Goal: Task Accomplishment & Management: Complete application form

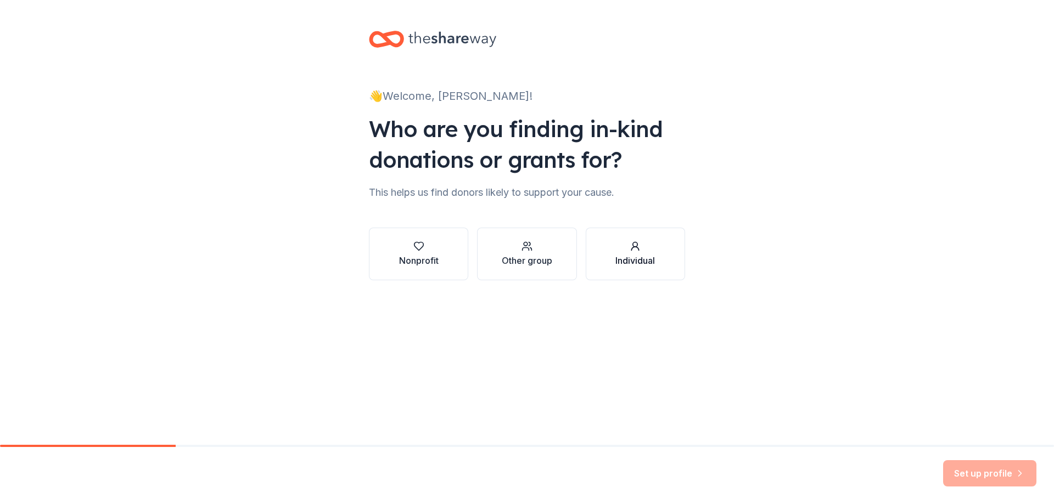
click at [642, 256] on div "Individual" at bounding box center [635, 260] width 40 height 13
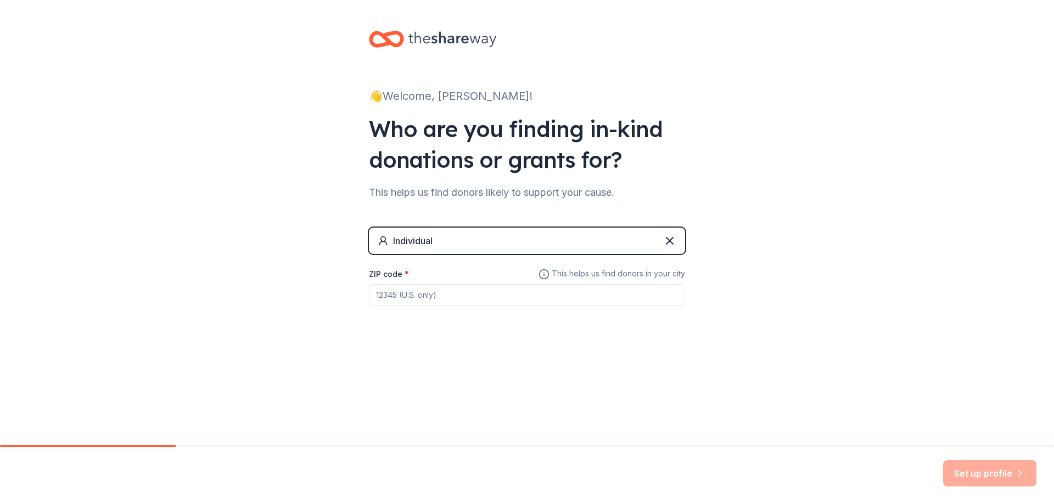
click at [470, 297] on input "ZIP code *" at bounding box center [527, 295] width 316 height 22
type input "61607"
click at [982, 475] on button "Set up profile" at bounding box center [989, 473] width 93 height 26
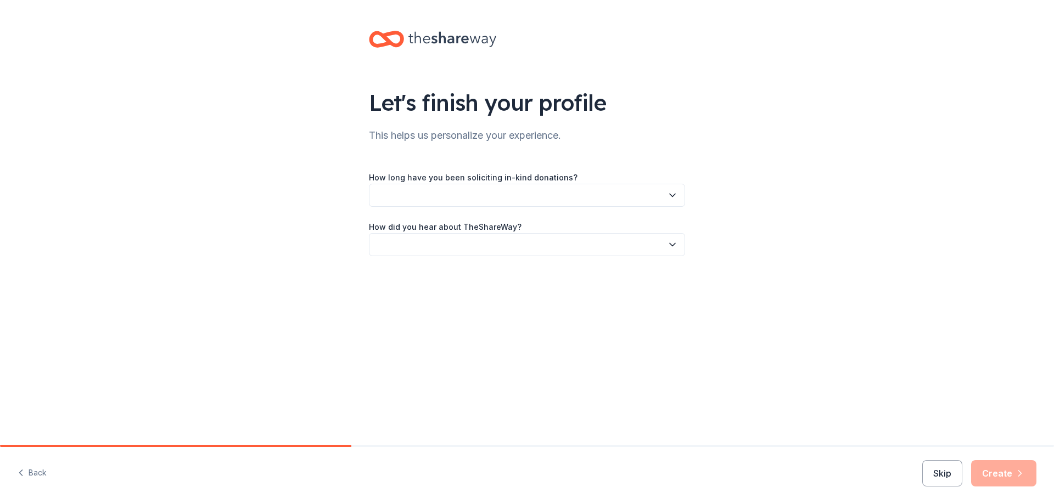
click at [507, 196] on button "button" at bounding box center [527, 195] width 316 height 23
click at [467, 227] on div "This is my first time!" at bounding box center [526, 225] width 311 height 22
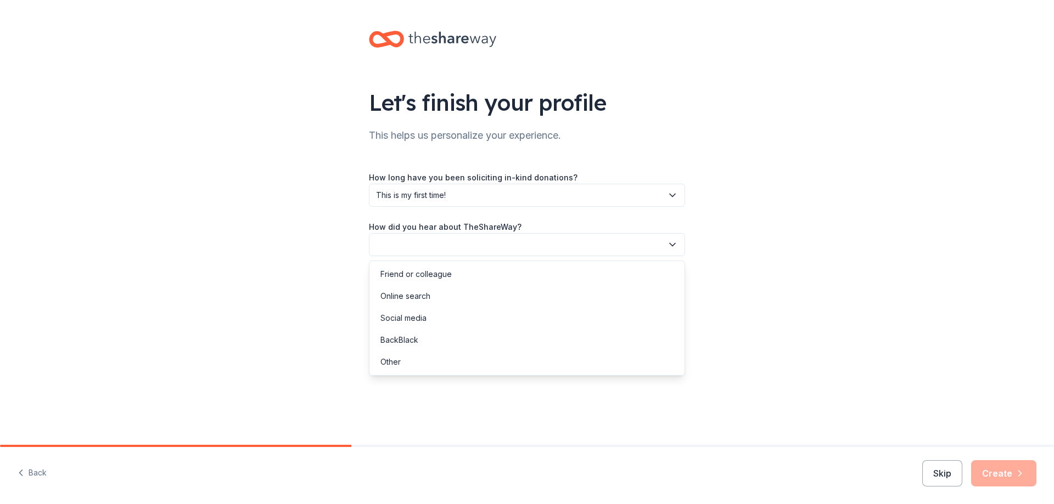
click at [461, 246] on button "button" at bounding box center [527, 244] width 316 height 23
click at [442, 296] on div "Online search" at bounding box center [526, 296] width 311 height 22
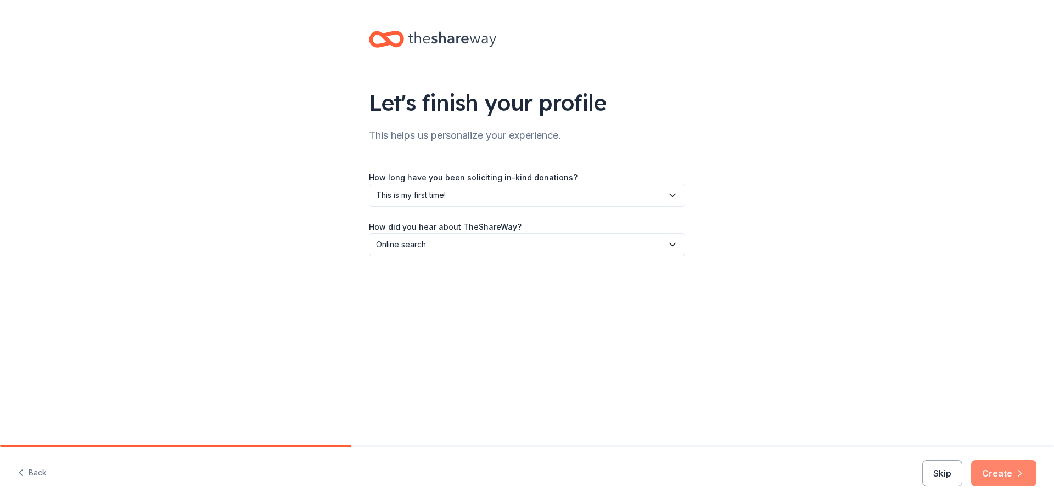
click at [1004, 471] on button "Create" at bounding box center [1003, 473] width 65 height 26
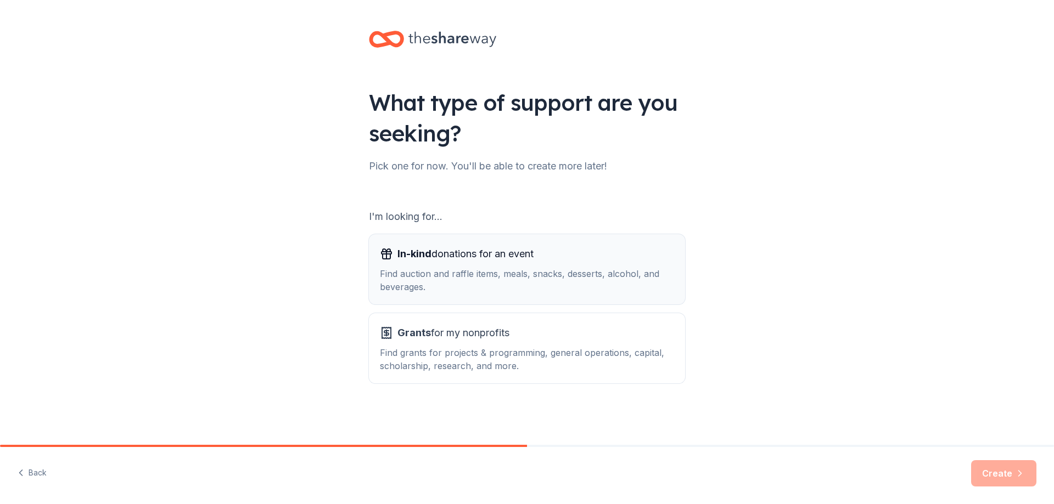
click at [533, 276] on div "Find auction and raffle items, meals, snacks, desserts, alcohol, and beverages." at bounding box center [527, 280] width 294 height 26
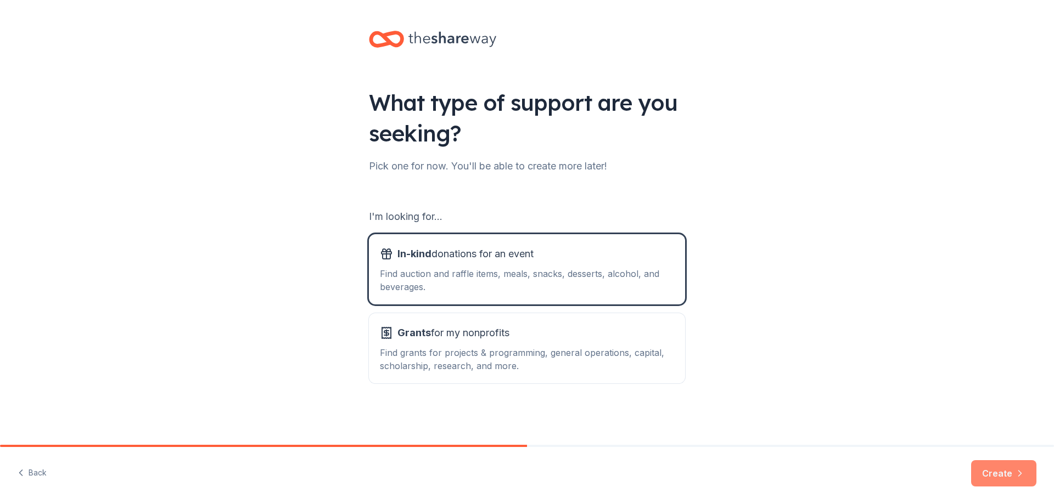
click at [999, 470] on button "Create" at bounding box center [1003, 473] width 65 height 26
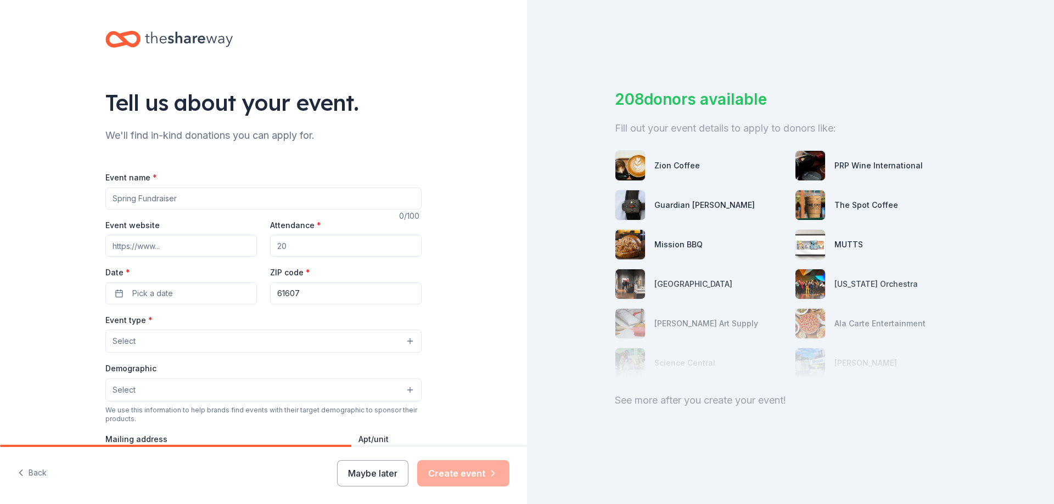
click at [184, 201] on input "Event name *" at bounding box center [263, 199] width 316 height 22
type input "[PERSON_NAME]'s Breast Benefit"
click at [165, 247] on input "Event website" at bounding box center [180, 246] width 151 height 22
paste input "https://www.facebook.com/share/16RonoAmC7/?mibextid=wwXIfr"
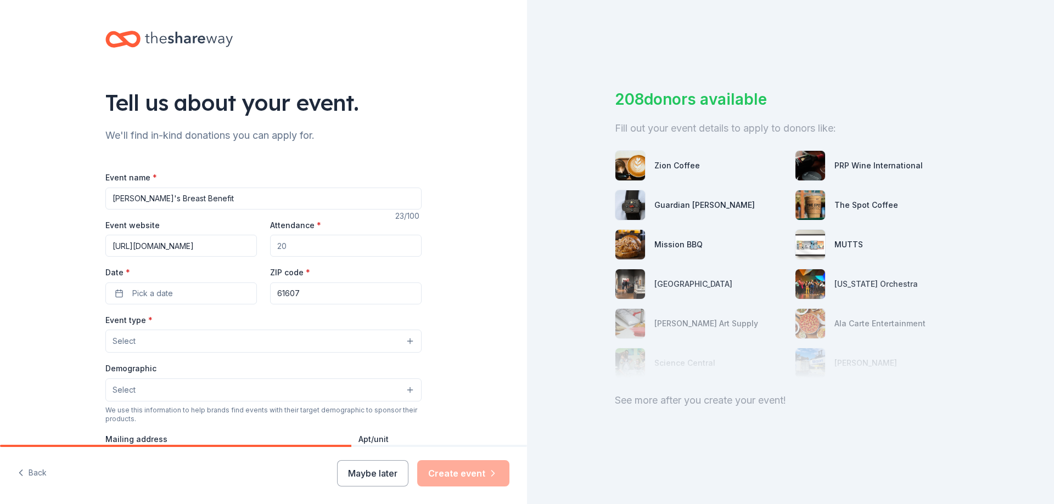
type input "https://www.facebook.com/share/16RonoAmC7/?mibextid=wwXIfr"
click at [297, 254] on input "Attendance *" at bounding box center [345, 246] width 151 height 22
drag, startPoint x: 305, startPoint y: 248, endPoint x: 286, endPoint y: 249, distance: 18.7
click at [286, 249] on input "200300" at bounding box center [345, 246] width 151 height 22
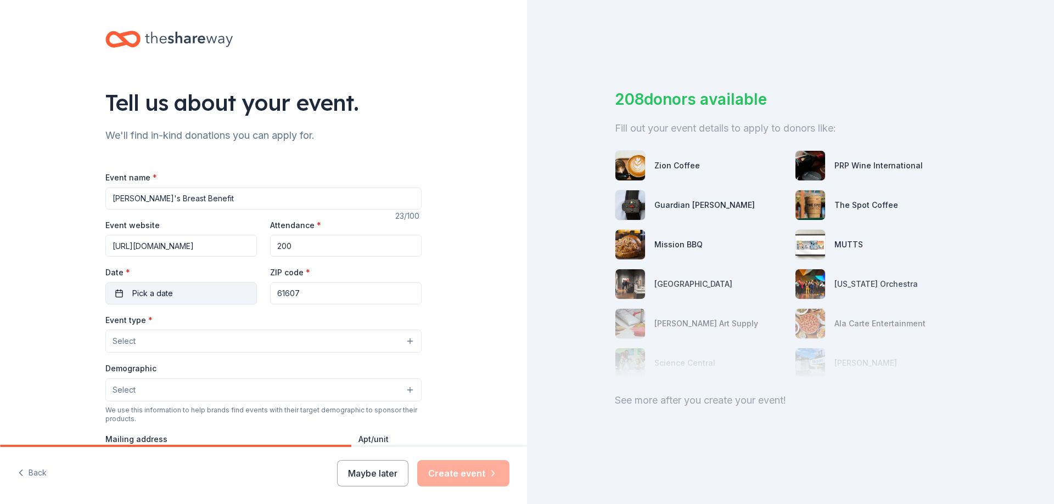
type input "200"
click at [142, 293] on span "Pick a date" at bounding box center [152, 293] width 41 height 13
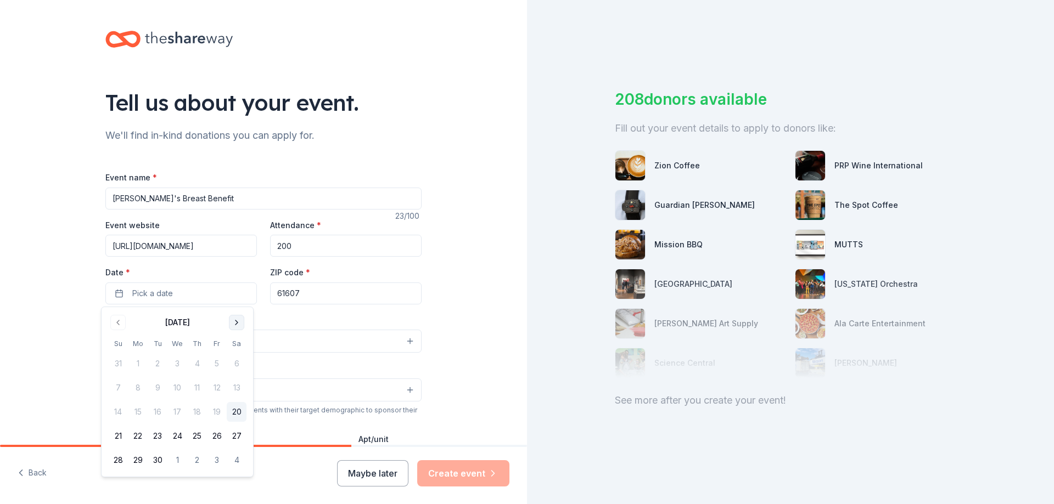
click at [234, 322] on button "Go to next month" at bounding box center [236, 322] width 15 height 15
click at [120, 457] on button "26" at bounding box center [118, 460] width 20 height 20
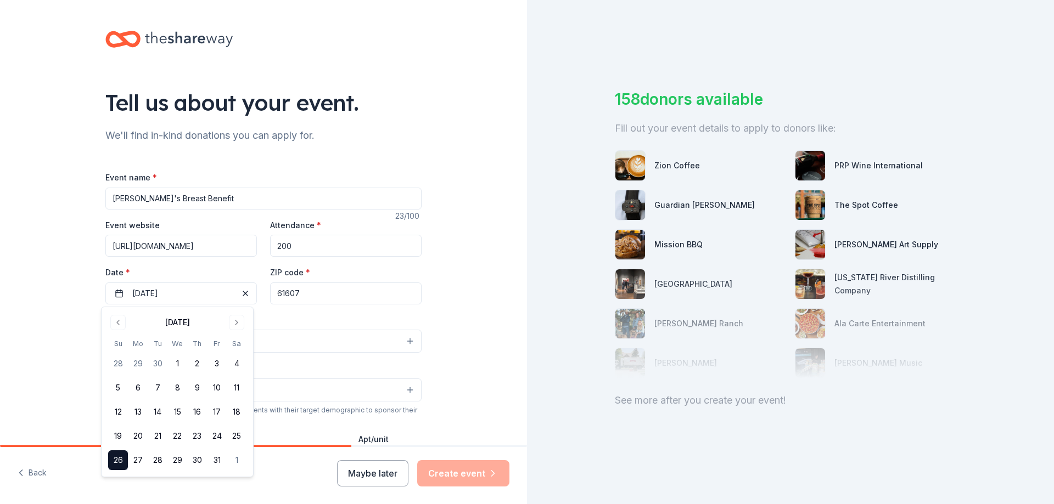
click at [292, 339] on button "Select" at bounding box center [263, 341] width 316 height 23
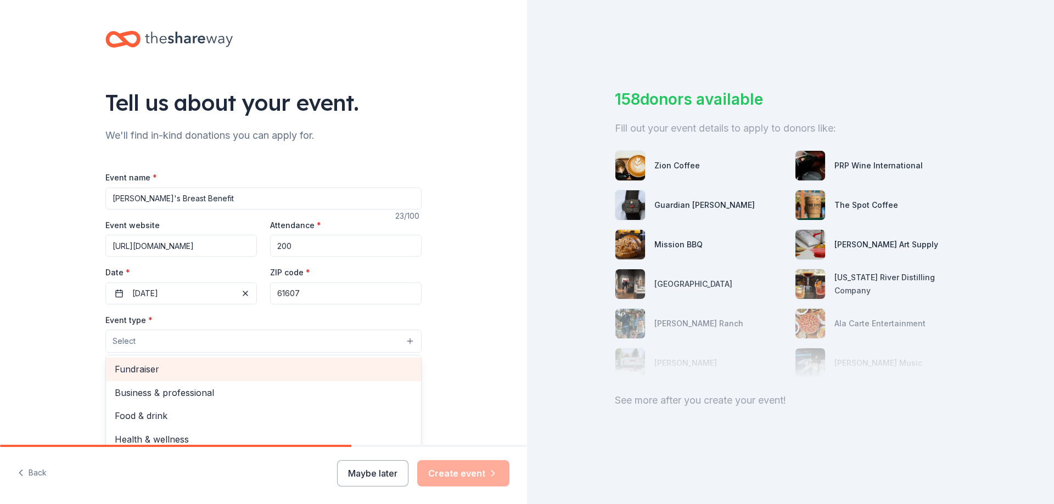
click at [184, 366] on span "Fundraiser" at bounding box center [263, 369] width 297 height 14
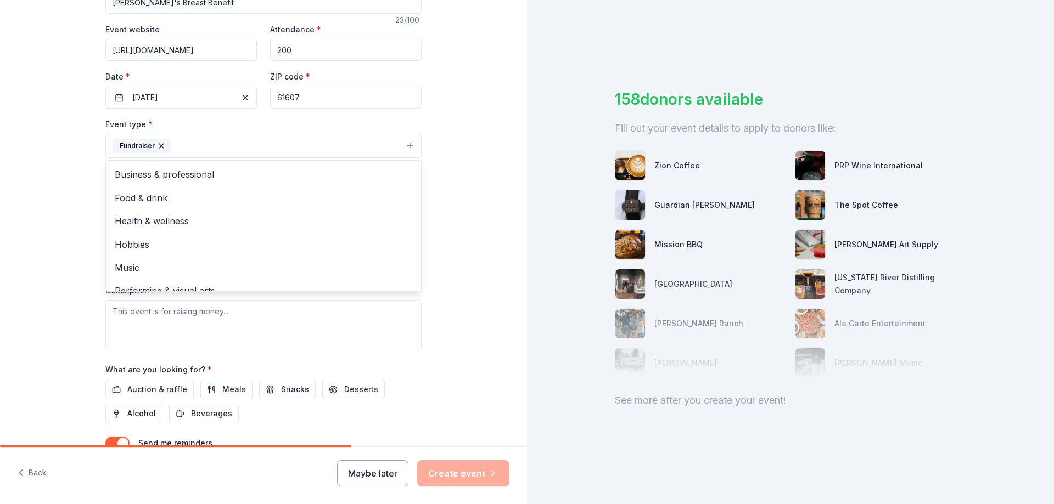
scroll to position [200, 0]
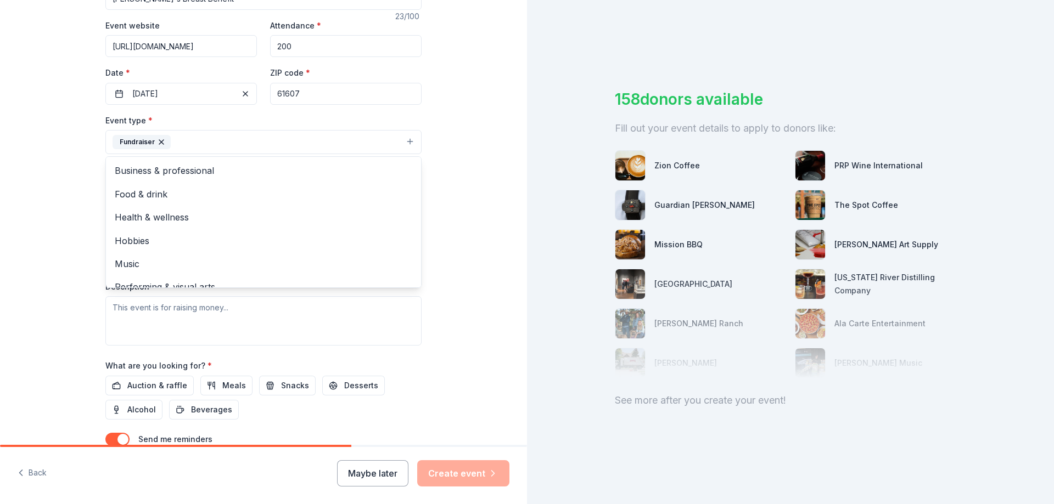
click at [450, 279] on div "Tell us about your event. We'll find in-kind donations you can apply for. Event…" at bounding box center [263, 165] width 527 height 731
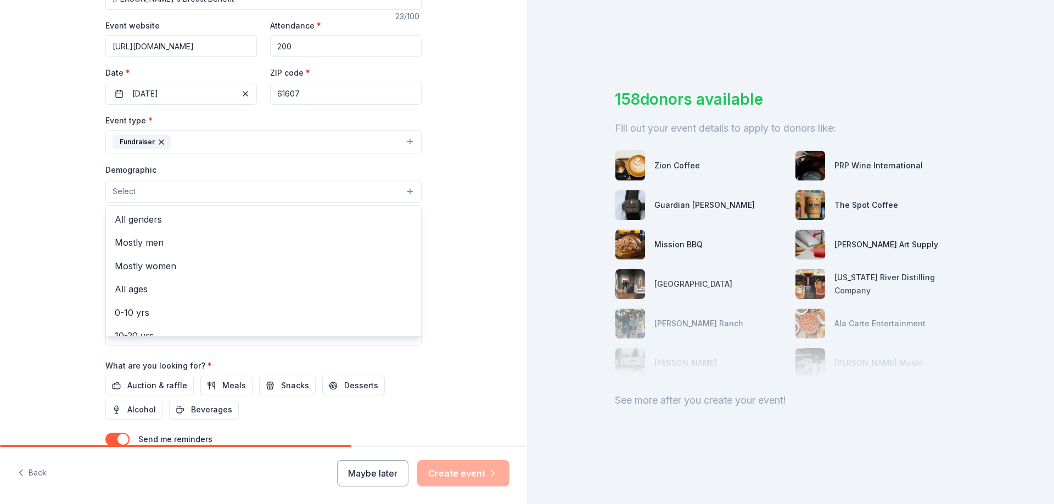
click at [201, 195] on button "Select" at bounding box center [263, 191] width 316 height 23
click at [192, 217] on span "All genders" at bounding box center [263, 219] width 297 height 14
click at [477, 236] on div "Tell us about your event. We'll find in-kind donations you can apply for. Event…" at bounding box center [263, 166] width 527 height 733
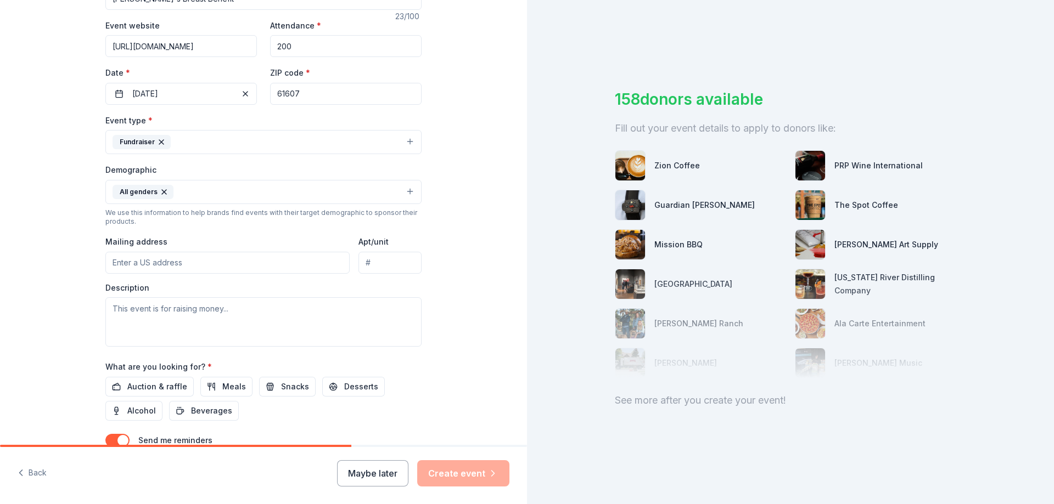
click at [229, 261] on input "Mailing address" at bounding box center [227, 263] width 244 height 22
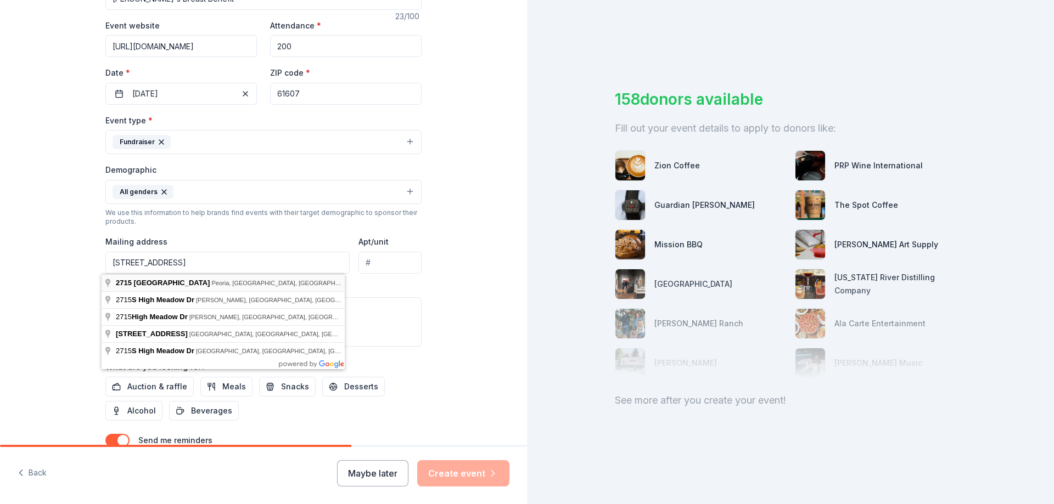
type input "2715 High Meadow Drive, Peoria, IL, 61607"
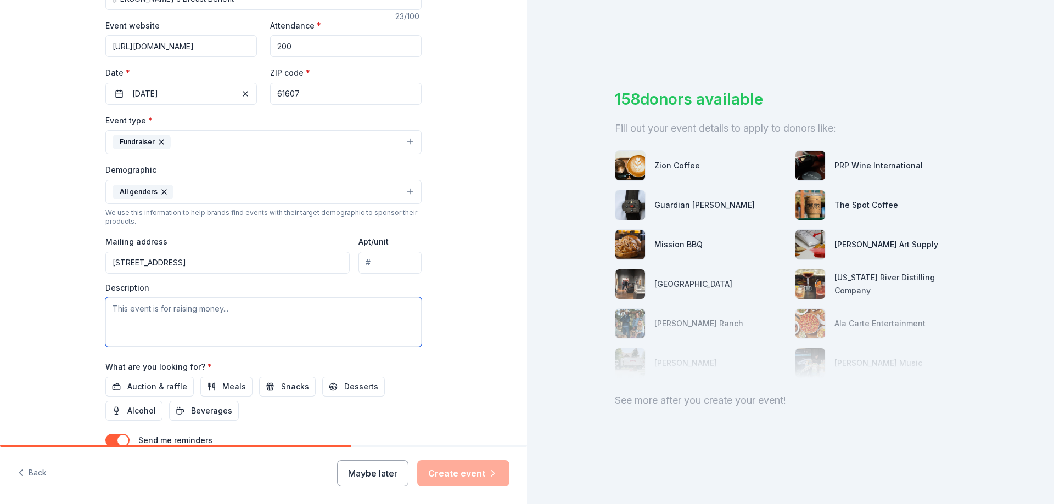
click at [271, 314] on textarea at bounding box center [263, 321] width 316 height 49
click at [169, 323] on textarea "To enrich screen reader interactions, please activate Accessibility in Grammarl…" at bounding box center [263, 321] width 316 height 49
paste textarea "We are requesting donations to help fill silent raffle baskets for a benefit ev…"
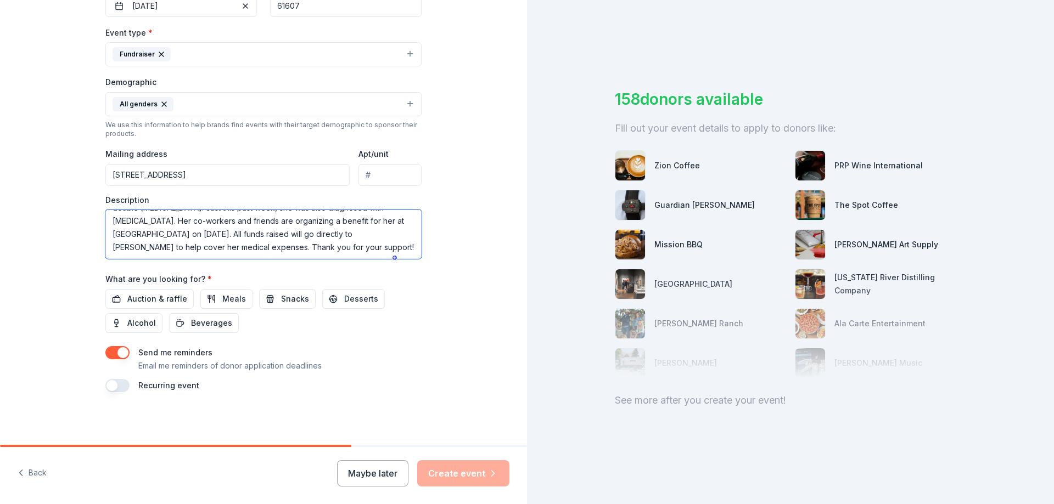
scroll to position [288, 0]
type textarea "We are requesting donations to help fill silent raffle baskets for a benefit ev…"
click at [138, 298] on span "Auction & raffle" at bounding box center [157, 298] width 60 height 13
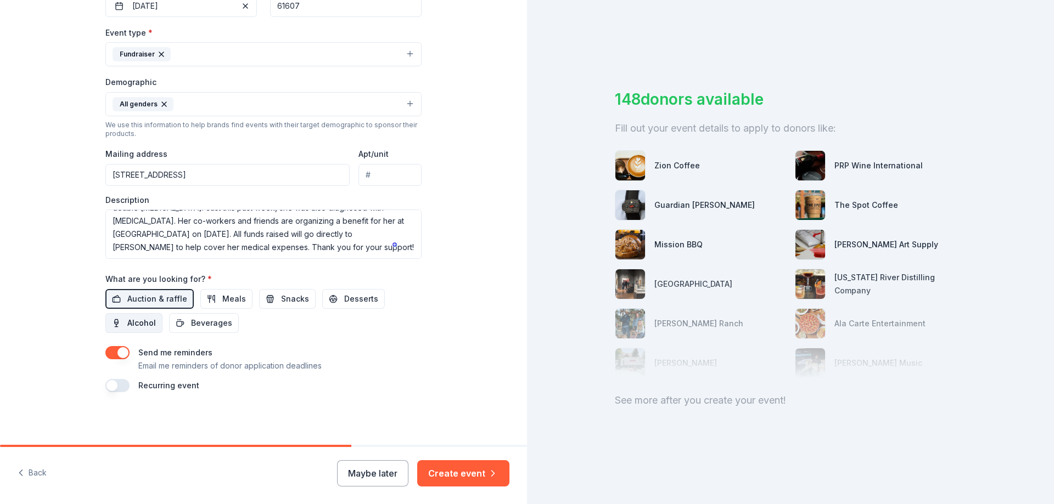
click at [137, 319] on span "Alcohol" at bounding box center [141, 323] width 29 height 13
click at [461, 472] on button "Create event" at bounding box center [463, 473] width 92 height 26
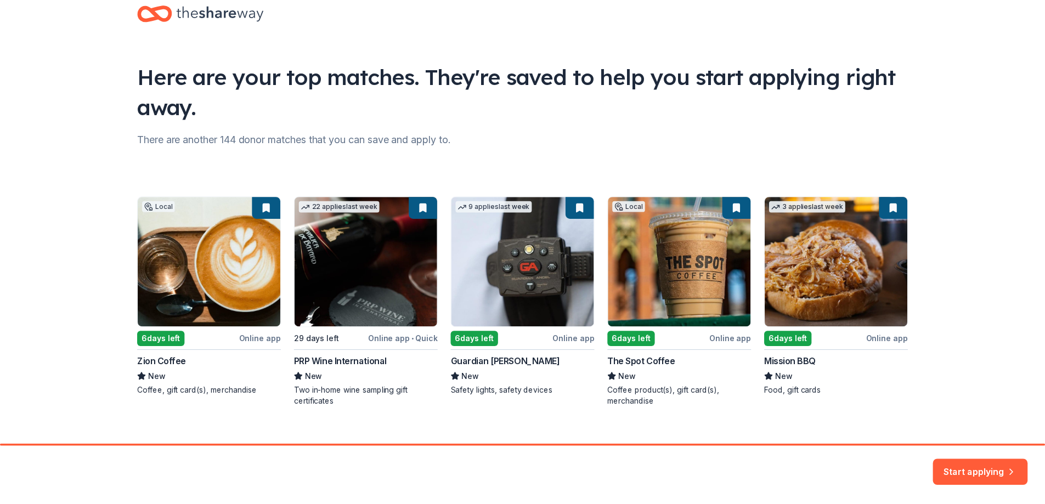
scroll to position [43, 0]
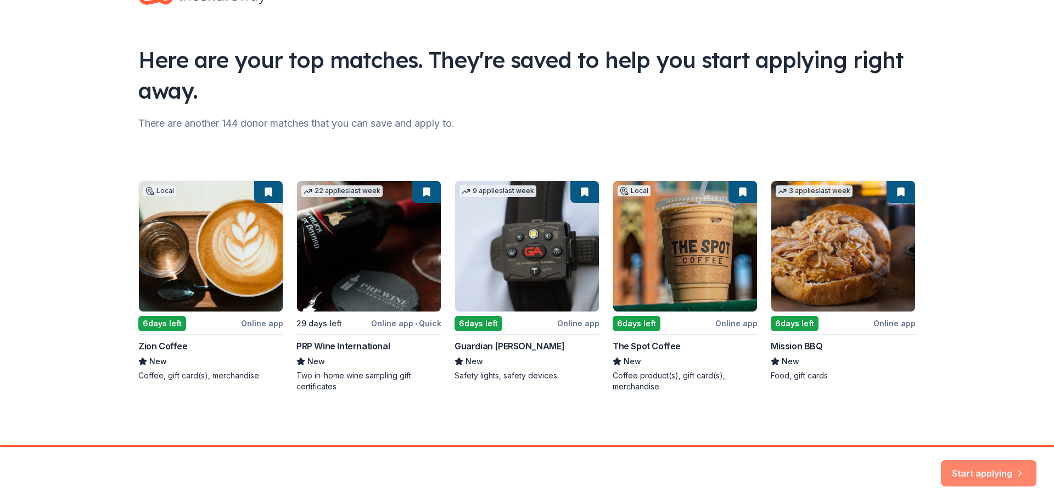
click at [994, 468] on button "Start applying" at bounding box center [987, 467] width 95 height 26
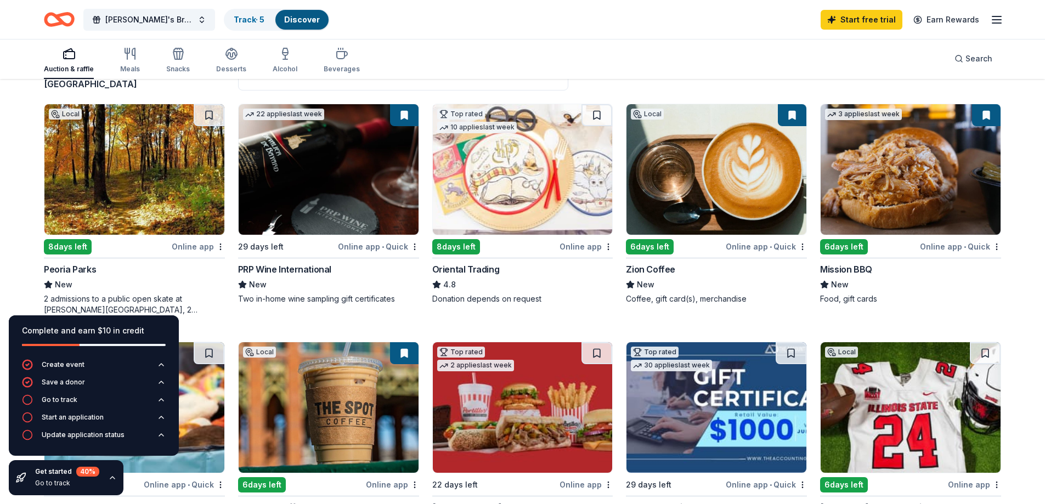
scroll to position [110, 0]
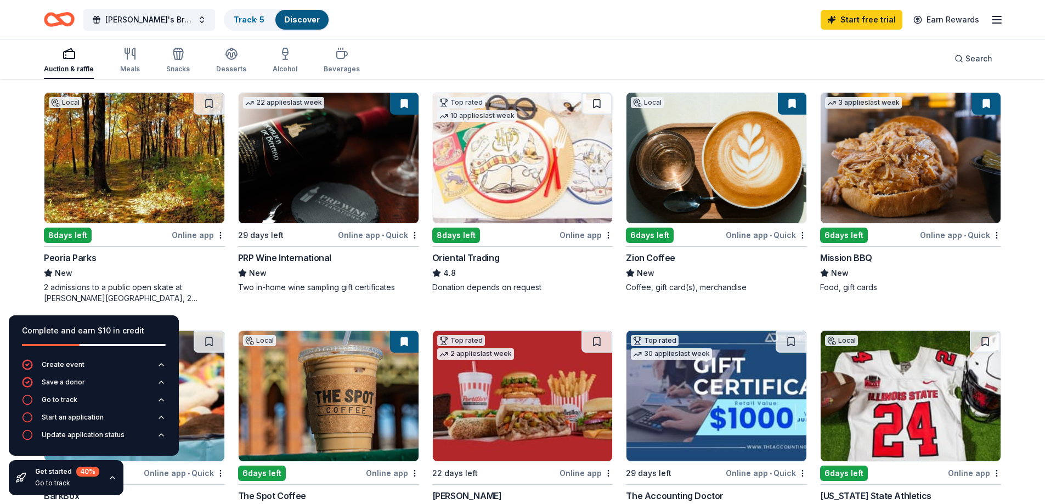
click at [199, 233] on div "Online app" at bounding box center [198, 235] width 53 height 14
click at [711, 195] on img at bounding box center [717, 158] width 180 height 131
click at [926, 184] on img at bounding box center [911, 158] width 180 height 131
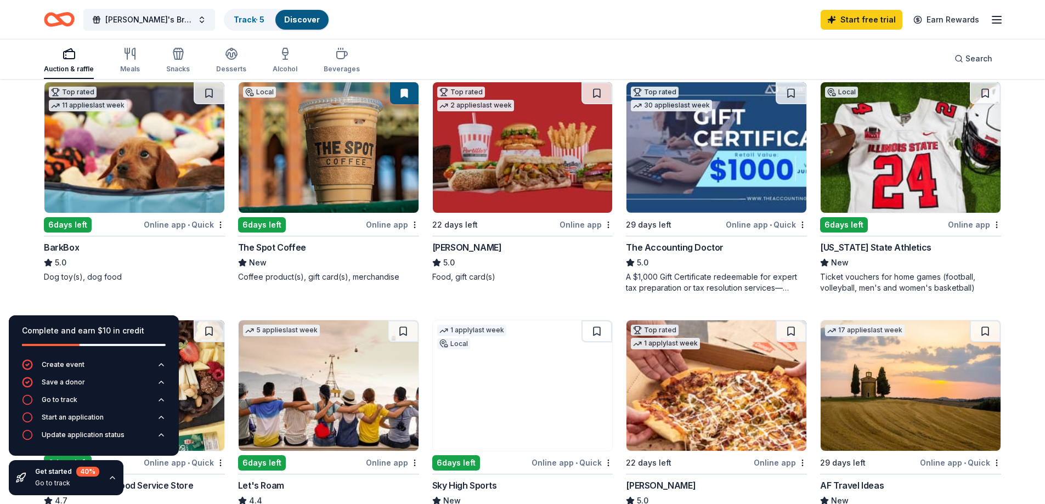
scroll to position [384, 0]
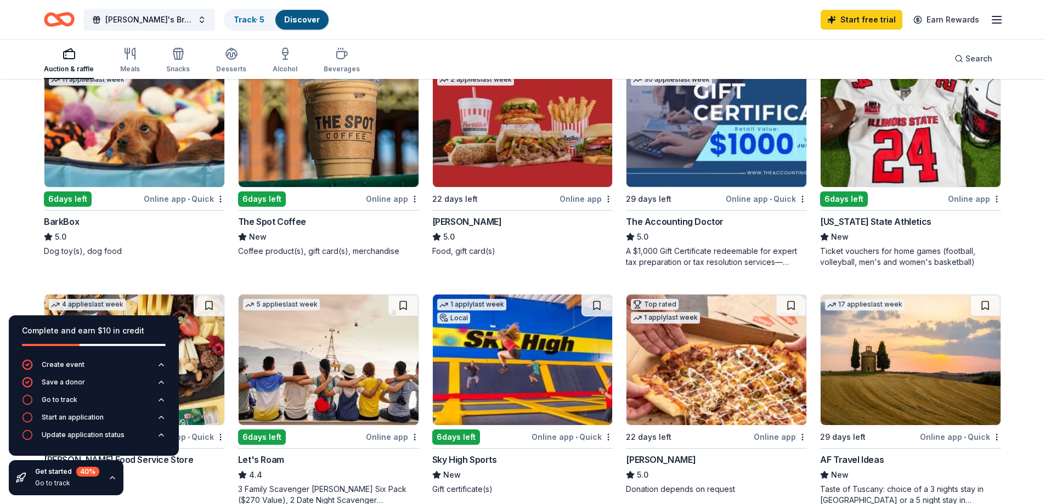
click at [105, 134] on img at bounding box center [134, 122] width 180 height 131
click at [521, 139] on img at bounding box center [523, 122] width 180 height 131
click at [901, 127] on img at bounding box center [911, 122] width 180 height 131
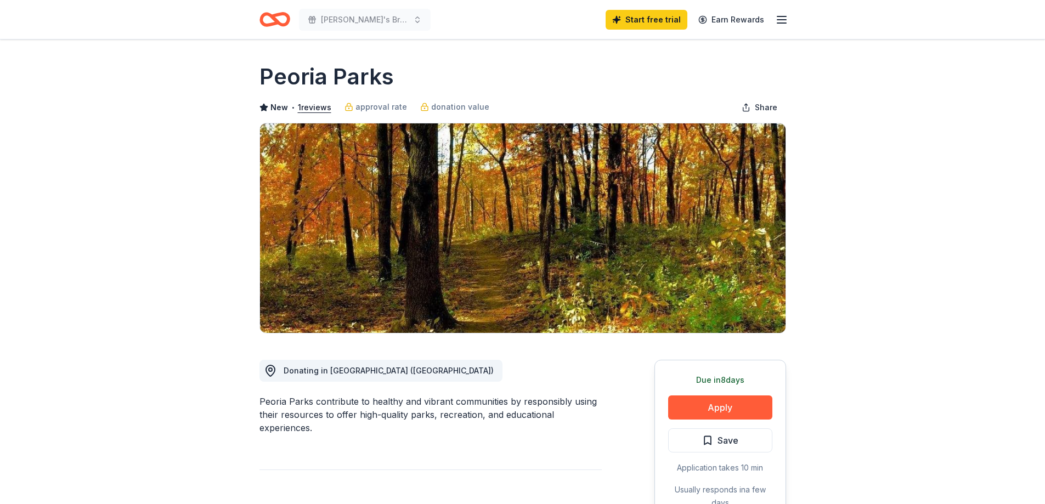
click at [734, 410] on button "Apply" at bounding box center [720, 408] width 104 height 24
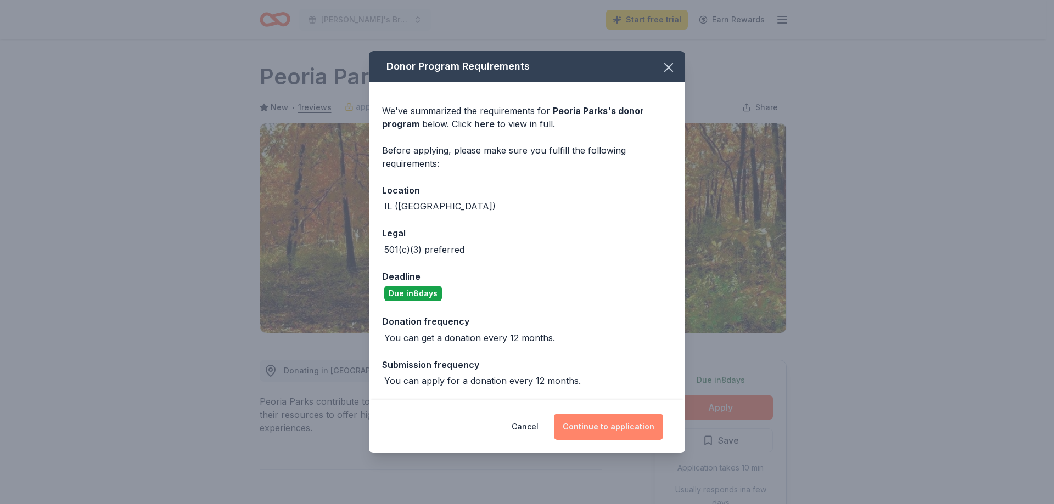
click at [606, 424] on button "Continue to application" at bounding box center [608, 427] width 109 height 26
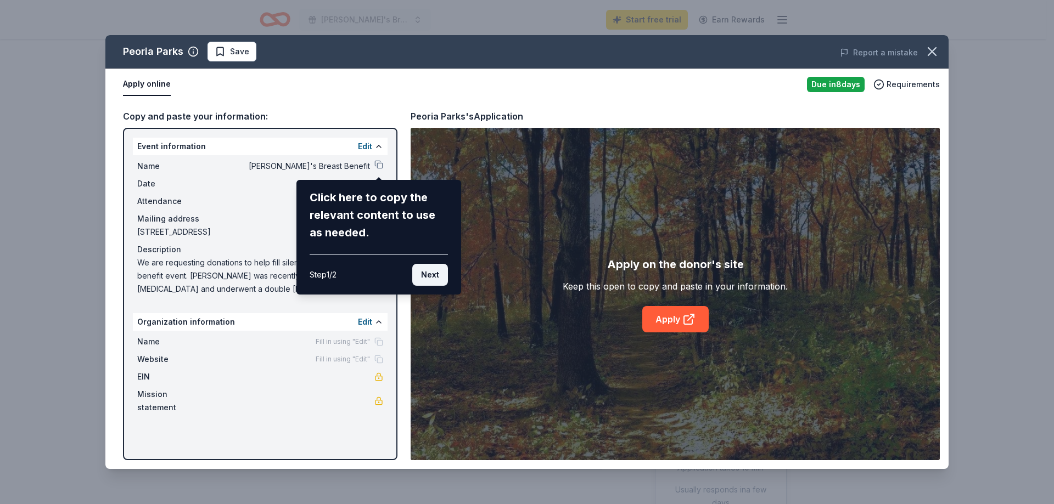
click at [435, 281] on button "Next" at bounding box center [430, 275] width 36 height 22
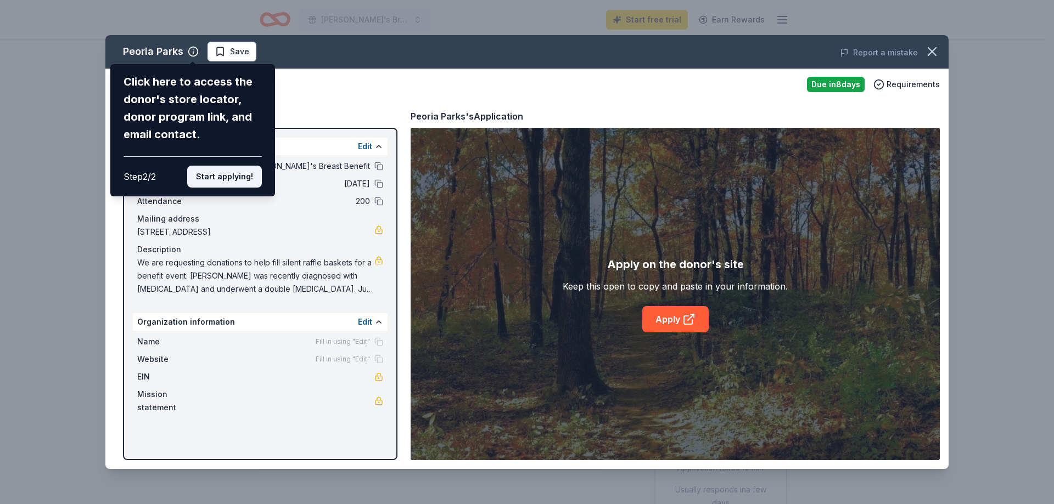
click at [218, 178] on button "Start applying!" at bounding box center [224, 177] width 75 height 22
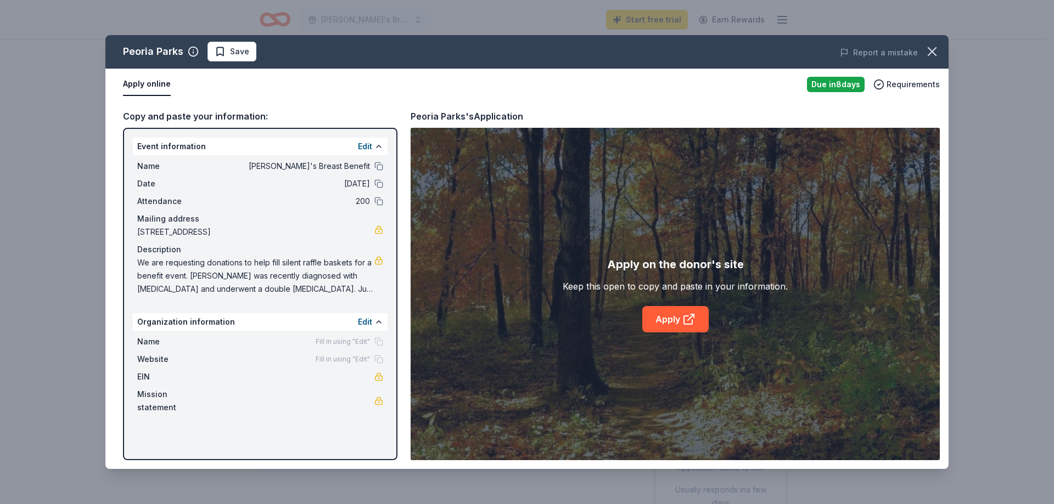
click at [290, 325] on div "Peoria Parks Save Report a mistake Apply online Due in 8 days Requirements Copy…" at bounding box center [526, 252] width 843 height 434
click at [364, 324] on button "Edit" at bounding box center [365, 322] width 14 height 13
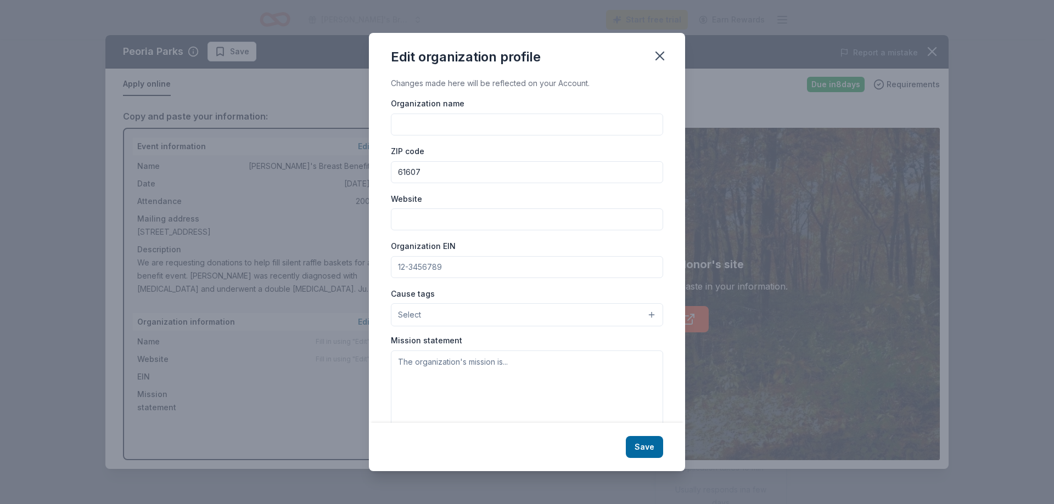
click at [432, 129] on input "Organization name" at bounding box center [527, 125] width 272 height 22
type input "[PERSON_NAME]'s Breast Benefit"
click at [640, 446] on button "Save" at bounding box center [644, 447] width 37 height 22
drag, startPoint x: 663, startPoint y: 59, endPoint x: 576, endPoint y: 48, distance: 87.4
click at [663, 58] on icon "button" at bounding box center [659, 55] width 15 height 15
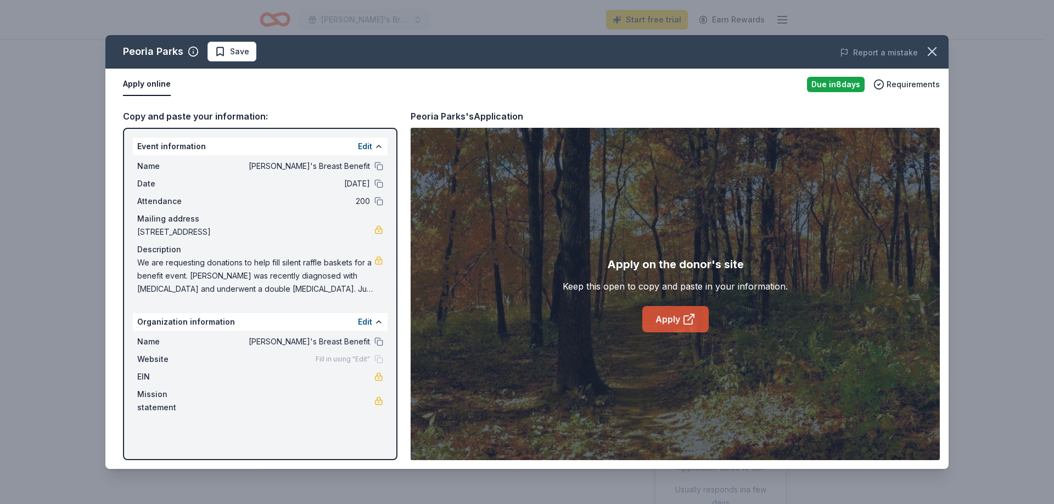
click at [670, 320] on link "Apply" at bounding box center [675, 319] width 66 height 26
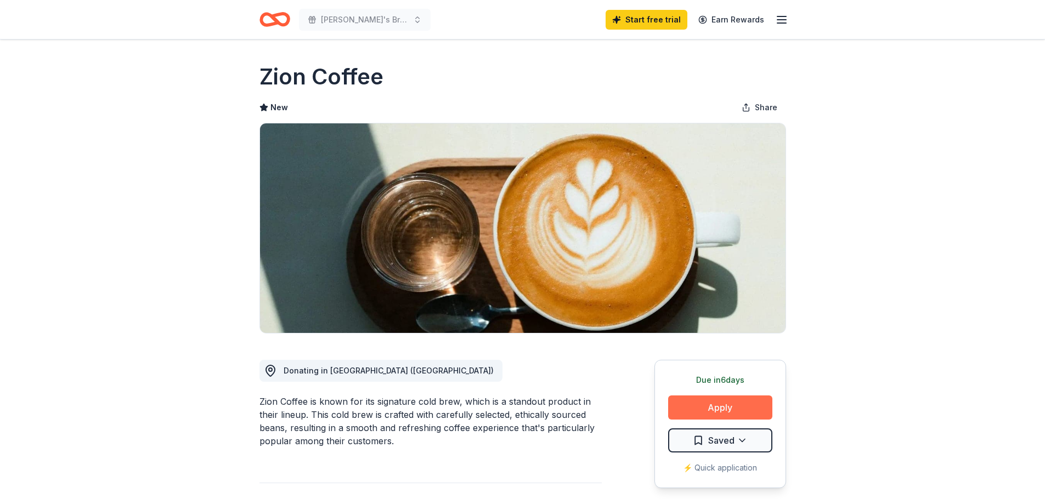
click at [720, 403] on button "Apply" at bounding box center [720, 408] width 104 height 24
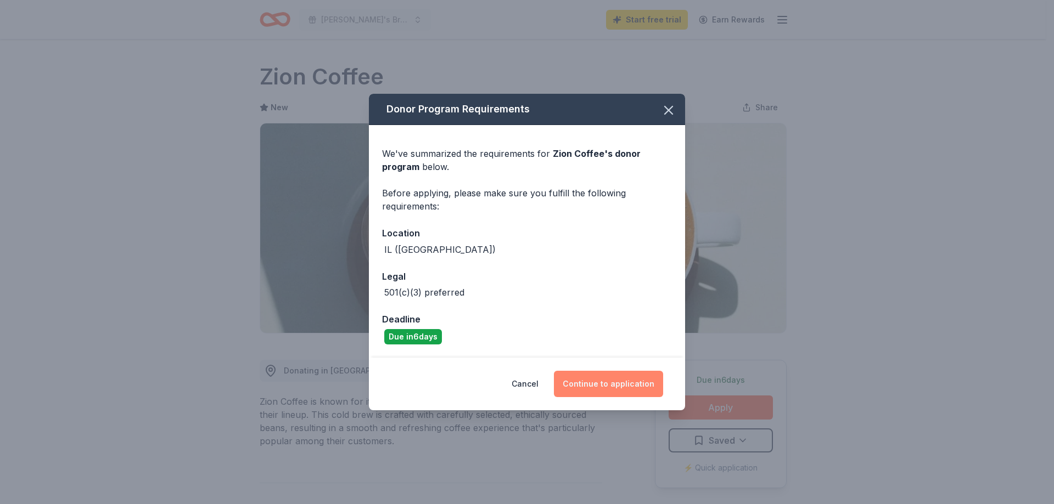
click at [605, 382] on button "Continue to application" at bounding box center [608, 384] width 109 height 26
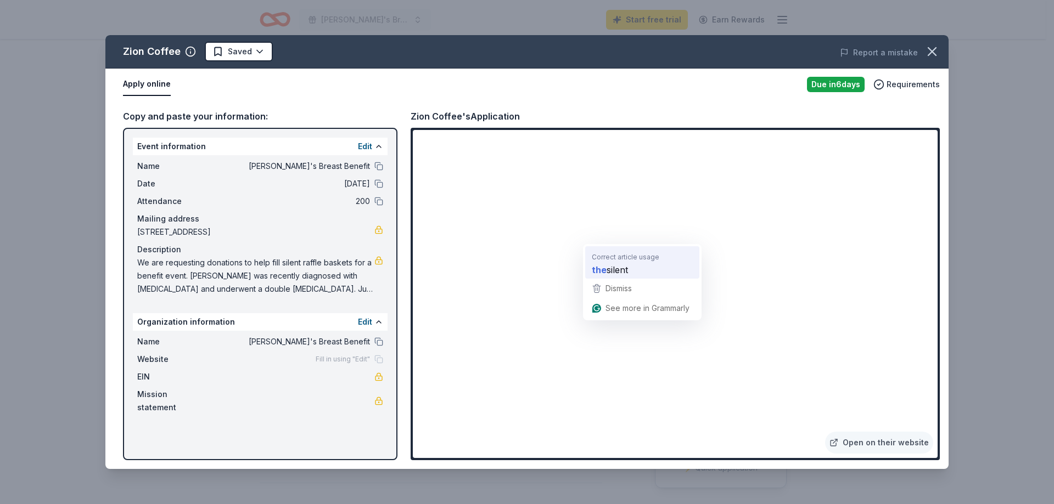
click at [599, 273] on strong "the" at bounding box center [599, 270] width 15 height 14
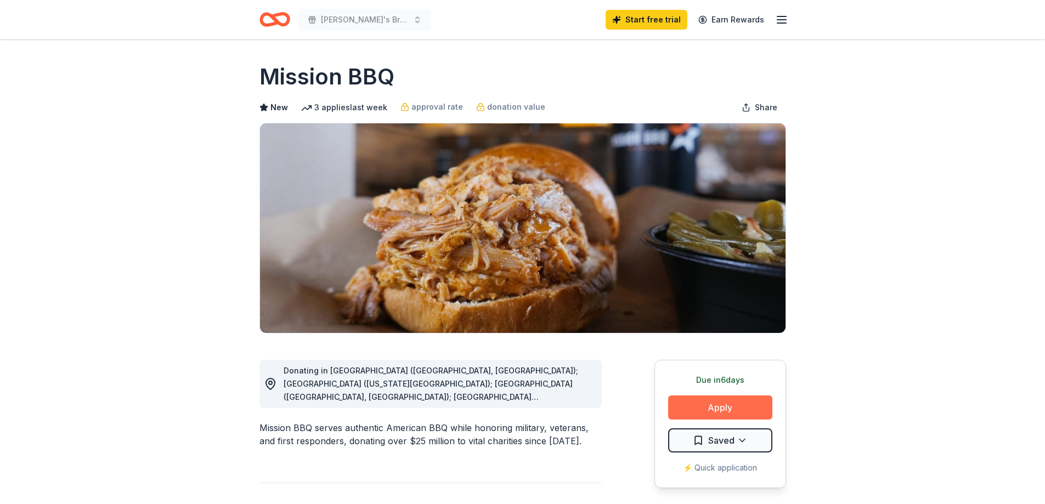
click at [718, 405] on button "Apply" at bounding box center [720, 408] width 104 height 24
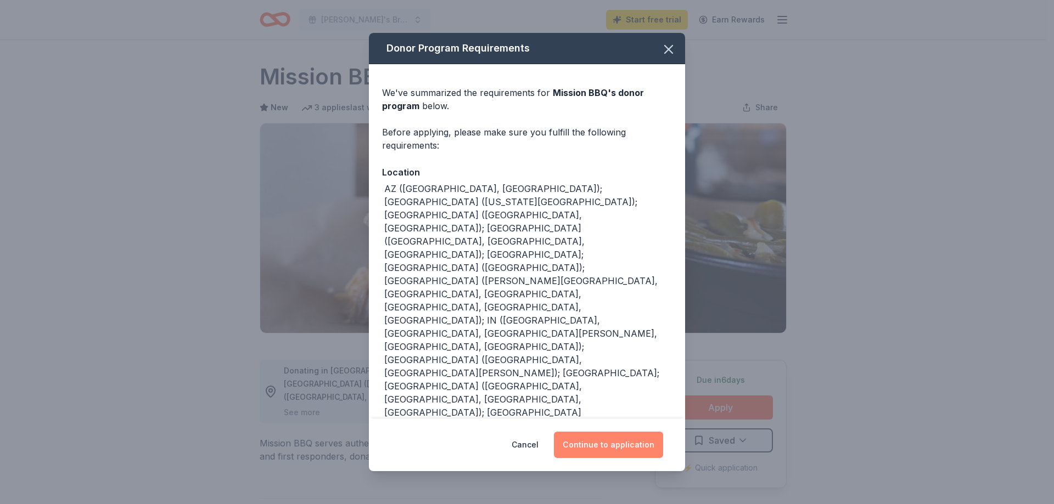
click at [627, 446] on button "Continue to application" at bounding box center [608, 445] width 109 height 26
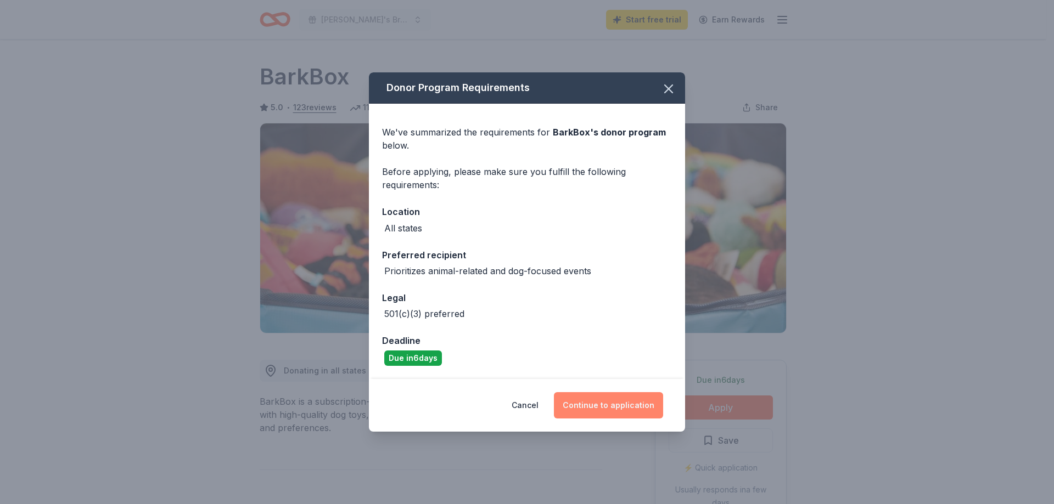
click at [616, 404] on button "Continue to application" at bounding box center [608, 405] width 109 height 26
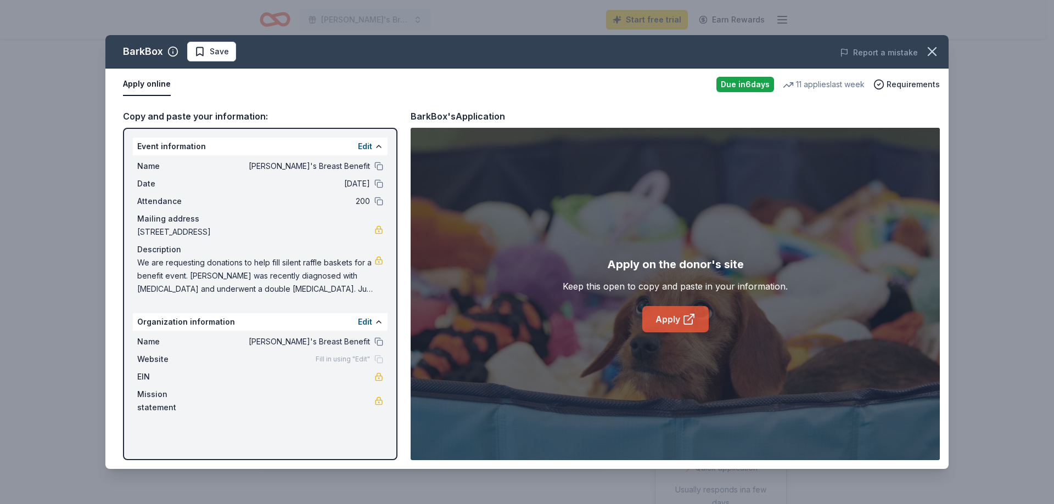
click at [675, 317] on link "Apply" at bounding box center [675, 319] width 66 height 26
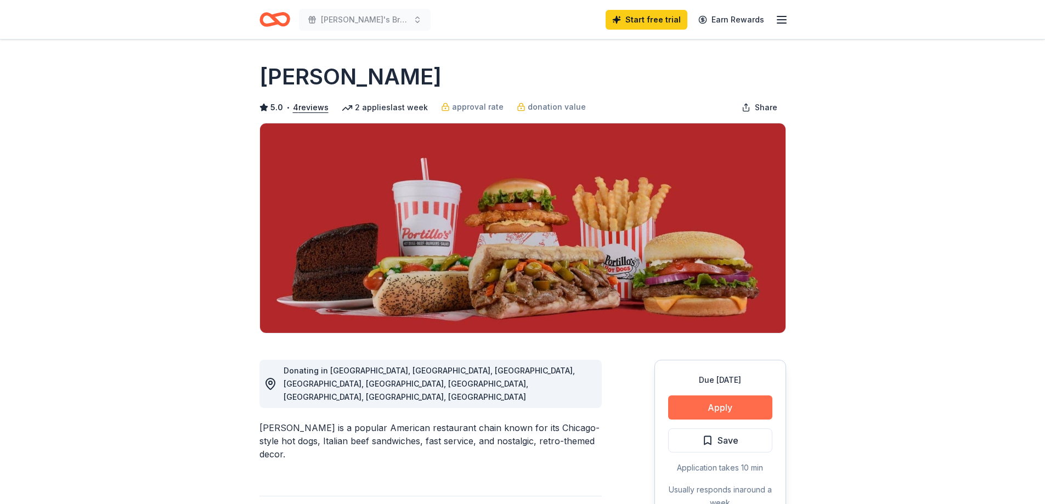
click at [717, 404] on button "Apply" at bounding box center [720, 408] width 104 height 24
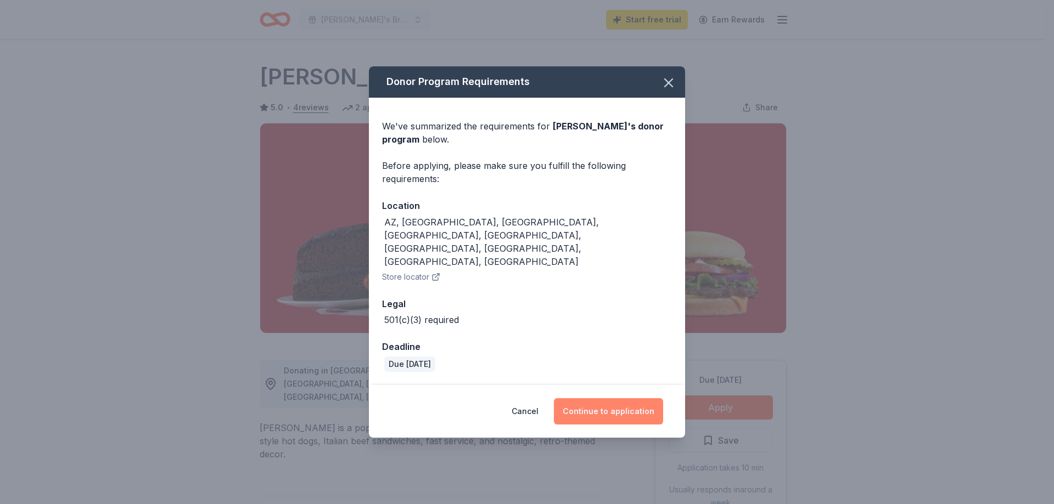
click at [627, 398] on button "Continue to application" at bounding box center [608, 411] width 109 height 26
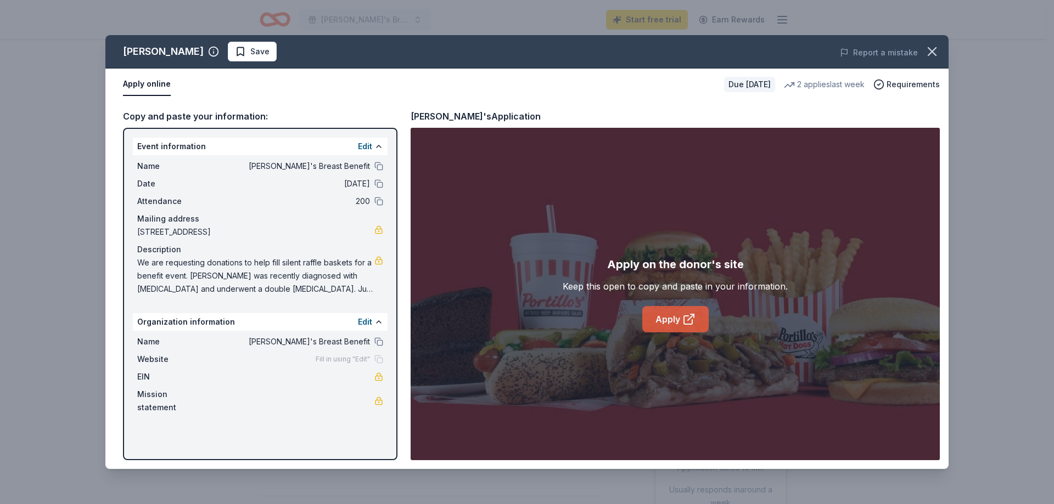
click at [666, 321] on link "Apply" at bounding box center [675, 319] width 66 height 26
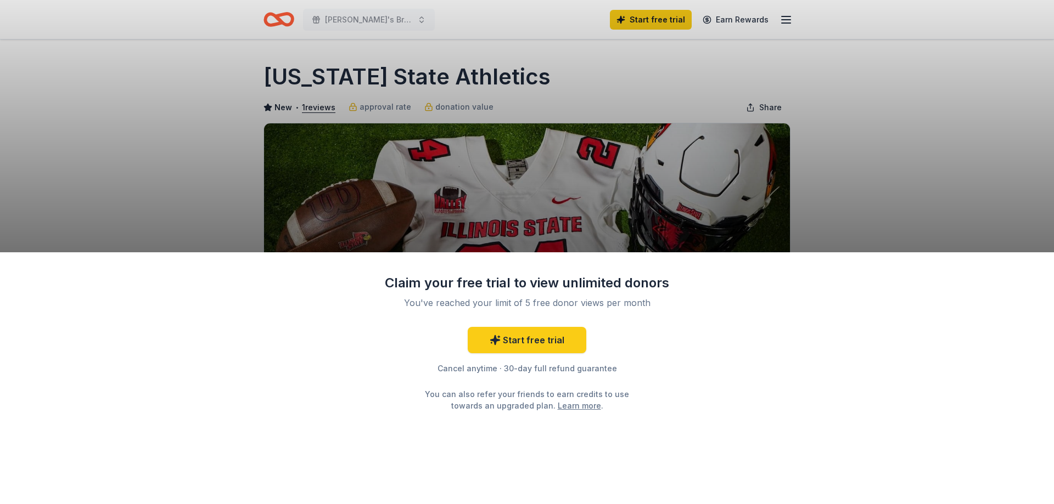
click at [859, 191] on div "Claim your free trial to view unlimited donors You've reached your limit of 5 f…" at bounding box center [527, 252] width 1054 height 504
click at [512, 340] on link "Start free trial" at bounding box center [527, 340] width 119 height 26
click at [534, 344] on link "Start free trial" at bounding box center [527, 340] width 119 height 26
click at [647, 24] on div "Claim your free trial to view unlimited donors You've reached your limit of 5 f…" at bounding box center [527, 252] width 1054 height 504
click at [531, 342] on link "Start free trial" at bounding box center [527, 340] width 119 height 26
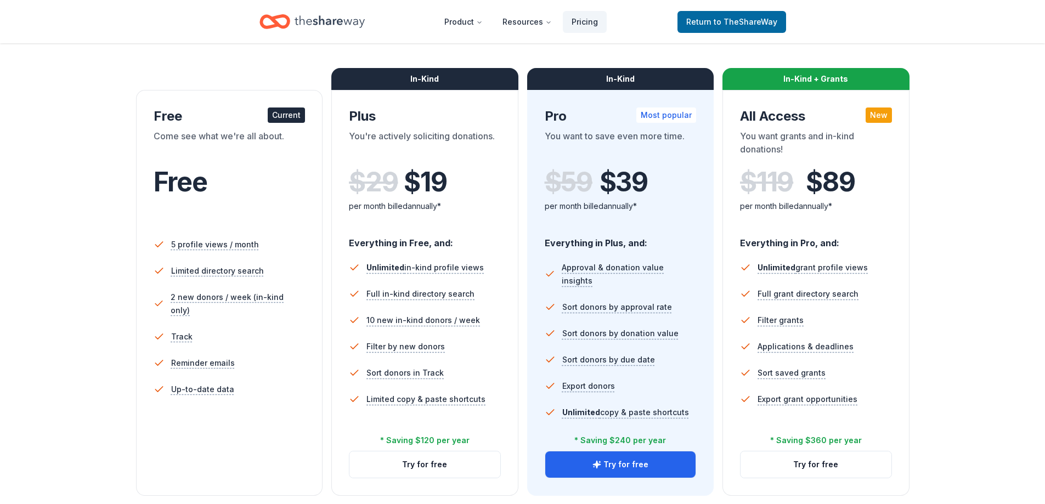
scroll to position [165, 0]
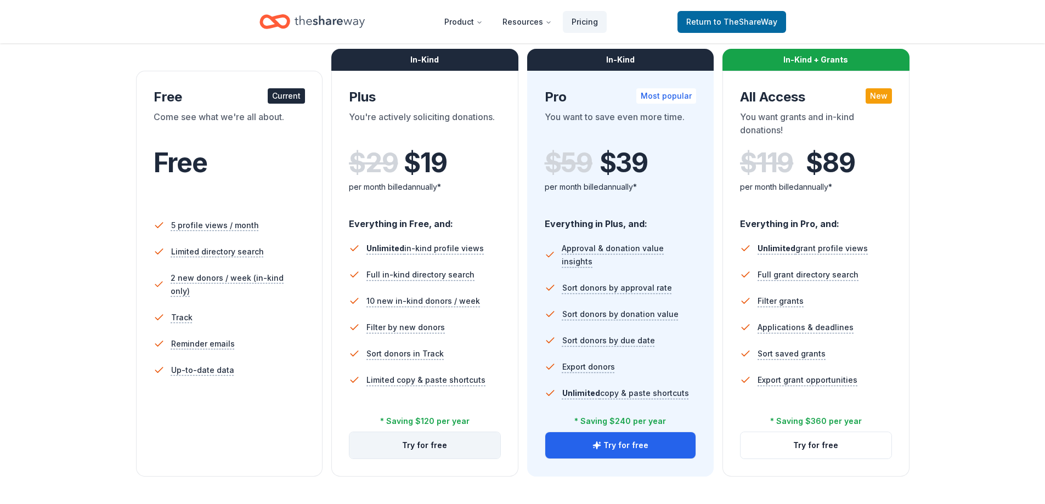
click at [446, 449] on button "Try for free" at bounding box center [425, 445] width 151 height 26
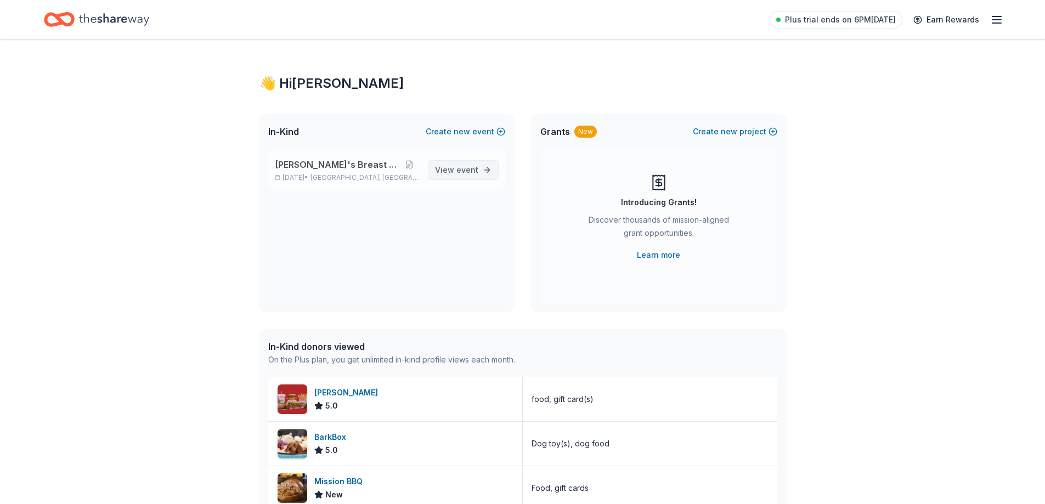
click at [467, 170] on span "event" at bounding box center [468, 169] width 22 height 9
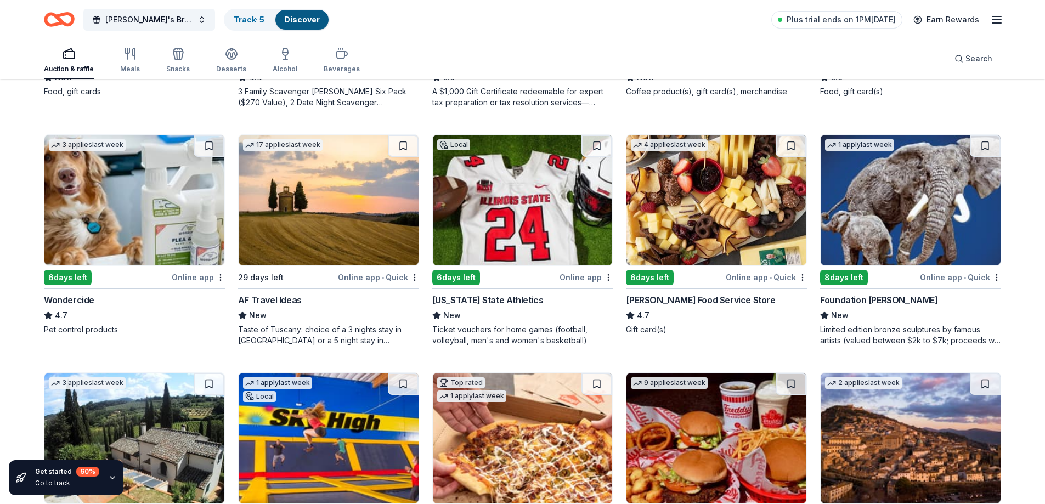
scroll to position [549, 0]
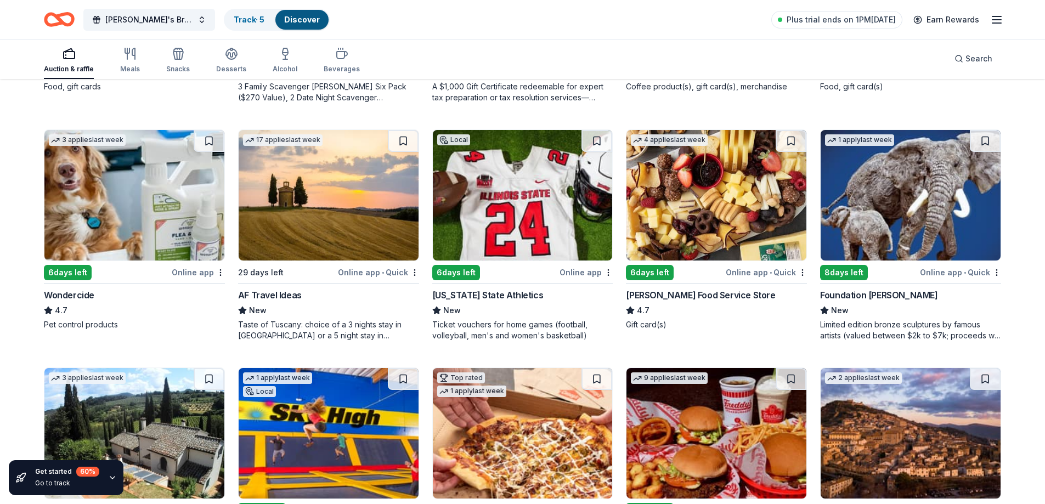
click at [510, 221] on img at bounding box center [523, 195] width 180 height 131
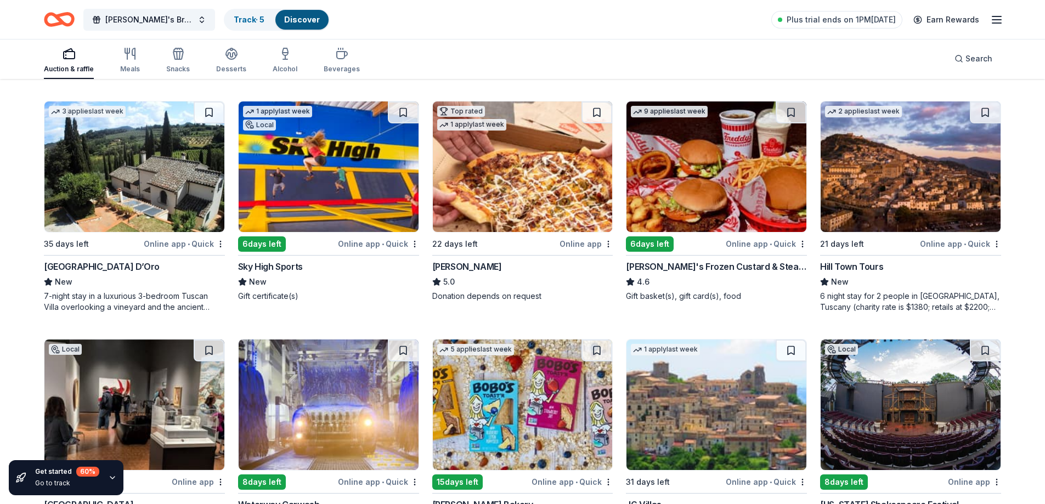
scroll to position [821, 0]
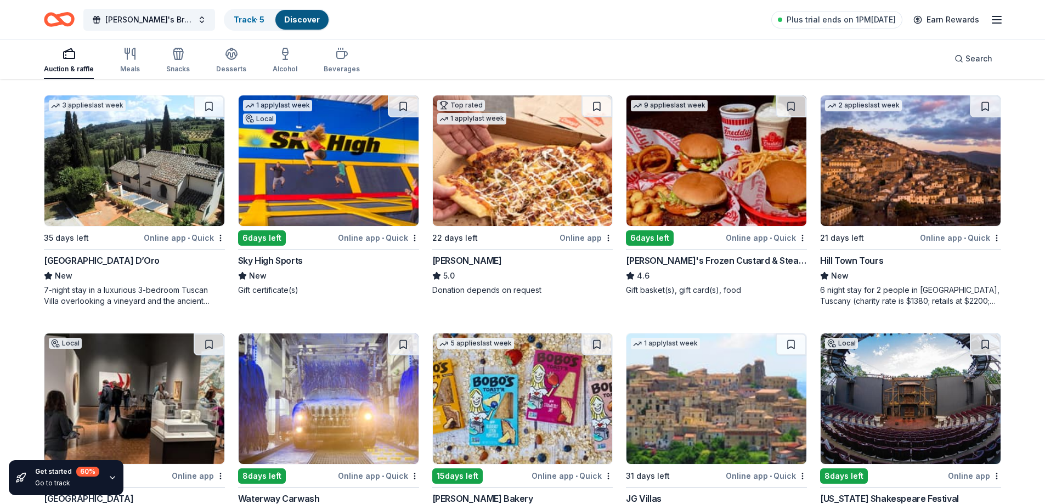
click at [722, 171] on img at bounding box center [717, 160] width 180 height 131
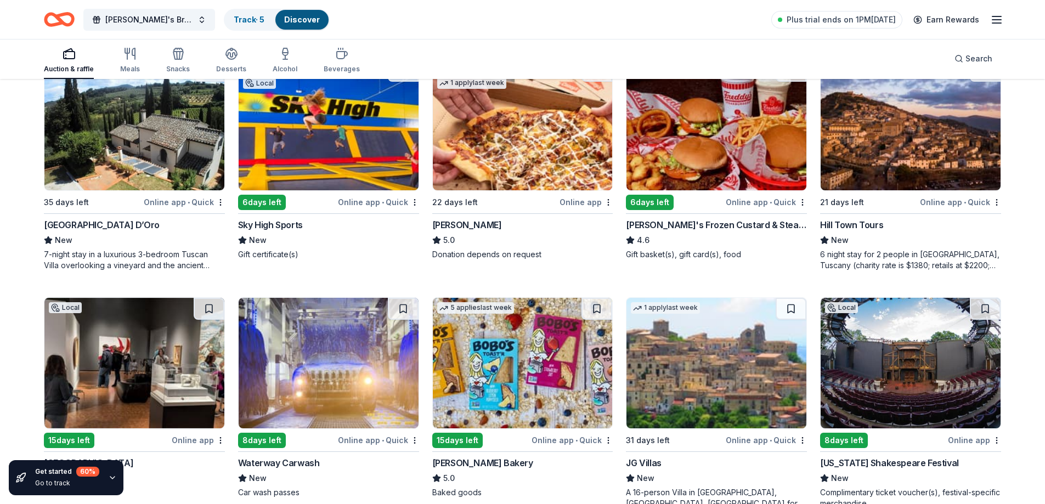
scroll to position [876, 0]
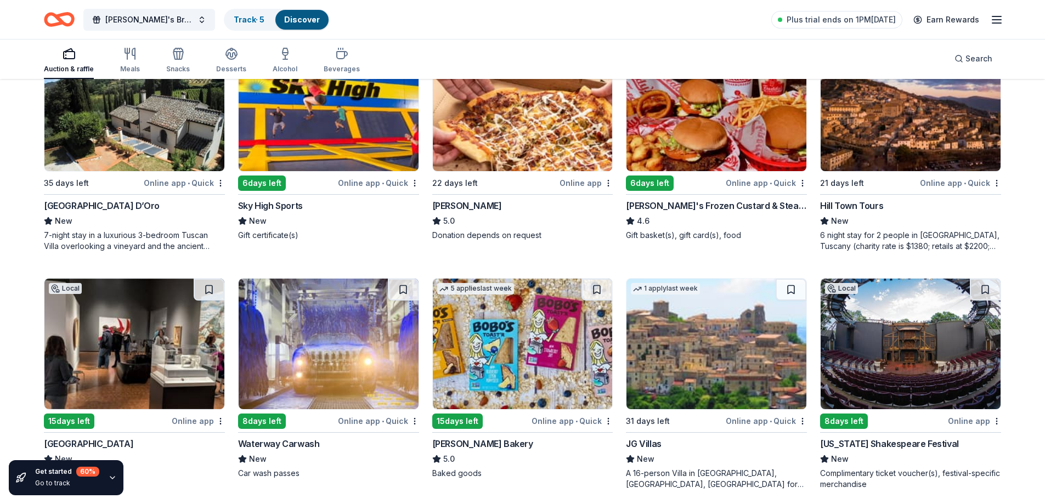
click at [516, 130] on img at bounding box center [523, 106] width 180 height 131
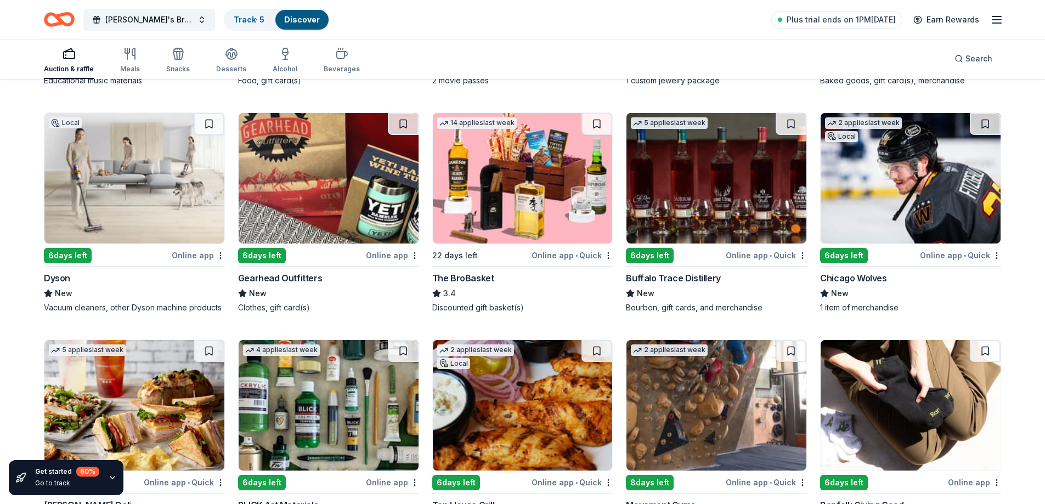
scroll to position [2066, 0]
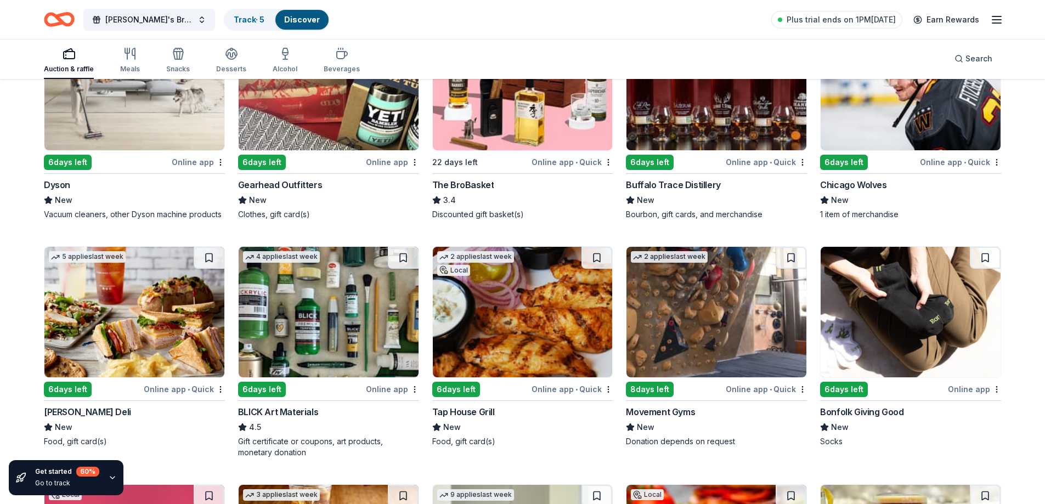
click at [136, 104] on img at bounding box center [134, 85] width 180 height 131
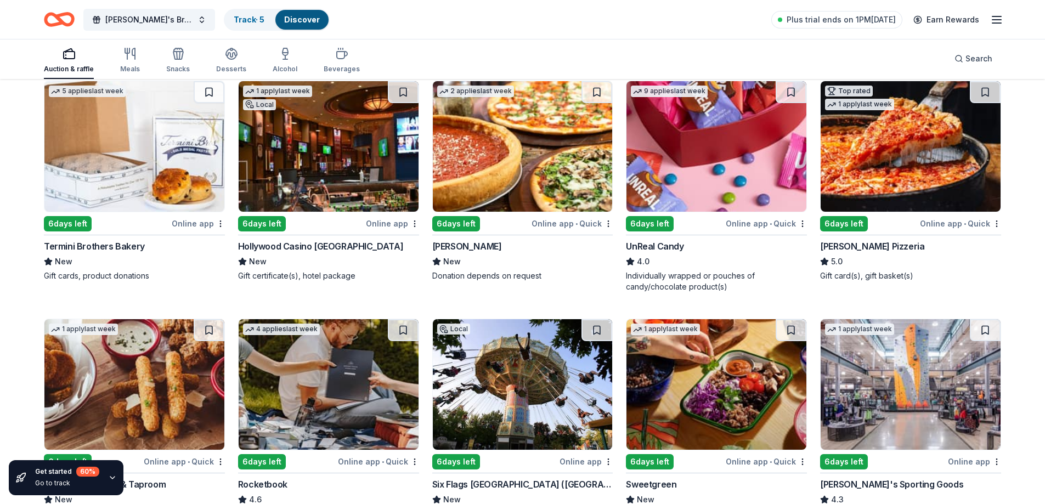
scroll to position [3438, 0]
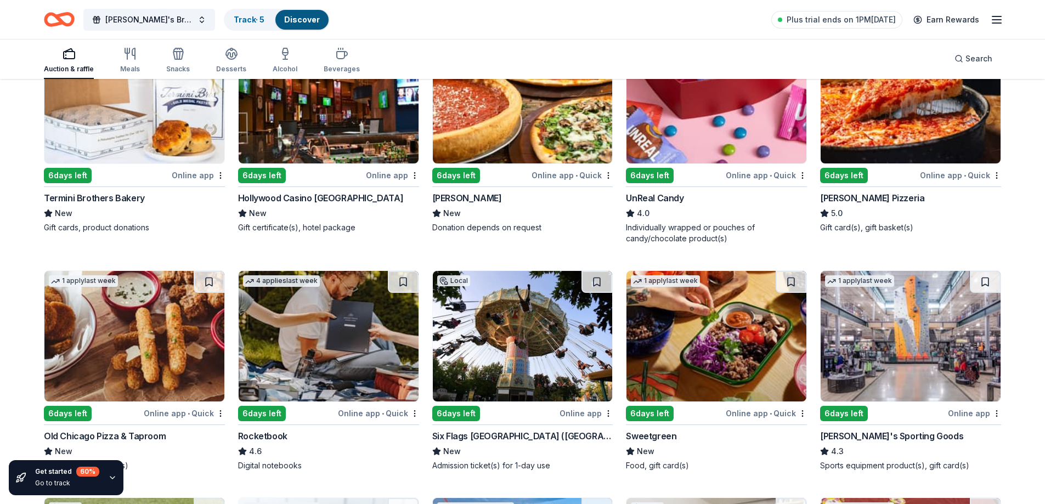
click at [532, 331] on img at bounding box center [523, 336] width 180 height 131
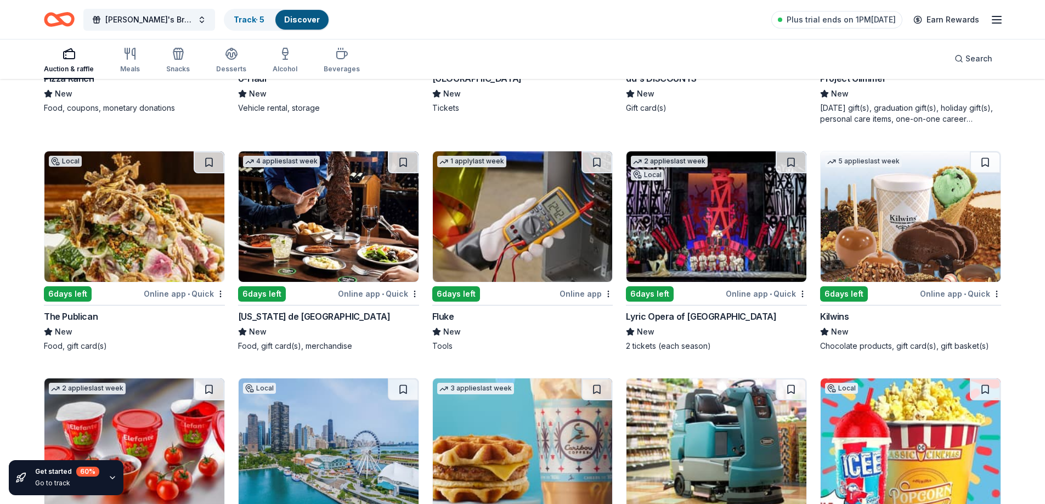
scroll to position [4605, 0]
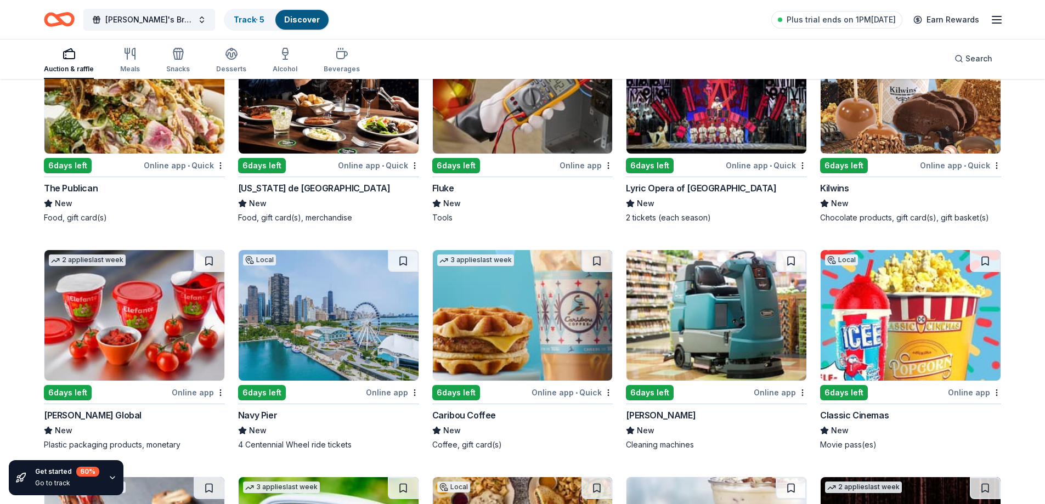
click at [324, 316] on img at bounding box center [329, 315] width 180 height 131
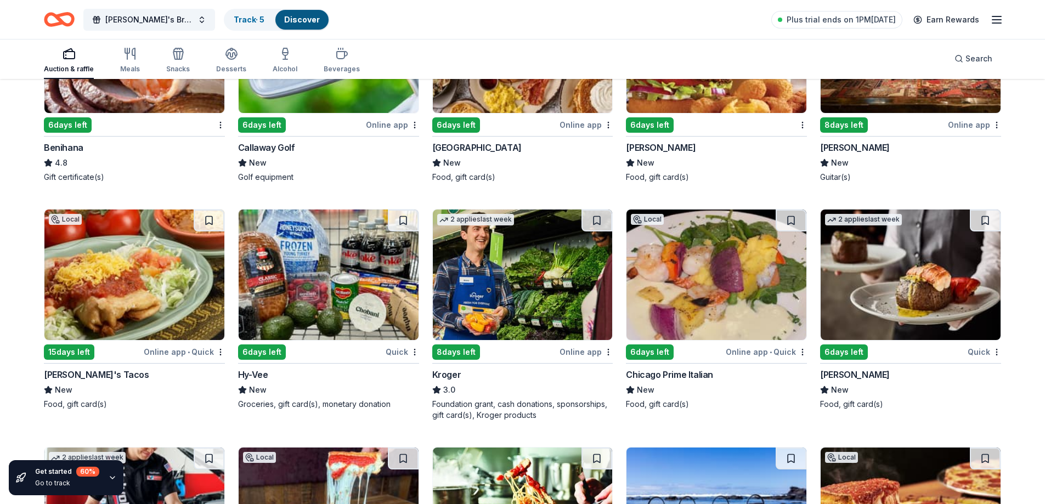
scroll to position [5196, 0]
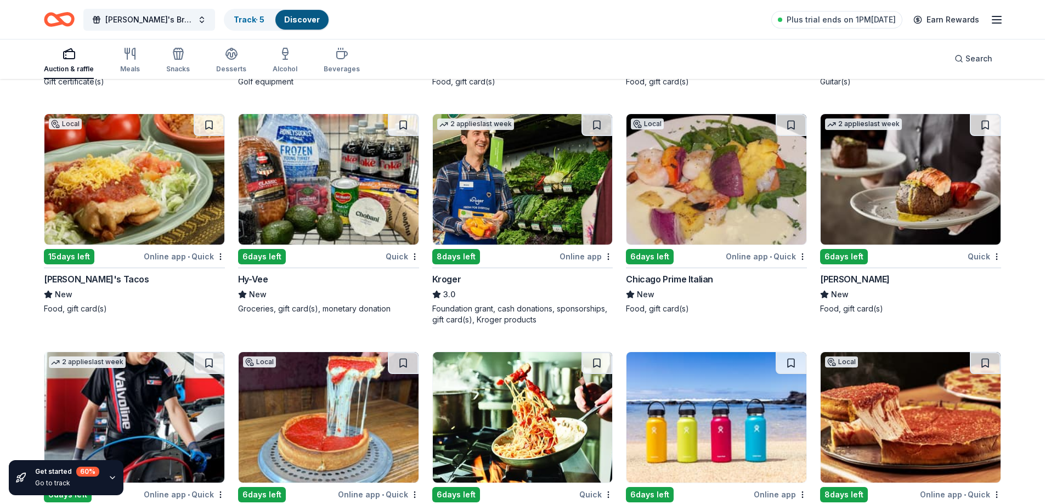
click at [326, 173] on img at bounding box center [329, 179] width 180 height 131
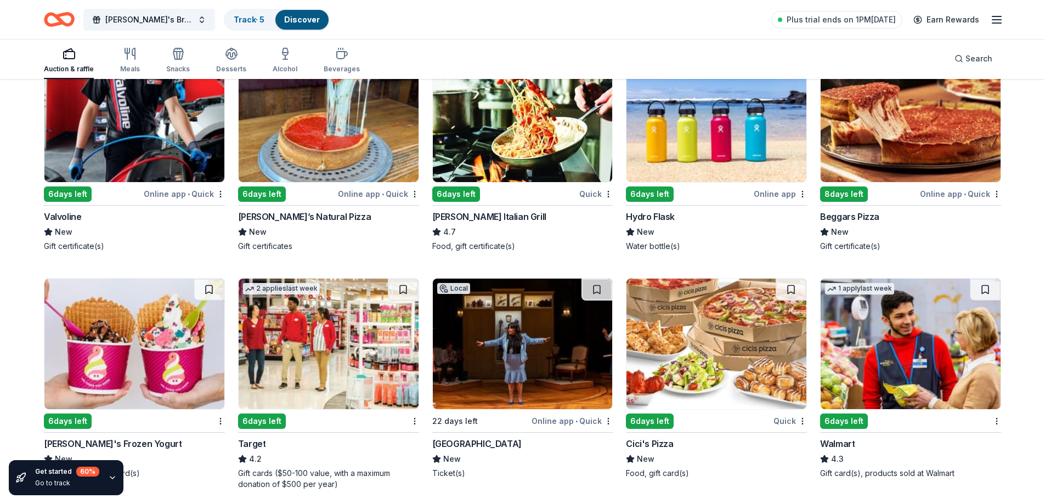
scroll to position [5551, 0]
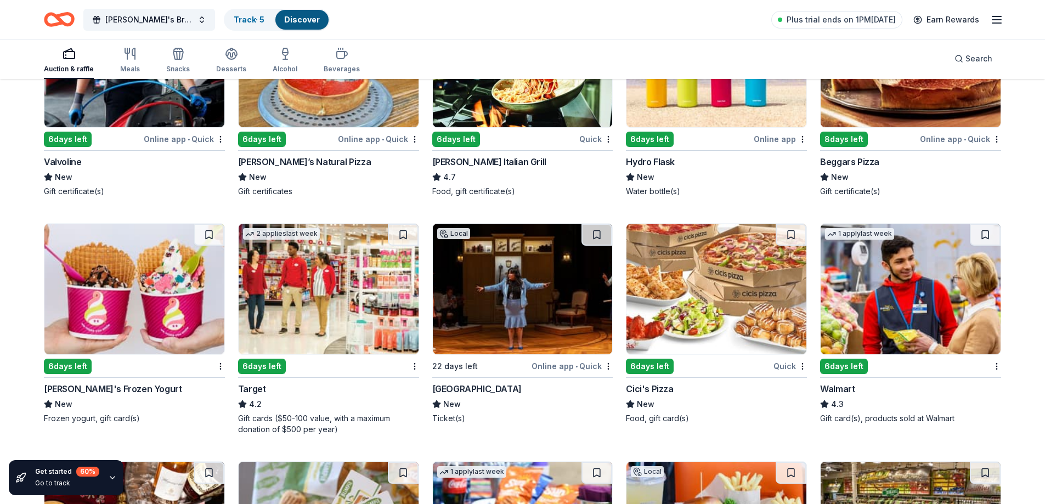
click at [720, 102] on img at bounding box center [717, 62] width 180 height 131
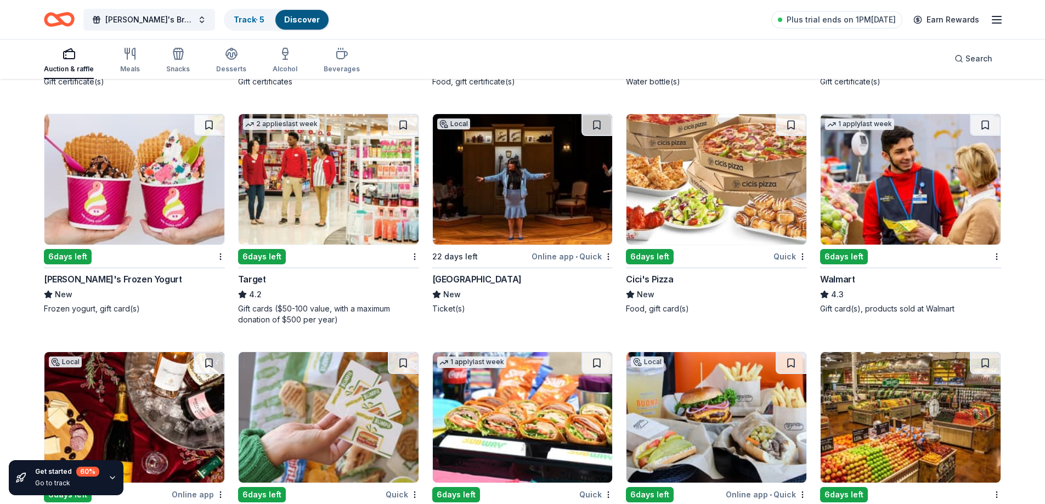
click at [320, 195] on img at bounding box center [329, 179] width 180 height 131
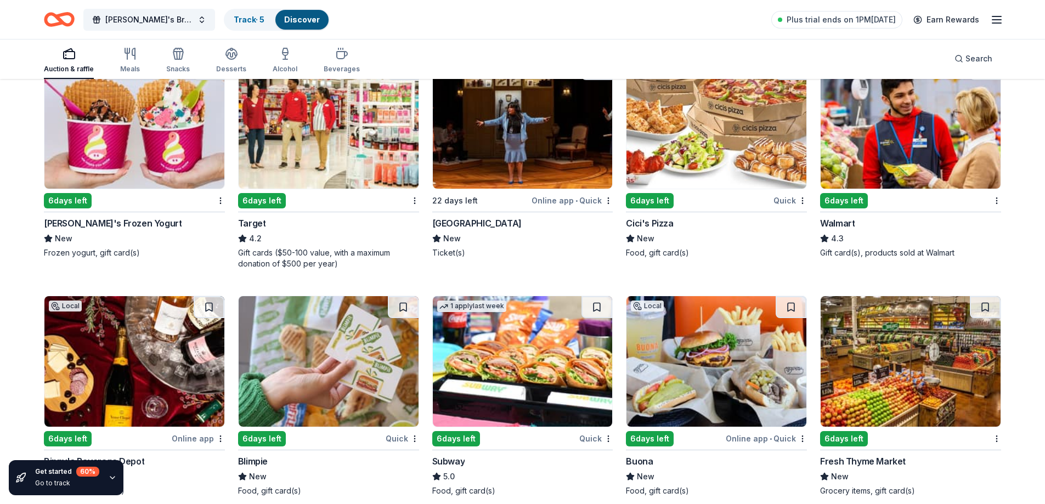
scroll to position [5771, 0]
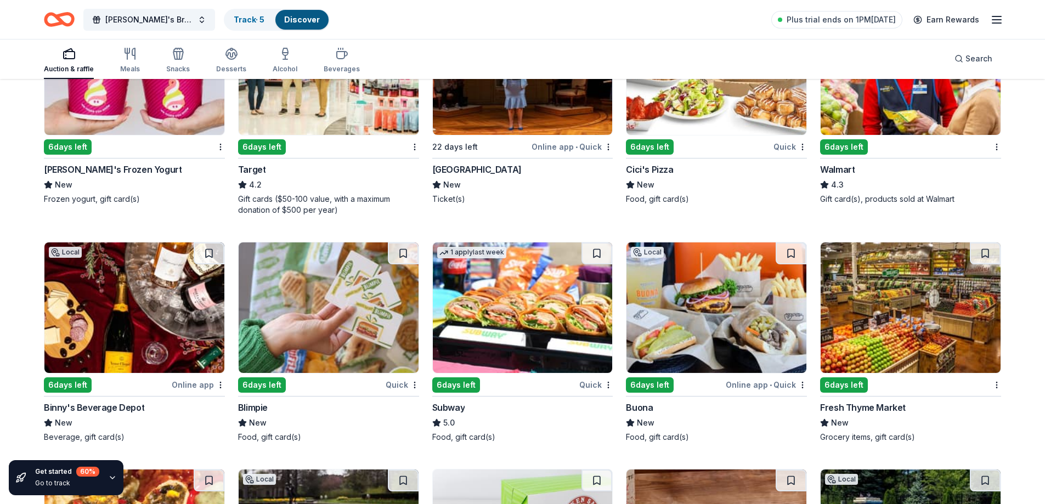
click at [538, 317] on img at bounding box center [523, 308] width 180 height 131
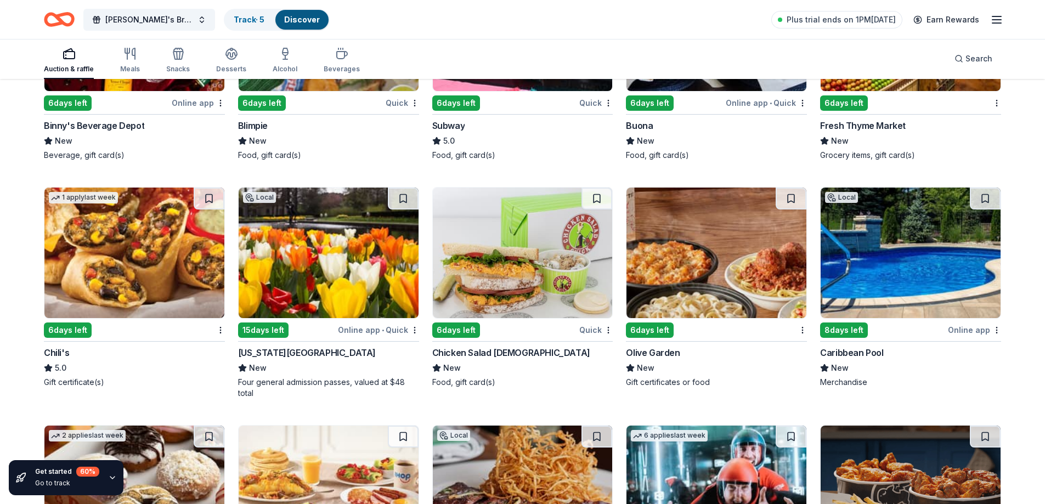
scroll to position [6100, 0]
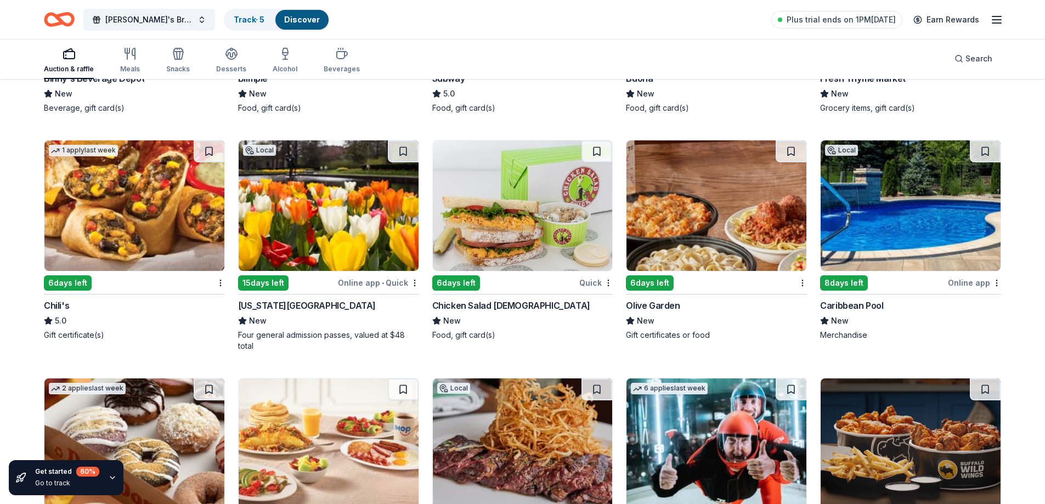
click at [712, 222] on img at bounding box center [717, 205] width 180 height 131
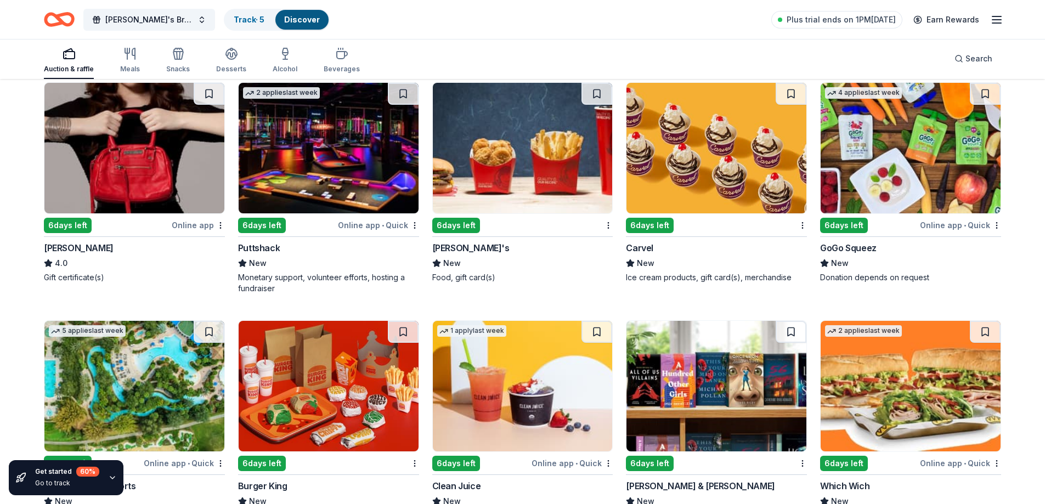
scroll to position [6892, 0]
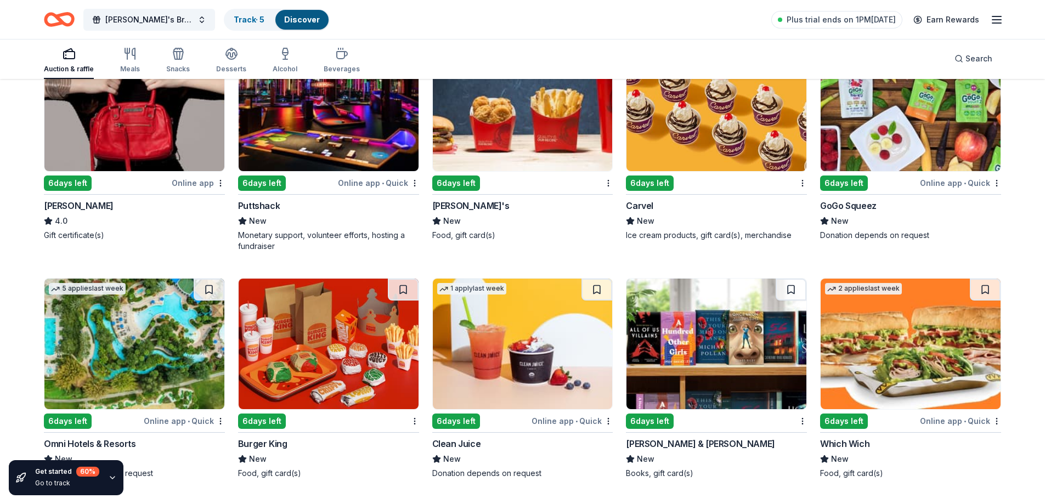
click at [325, 117] on img at bounding box center [329, 106] width 180 height 131
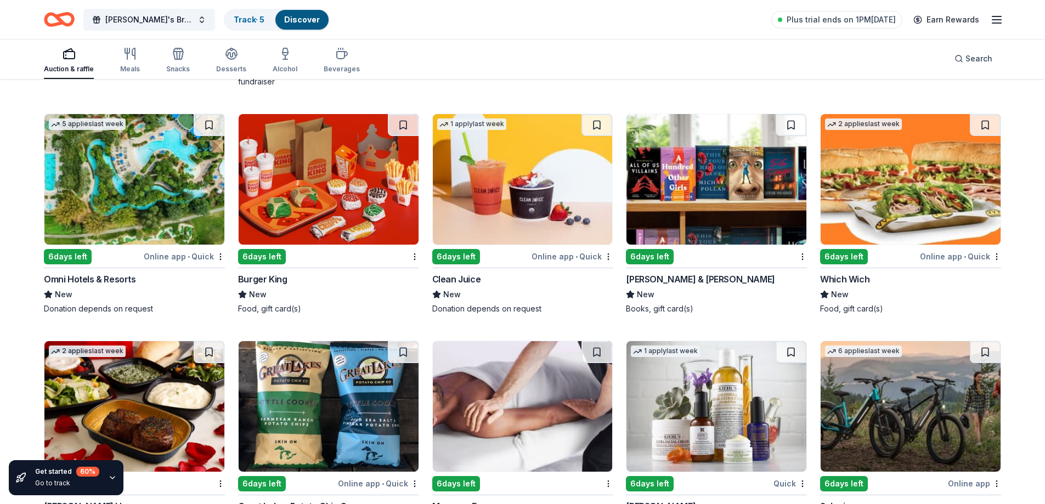
click at [718, 199] on img at bounding box center [717, 179] width 180 height 131
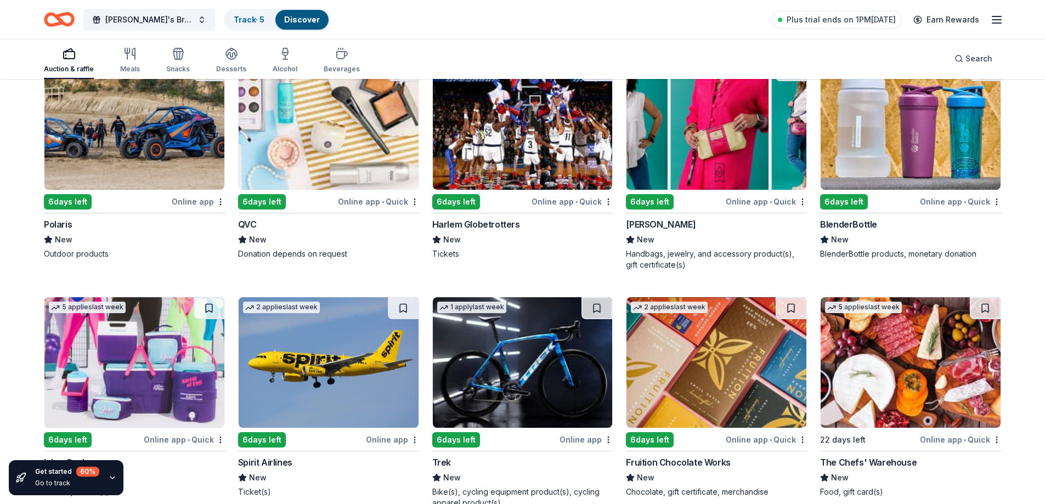
scroll to position [8146, 0]
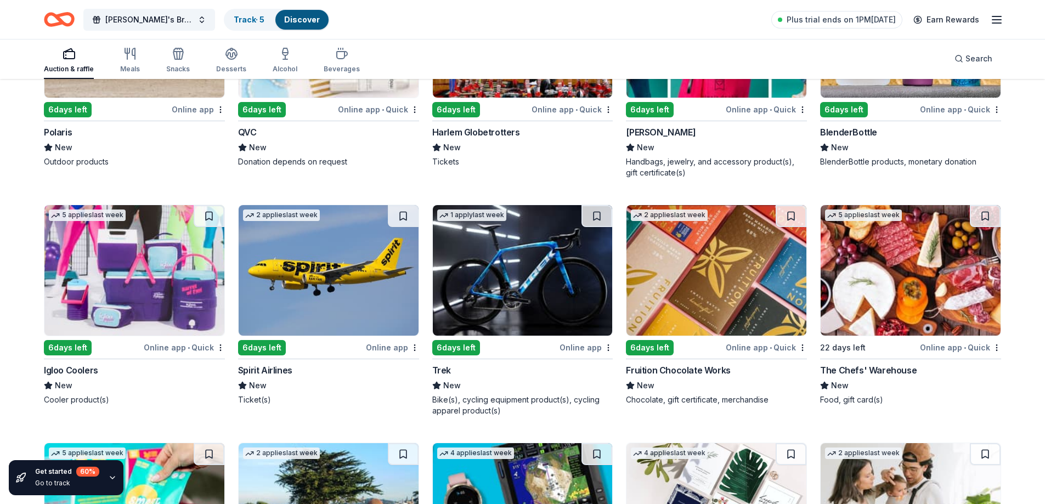
click at [121, 267] on img at bounding box center [134, 270] width 180 height 131
click at [510, 251] on img at bounding box center [523, 270] width 180 height 131
click at [691, 282] on img at bounding box center [717, 270] width 180 height 131
click at [928, 280] on img at bounding box center [911, 270] width 180 height 131
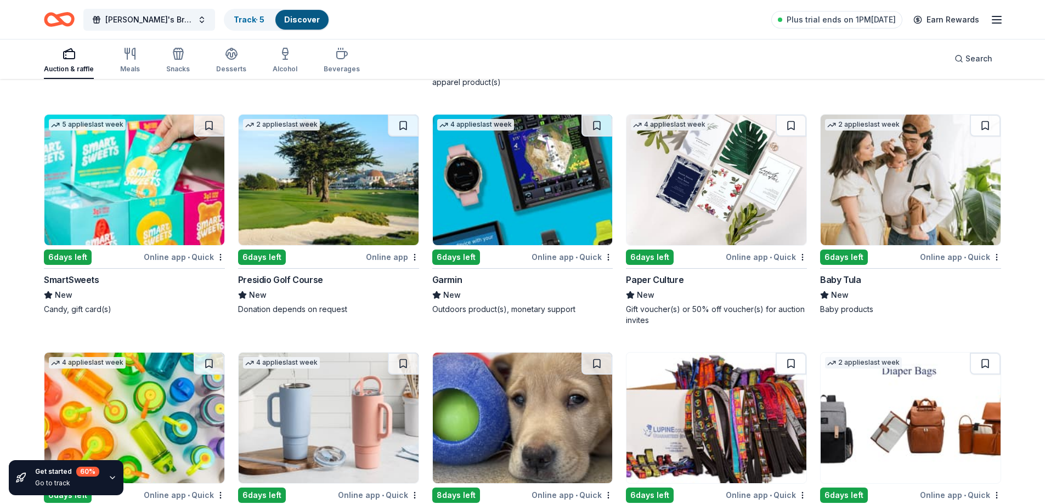
scroll to position [8475, 0]
click at [462, 256] on div "6 days left" at bounding box center [456, 256] width 48 height 15
click at [905, 199] on img at bounding box center [911, 179] width 180 height 131
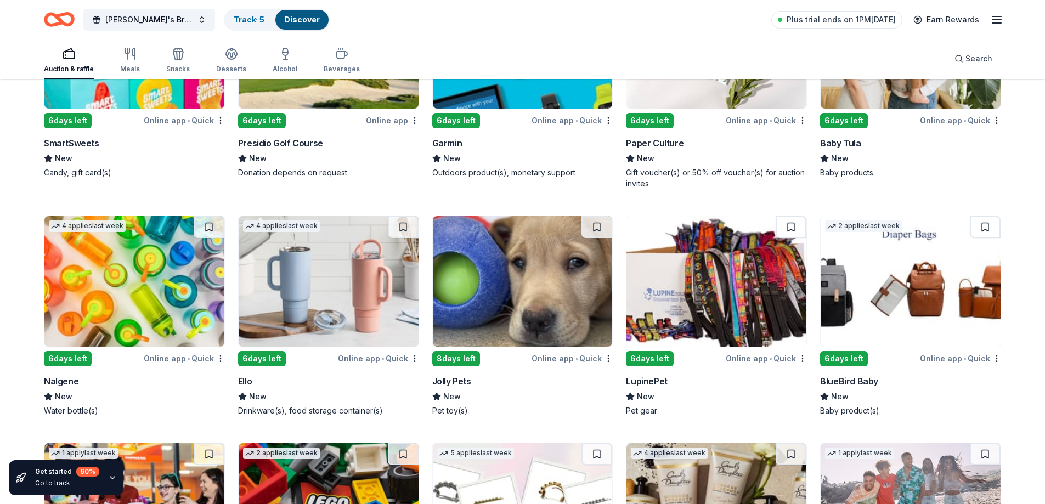
click at [112, 267] on img at bounding box center [134, 281] width 180 height 131
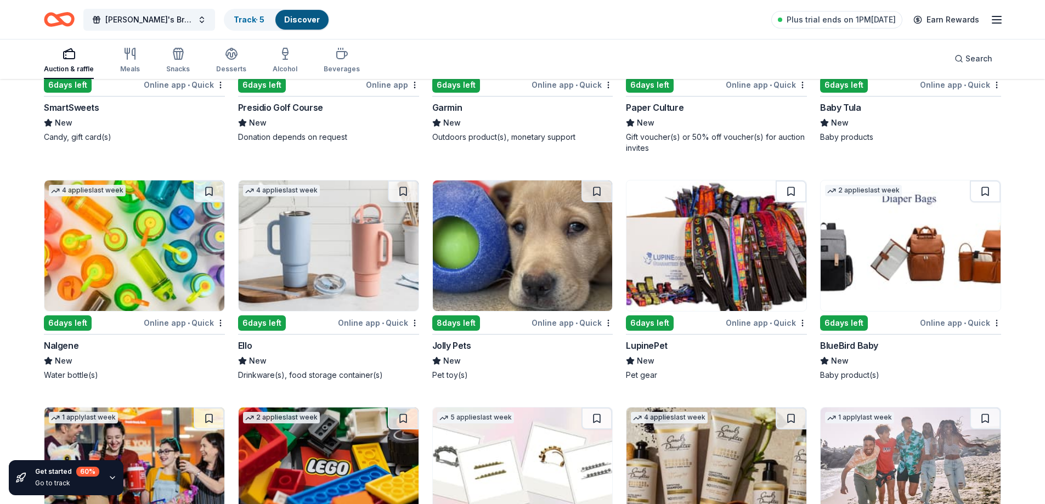
scroll to position [8666, 0]
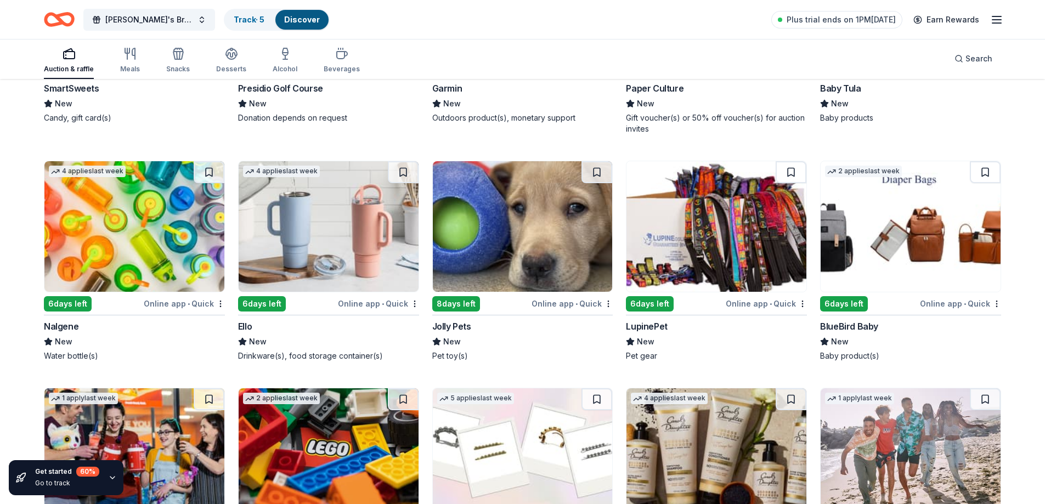
click at [923, 241] on img at bounding box center [911, 226] width 180 height 131
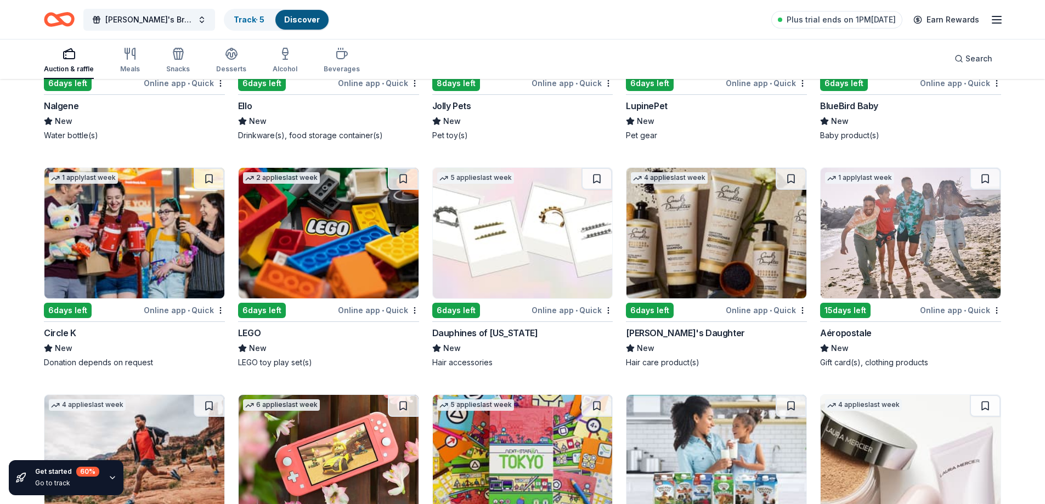
scroll to position [8940, 0]
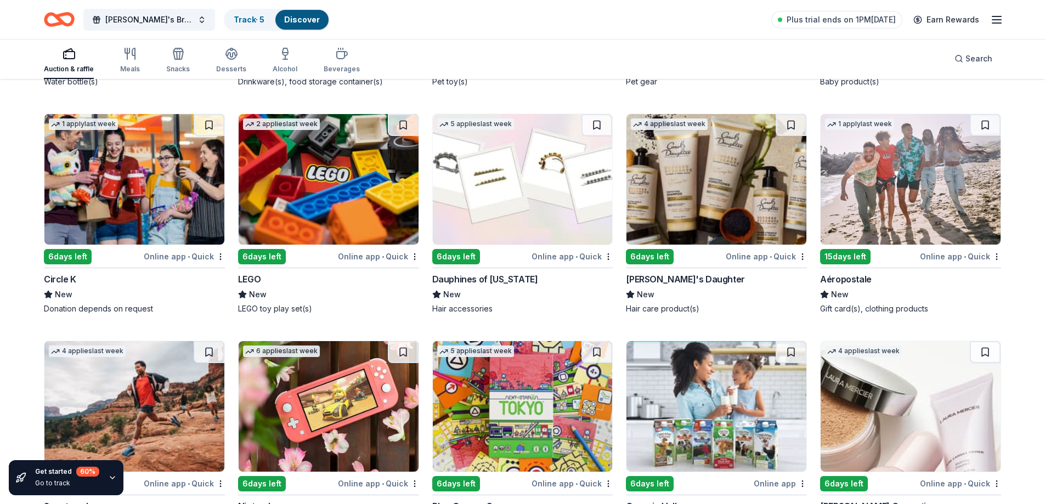
click at [323, 187] on img at bounding box center [329, 179] width 180 height 131
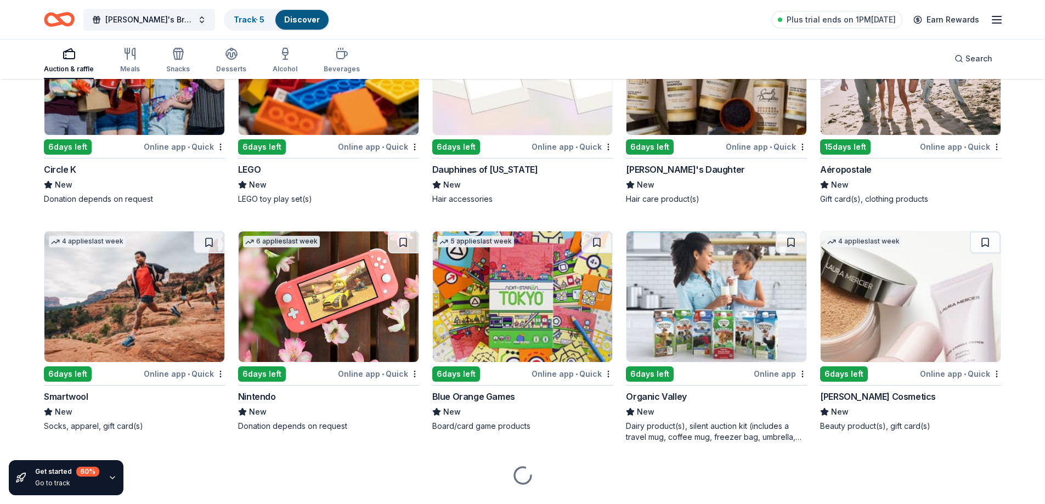
click at [322, 311] on img at bounding box center [329, 297] width 180 height 131
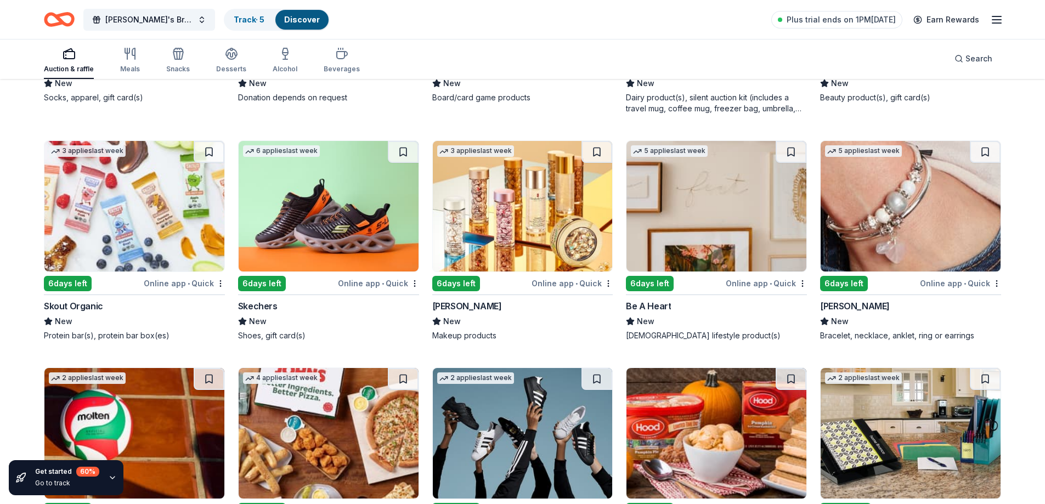
scroll to position [9379, 0]
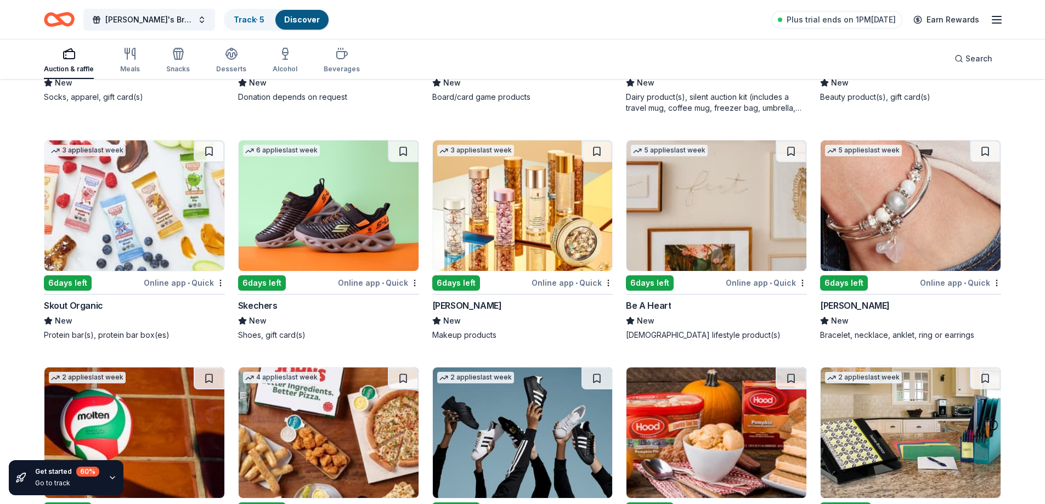
click at [314, 205] on img at bounding box center [329, 205] width 180 height 131
click at [503, 216] on img at bounding box center [523, 205] width 180 height 131
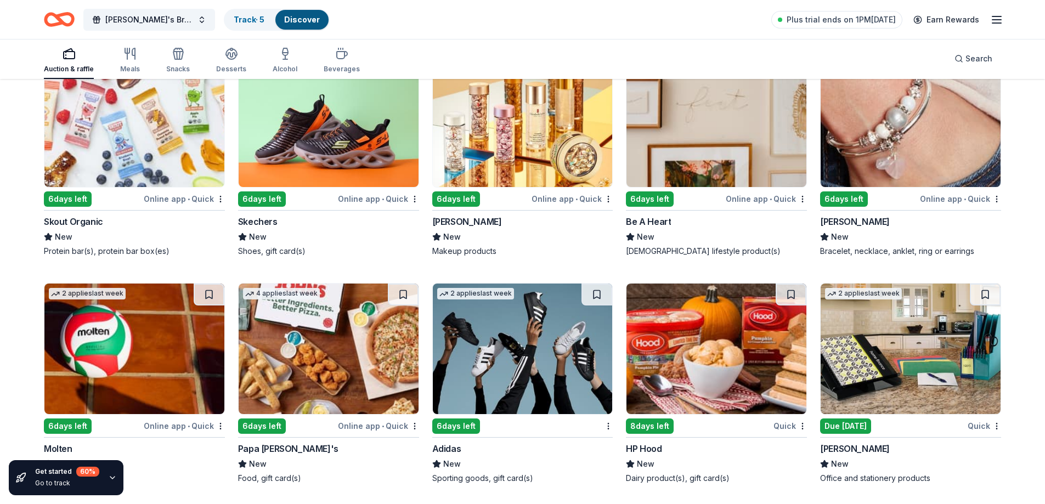
scroll to position [9465, 0]
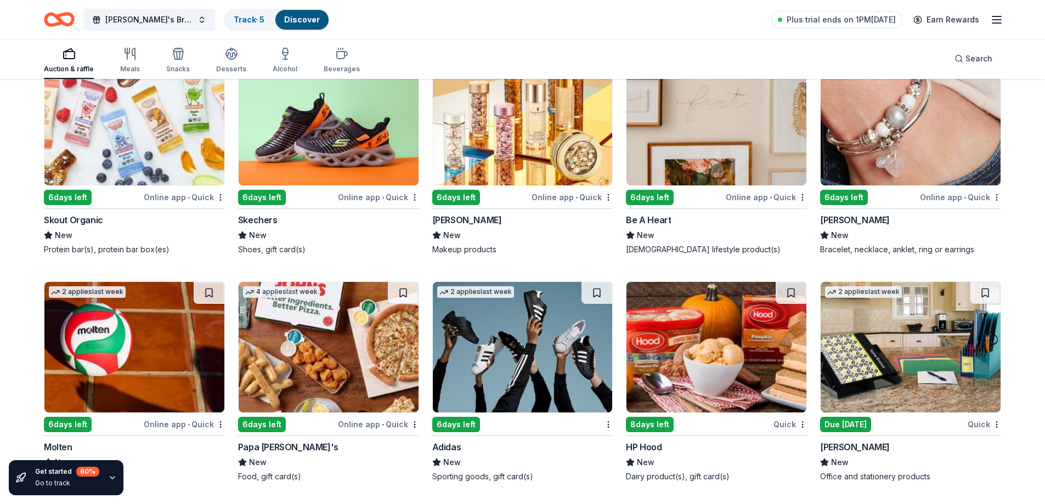
click at [497, 361] on img at bounding box center [523, 347] width 180 height 131
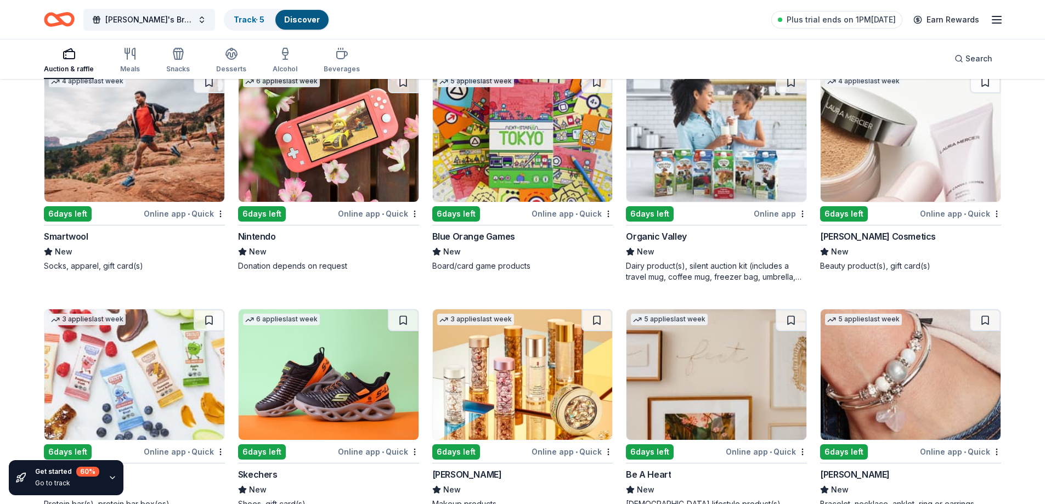
scroll to position [9190, 0]
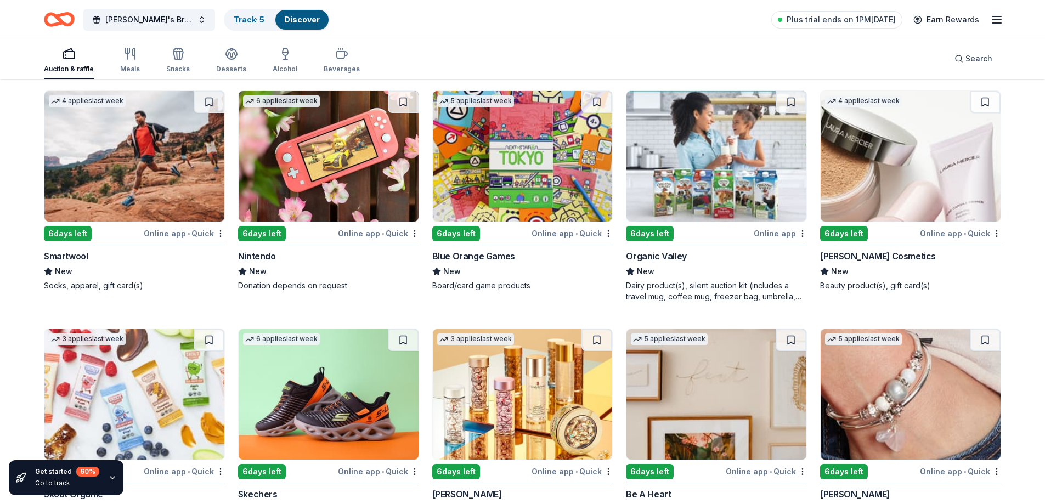
click at [136, 140] on img at bounding box center [134, 156] width 180 height 131
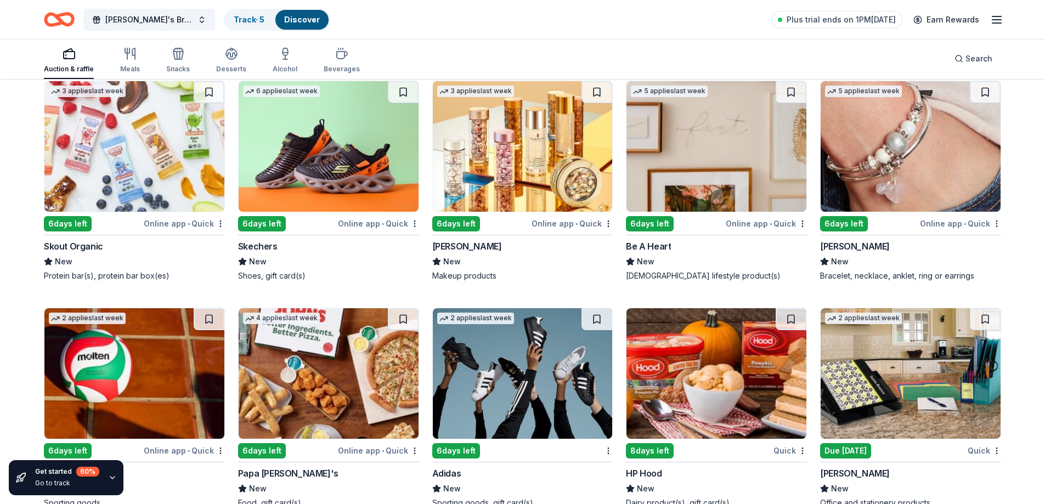
scroll to position [9465, 0]
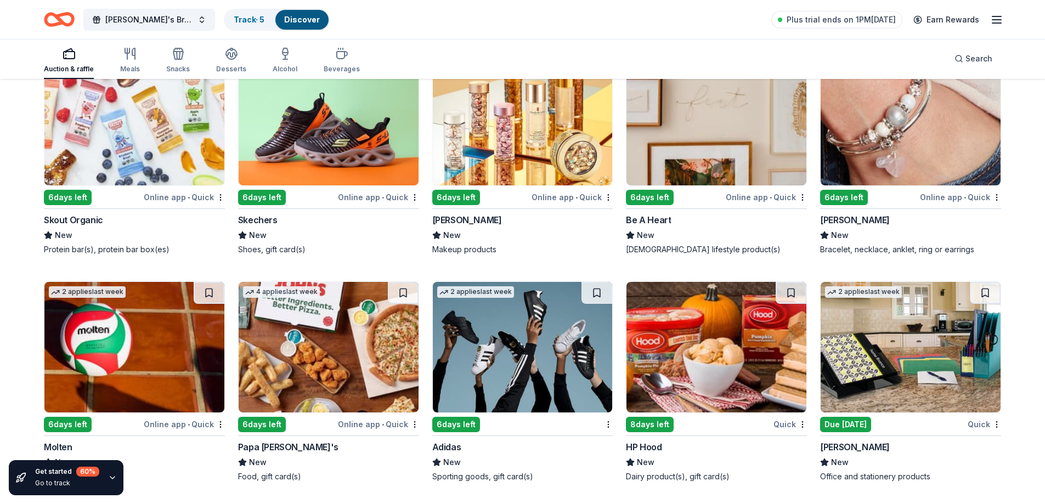
click at [144, 356] on img at bounding box center [134, 347] width 180 height 131
click at [335, 364] on img at bounding box center [329, 347] width 180 height 131
click at [932, 361] on img at bounding box center [911, 347] width 180 height 131
click at [876, 125] on img at bounding box center [911, 120] width 180 height 131
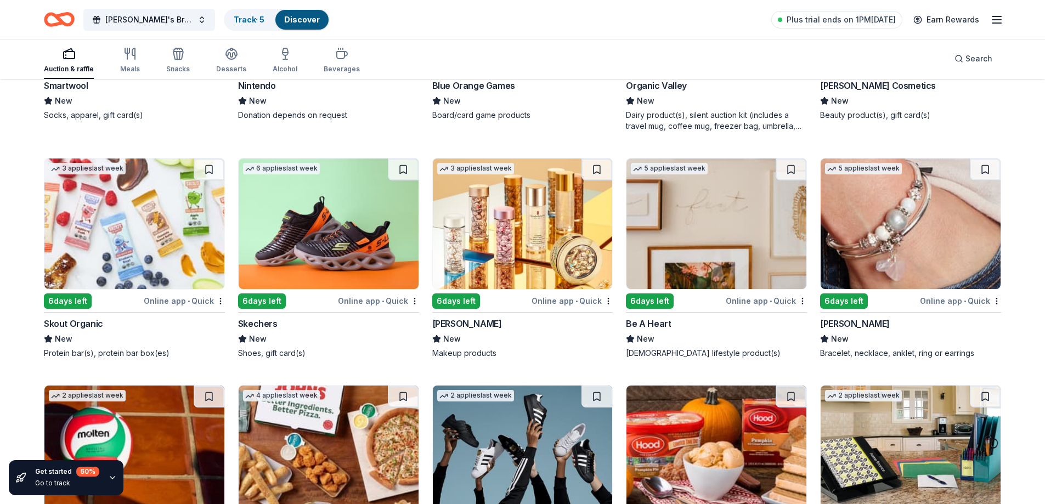
scroll to position [9355, 0]
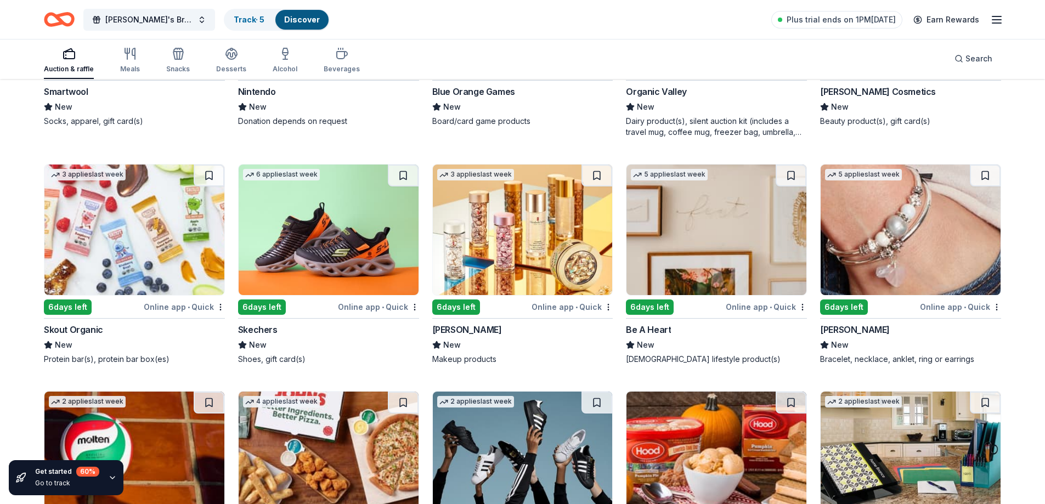
click at [725, 260] on img at bounding box center [717, 230] width 180 height 131
drag, startPoint x: 128, startPoint y: 238, endPoint x: 211, endPoint y: 352, distance: 140.6
click at [128, 238] on img at bounding box center [134, 230] width 180 height 131
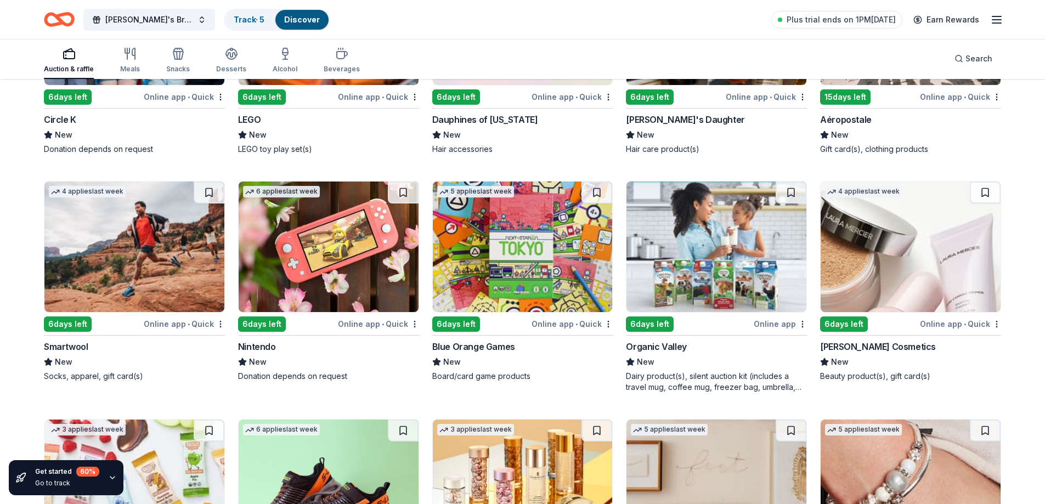
scroll to position [9081, 0]
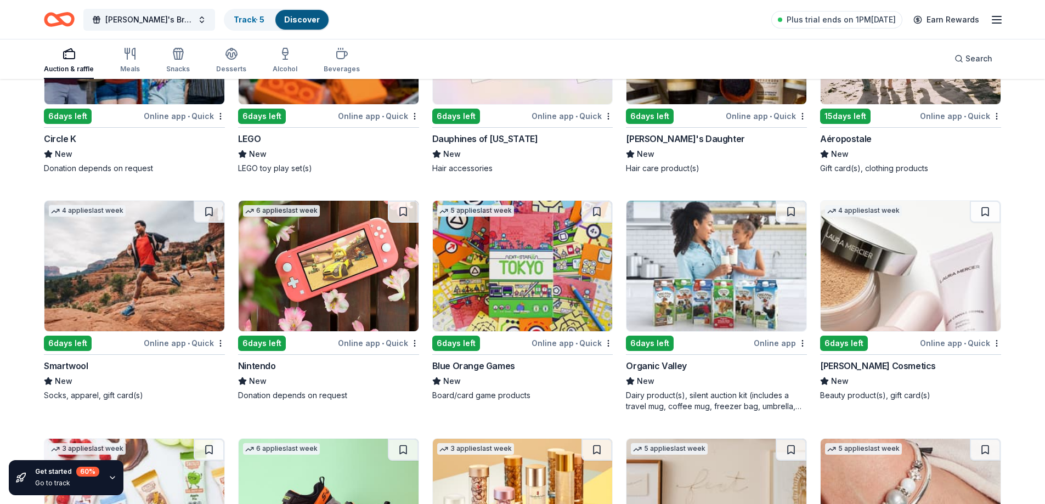
click at [887, 263] on img at bounding box center [911, 266] width 180 height 131
click at [723, 285] on img at bounding box center [717, 266] width 180 height 131
click at [516, 271] on img at bounding box center [523, 266] width 180 height 131
click at [711, 93] on img at bounding box center [717, 39] width 180 height 131
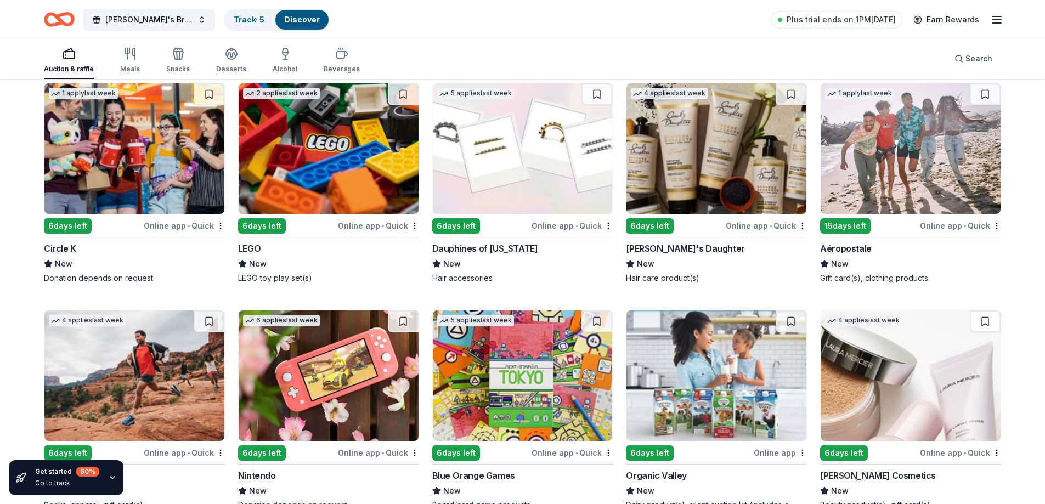
scroll to position [8916, 0]
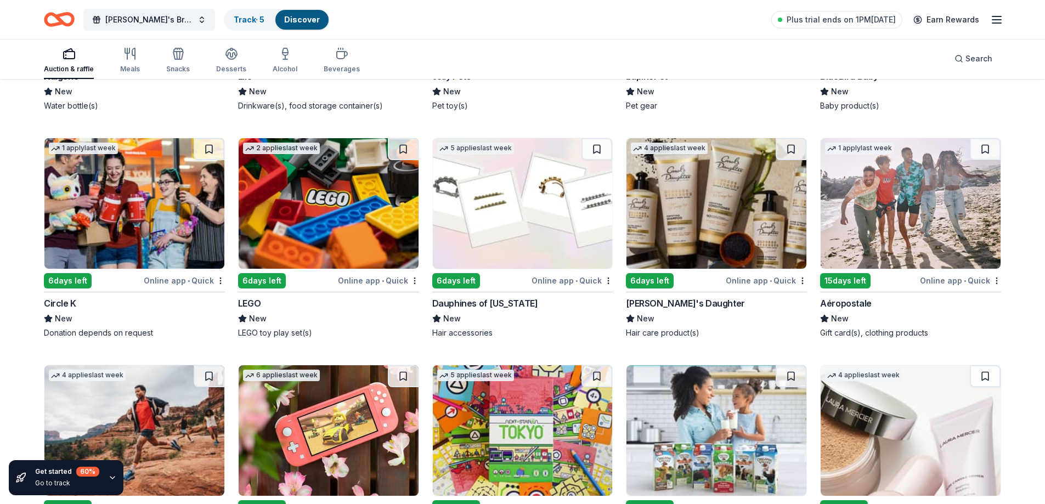
click at [528, 213] on img at bounding box center [523, 203] width 180 height 131
click at [136, 211] on img at bounding box center [134, 203] width 180 height 131
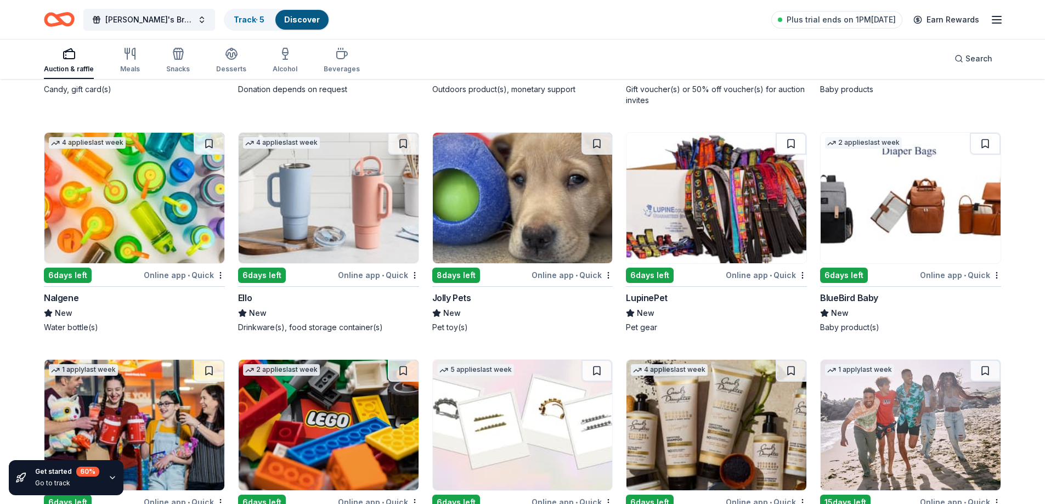
scroll to position [8642, 0]
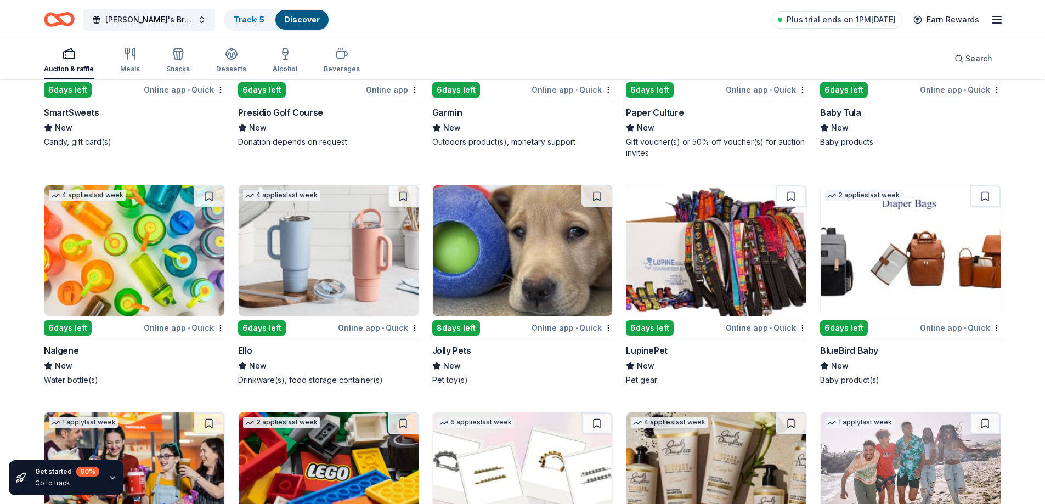
click at [686, 244] on img at bounding box center [717, 250] width 180 height 131
click at [525, 269] on img at bounding box center [523, 250] width 180 height 131
click at [312, 250] on img at bounding box center [329, 250] width 180 height 131
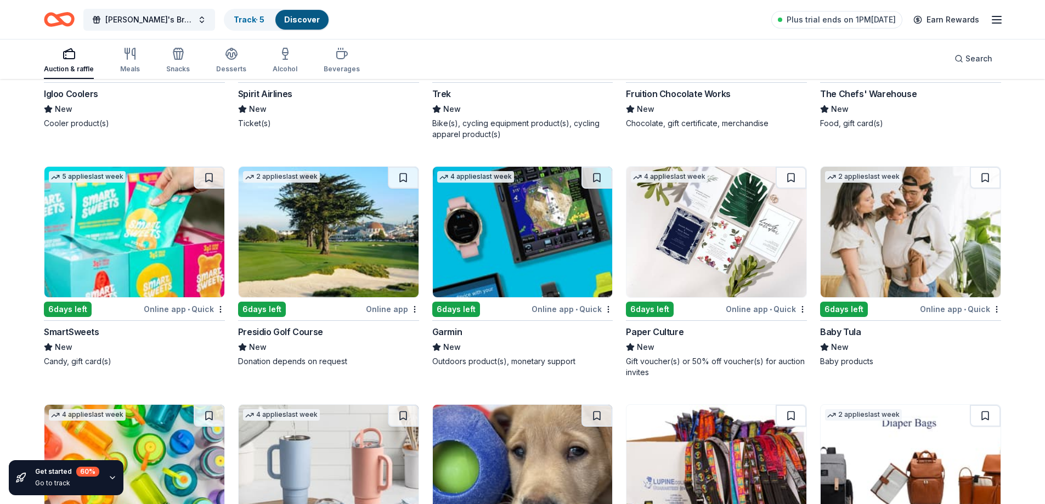
click at [124, 249] on img at bounding box center [134, 232] width 180 height 131
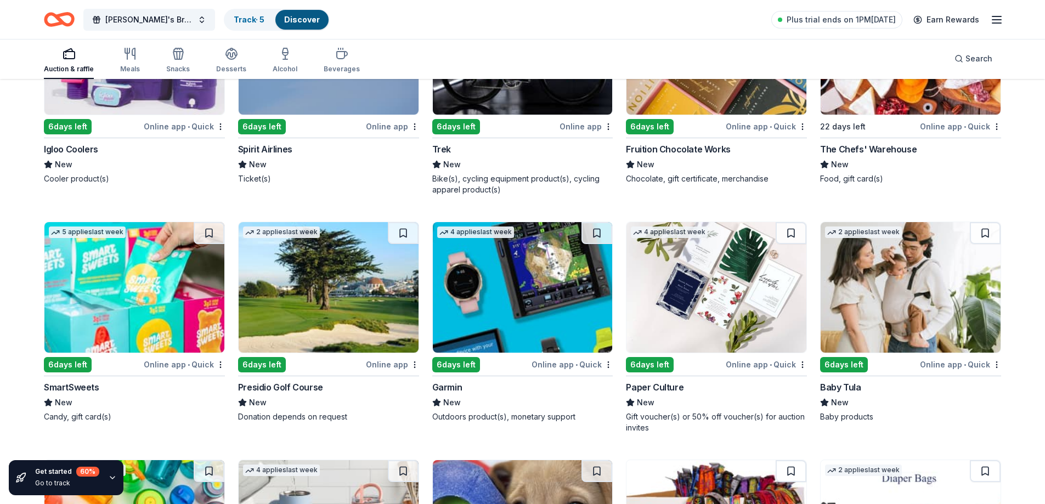
scroll to position [8203, 0]
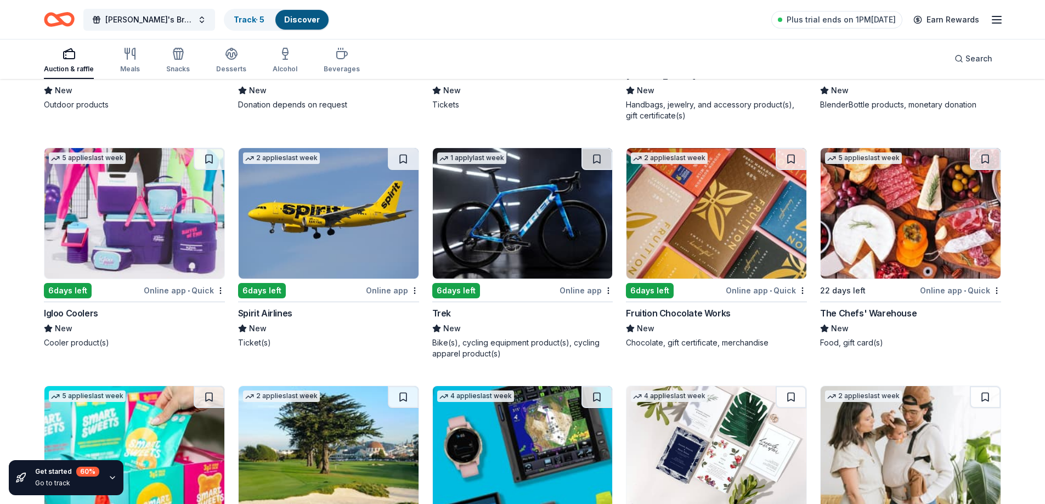
click at [713, 224] on img at bounding box center [717, 213] width 180 height 131
click at [325, 245] on img at bounding box center [329, 213] width 180 height 131
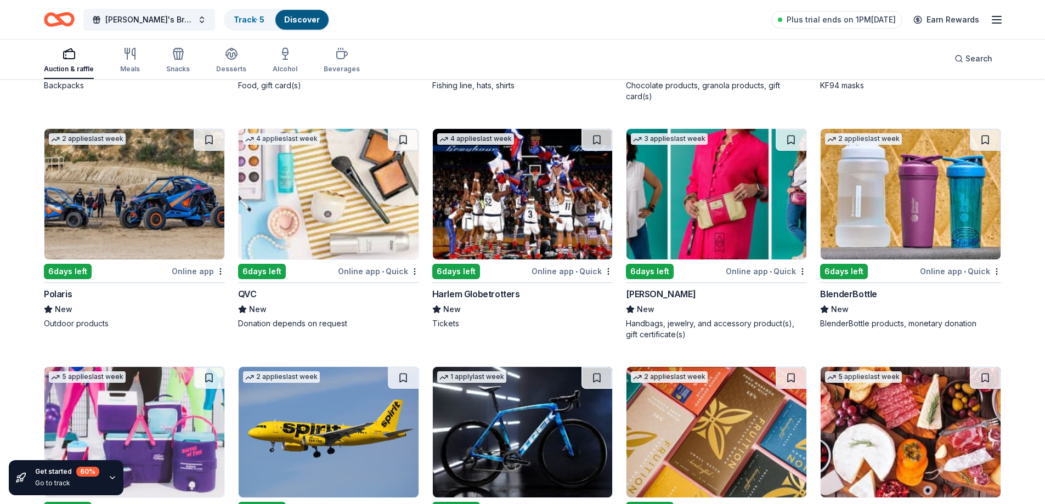
scroll to position [7983, 0]
click at [911, 190] on img at bounding box center [911, 194] width 180 height 131
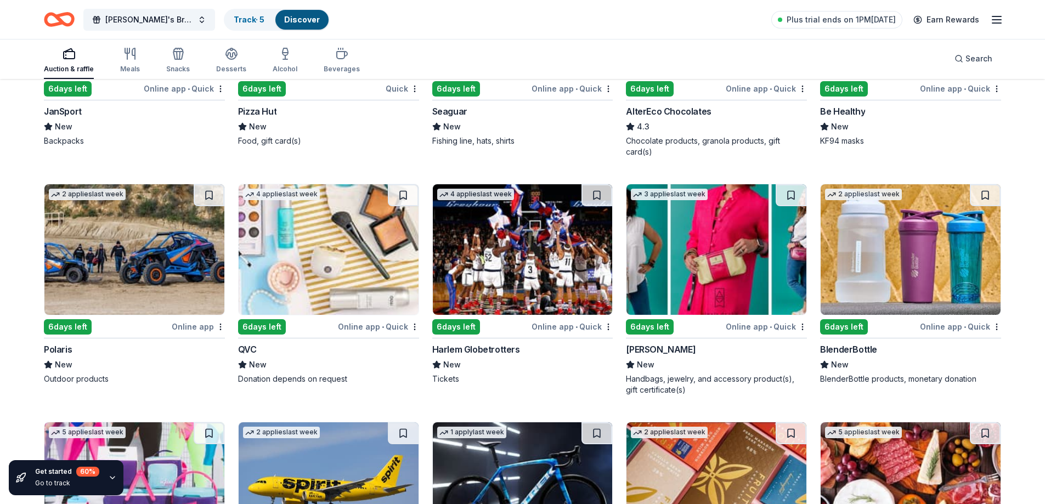
click at [723, 251] on img at bounding box center [717, 249] width 180 height 131
click at [542, 275] on img at bounding box center [523, 249] width 180 height 131
click at [320, 247] on img at bounding box center [329, 249] width 180 height 131
click at [133, 265] on img at bounding box center [134, 249] width 180 height 131
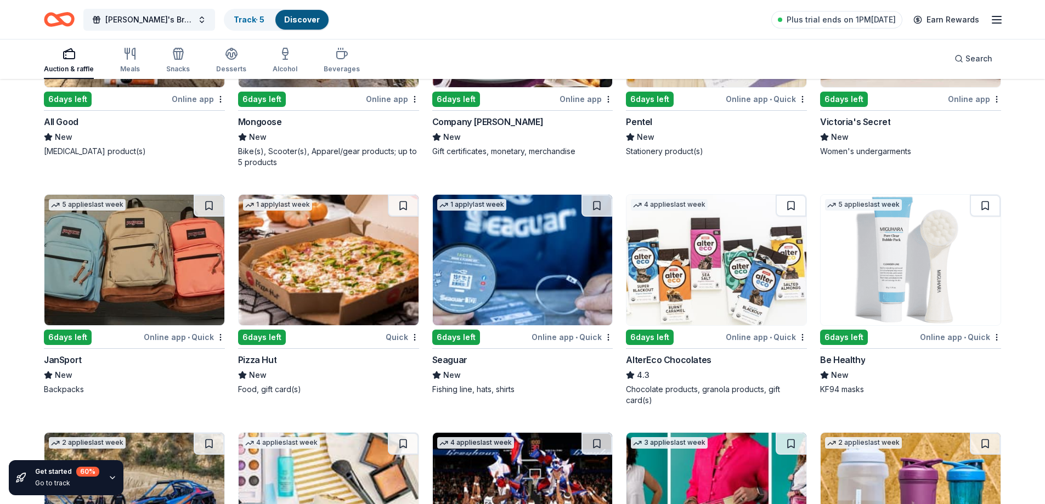
scroll to position [7654, 0]
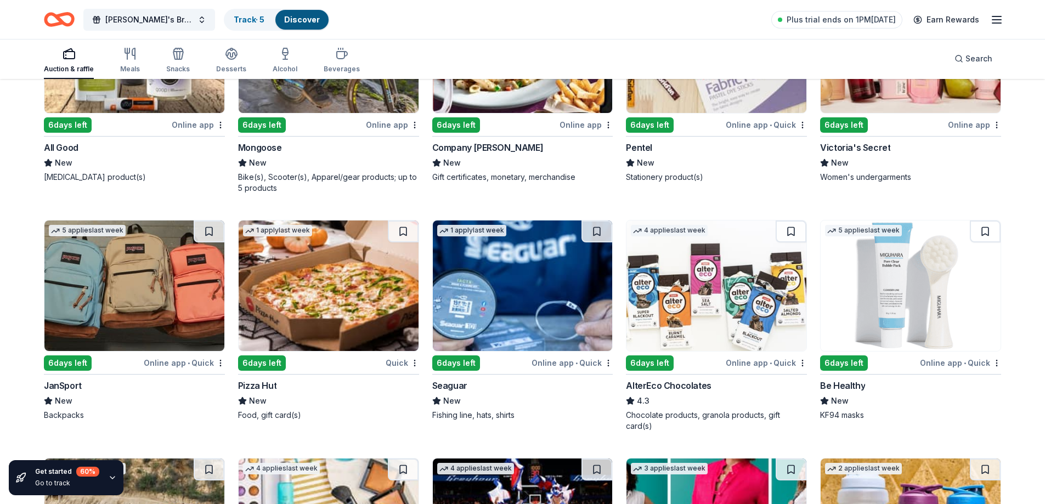
click at [904, 307] on img at bounding box center [911, 286] width 180 height 131
click at [709, 306] on img at bounding box center [717, 286] width 180 height 131
click at [526, 304] on img at bounding box center [523, 286] width 180 height 131
click at [152, 284] on img at bounding box center [134, 286] width 180 height 131
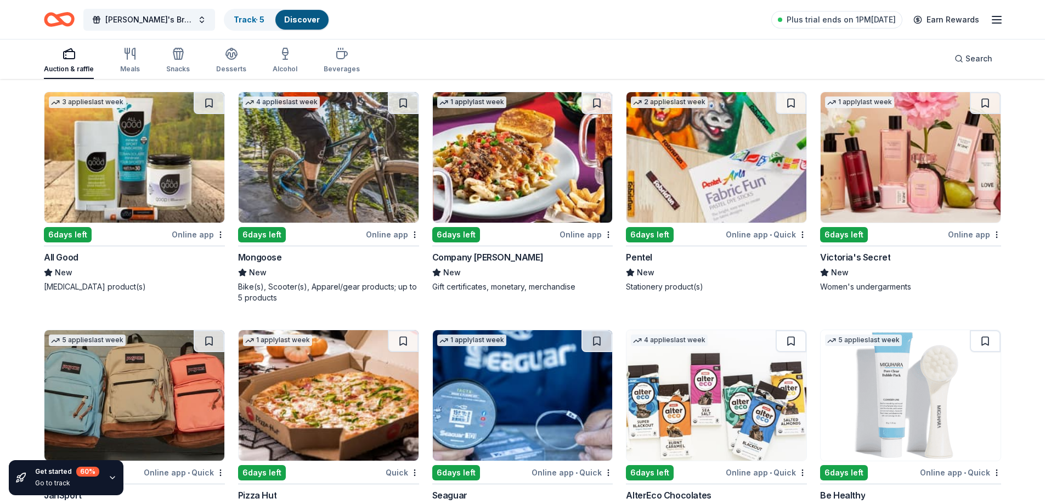
scroll to position [7489, 0]
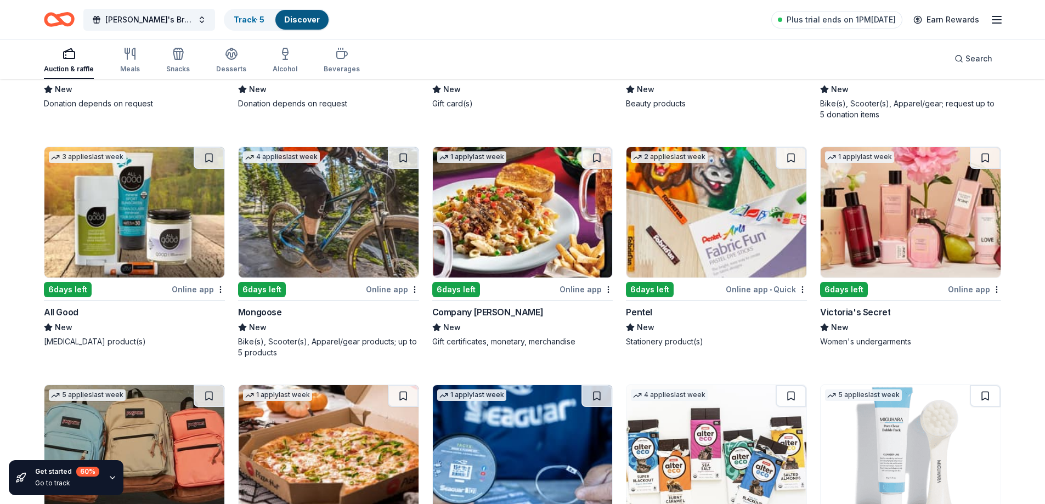
click at [898, 232] on img at bounding box center [911, 212] width 180 height 131
click at [711, 228] on img at bounding box center [717, 212] width 180 height 131
click at [528, 218] on img at bounding box center [523, 212] width 180 height 131
click at [300, 236] on img at bounding box center [329, 212] width 180 height 131
click at [142, 232] on img at bounding box center [134, 212] width 180 height 131
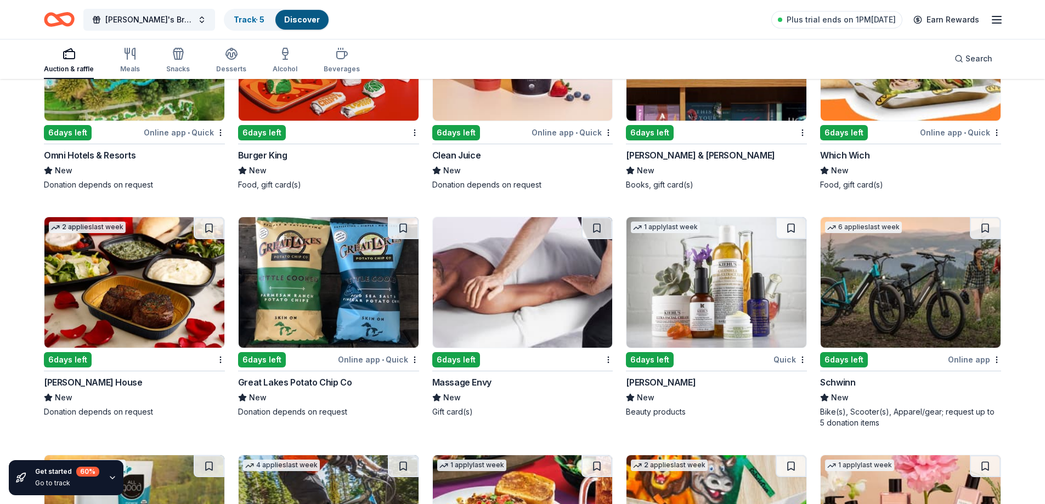
scroll to position [7160, 0]
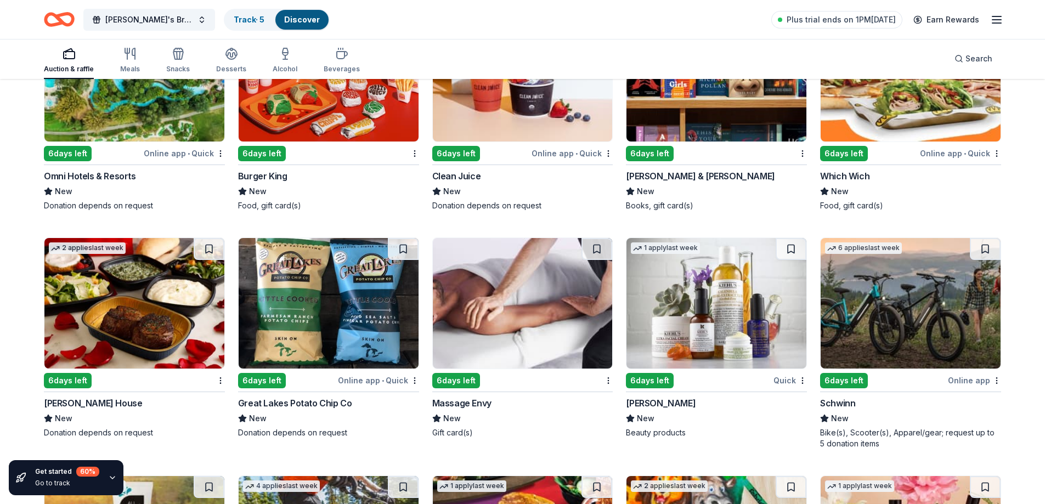
click at [937, 313] on img at bounding box center [911, 303] width 180 height 131
click at [732, 301] on img at bounding box center [717, 303] width 180 height 131
click at [506, 325] on img at bounding box center [523, 303] width 180 height 131
click at [318, 319] on img at bounding box center [329, 303] width 180 height 131
click at [139, 328] on img at bounding box center [134, 303] width 180 height 131
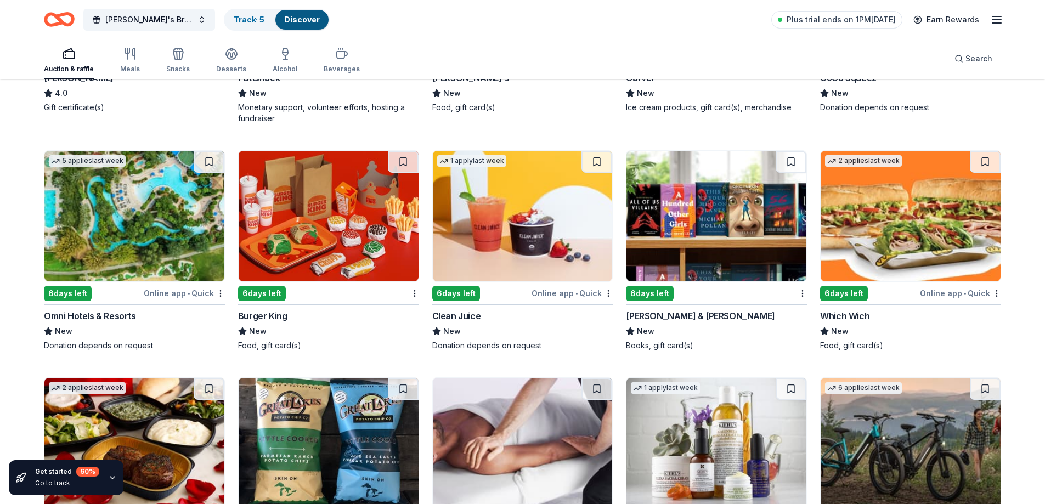
scroll to position [6995, 0]
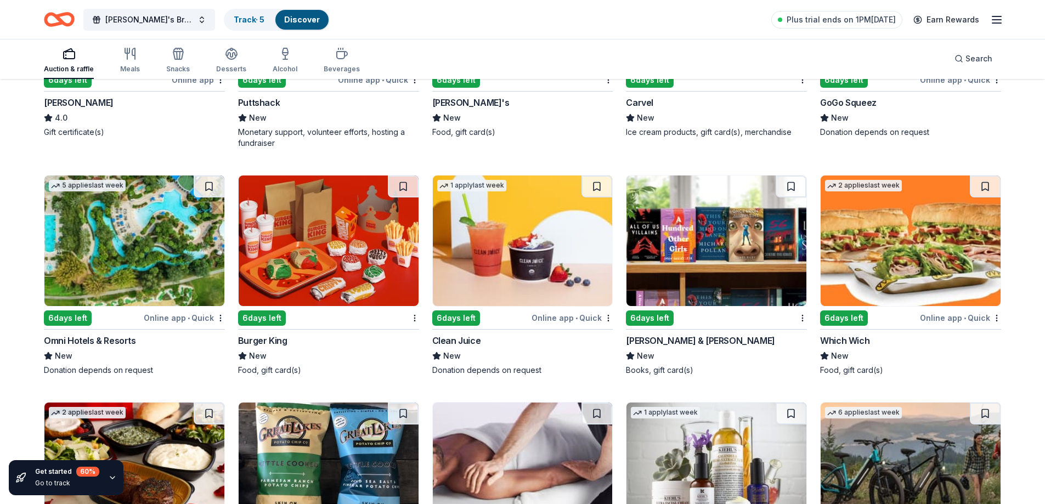
click at [144, 258] on img at bounding box center [134, 241] width 180 height 131
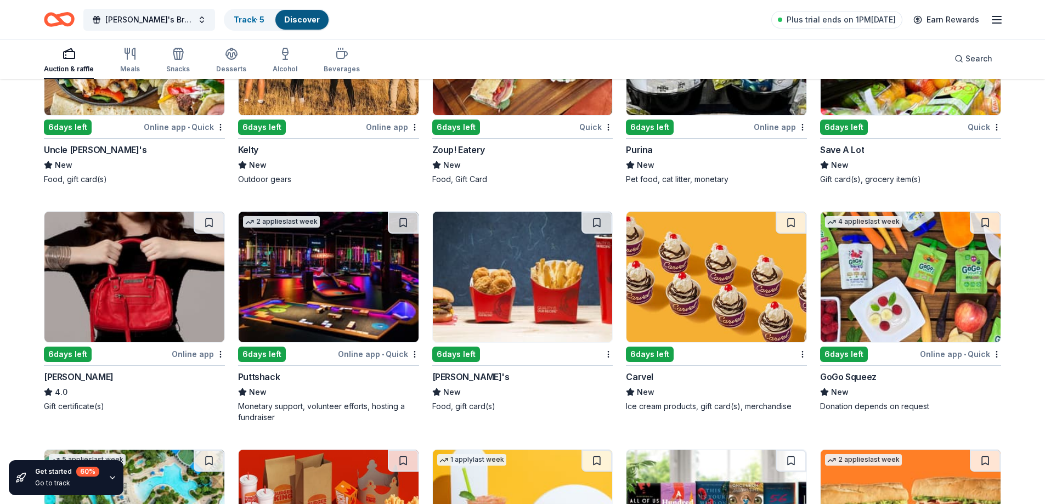
click at [116, 292] on img at bounding box center [134, 277] width 180 height 131
click at [544, 306] on img at bounding box center [523, 277] width 180 height 131
click at [733, 301] on img at bounding box center [717, 277] width 180 height 131
click at [929, 296] on img at bounding box center [911, 277] width 180 height 131
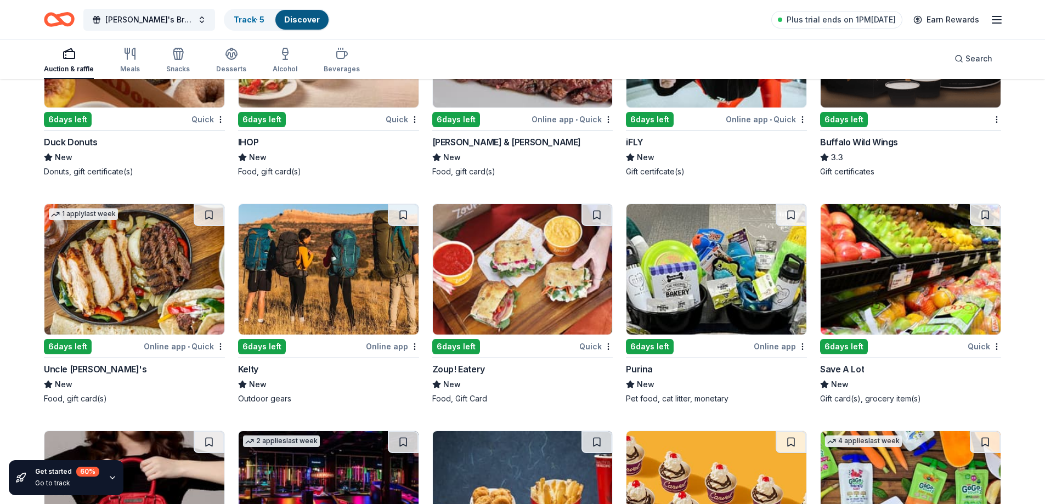
click at [320, 281] on img at bounding box center [329, 269] width 180 height 131
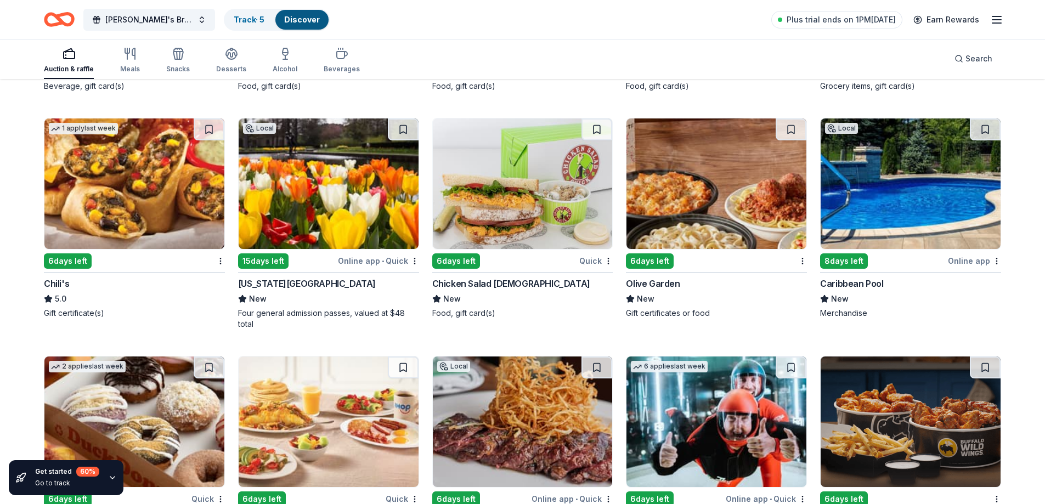
scroll to position [6118, 0]
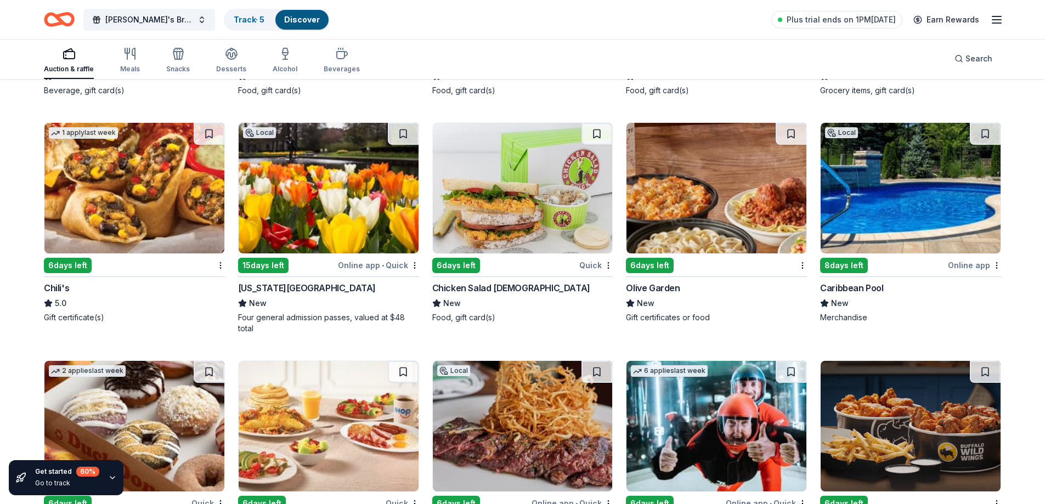
click at [309, 201] on img at bounding box center [329, 188] width 180 height 131
click at [923, 204] on img at bounding box center [911, 188] width 180 height 131
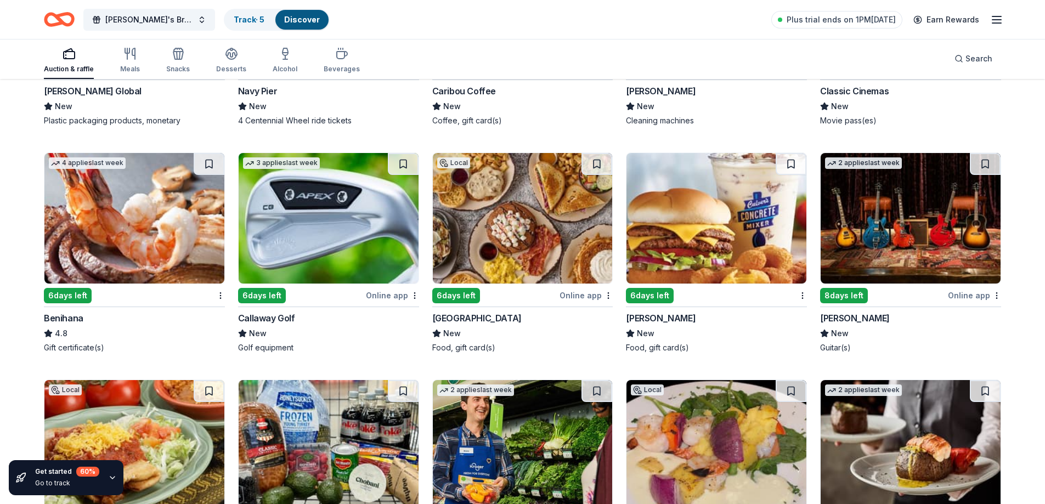
scroll to position [4910, 0]
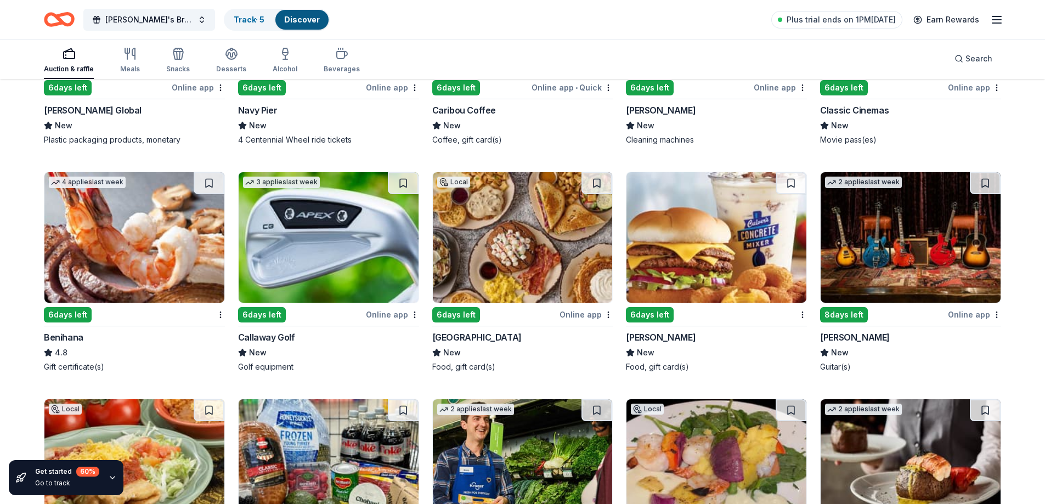
click at [531, 465] on img at bounding box center [523, 464] width 180 height 131
click at [316, 263] on img at bounding box center [329, 237] width 180 height 131
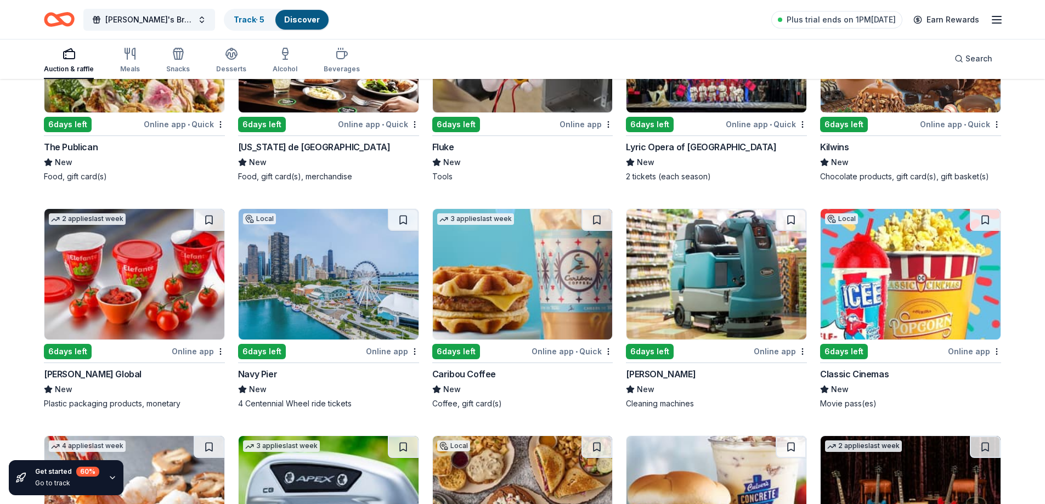
scroll to position [4636, 0]
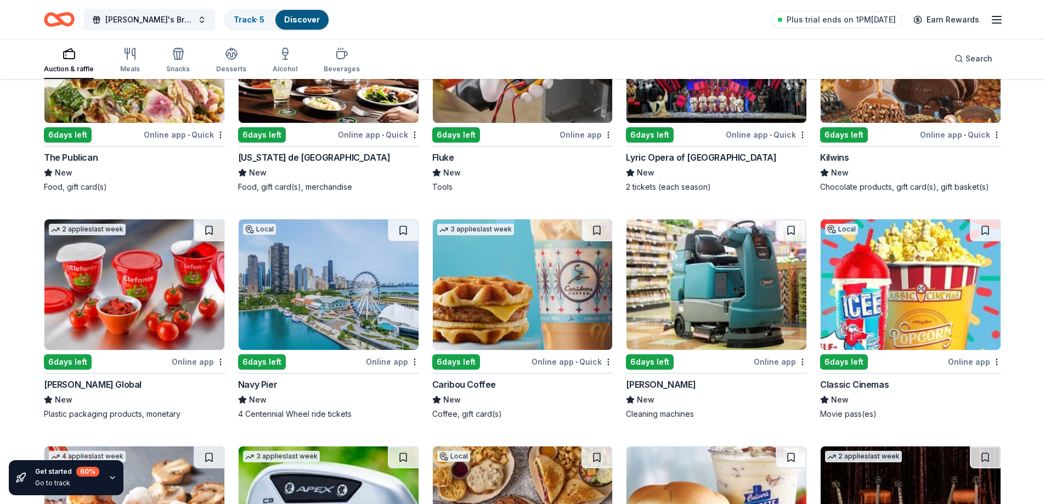
click at [335, 298] on img at bounding box center [329, 284] width 180 height 131
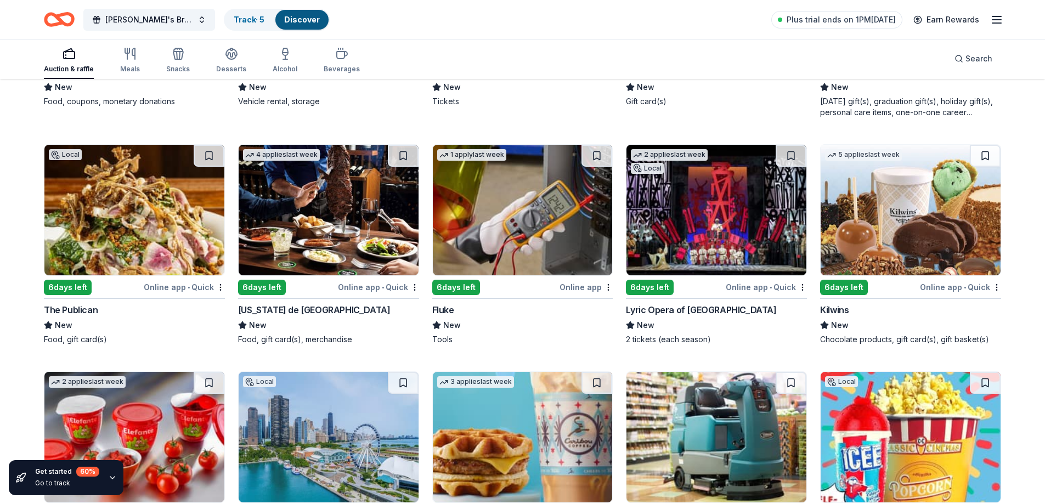
scroll to position [4471, 0]
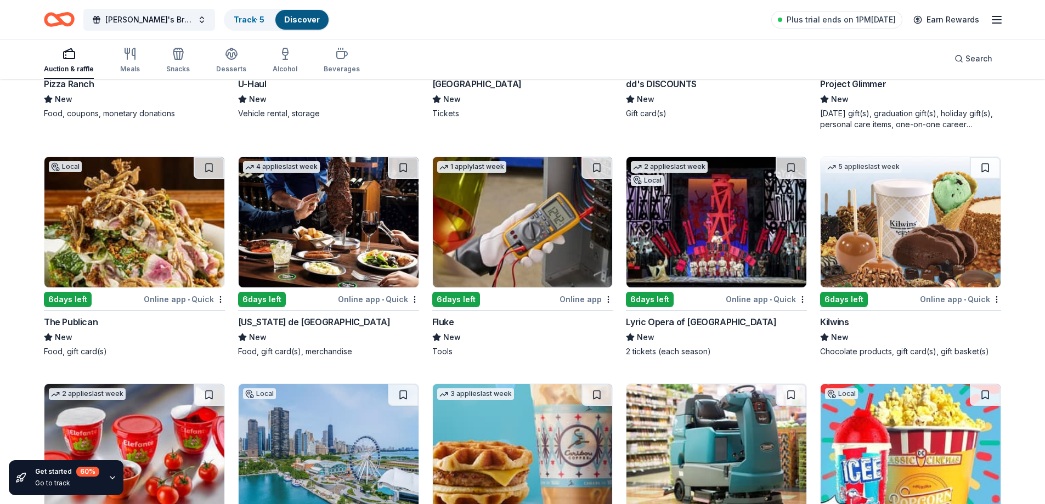
click at [676, 212] on img at bounding box center [717, 222] width 180 height 131
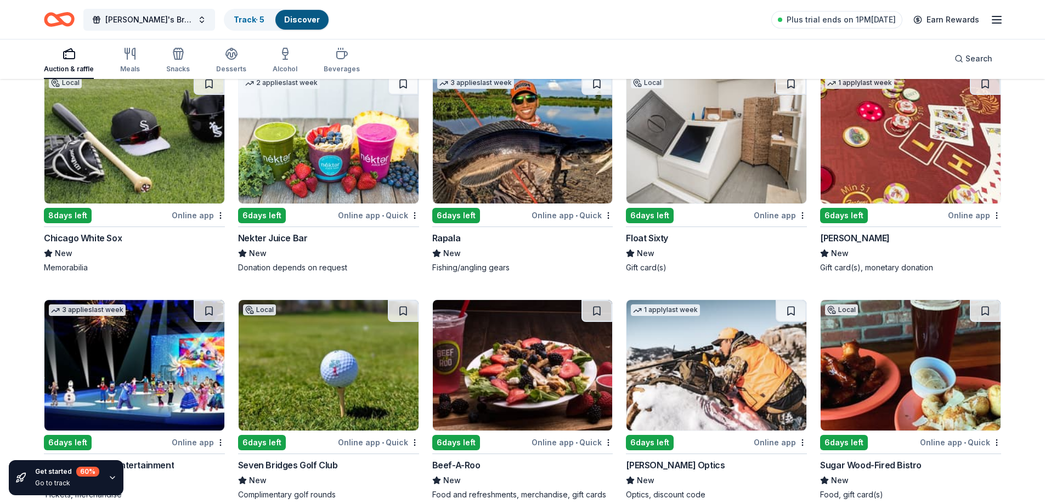
scroll to position [3813, 0]
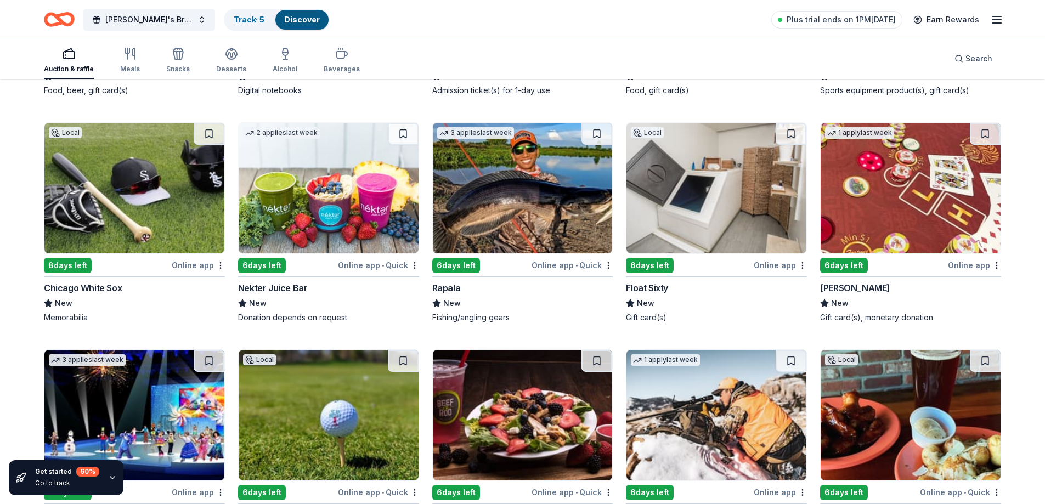
click at [913, 196] on img at bounding box center [911, 188] width 180 height 131
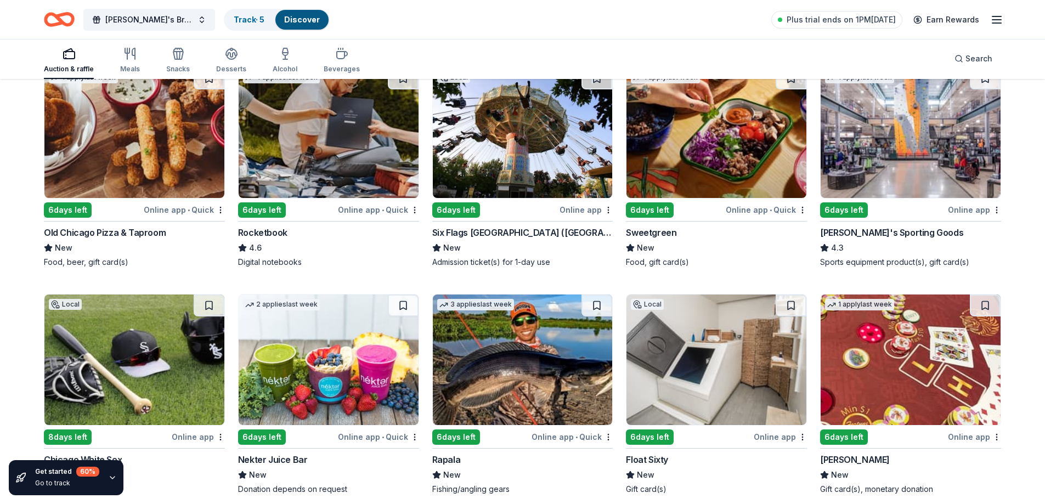
scroll to position [3593, 0]
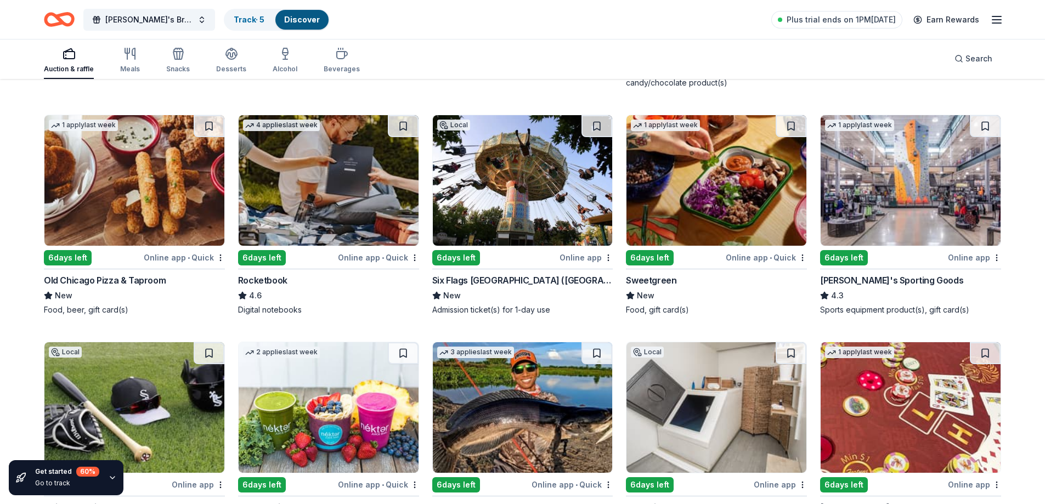
click at [549, 431] on img at bounding box center [523, 407] width 180 height 131
click at [317, 191] on img at bounding box center [329, 180] width 180 height 131
click at [925, 197] on img at bounding box center [911, 180] width 180 height 131
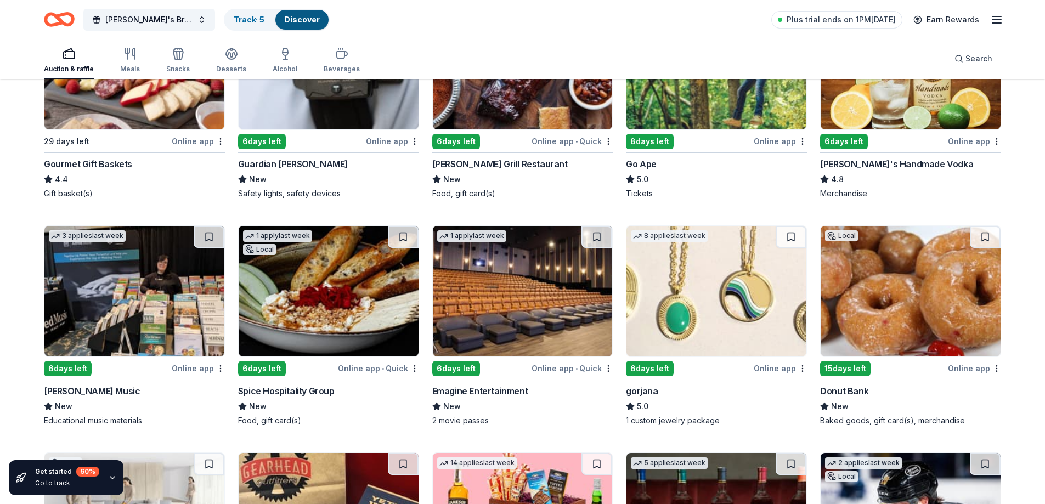
scroll to position [1618, 0]
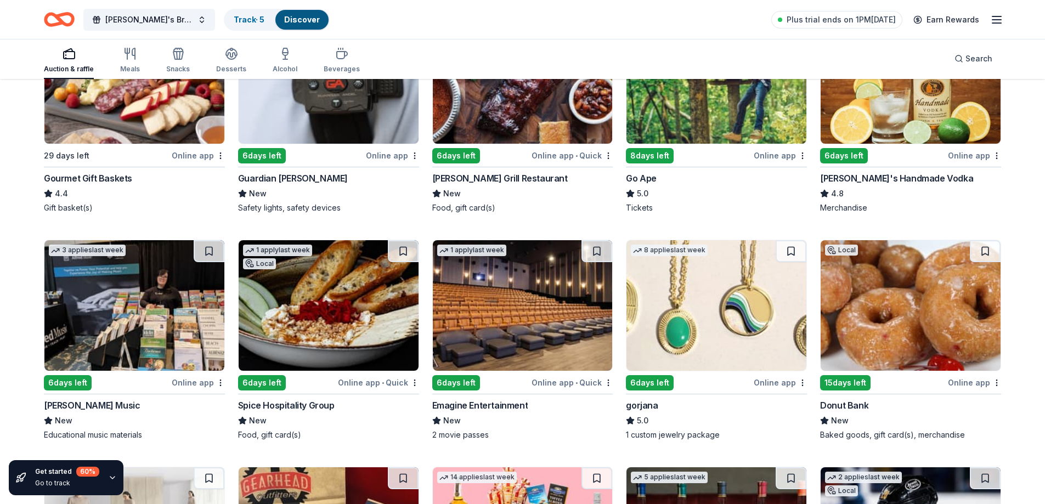
click at [722, 316] on img at bounding box center [717, 305] width 180 height 131
click at [132, 314] on img at bounding box center [134, 305] width 180 height 131
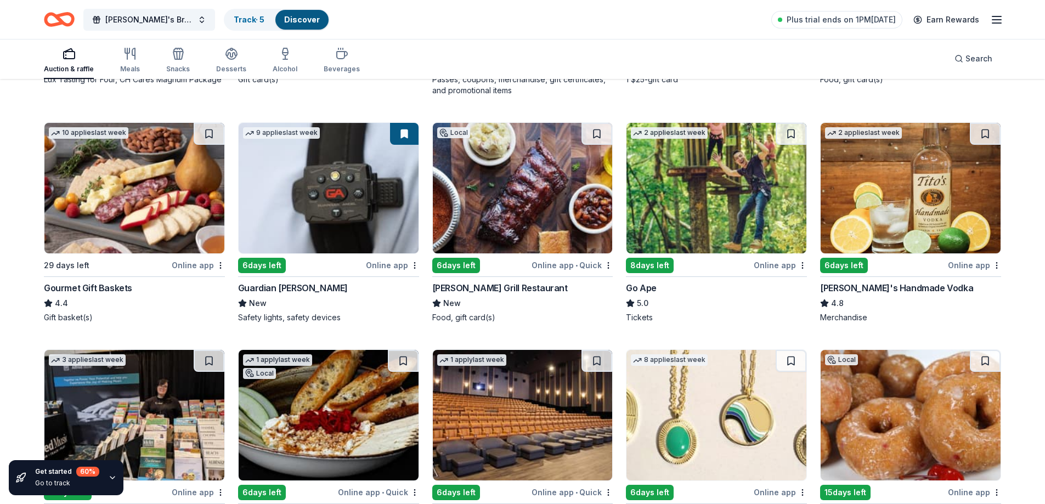
scroll to position [1454, 0]
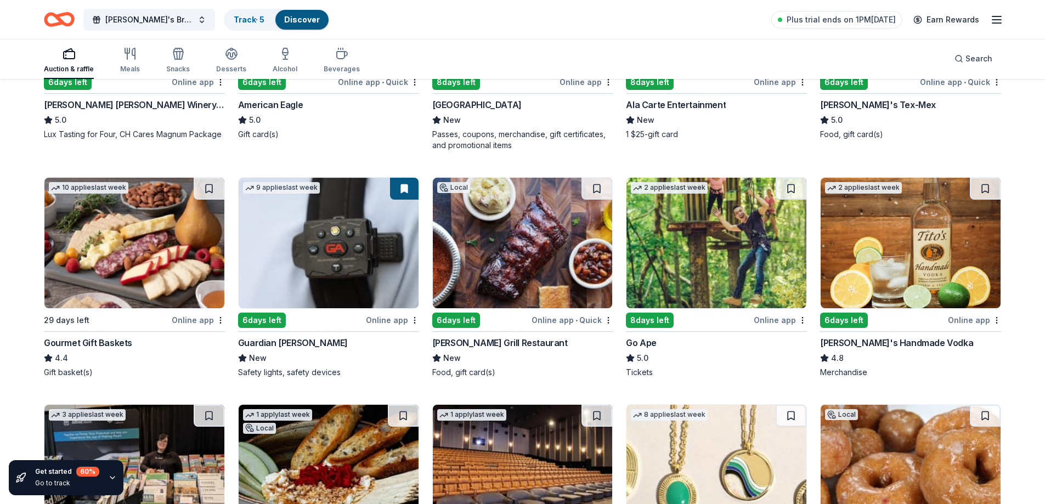
click at [932, 256] on img at bounding box center [911, 243] width 180 height 131
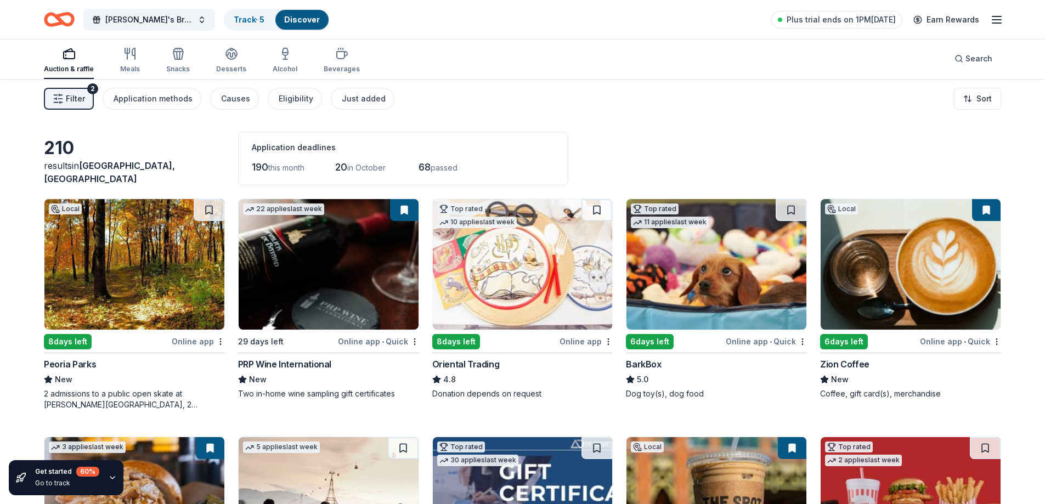
scroll to position [0, 0]
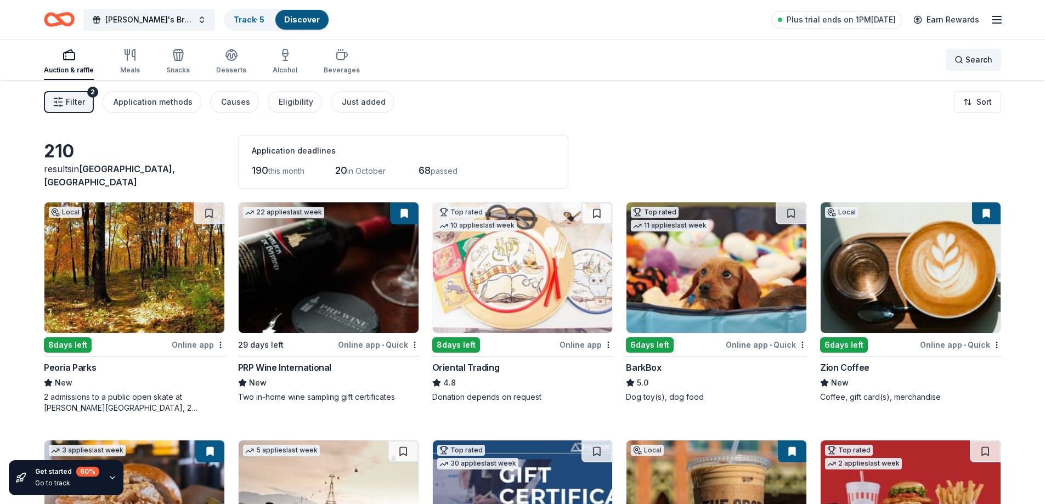
click at [967, 63] on span "Search" at bounding box center [979, 59] width 27 height 13
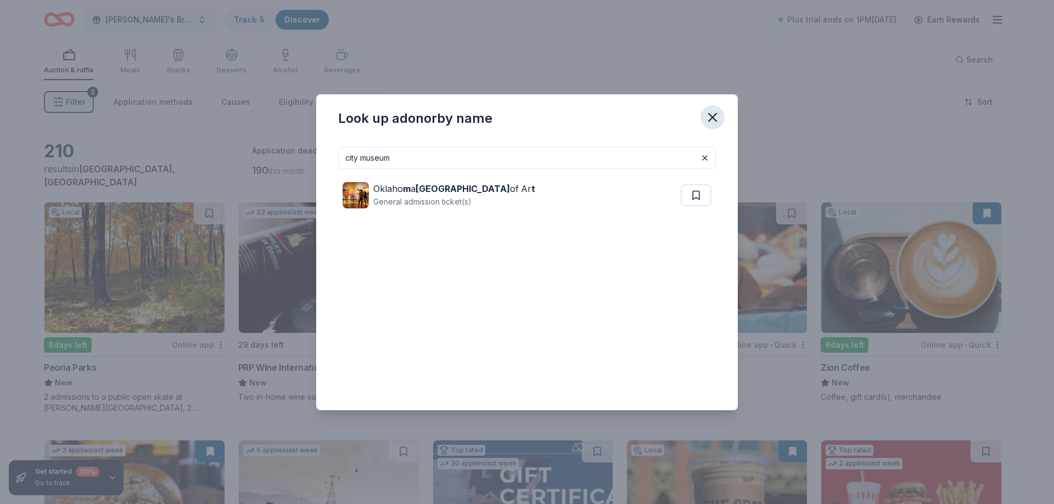
type input "city museum"
click at [714, 120] on icon "button" at bounding box center [712, 118] width 8 height 8
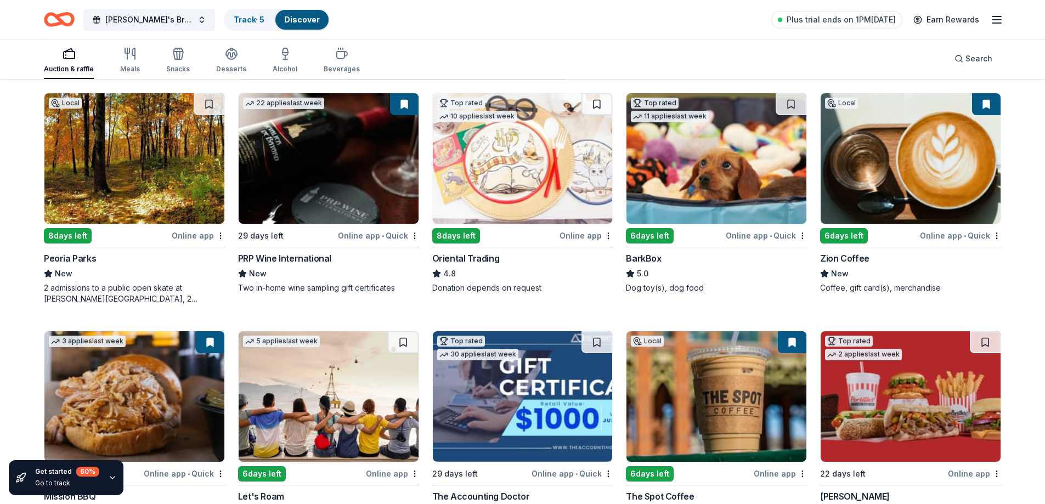
scroll to position [219, 0]
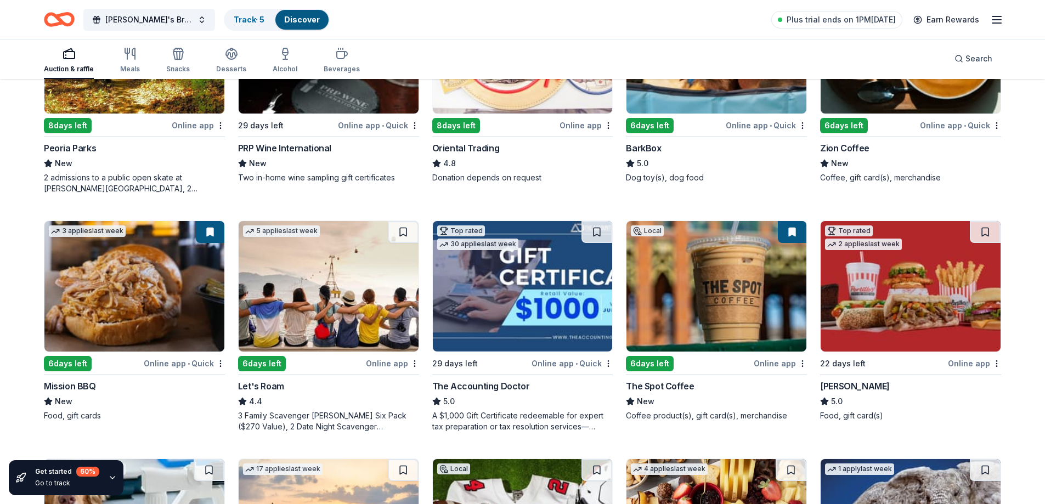
click at [309, 308] on img at bounding box center [329, 286] width 180 height 131
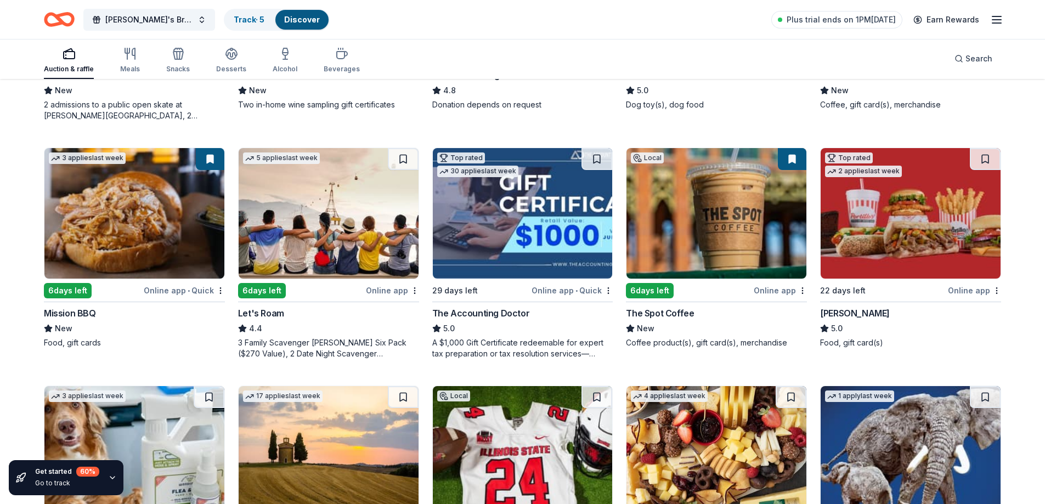
scroll to position [439, 0]
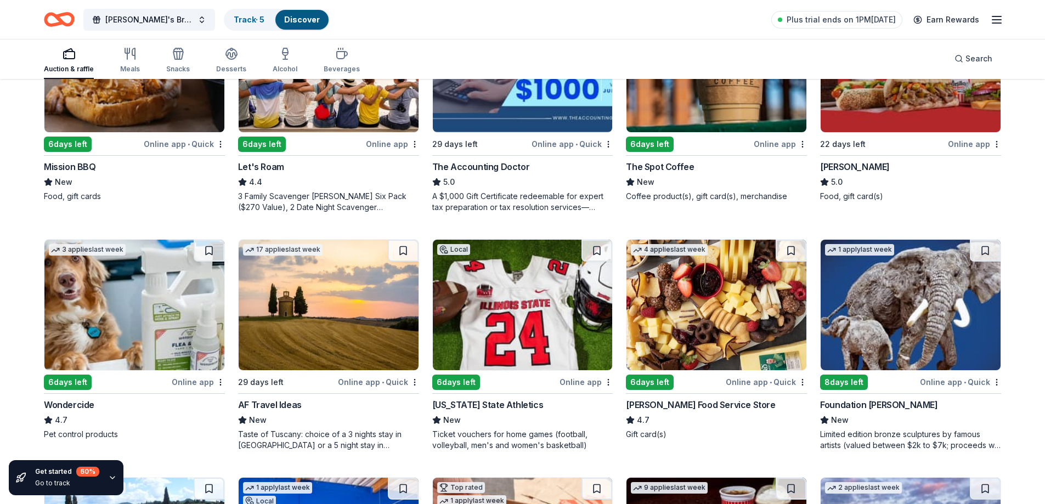
click at [325, 308] on img at bounding box center [329, 305] width 180 height 131
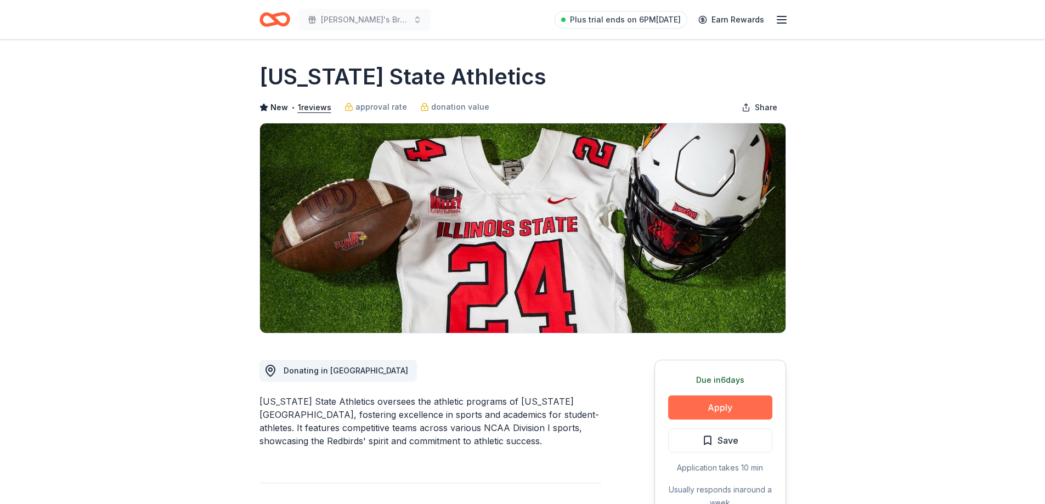
click at [723, 408] on button "Apply" at bounding box center [720, 408] width 104 height 24
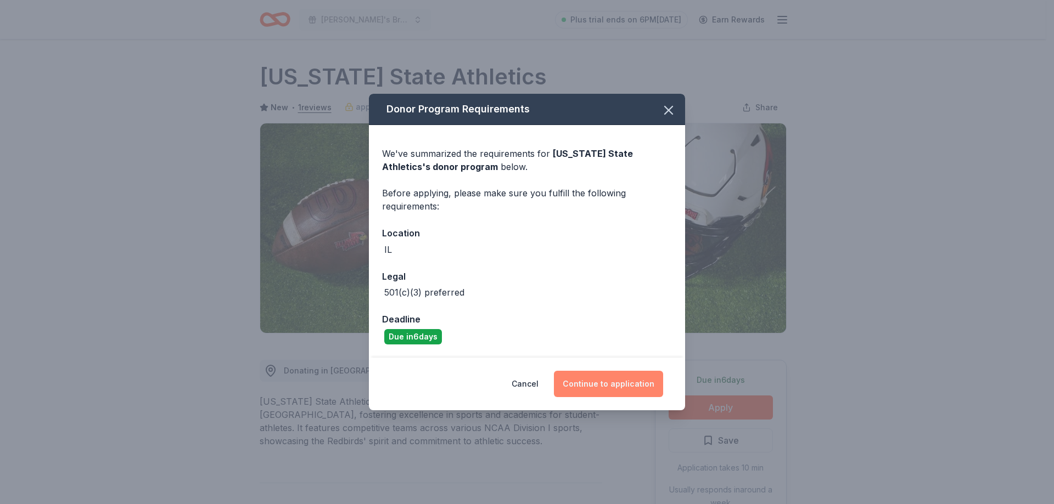
click at [620, 385] on button "Continue to application" at bounding box center [608, 384] width 109 height 26
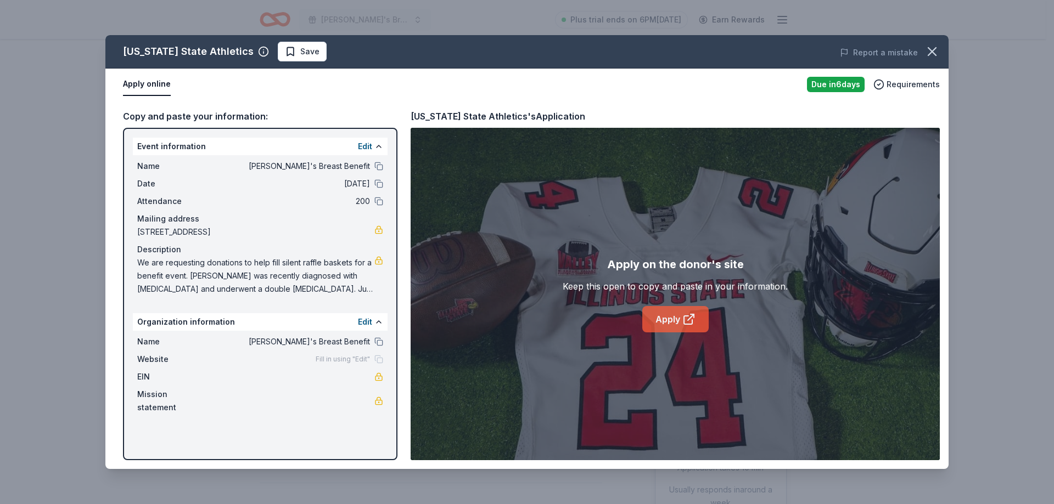
click at [667, 323] on link "Apply" at bounding box center [675, 319] width 66 height 26
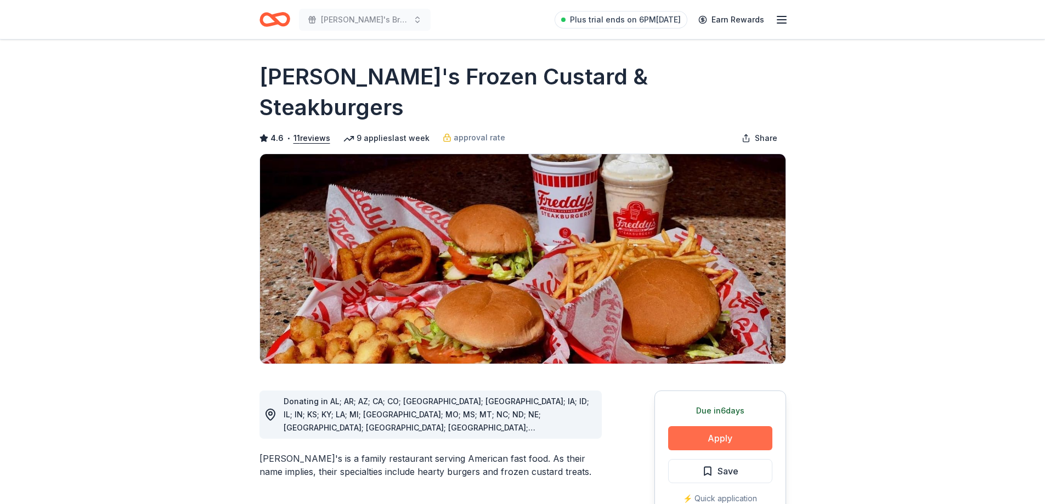
click at [724, 426] on button "Apply" at bounding box center [720, 438] width 104 height 24
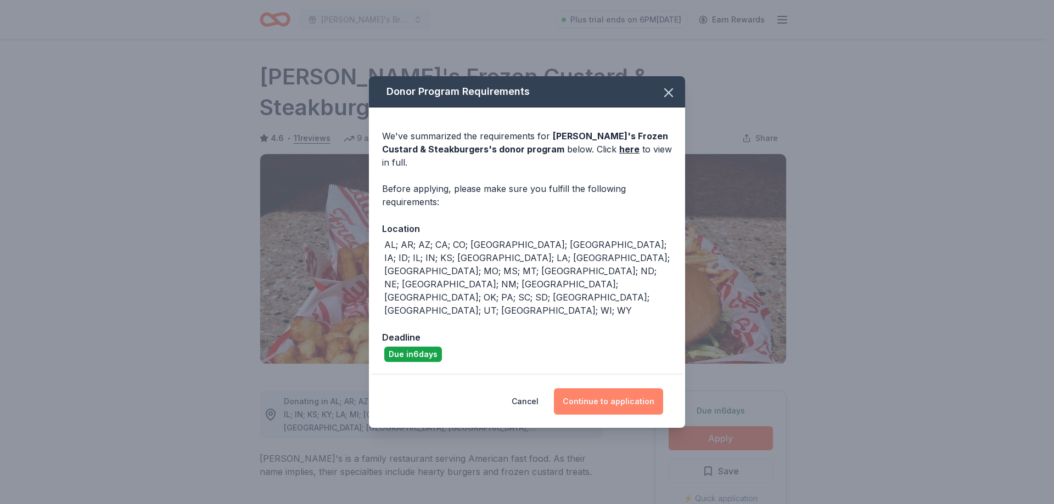
click at [616, 388] on button "Continue to application" at bounding box center [608, 401] width 109 height 26
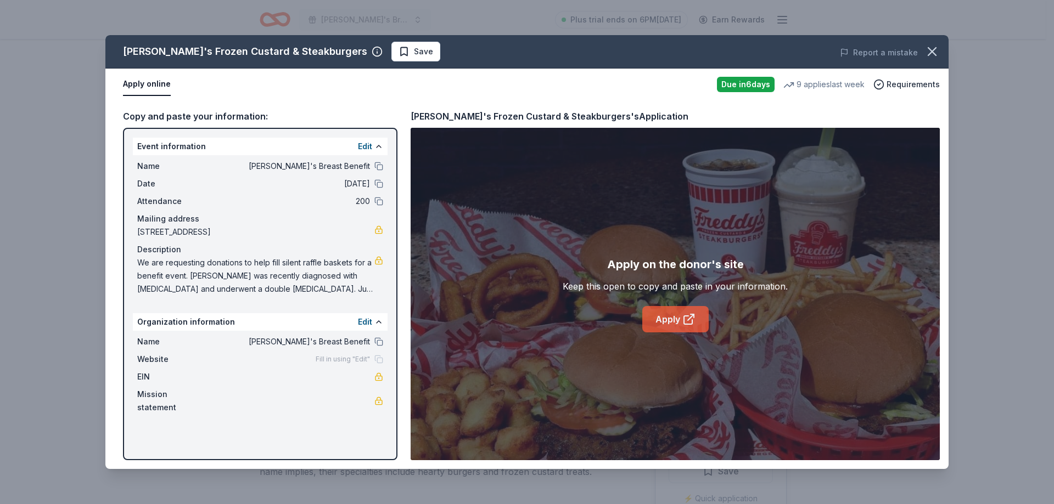
click at [677, 318] on link "Apply" at bounding box center [675, 319] width 66 height 26
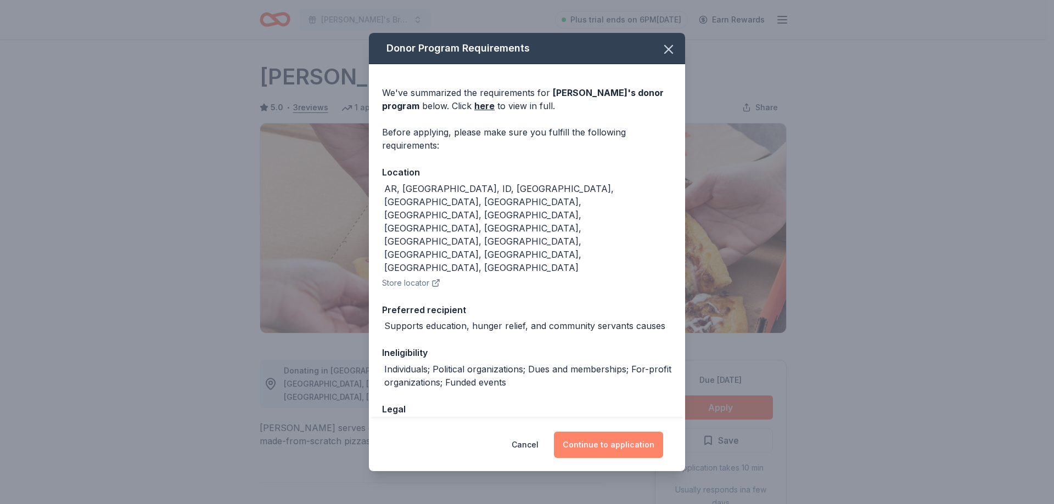
click at [623, 438] on button "Continue to application" at bounding box center [608, 445] width 109 height 26
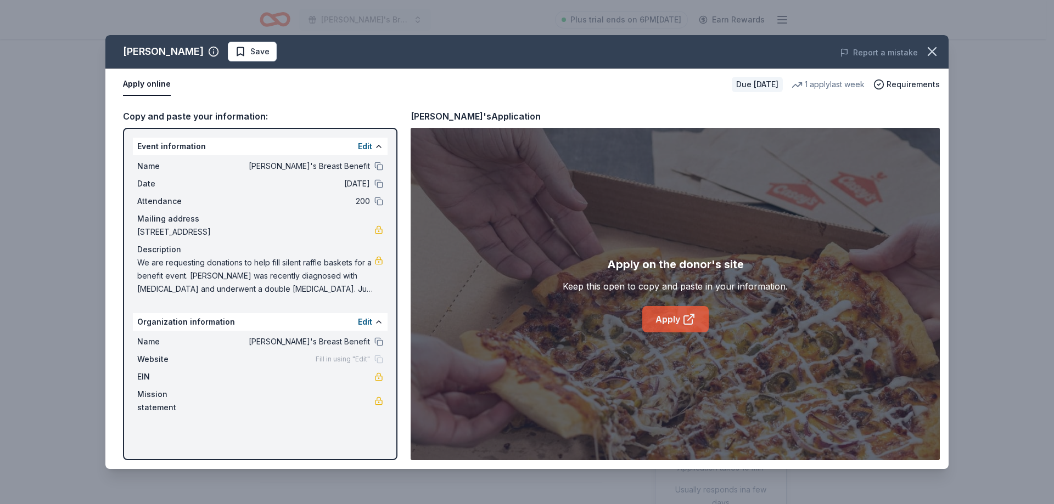
click at [682, 314] on icon at bounding box center [688, 319] width 13 height 13
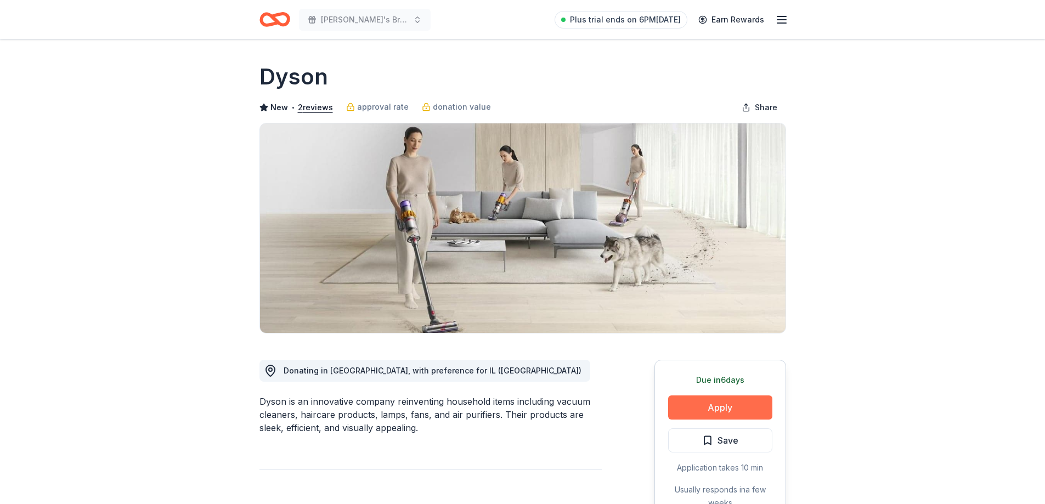
click at [729, 405] on button "Apply" at bounding box center [720, 408] width 104 height 24
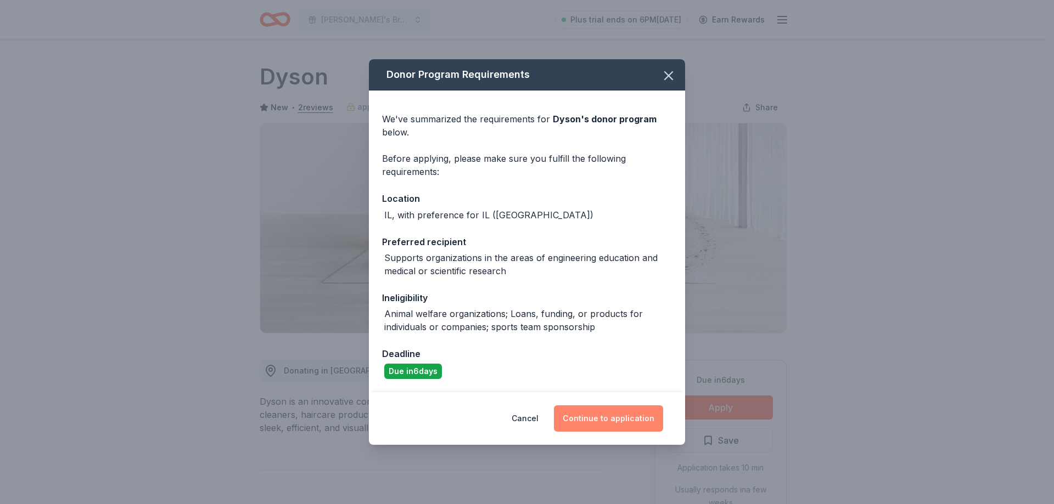
click at [606, 415] on button "Continue to application" at bounding box center [608, 418] width 109 height 26
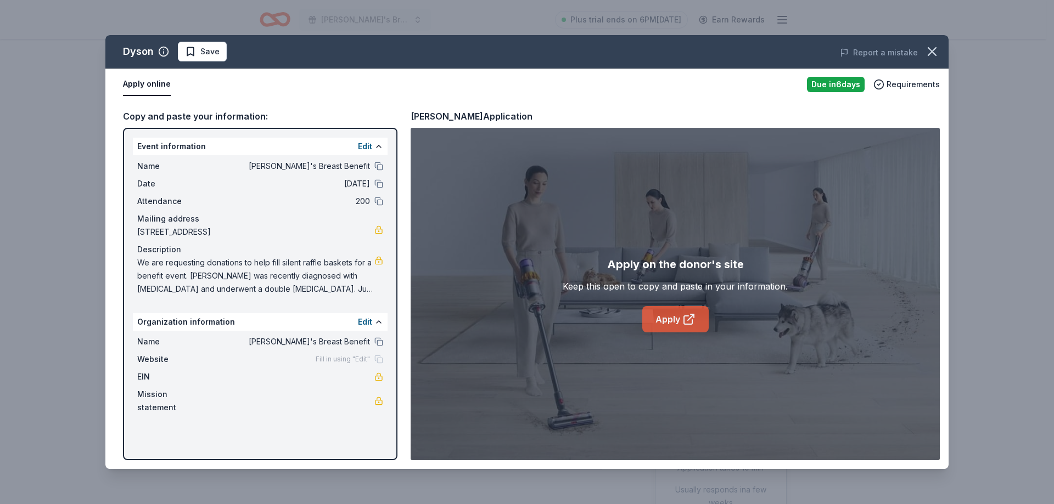
click at [679, 317] on link "Apply" at bounding box center [675, 319] width 66 height 26
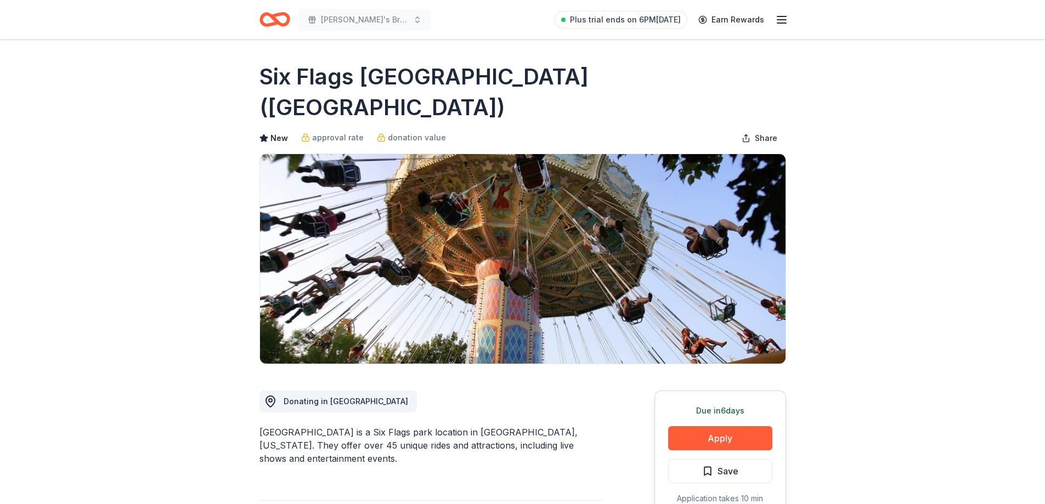
click at [751, 426] on button "Apply" at bounding box center [720, 438] width 104 height 24
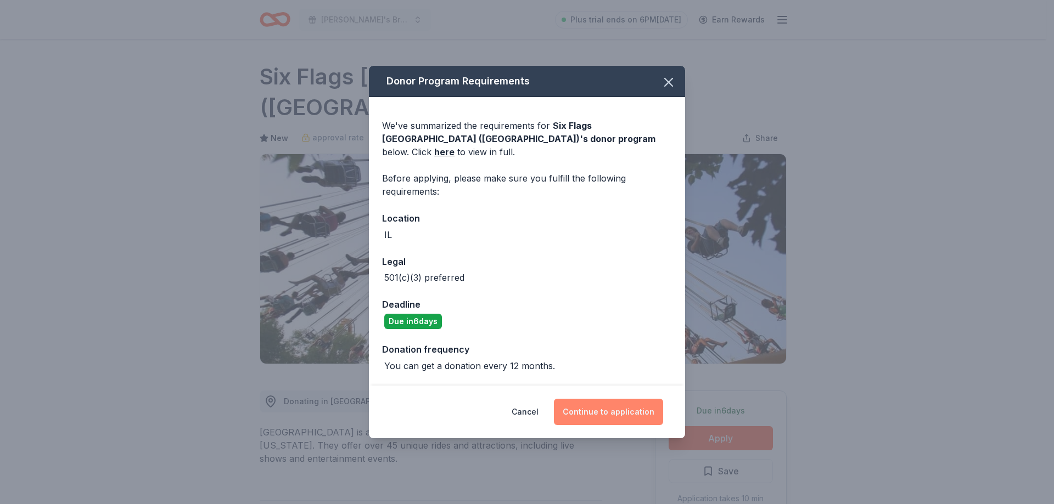
click at [600, 407] on button "Continue to application" at bounding box center [608, 412] width 109 height 26
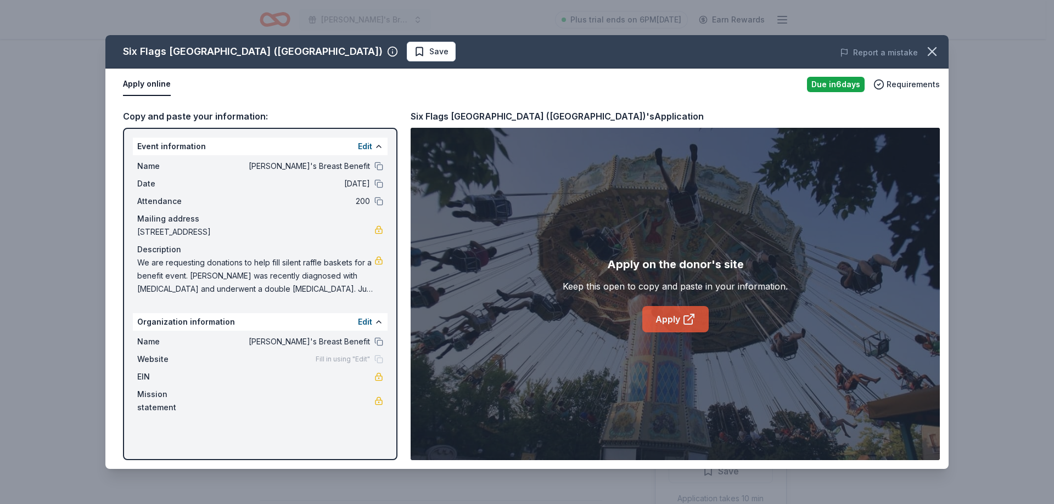
click at [681, 323] on link "Apply" at bounding box center [675, 319] width 66 height 26
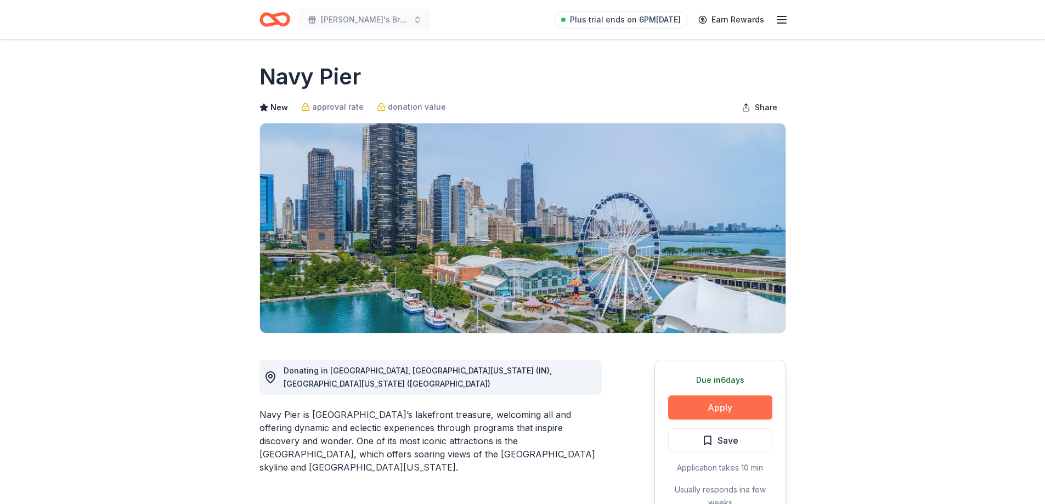
click at [731, 410] on button "Apply" at bounding box center [720, 408] width 104 height 24
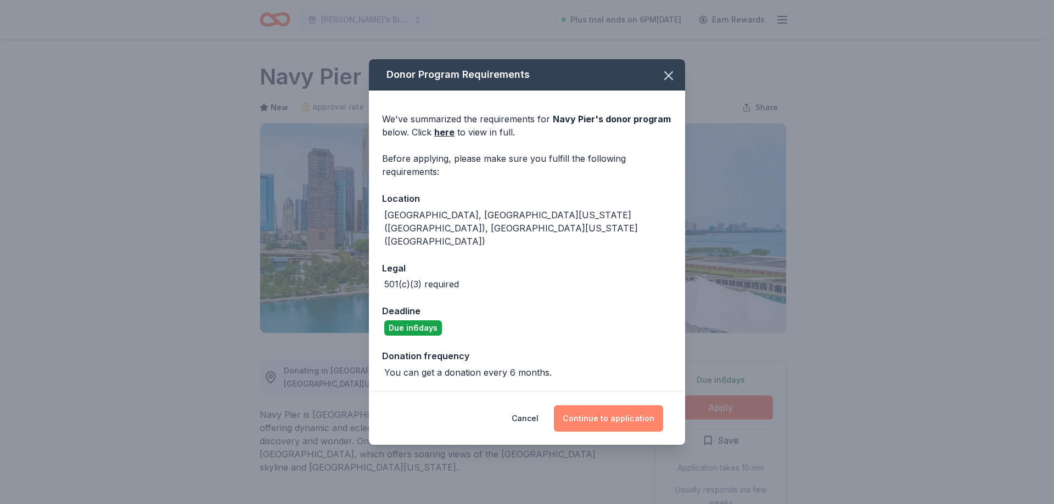
click at [611, 405] on button "Continue to application" at bounding box center [608, 418] width 109 height 26
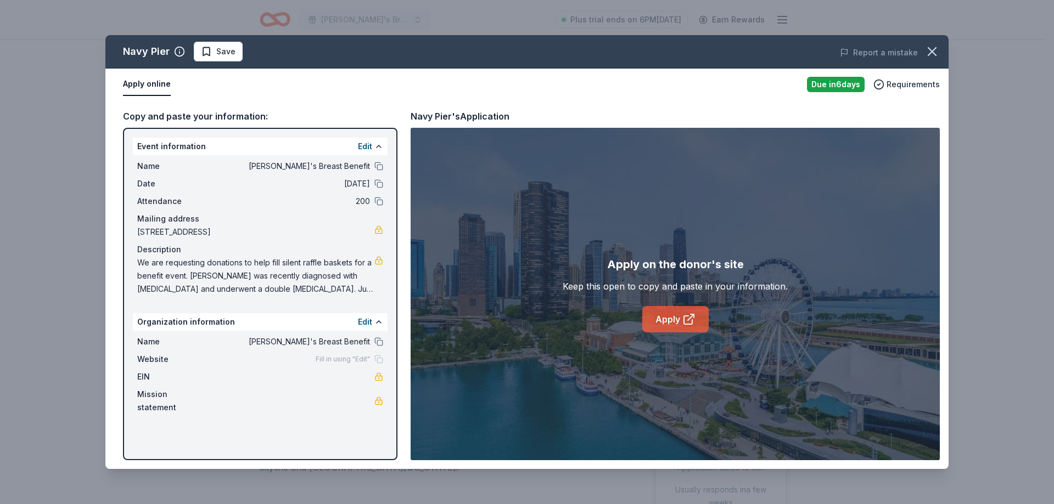
click at [667, 318] on link "Apply" at bounding box center [675, 319] width 66 height 26
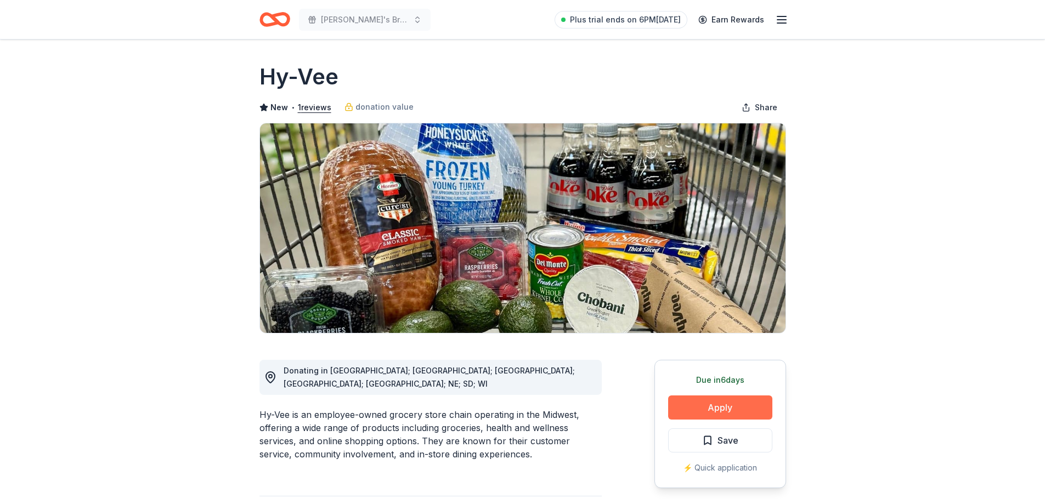
click at [730, 410] on button "Apply" at bounding box center [720, 408] width 104 height 24
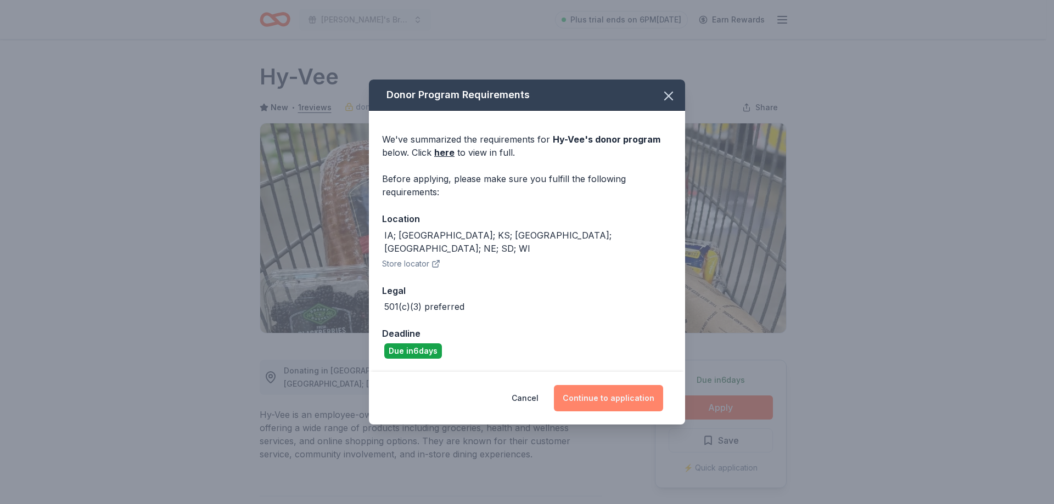
click at [624, 393] on button "Continue to application" at bounding box center [608, 398] width 109 height 26
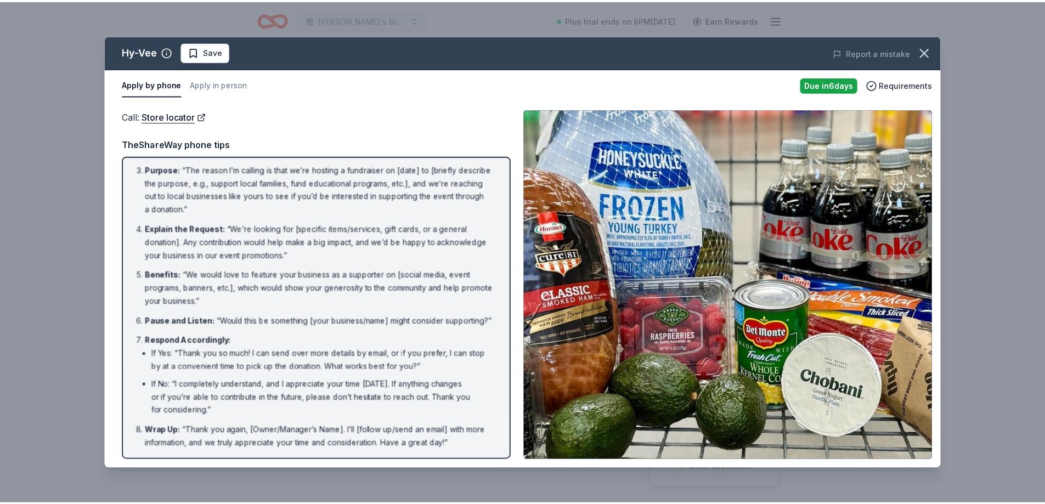
scroll to position [82, 0]
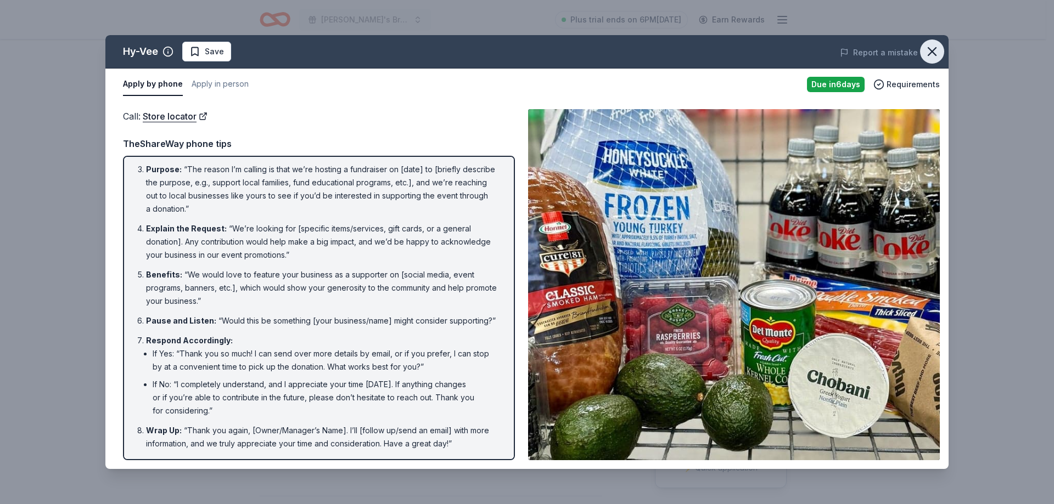
click at [935, 56] on icon "button" at bounding box center [931, 51] width 15 height 15
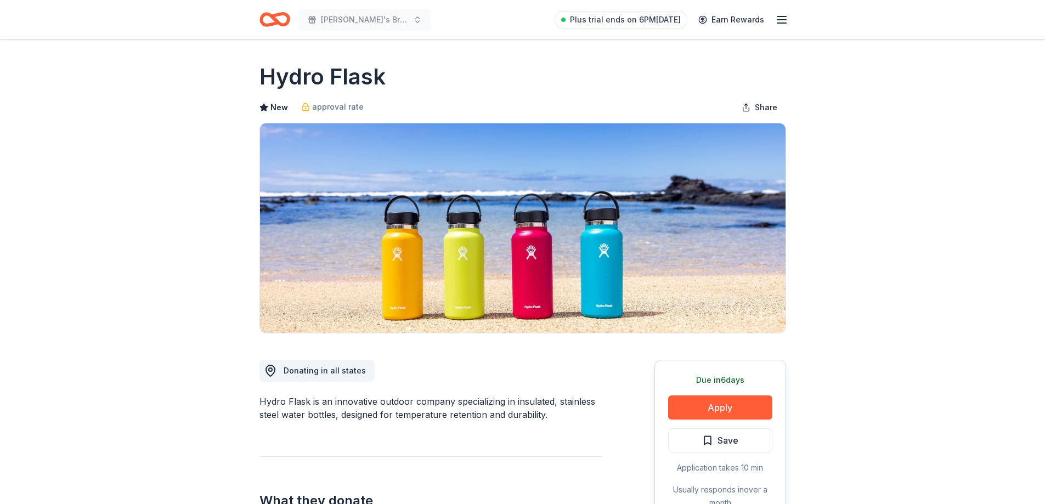
click at [724, 411] on button "Apply" at bounding box center [720, 408] width 104 height 24
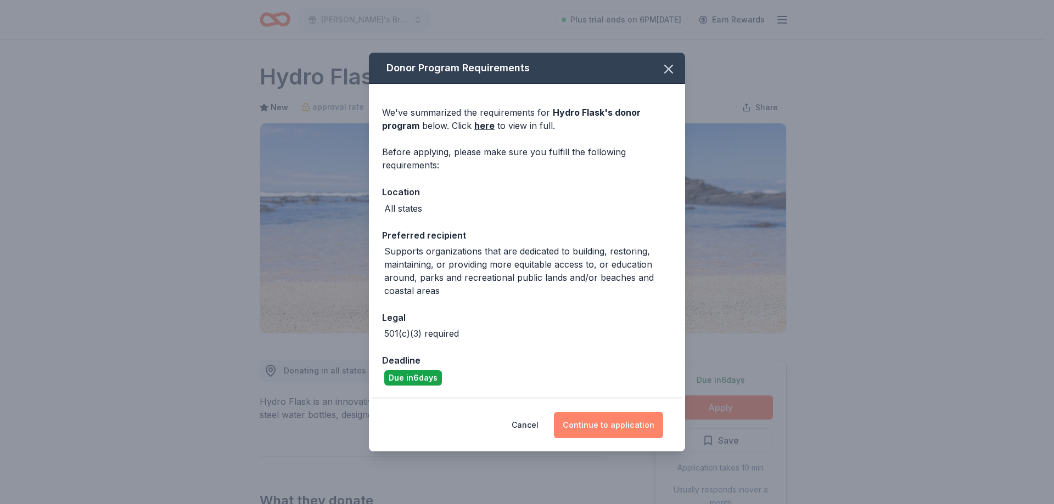
click at [624, 424] on button "Continue to application" at bounding box center [608, 425] width 109 height 26
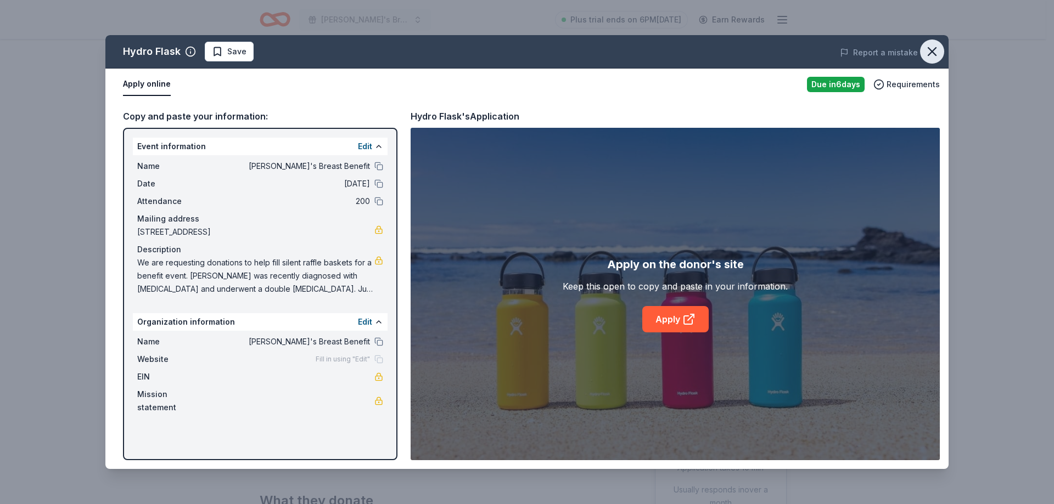
click at [934, 53] on icon "button" at bounding box center [931, 51] width 15 height 15
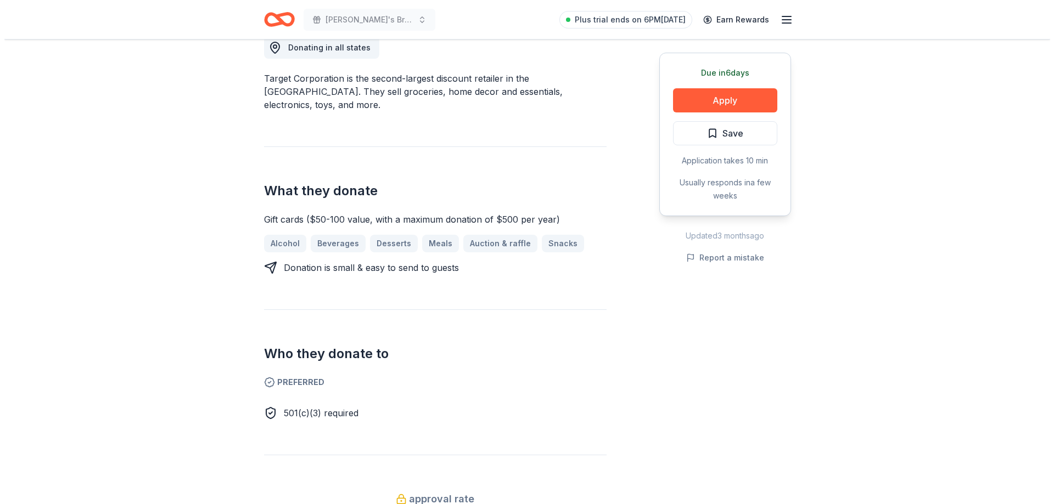
scroll to position [329, 0]
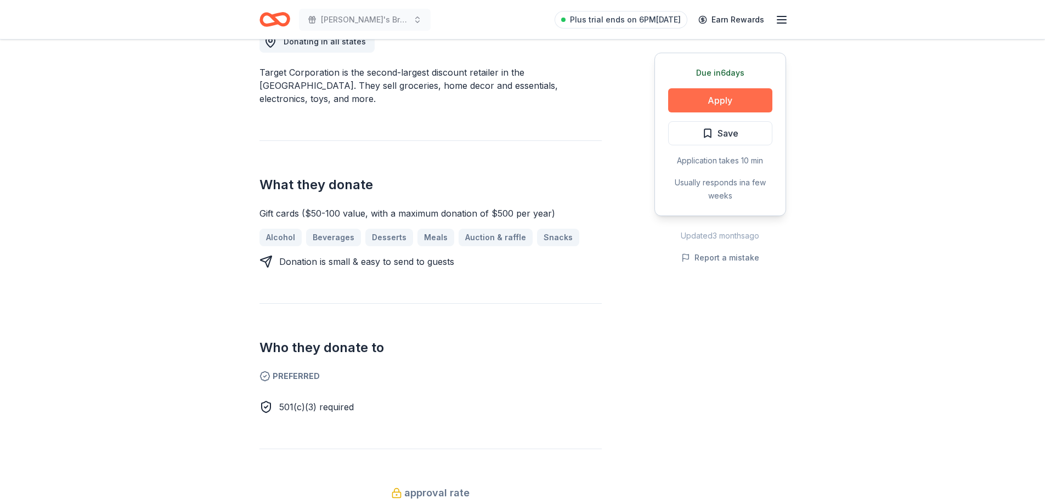
click at [729, 101] on button "Apply" at bounding box center [720, 100] width 104 height 24
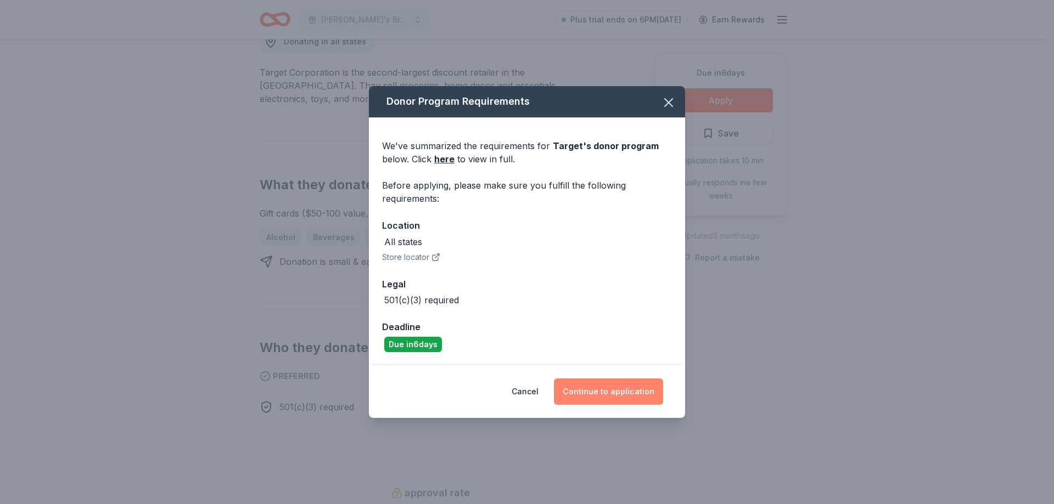
click at [603, 387] on button "Continue to application" at bounding box center [608, 392] width 109 height 26
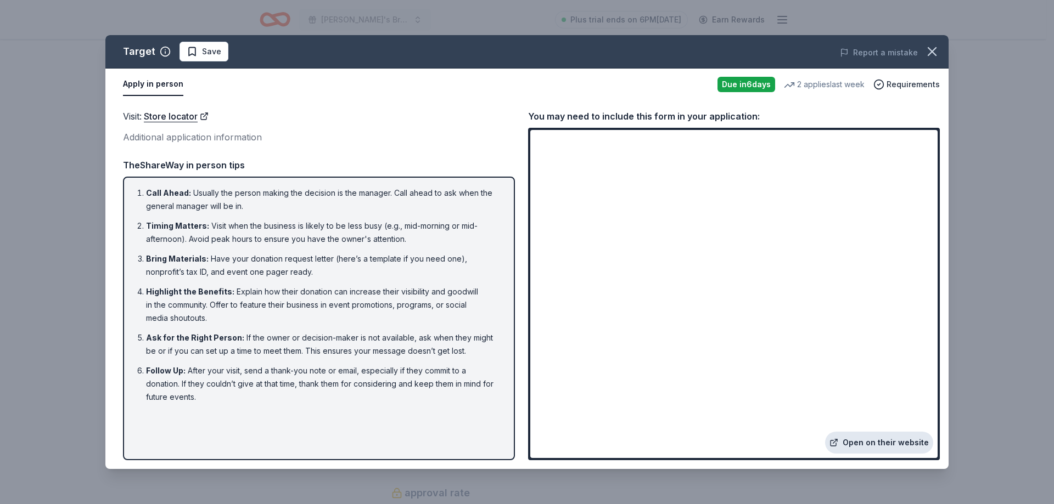
click at [871, 444] on link "Open on their website" at bounding box center [879, 443] width 108 height 22
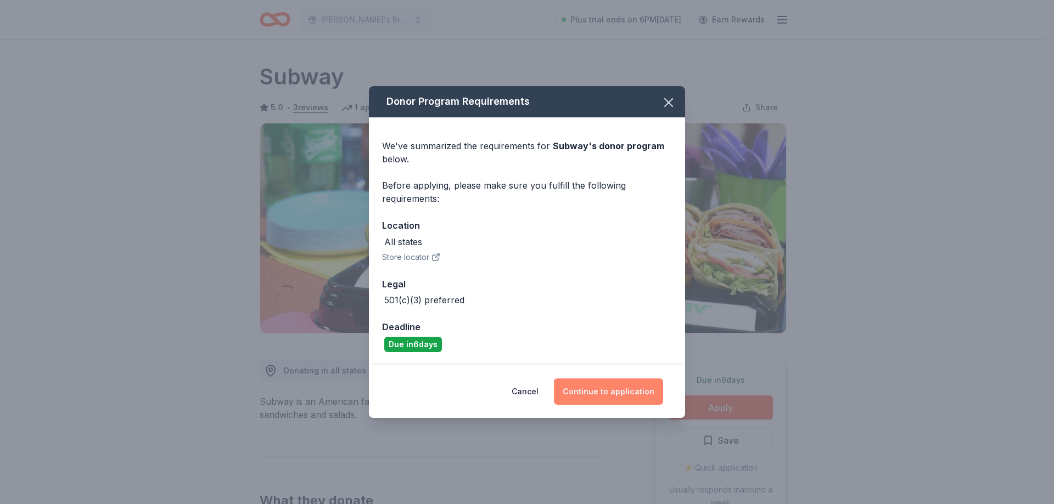
click at [611, 392] on button "Continue to application" at bounding box center [608, 392] width 109 height 26
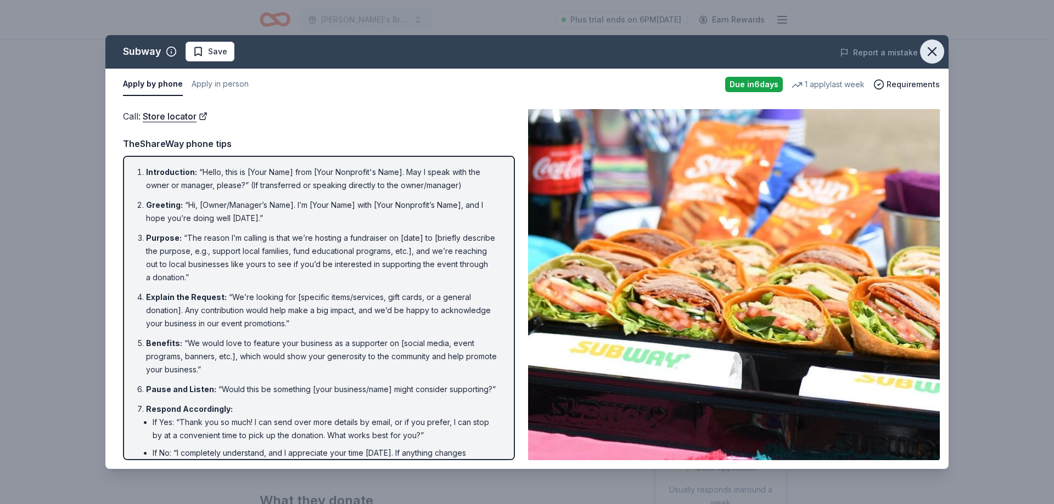
click at [934, 49] on icon "button" at bounding box center [932, 52] width 8 height 8
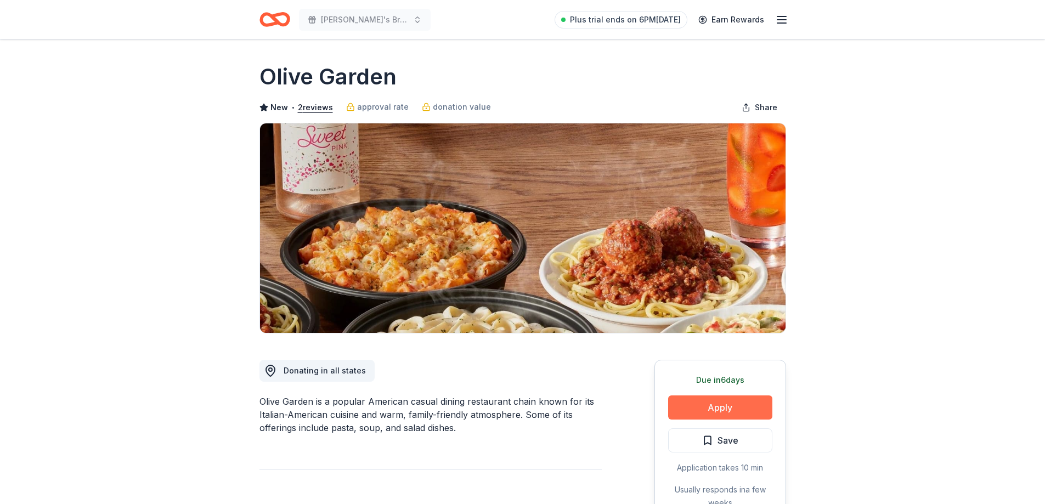
click at [725, 407] on button "Apply" at bounding box center [720, 408] width 104 height 24
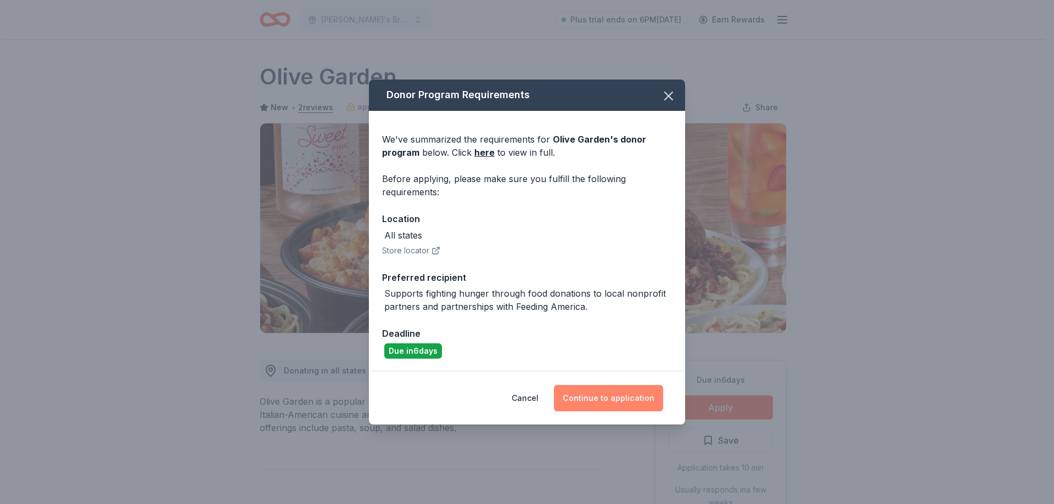
click at [613, 393] on button "Continue to application" at bounding box center [608, 398] width 109 height 26
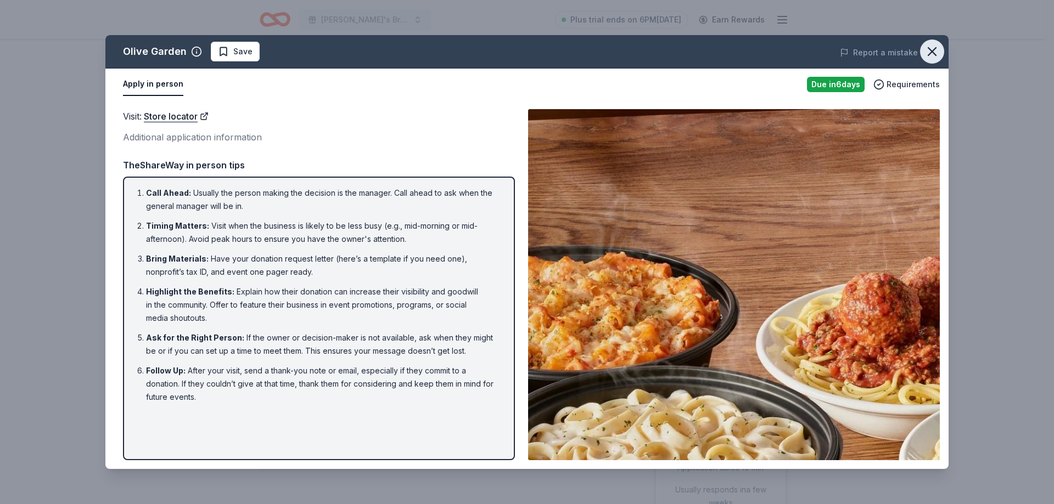
click at [937, 49] on icon "button" at bounding box center [931, 51] width 15 height 15
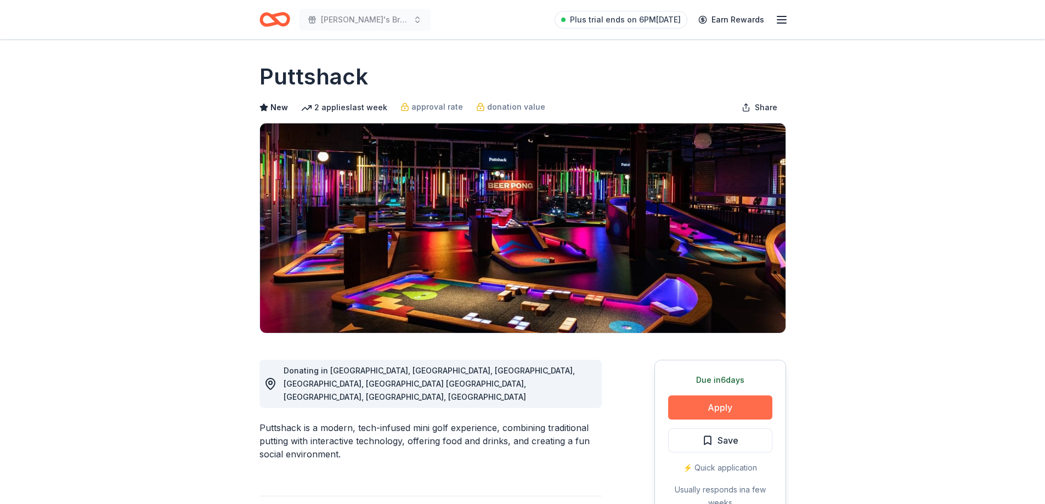
click at [723, 409] on button "Apply" at bounding box center [720, 408] width 104 height 24
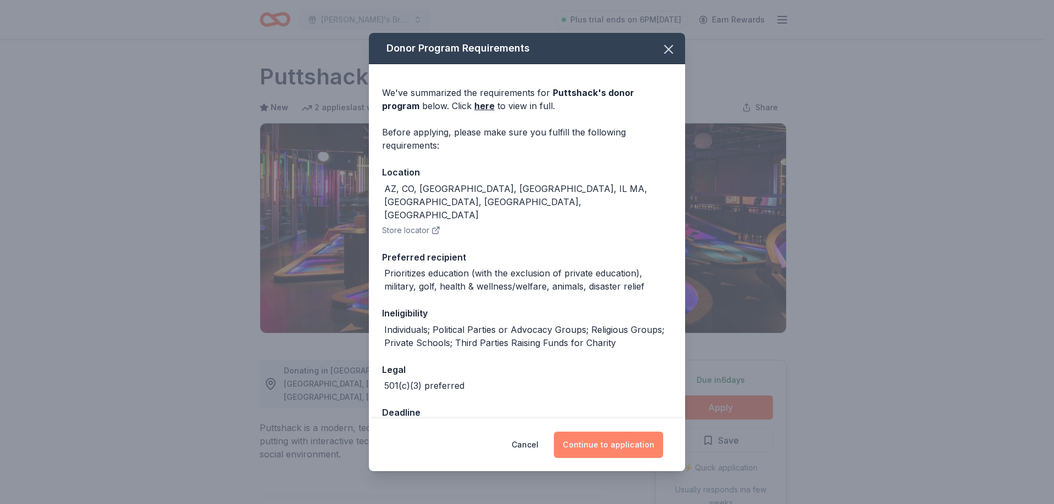
click at [626, 449] on button "Continue to application" at bounding box center [608, 445] width 109 height 26
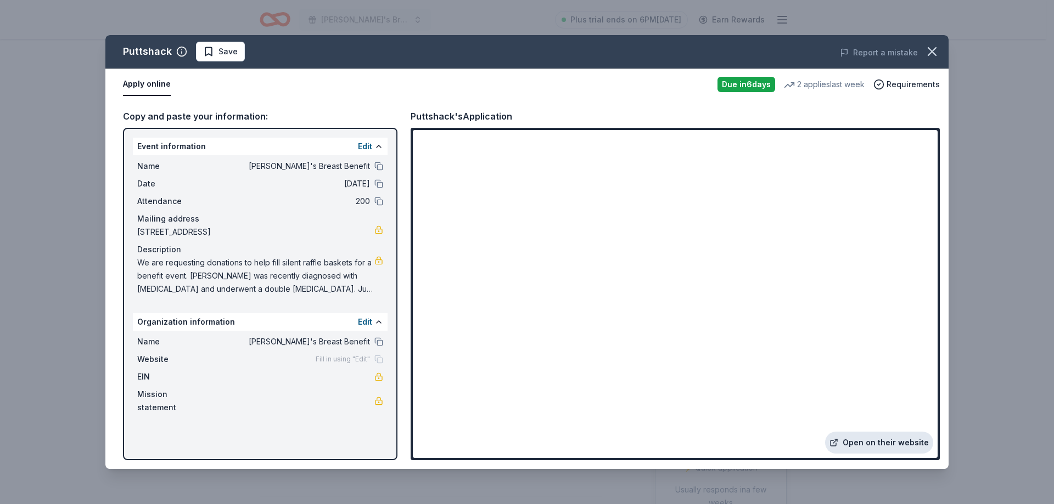
click at [888, 439] on link "Open on their website" at bounding box center [879, 443] width 108 height 22
click at [926, 50] on icon "button" at bounding box center [931, 51] width 15 height 15
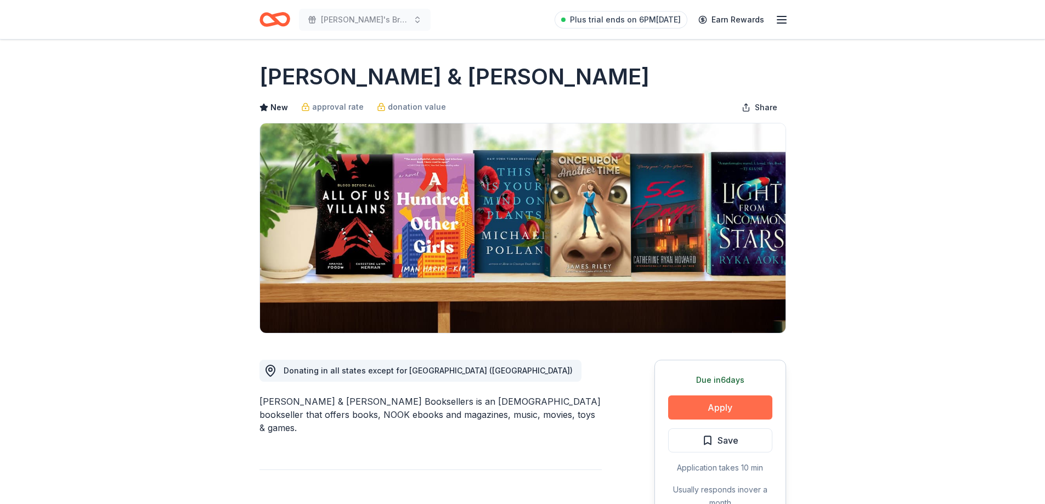
click at [712, 409] on button "Apply" at bounding box center [720, 408] width 104 height 24
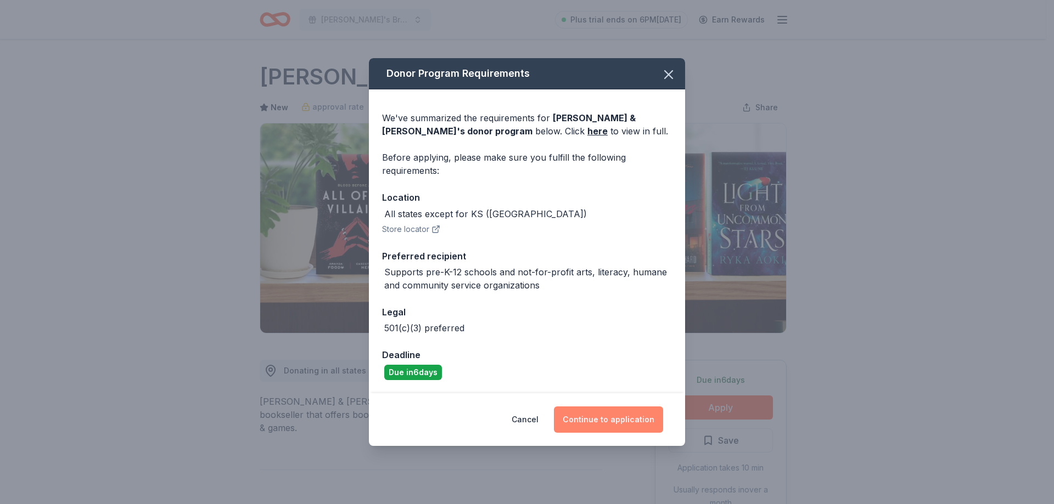
click at [602, 419] on button "Continue to application" at bounding box center [608, 420] width 109 height 26
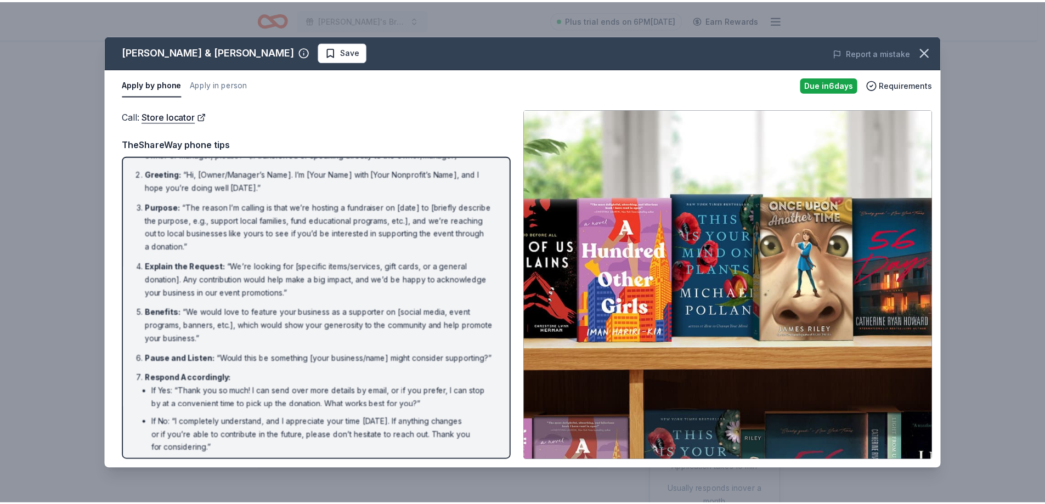
scroll to position [82, 0]
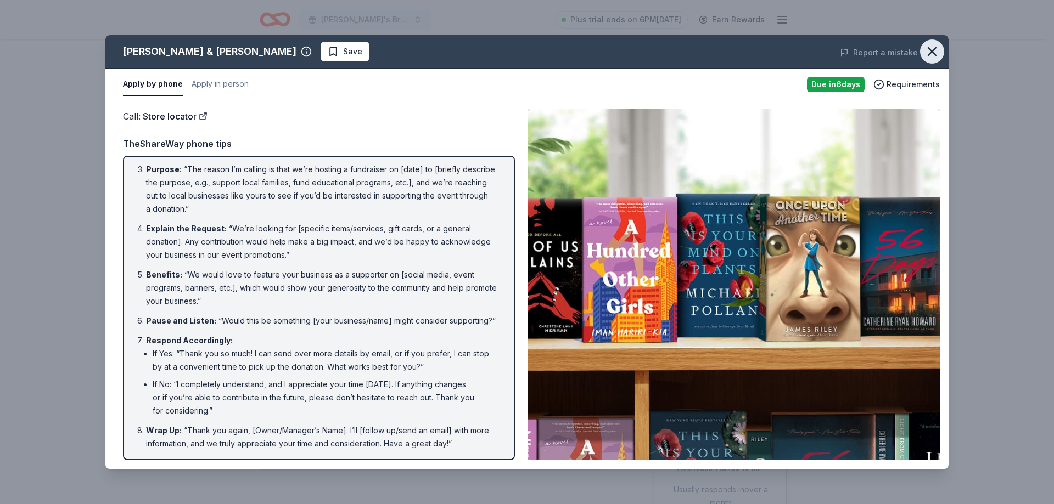
click at [932, 49] on icon "button" at bounding box center [931, 51] width 15 height 15
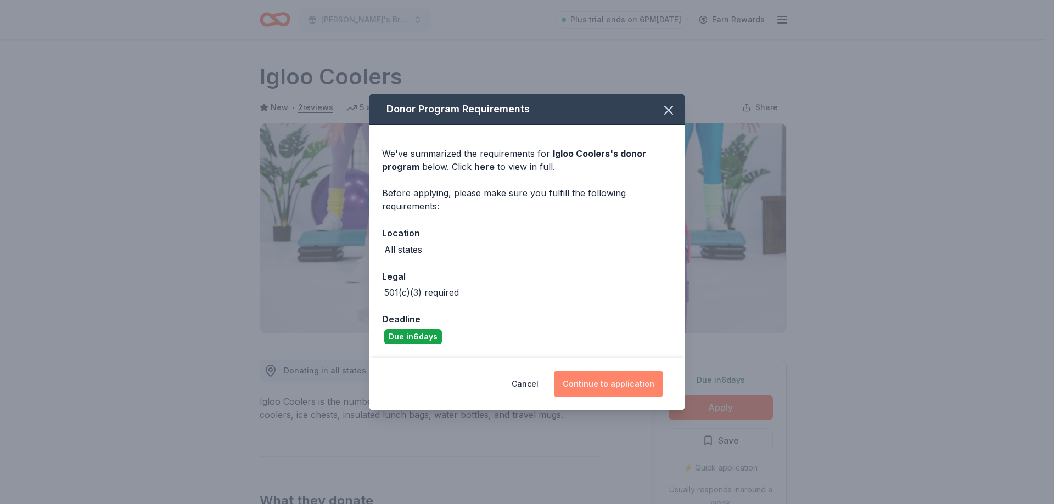
click at [616, 380] on button "Continue to application" at bounding box center [608, 384] width 109 height 26
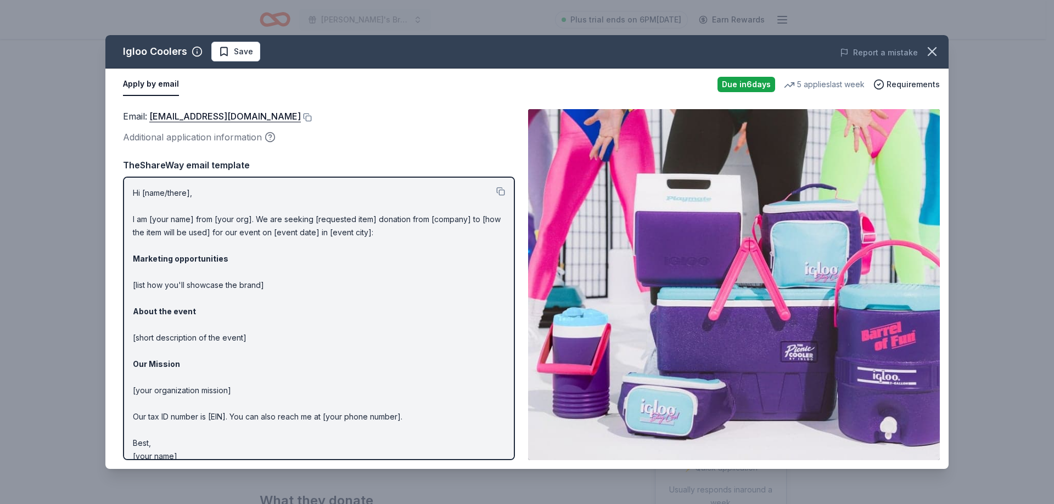
drag, startPoint x: 129, startPoint y: 190, endPoint x: 267, endPoint y: 330, distance: 195.9
click at [261, 324] on div "Hi [name/there], I am [your name] from [your org]. We are seeking [requested it…" at bounding box center [319, 319] width 392 height 284
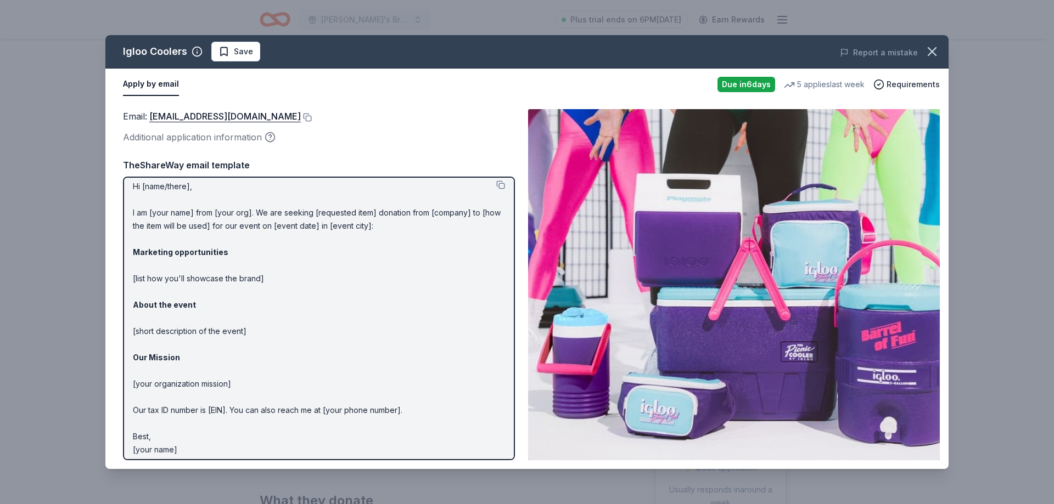
scroll to position [13, 0]
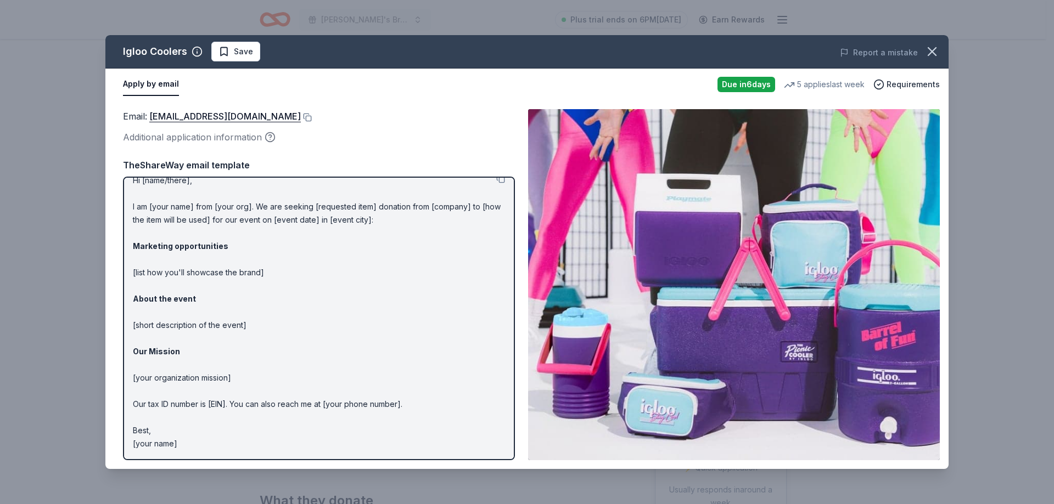
drag, startPoint x: 181, startPoint y: 447, endPoint x: 126, endPoint y: 311, distance: 146.4
click at [126, 313] on div "Hi [name/there], I am [your name] from [your org]. We are seeking [requested it…" at bounding box center [319, 319] width 392 height 284
click at [301, 118] on button at bounding box center [306, 117] width 11 height 9
drag, startPoint x: 212, startPoint y: 437, endPoint x: 196, endPoint y: 447, distance: 18.3
click at [212, 439] on p "Hi [name/there], I am [your name] from [your org]. We are seeking [requested it…" at bounding box center [319, 312] width 372 height 277
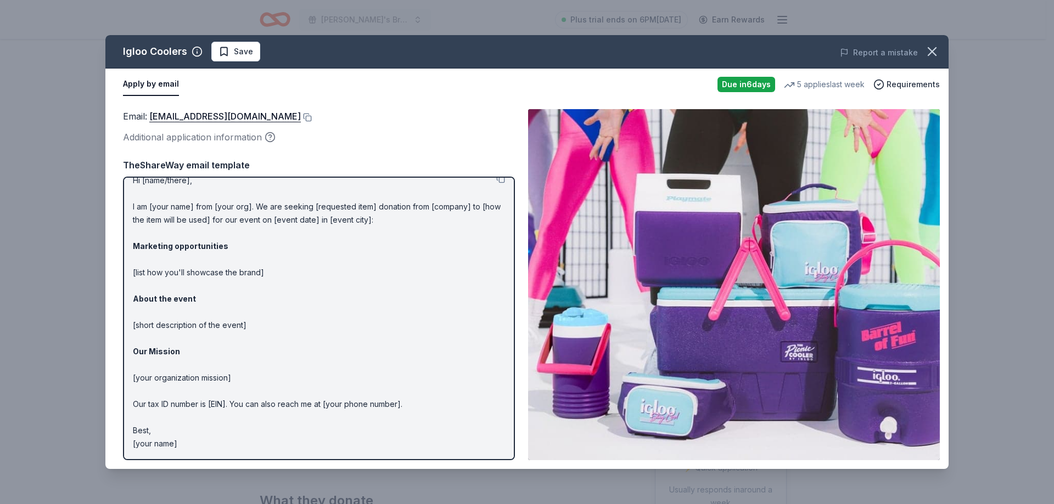
drag, startPoint x: 184, startPoint y: 446, endPoint x: 149, endPoint y: 417, distance: 45.2
click at [149, 416] on p "Hi [name/there], I am [your name] from [your org]. We are seeking [requested it…" at bounding box center [319, 312] width 372 height 277
click at [159, 435] on p "Hi [name/there], I am [your name] from [your org]. We are seeking [requested it…" at bounding box center [319, 312] width 372 height 277
click at [159, 436] on p "Hi [name/there], I am [your name] from [your org]. We are seeking [requested it…" at bounding box center [319, 312] width 372 height 277
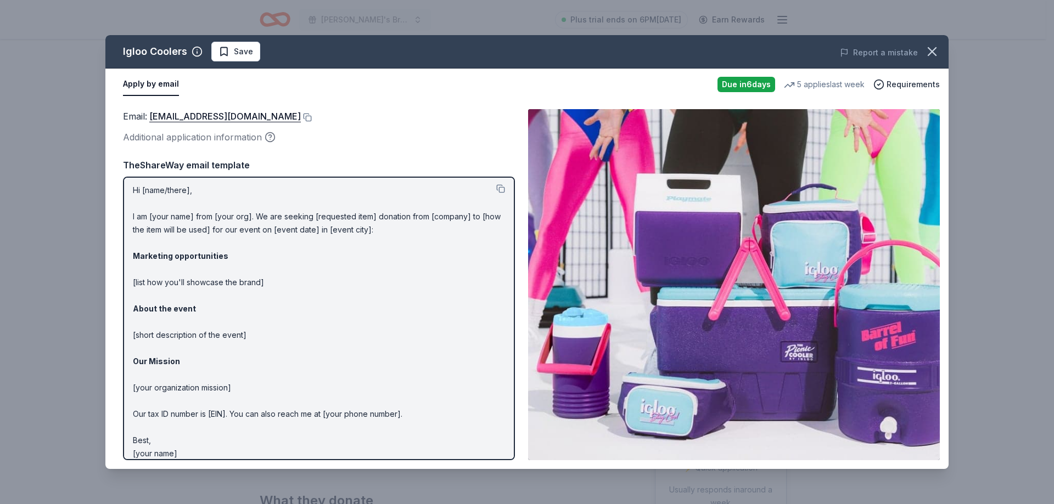
scroll to position [0, 0]
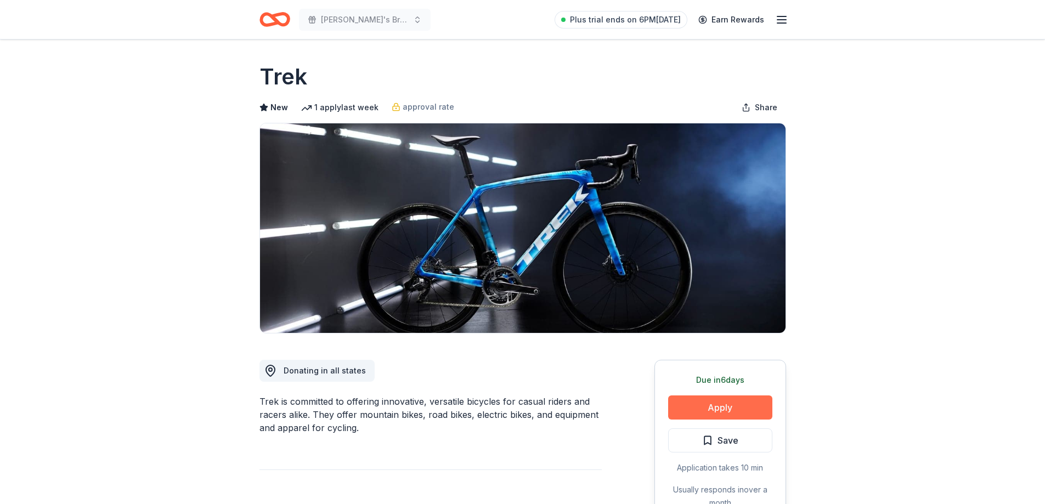
click at [719, 415] on button "Apply" at bounding box center [720, 408] width 104 height 24
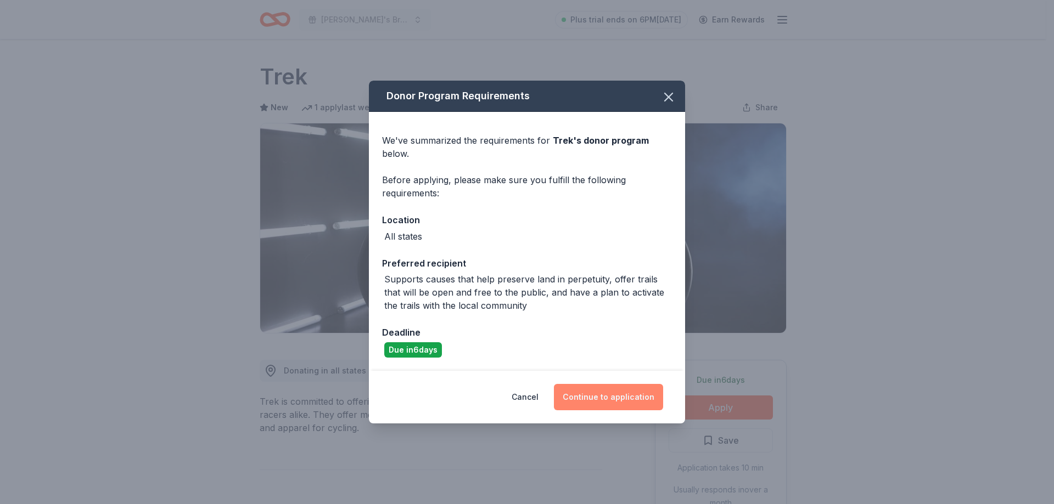
click at [610, 395] on button "Continue to application" at bounding box center [608, 397] width 109 height 26
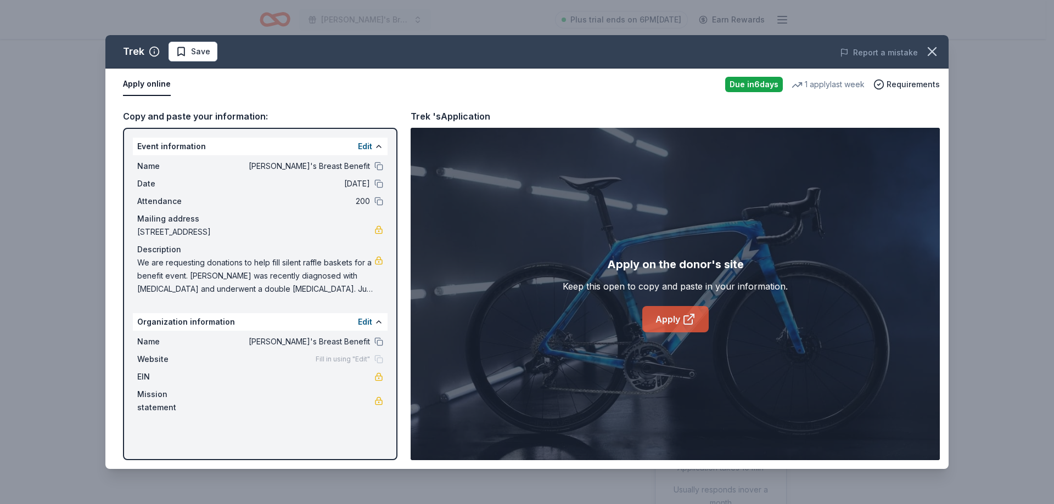
click at [671, 318] on link "Apply" at bounding box center [675, 319] width 66 height 26
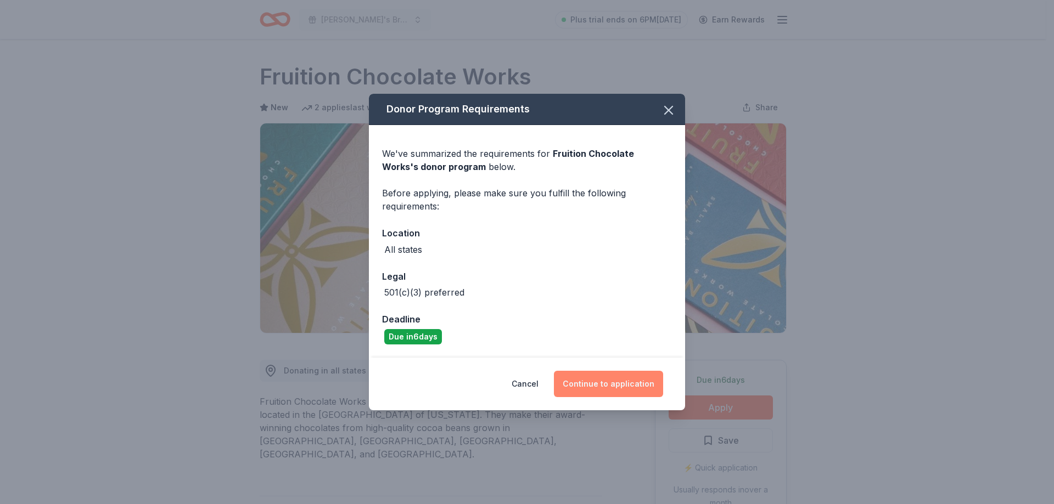
click at [612, 386] on button "Continue to application" at bounding box center [608, 384] width 109 height 26
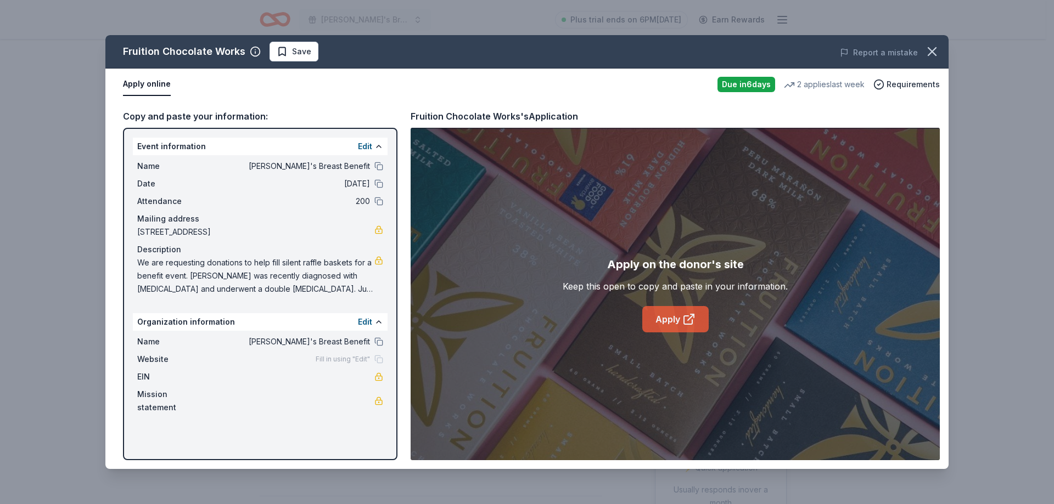
click at [666, 319] on link "Apply" at bounding box center [675, 319] width 66 height 26
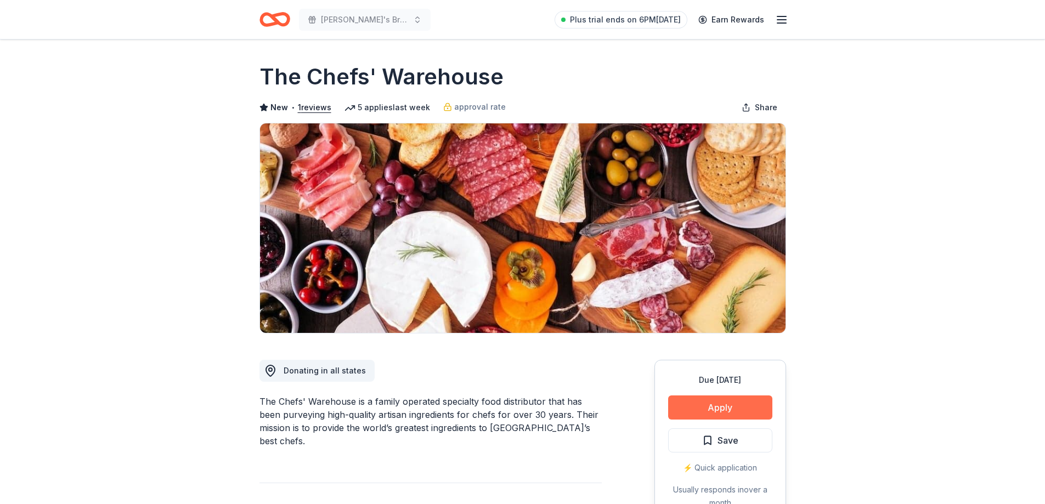
click at [728, 415] on button "Apply" at bounding box center [720, 408] width 104 height 24
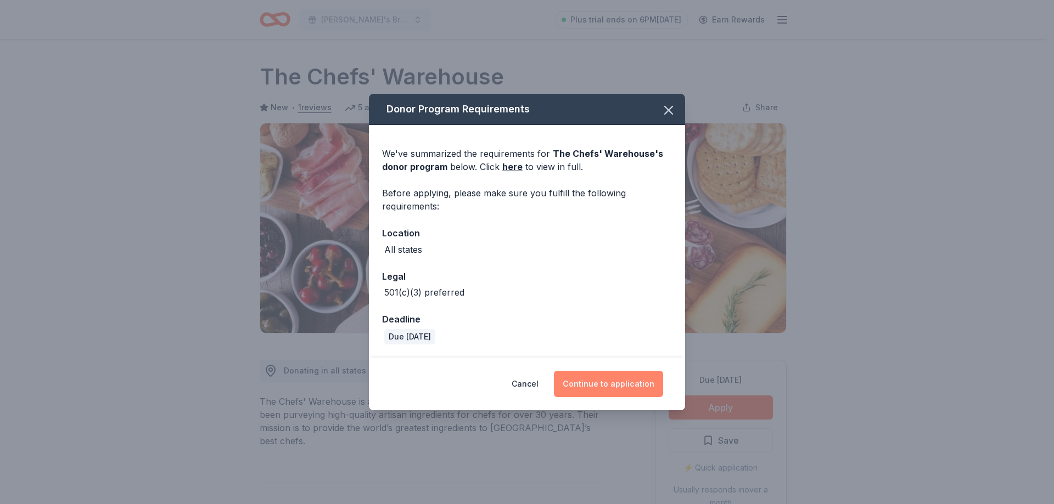
click at [624, 378] on button "Continue to application" at bounding box center [608, 384] width 109 height 26
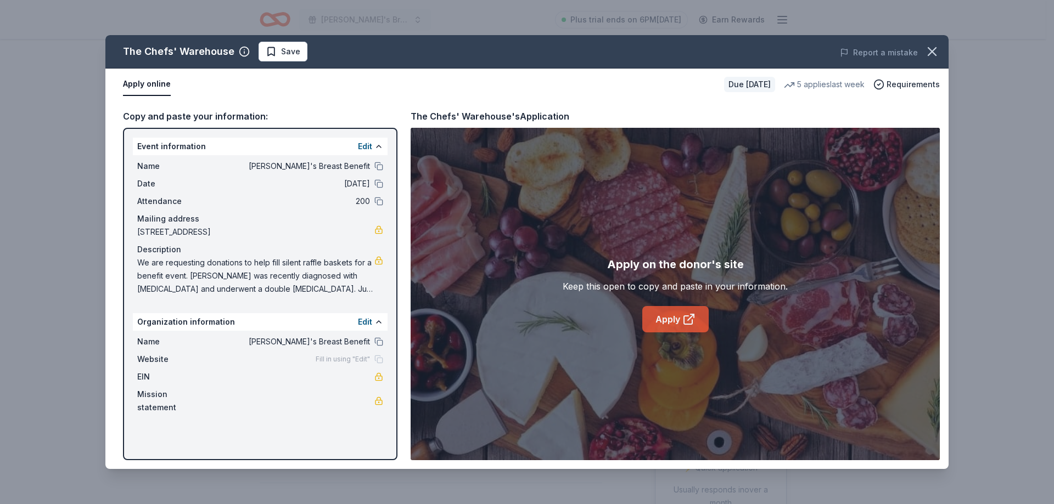
click at [687, 319] on icon at bounding box center [688, 319] width 13 height 13
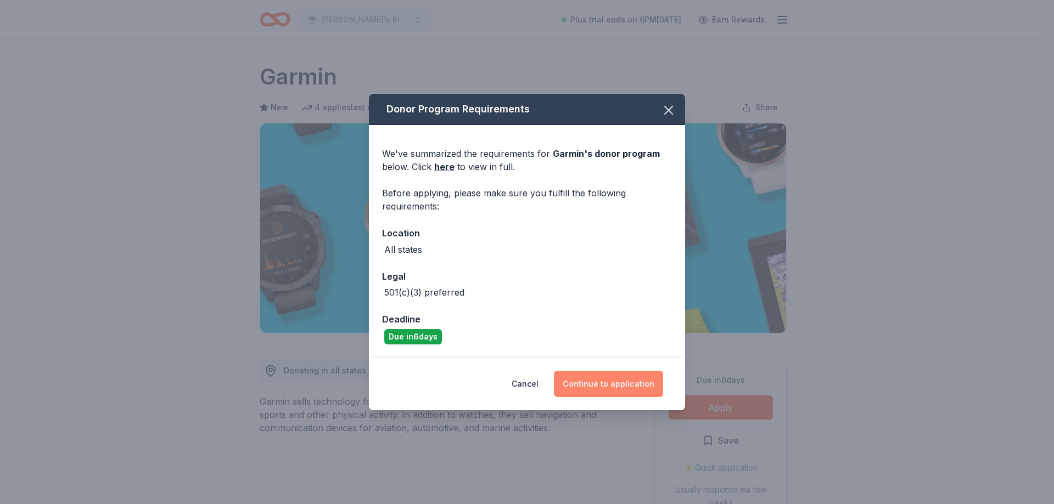
click at [628, 385] on button "Continue to application" at bounding box center [608, 384] width 109 height 26
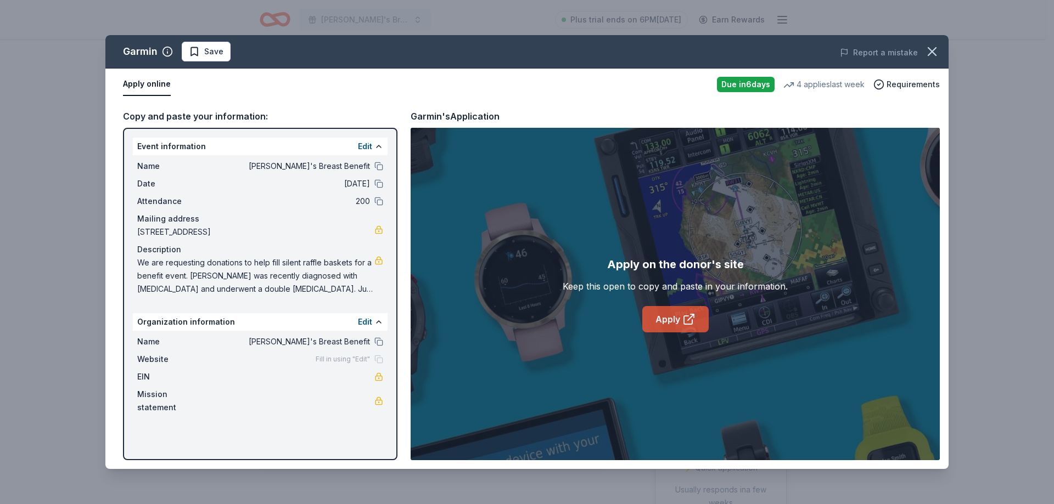
click at [670, 322] on link "Apply" at bounding box center [675, 319] width 66 height 26
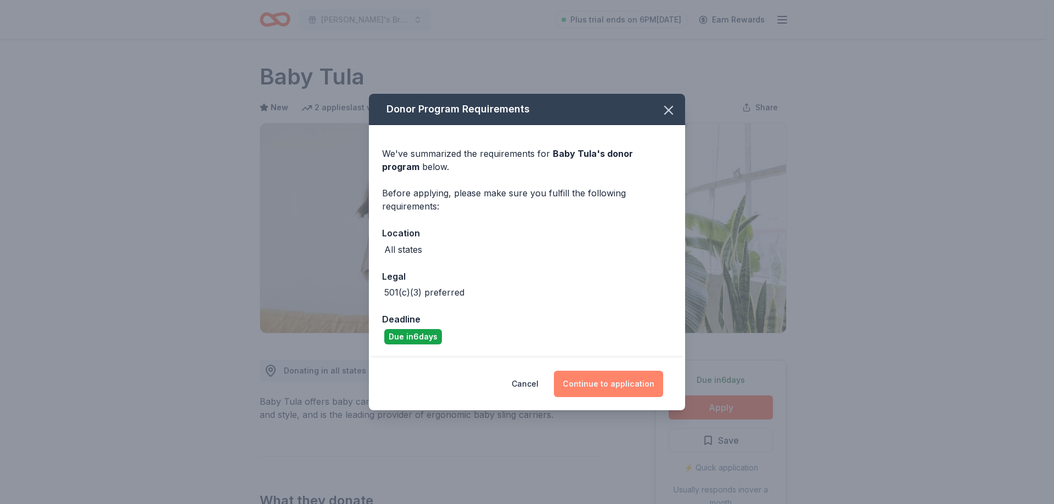
click at [614, 384] on button "Continue to application" at bounding box center [608, 384] width 109 height 26
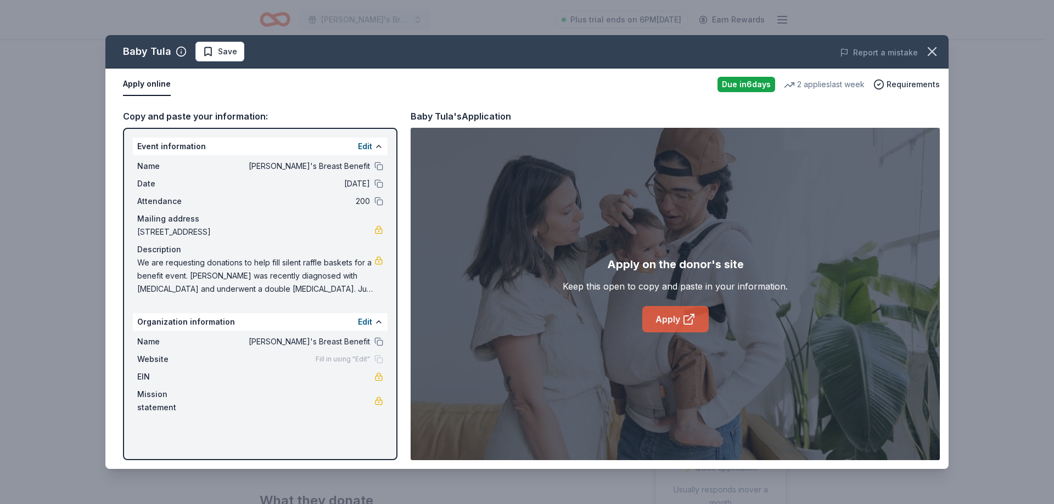
click at [669, 316] on link "Apply" at bounding box center [675, 319] width 66 height 26
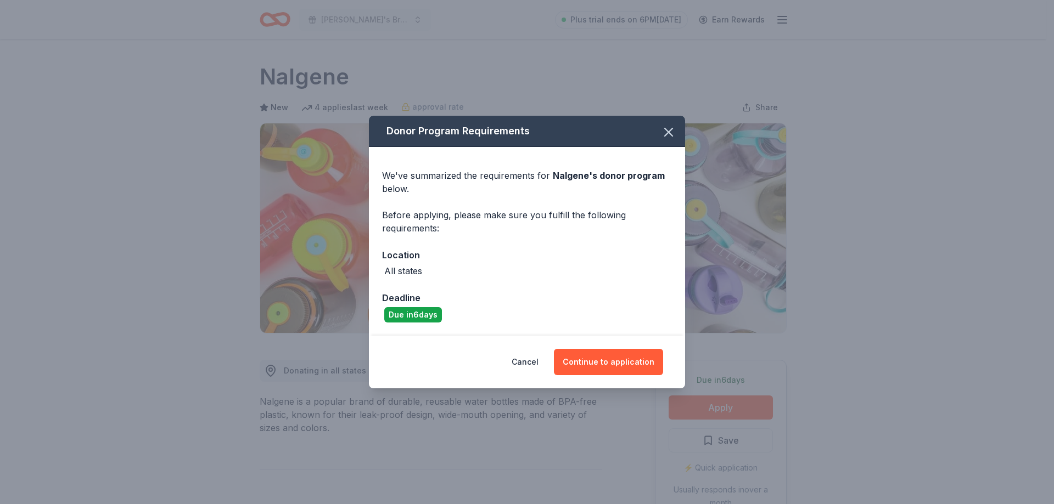
drag, startPoint x: 604, startPoint y: 357, endPoint x: 706, endPoint y: 365, distance: 101.9
click at [604, 357] on button "Continue to application" at bounding box center [608, 362] width 109 height 26
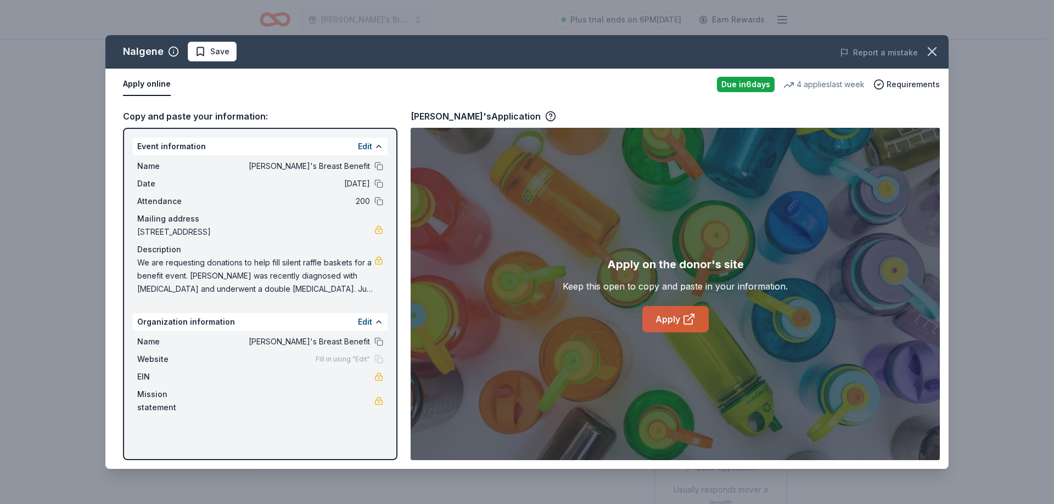
click at [677, 318] on link "Apply" at bounding box center [675, 319] width 66 height 26
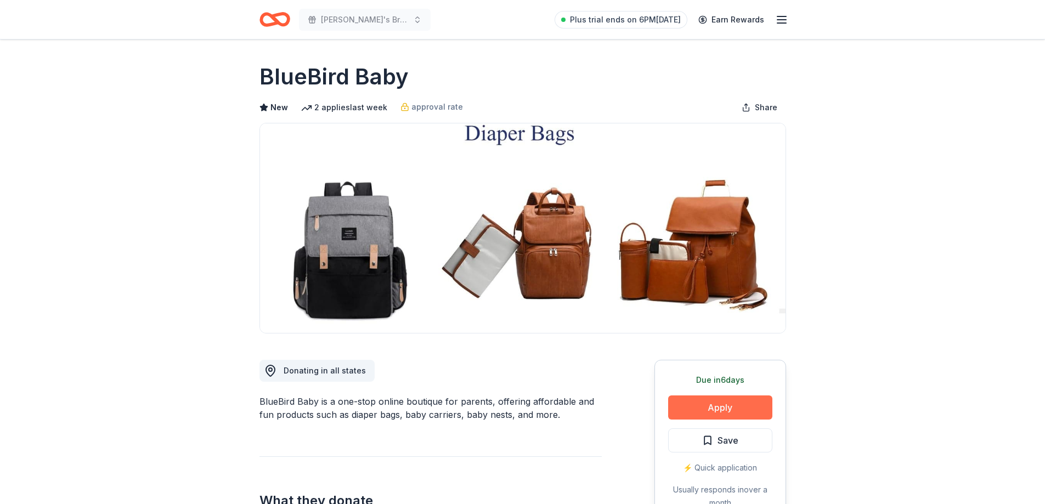
click at [733, 406] on button "Apply" at bounding box center [720, 408] width 104 height 24
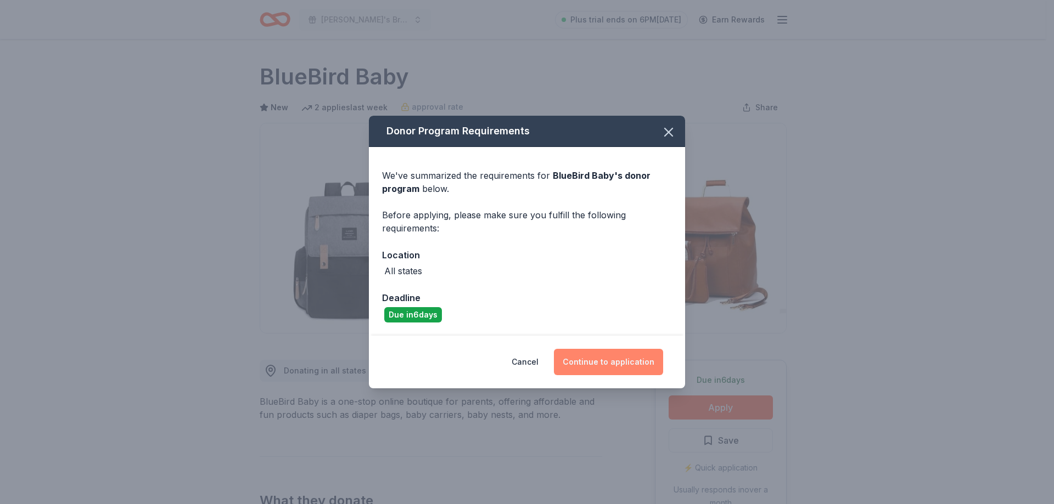
click at [631, 359] on button "Continue to application" at bounding box center [608, 362] width 109 height 26
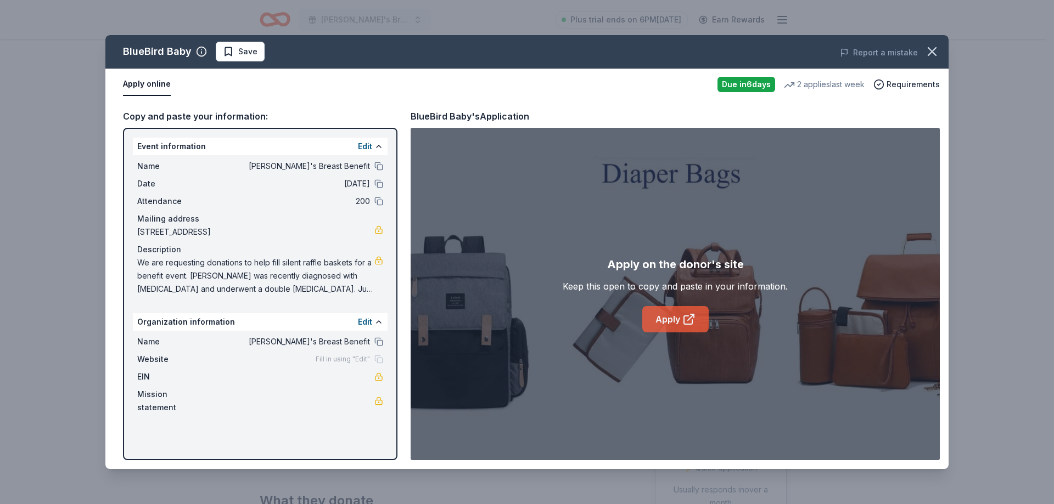
click at [671, 317] on link "Apply" at bounding box center [675, 319] width 66 height 26
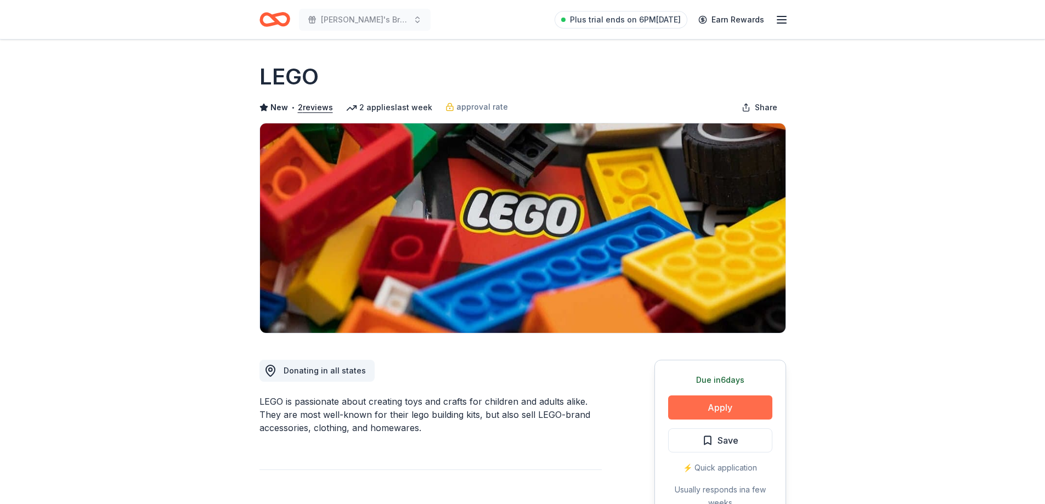
click at [723, 407] on button "Apply" at bounding box center [720, 408] width 104 height 24
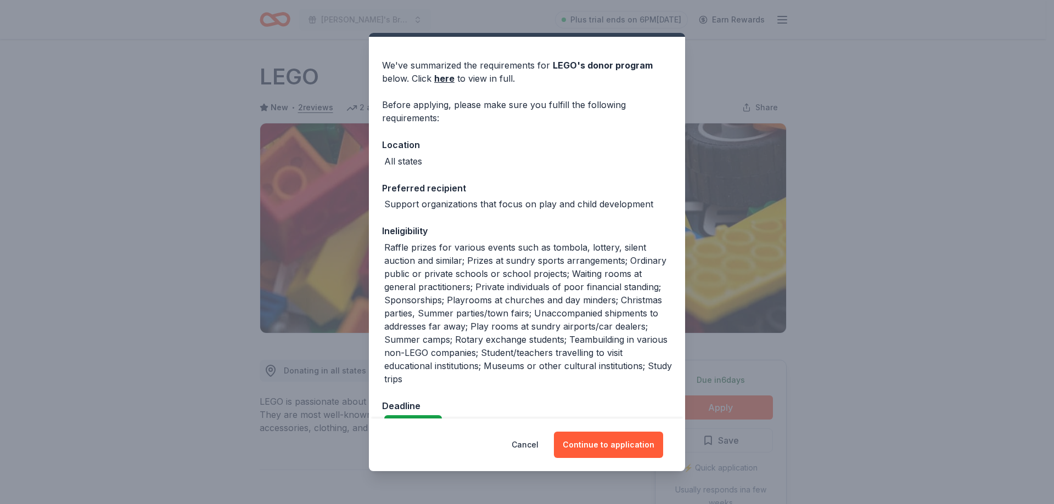
scroll to position [53, 0]
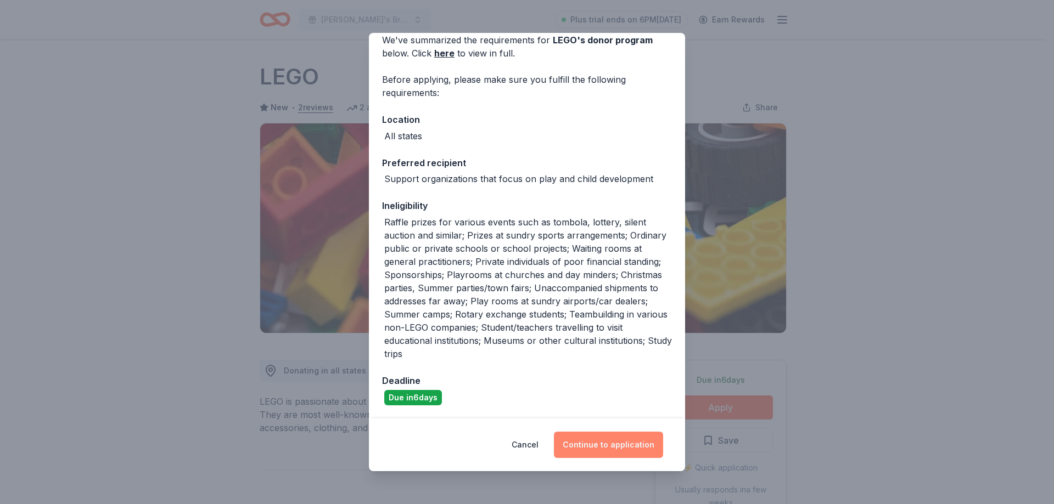
click at [615, 446] on button "Continue to application" at bounding box center [608, 445] width 109 height 26
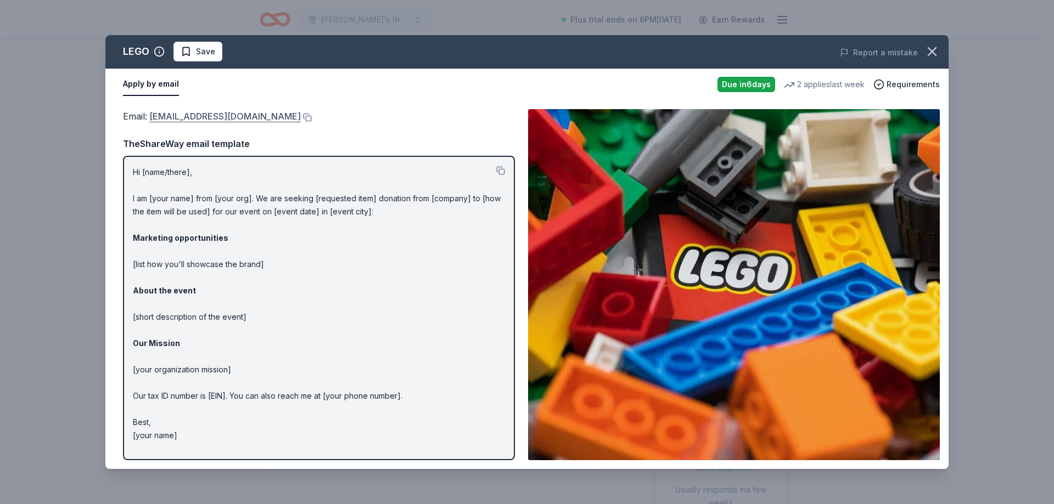
drag, startPoint x: 226, startPoint y: 121, endPoint x: 150, endPoint y: 119, distance: 76.3
click at [160, 116] on div "Email : [EMAIL_ADDRESS][DOMAIN_NAME]" at bounding box center [319, 116] width 392 height 14
click at [301, 118] on button at bounding box center [306, 117] width 11 height 9
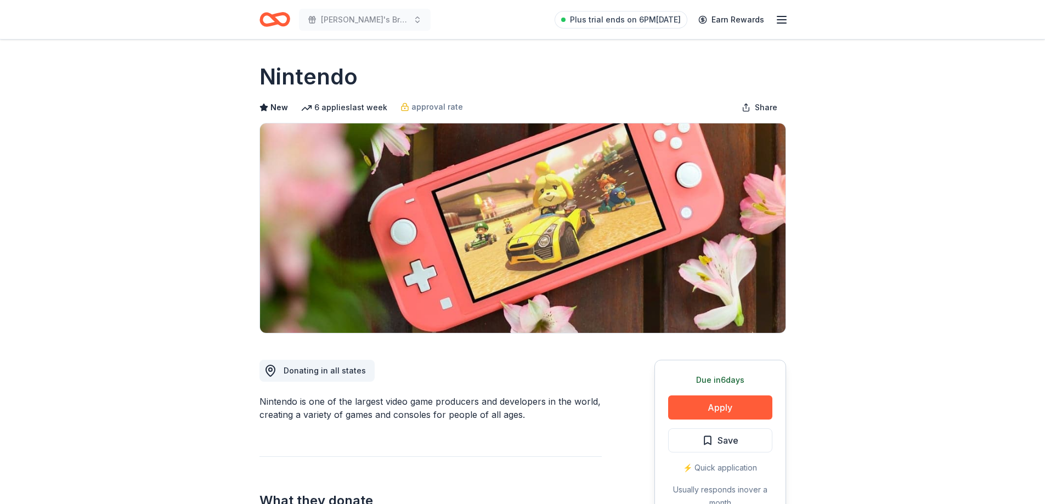
click at [714, 409] on button "Apply" at bounding box center [720, 408] width 104 height 24
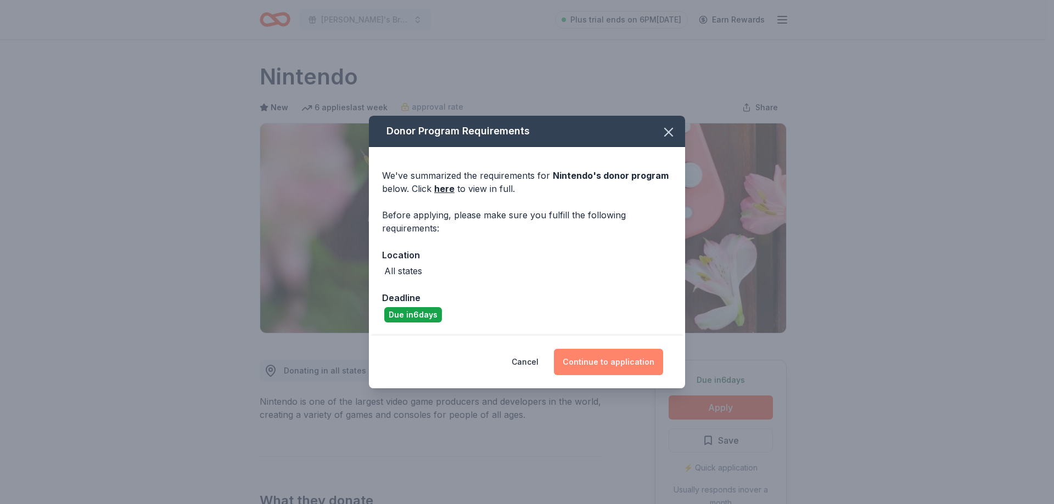
click at [619, 359] on button "Continue to application" at bounding box center [608, 362] width 109 height 26
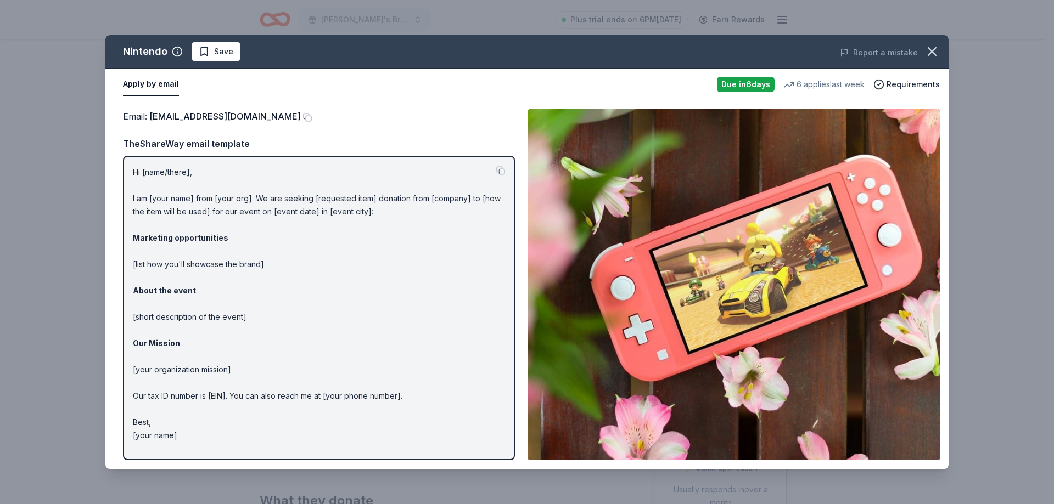
click at [312, 118] on button at bounding box center [306, 117] width 11 height 9
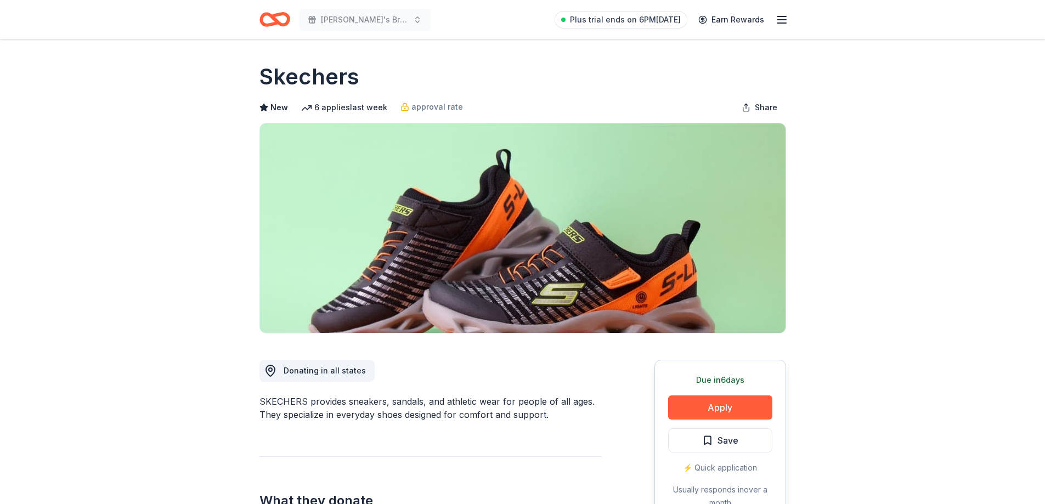
click at [723, 404] on button "Apply" at bounding box center [720, 408] width 104 height 24
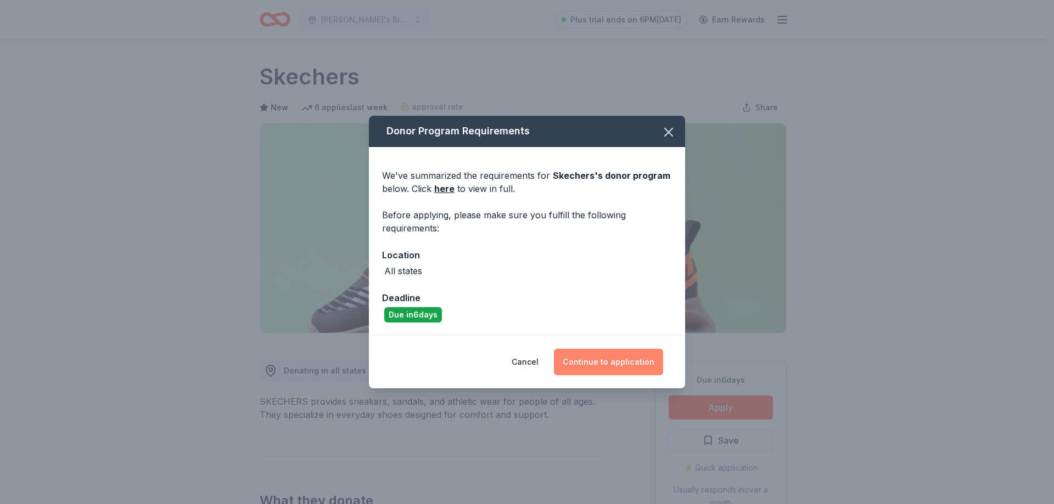
click at [624, 362] on button "Continue to application" at bounding box center [608, 362] width 109 height 26
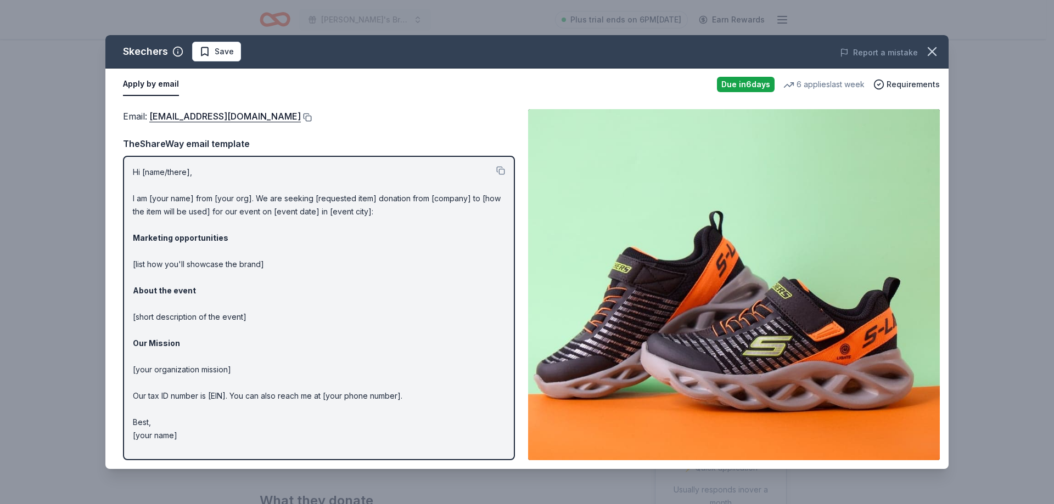
click at [301, 117] on button at bounding box center [306, 117] width 11 height 9
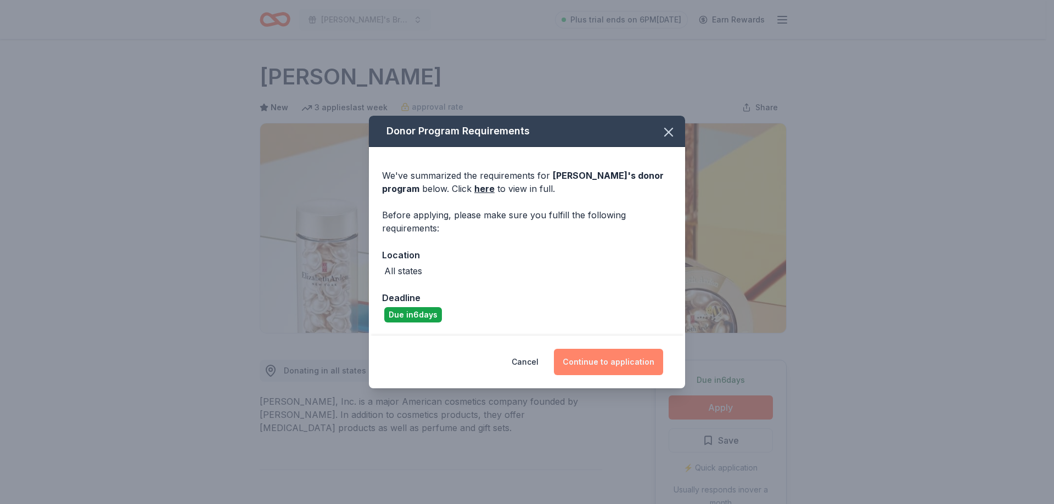
click at [623, 359] on button "Continue to application" at bounding box center [608, 362] width 109 height 26
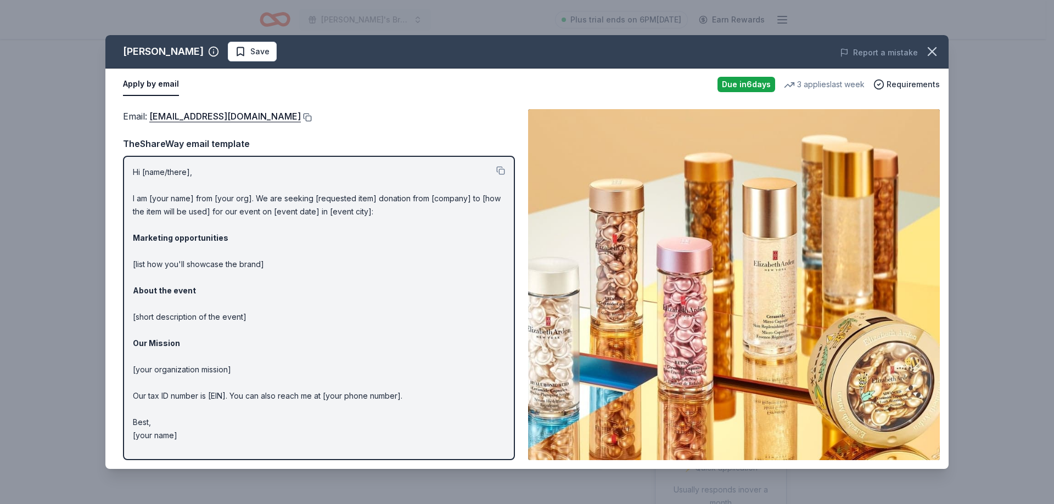
click at [310, 116] on button at bounding box center [306, 117] width 11 height 9
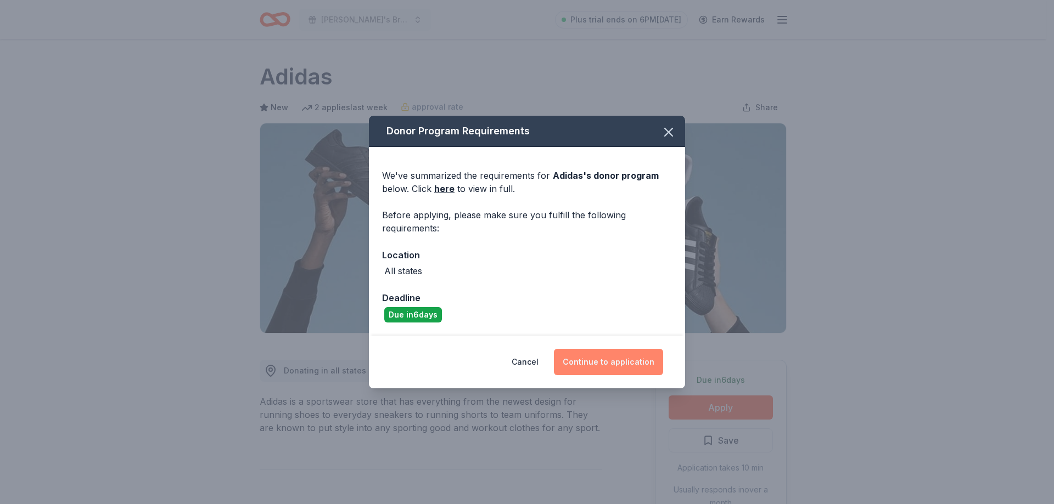
click at [625, 353] on button "Continue to application" at bounding box center [608, 362] width 109 height 26
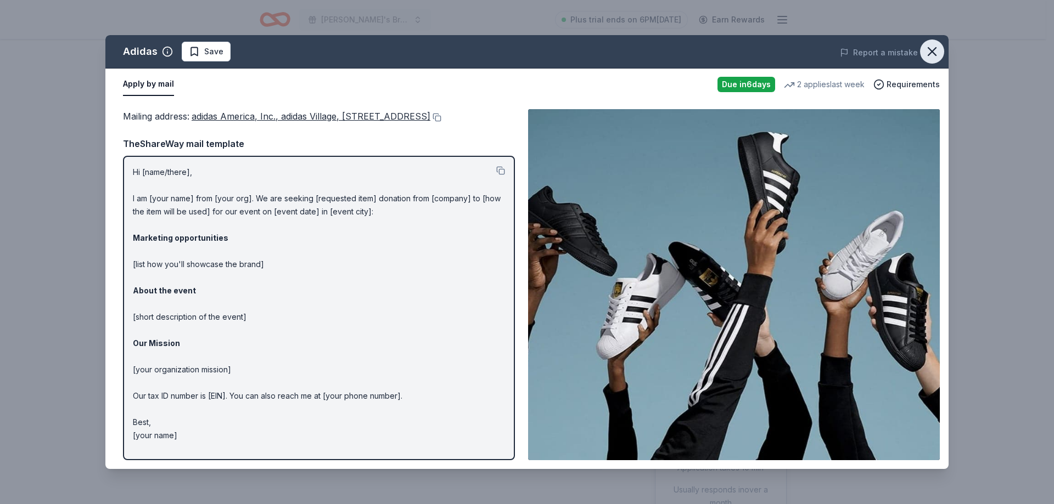
click at [937, 54] on icon "button" at bounding box center [931, 51] width 15 height 15
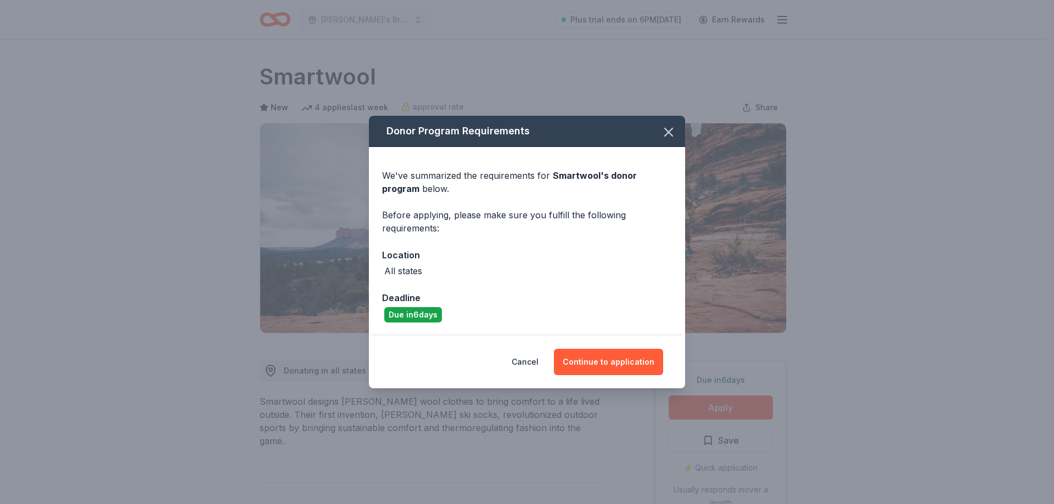
drag, startPoint x: 632, startPoint y: 359, endPoint x: 785, endPoint y: 367, distance: 153.3
click at [632, 358] on button "Continue to application" at bounding box center [608, 362] width 109 height 26
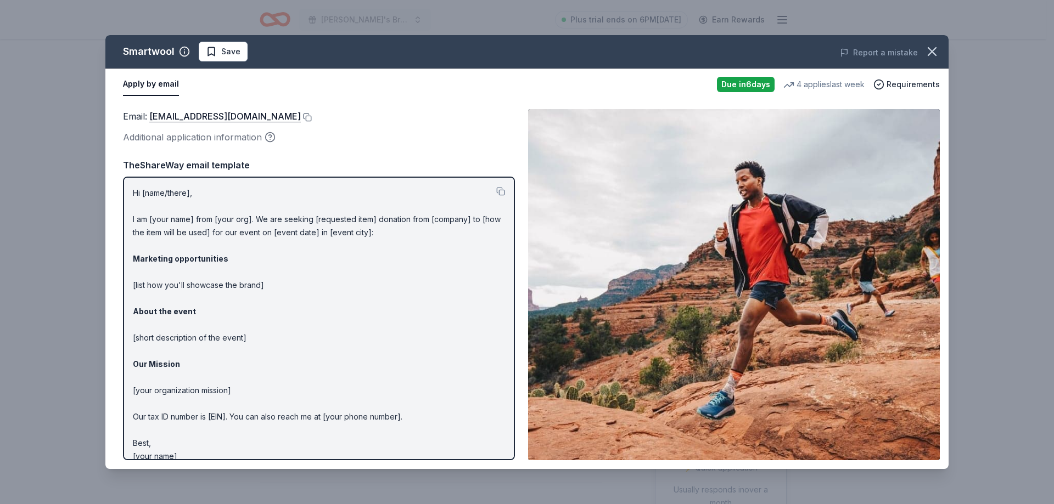
click at [301, 117] on button at bounding box center [306, 117] width 11 height 9
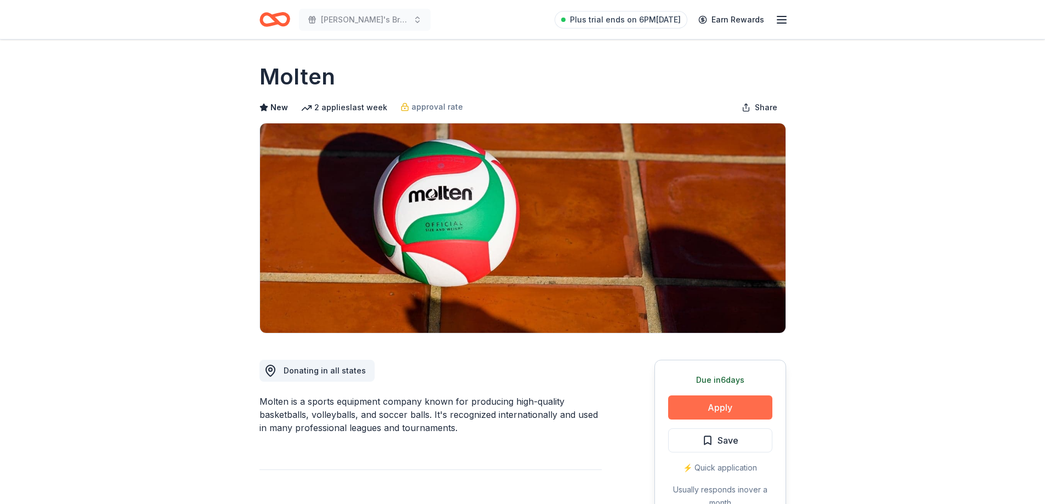
click at [708, 407] on button "Apply" at bounding box center [720, 408] width 104 height 24
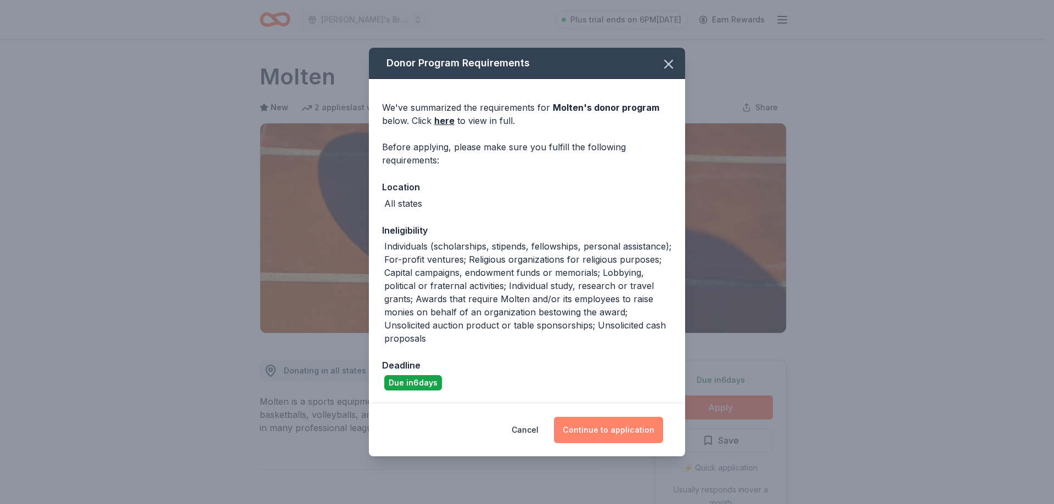
click at [616, 426] on button "Continue to application" at bounding box center [608, 430] width 109 height 26
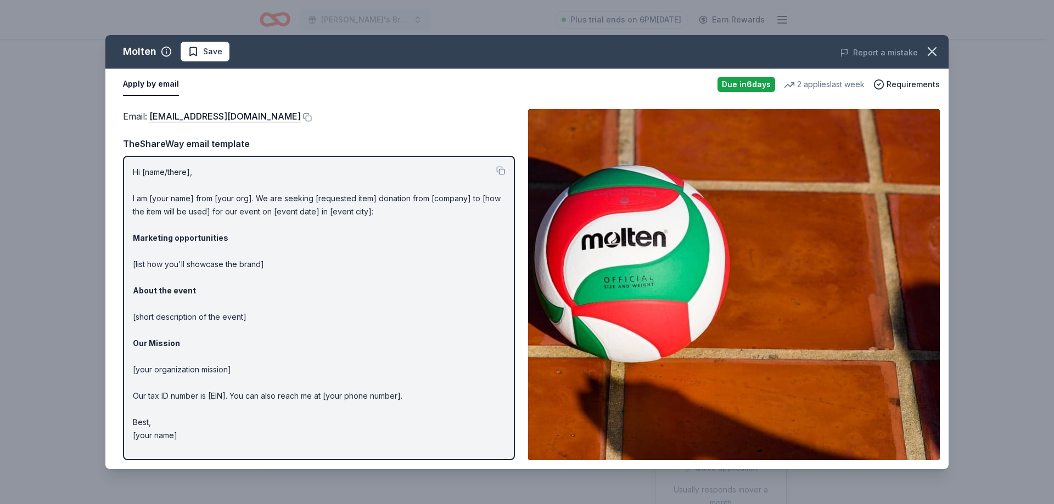
click at [301, 116] on button at bounding box center [306, 117] width 11 height 9
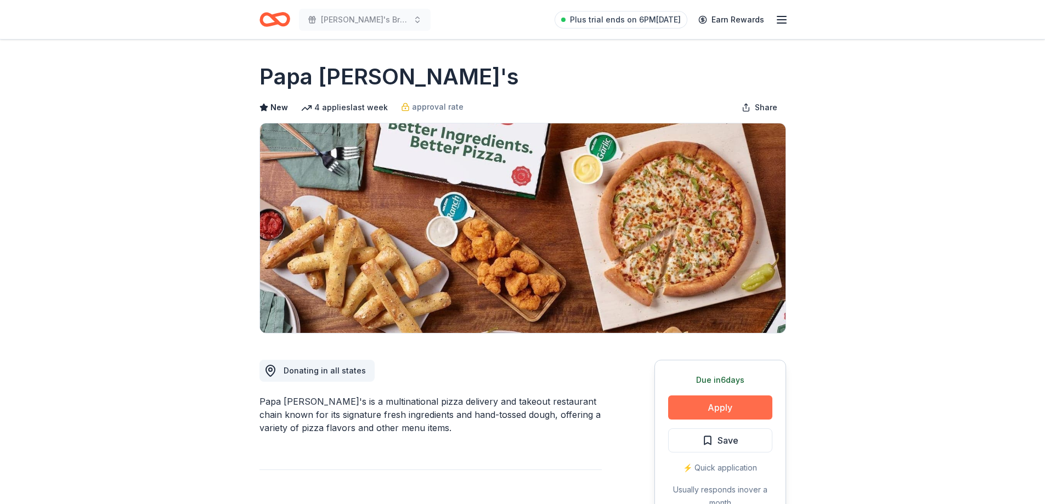
click at [713, 400] on button "Apply" at bounding box center [720, 408] width 104 height 24
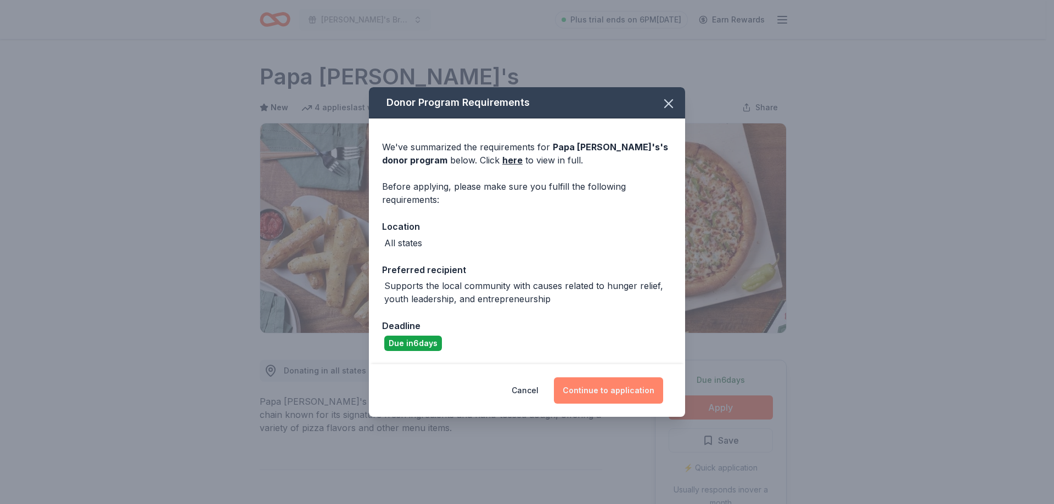
click at [607, 392] on button "Continue to application" at bounding box center [608, 391] width 109 height 26
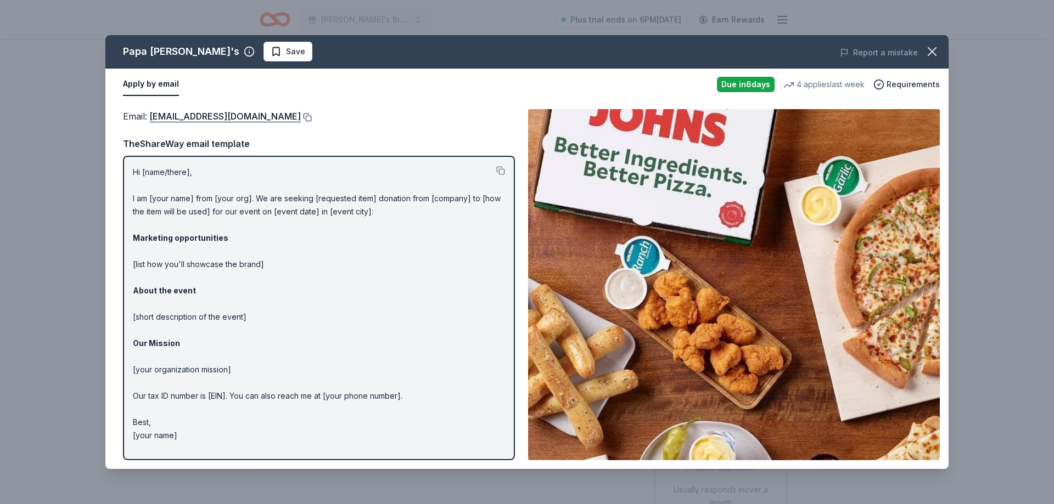
click at [301, 115] on button at bounding box center [306, 117] width 11 height 9
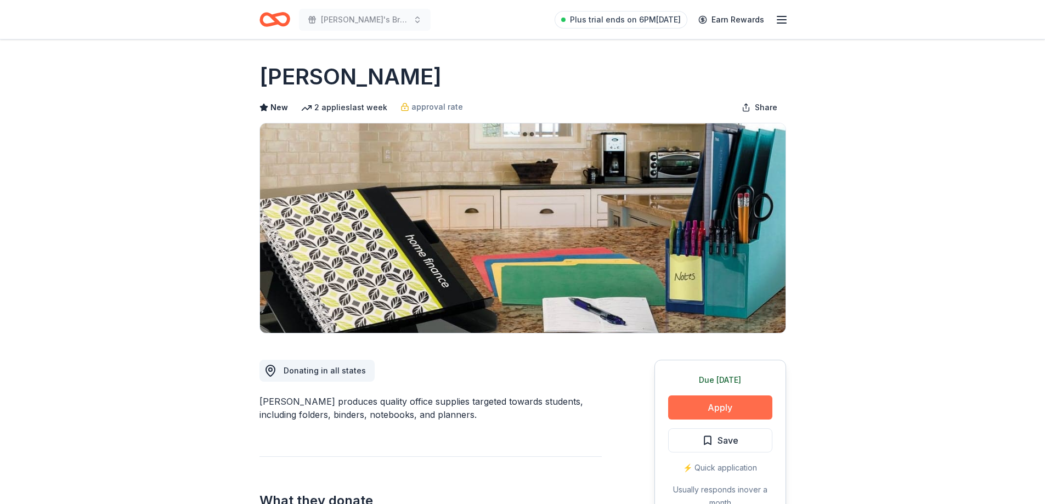
click at [715, 409] on button "Apply" at bounding box center [720, 408] width 104 height 24
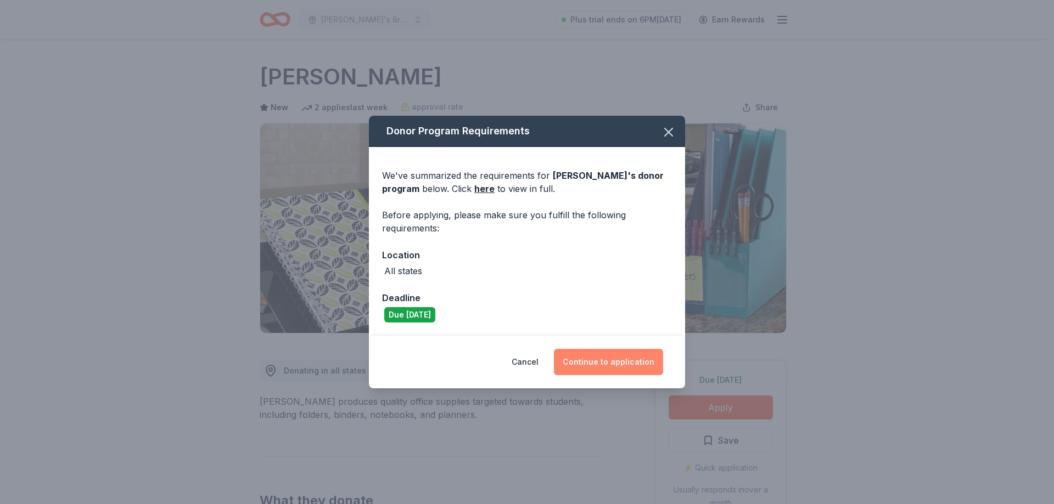
click at [629, 365] on button "Continue to application" at bounding box center [608, 362] width 109 height 26
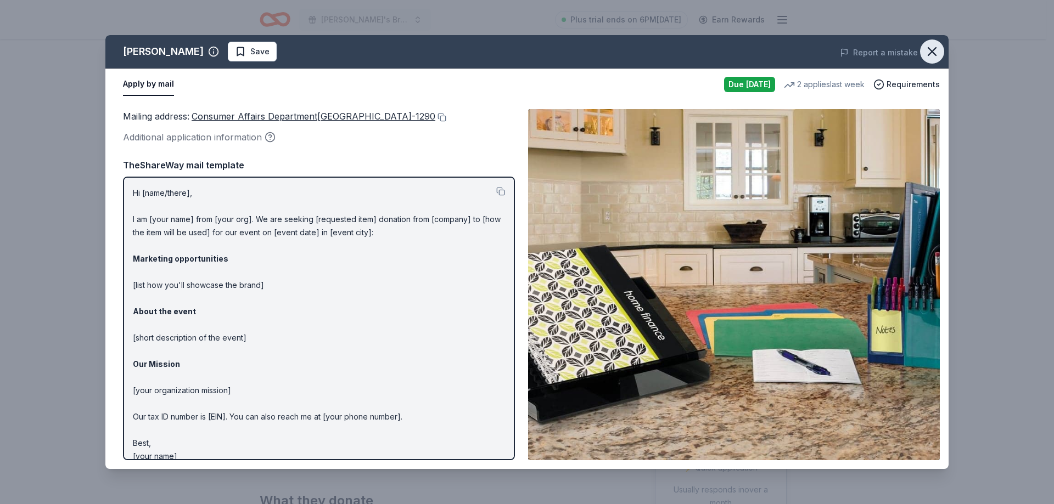
click at [925, 49] on icon "button" at bounding box center [931, 51] width 15 height 15
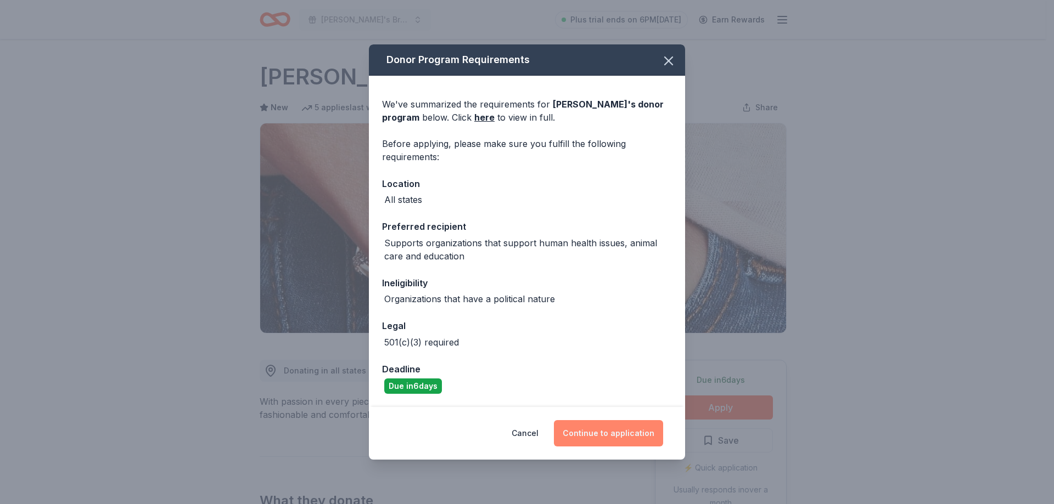
click at [622, 431] on button "Continue to application" at bounding box center [608, 433] width 109 height 26
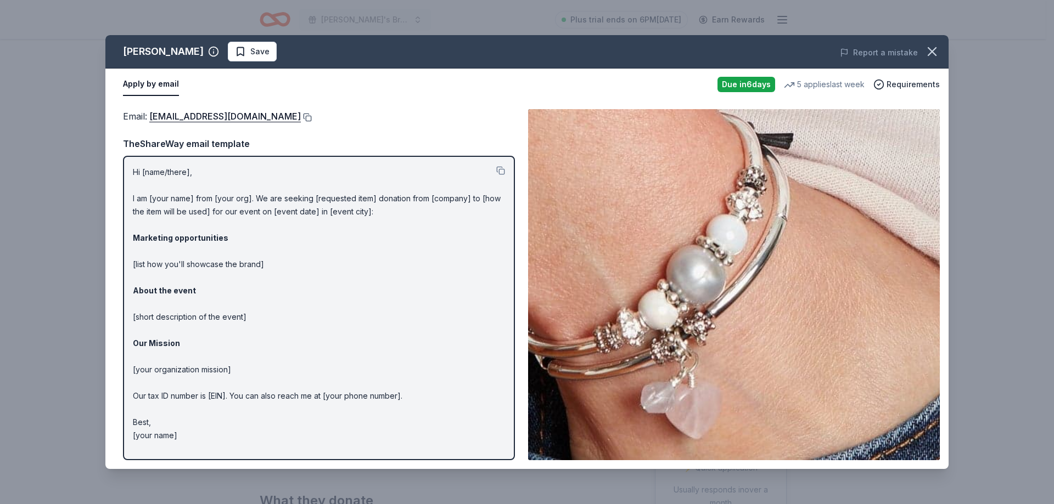
click at [301, 117] on button at bounding box center [306, 117] width 11 height 9
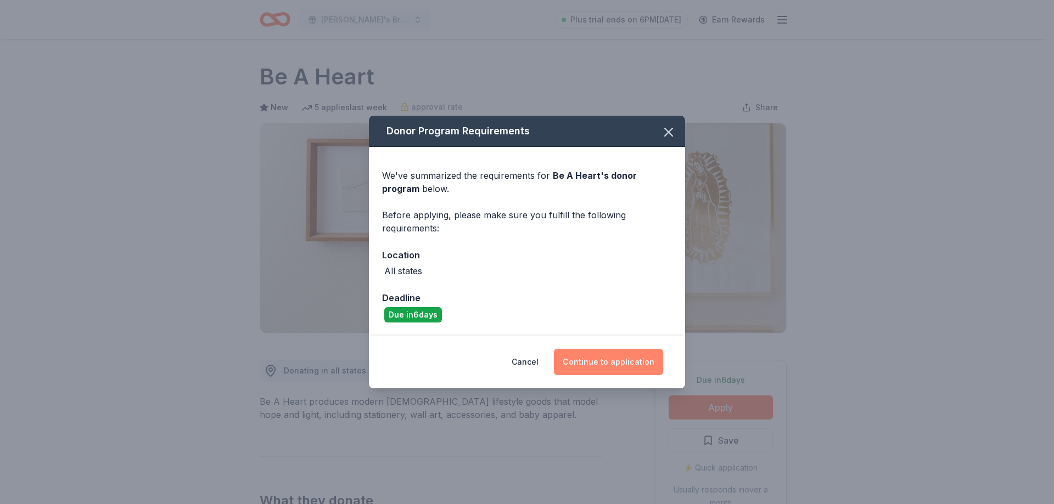
click at [618, 365] on button "Continue to application" at bounding box center [608, 362] width 109 height 26
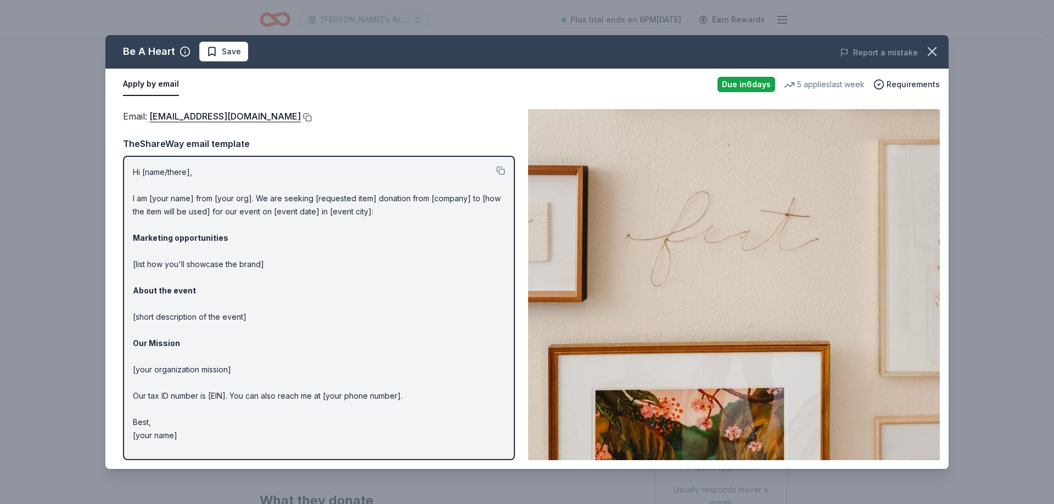
click at [301, 117] on button at bounding box center [306, 117] width 11 height 9
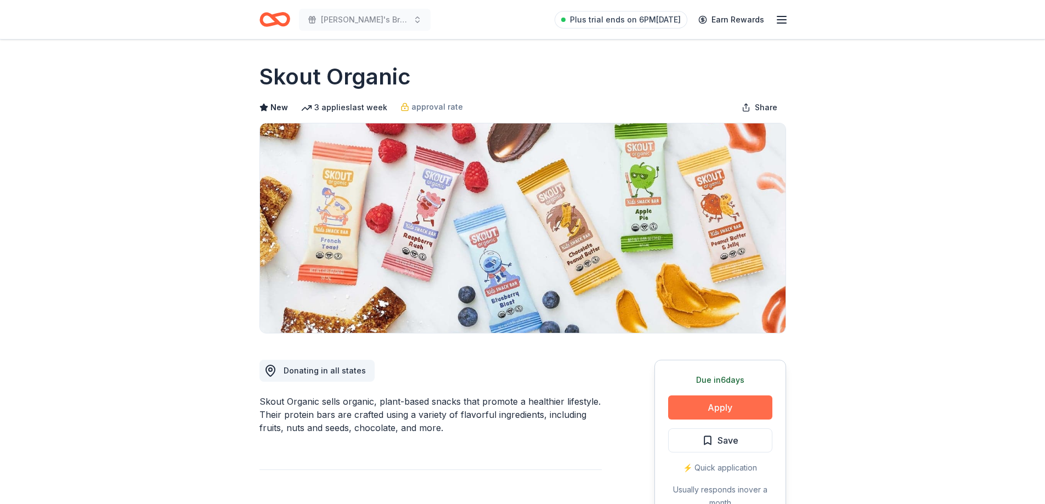
click at [708, 408] on button "Apply" at bounding box center [720, 408] width 104 height 24
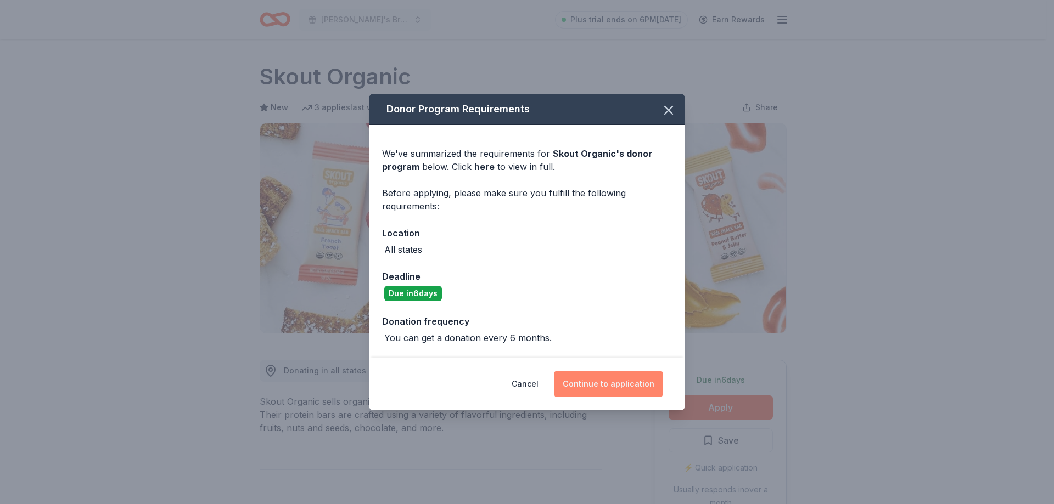
drag, startPoint x: 617, startPoint y: 388, endPoint x: 634, endPoint y: 388, distance: 17.0
click at [618, 388] on button "Continue to application" at bounding box center [608, 384] width 109 height 26
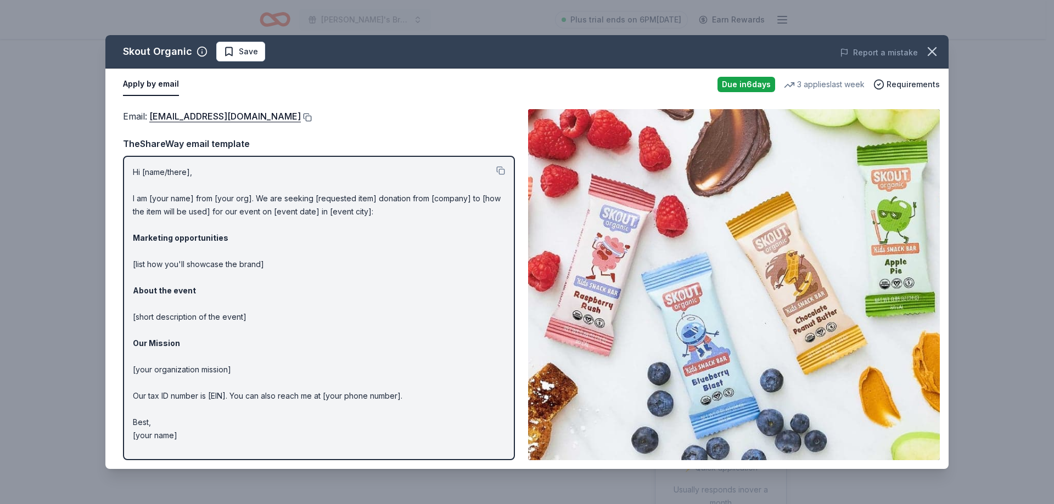
click at [301, 117] on button at bounding box center [306, 117] width 11 height 9
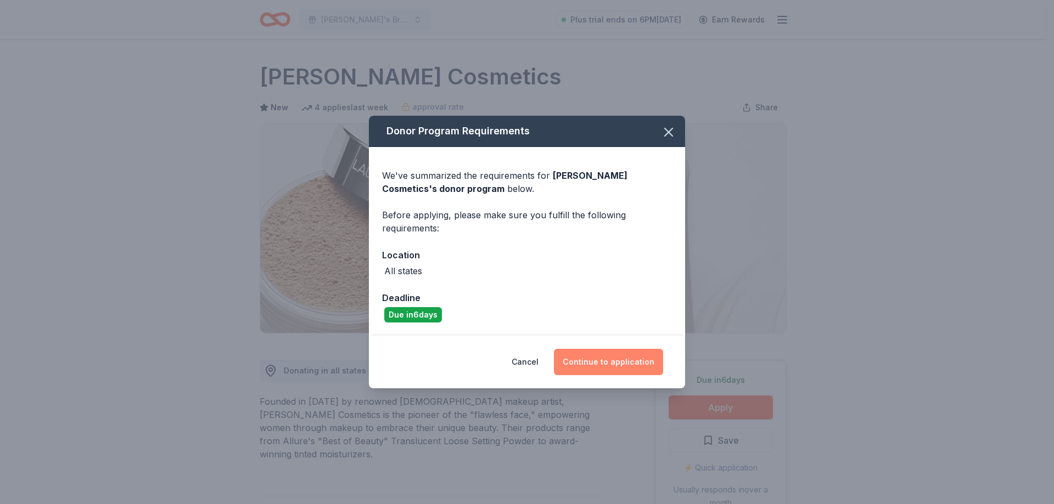
click at [625, 361] on button "Continue to application" at bounding box center [608, 362] width 109 height 26
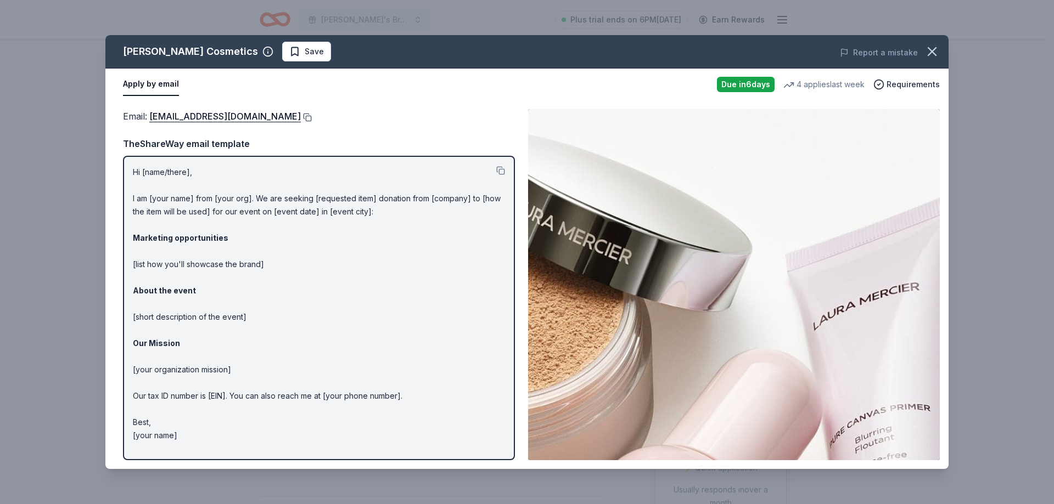
click at [301, 118] on button at bounding box center [306, 117] width 11 height 9
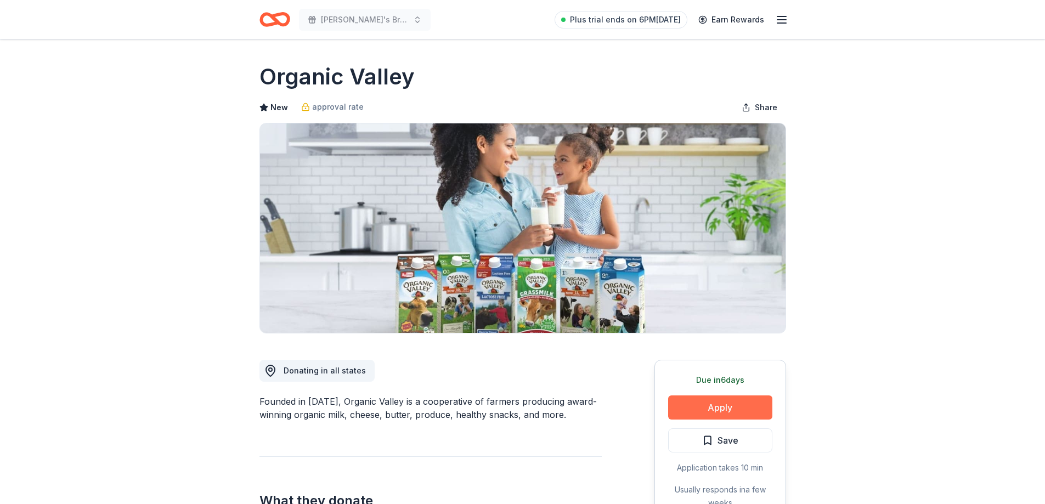
click at [709, 404] on button "Apply" at bounding box center [720, 408] width 104 height 24
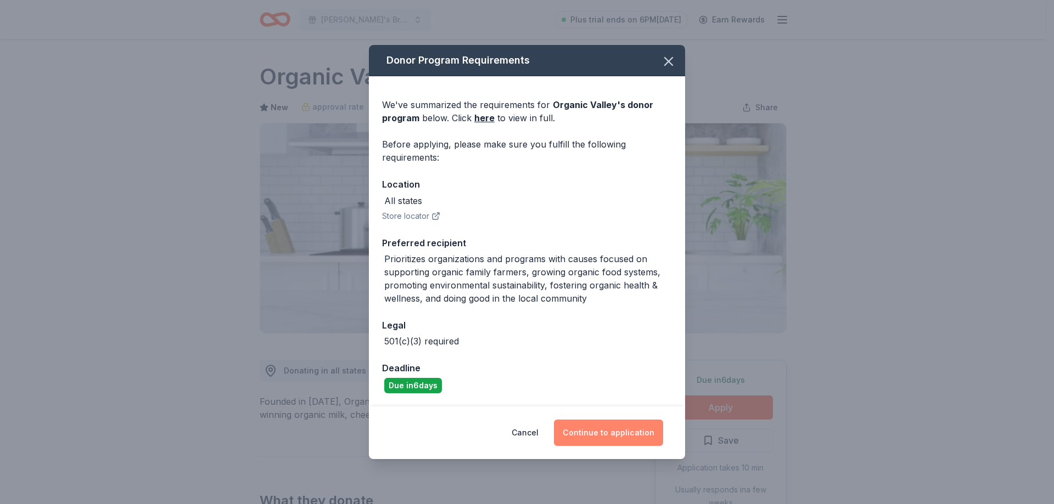
click at [615, 430] on button "Continue to application" at bounding box center [608, 433] width 109 height 26
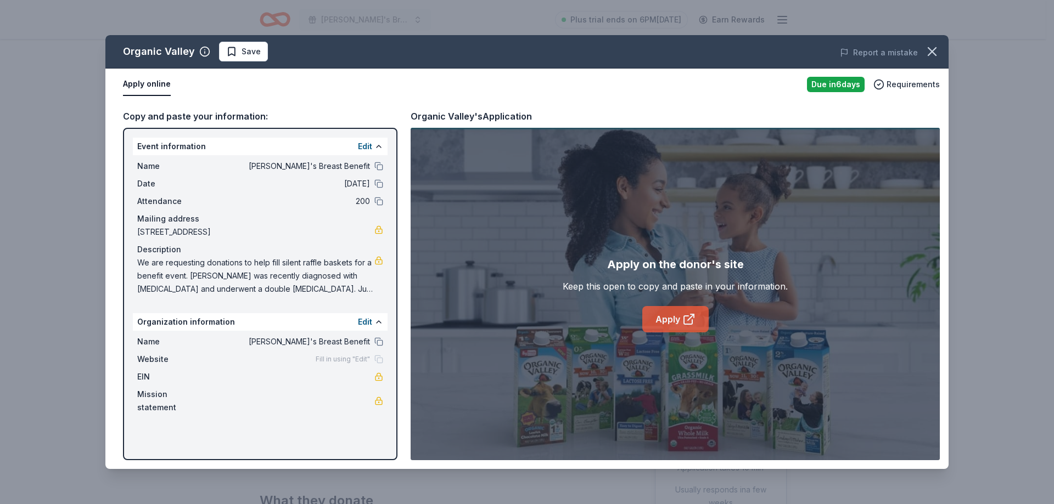
click at [666, 314] on link "Apply" at bounding box center [675, 319] width 66 height 26
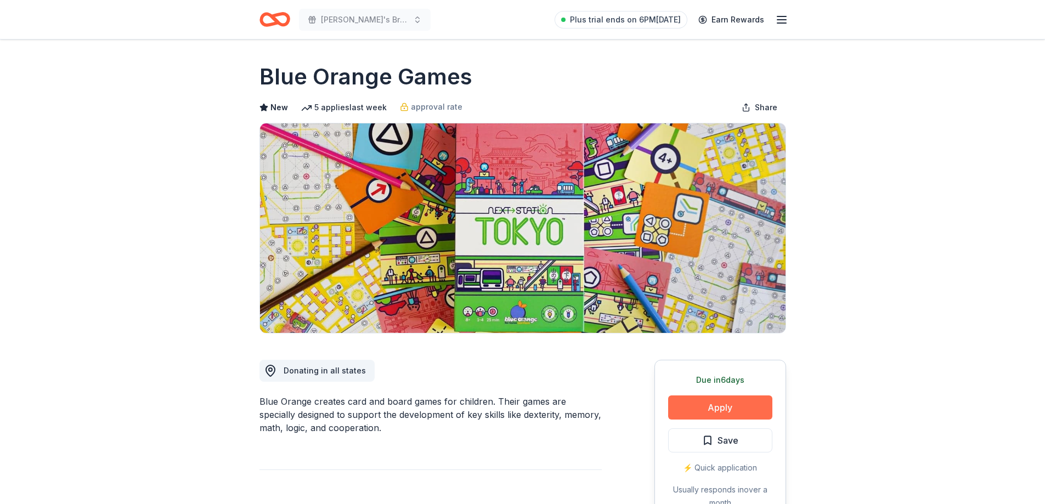
click at [717, 405] on button "Apply" at bounding box center [720, 408] width 104 height 24
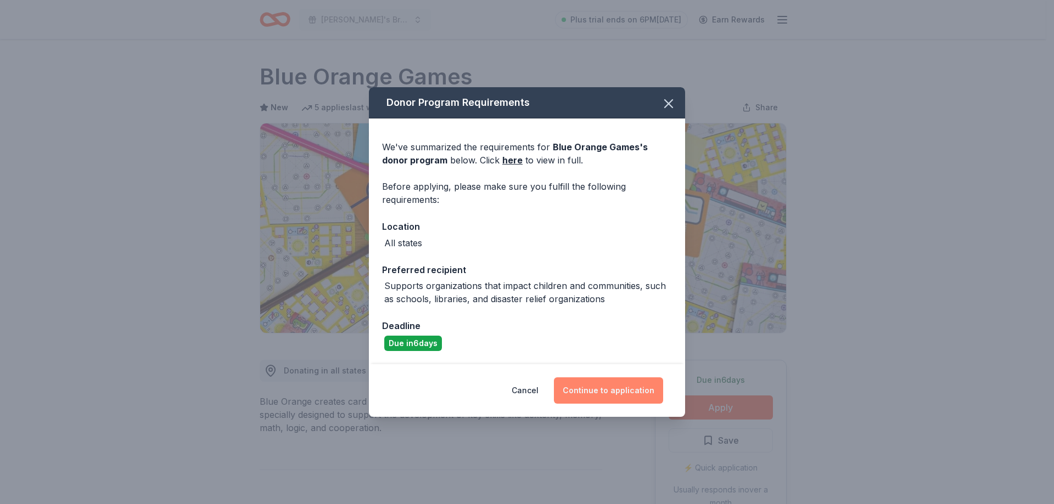
click at [617, 383] on button "Continue to application" at bounding box center [608, 391] width 109 height 26
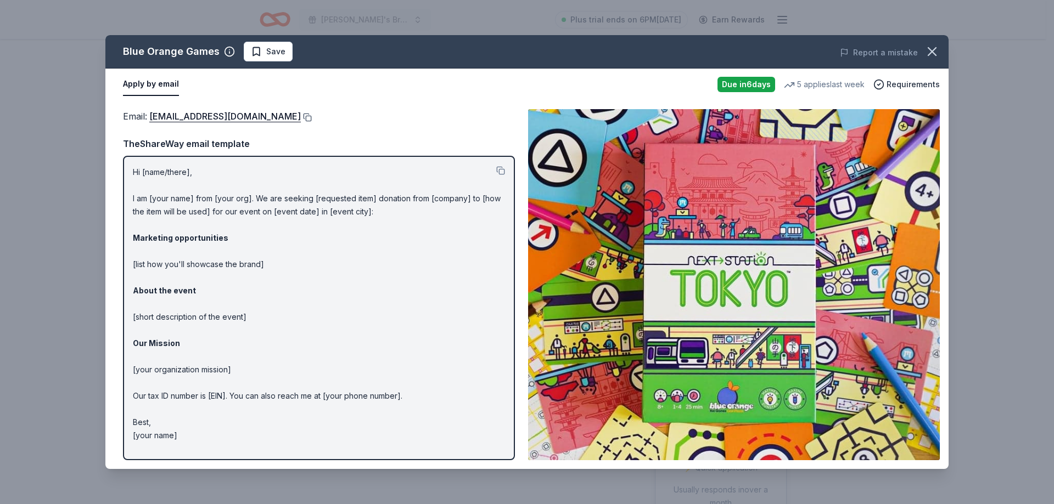
click at [301, 118] on button at bounding box center [306, 117] width 11 height 9
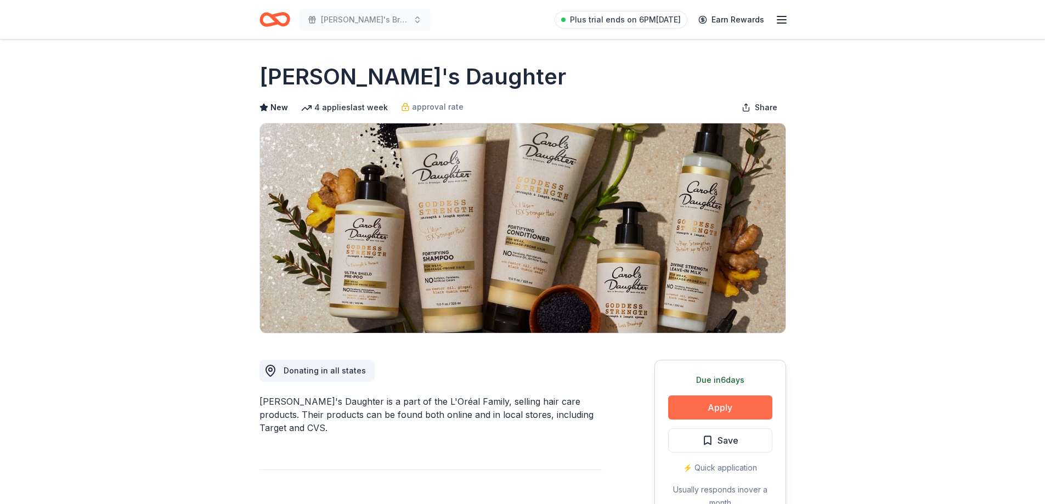
click at [729, 402] on button "Apply" at bounding box center [720, 408] width 104 height 24
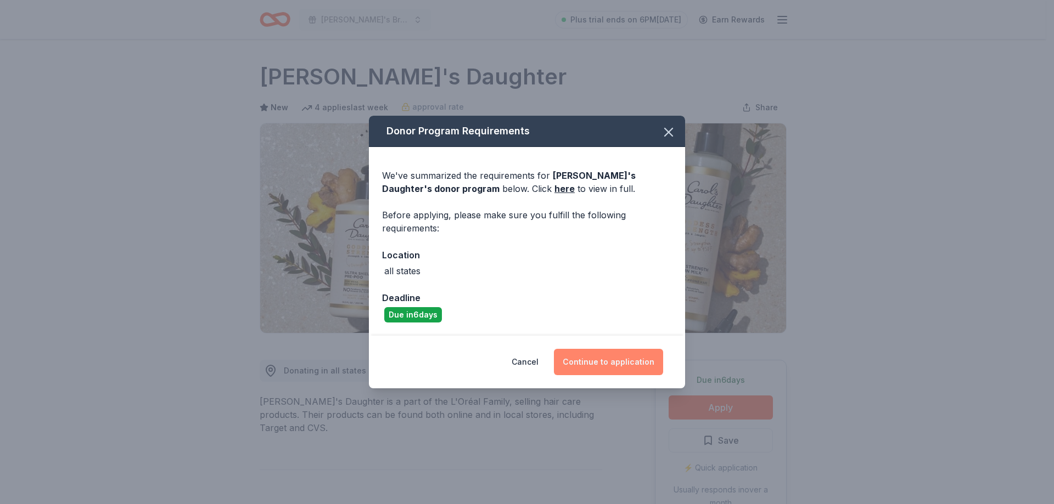
click at [626, 360] on button "Continue to application" at bounding box center [608, 362] width 109 height 26
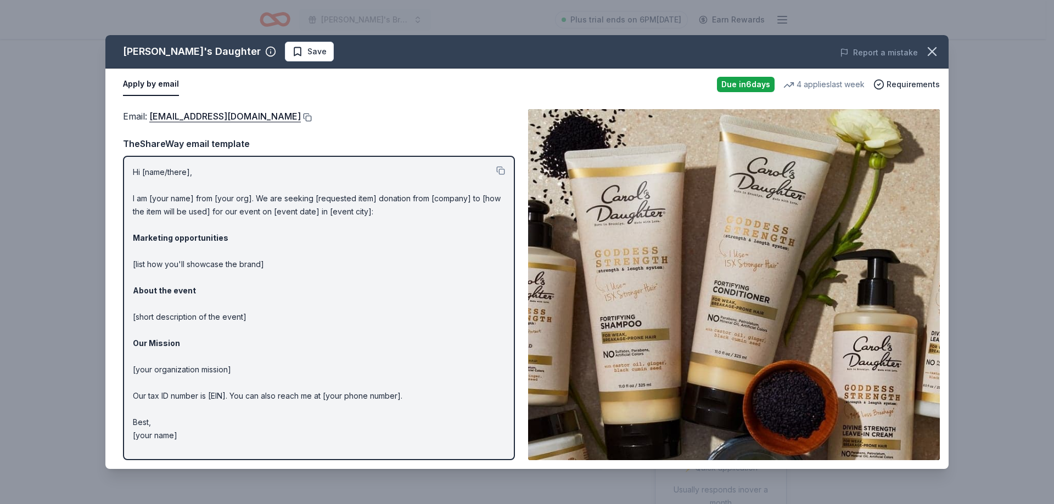
click at [303, 115] on button at bounding box center [306, 117] width 11 height 9
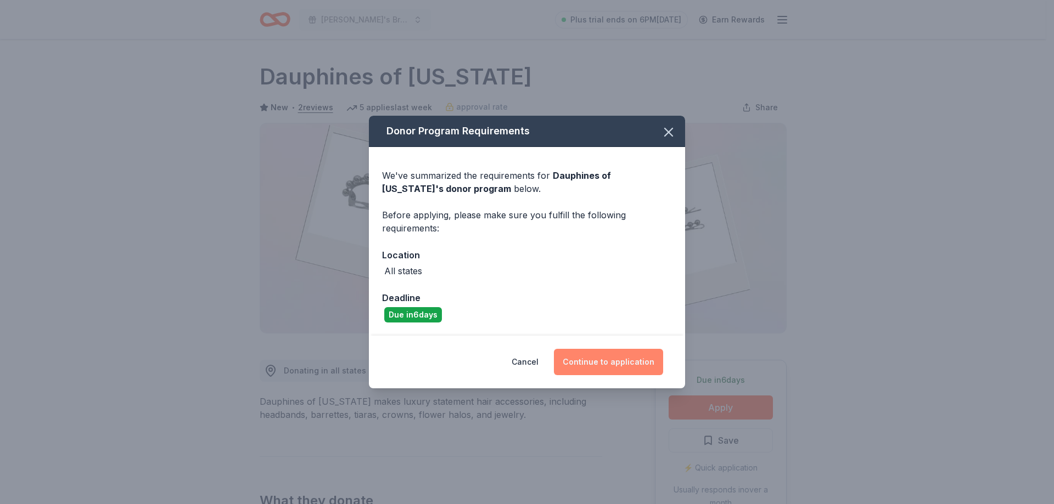
click at [611, 363] on button "Continue to application" at bounding box center [608, 362] width 109 height 26
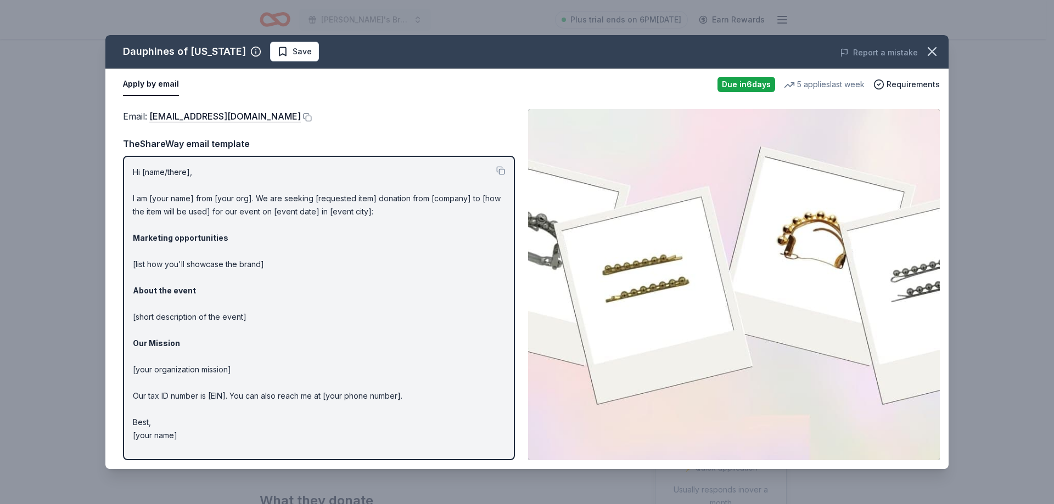
click at [312, 117] on button at bounding box center [306, 117] width 11 height 9
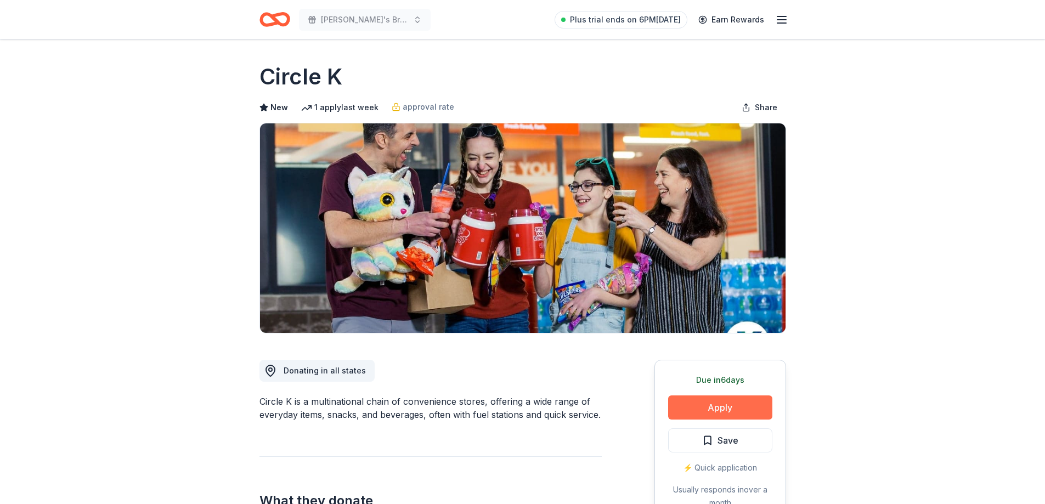
click at [725, 410] on button "Apply" at bounding box center [720, 408] width 104 height 24
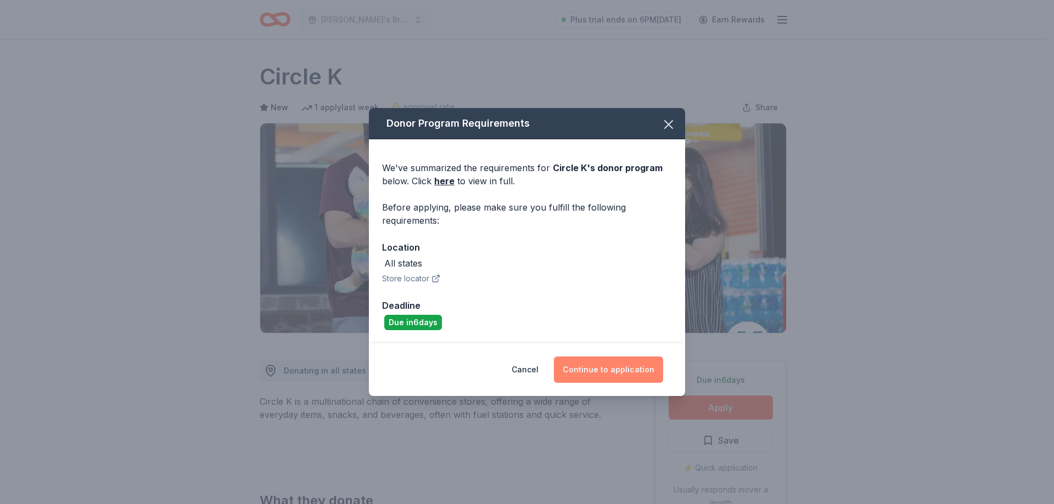
click at [600, 365] on button "Continue to application" at bounding box center [608, 370] width 109 height 26
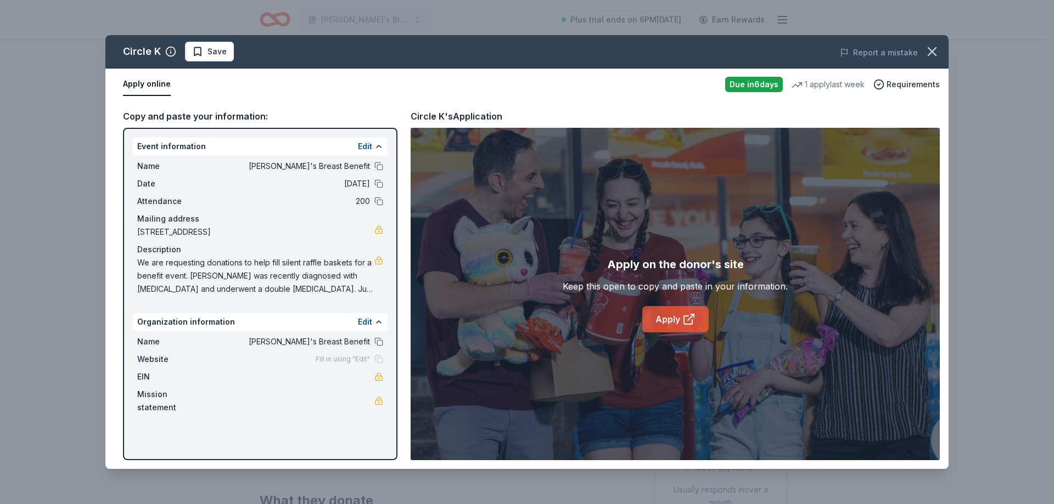
click at [666, 321] on link "Apply" at bounding box center [675, 319] width 66 height 26
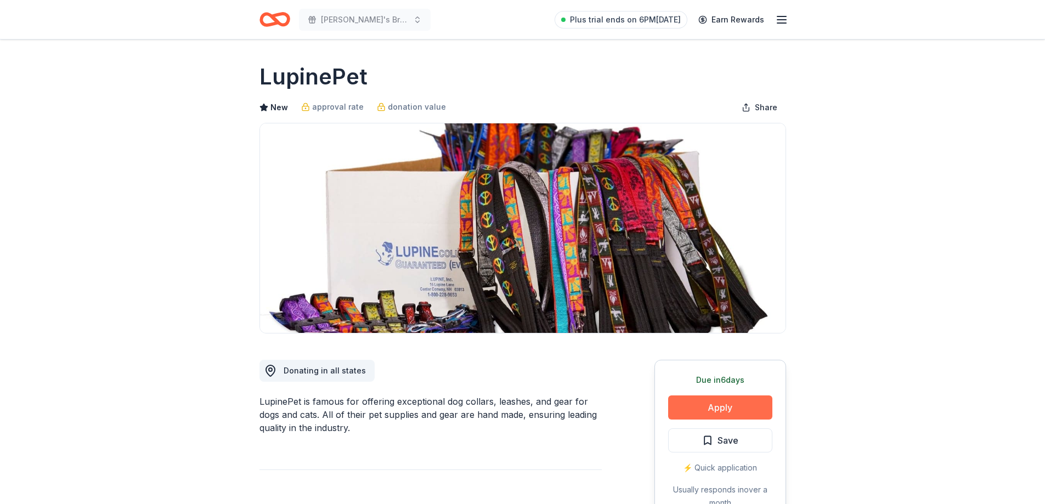
click at [712, 409] on button "Apply" at bounding box center [720, 408] width 104 height 24
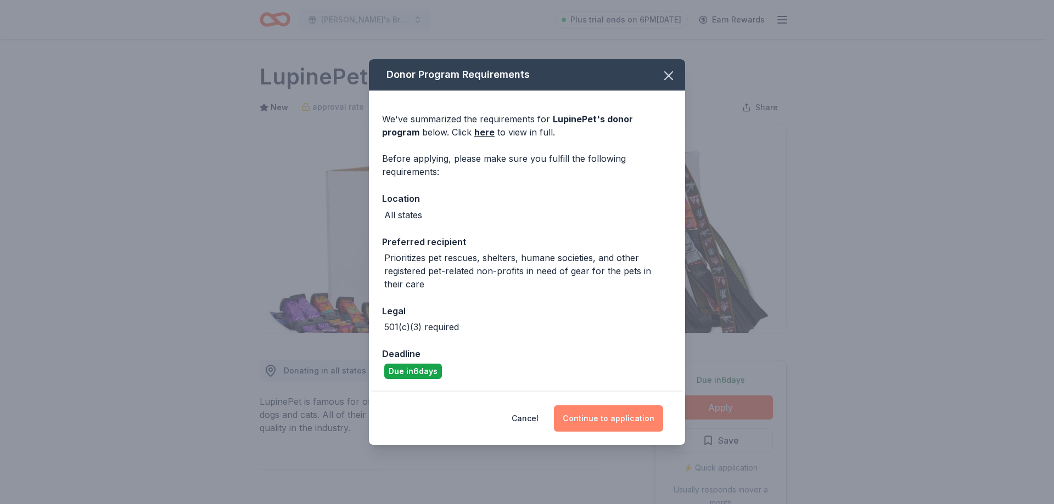
click at [602, 415] on button "Continue to application" at bounding box center [608, 418] width 109 height 26
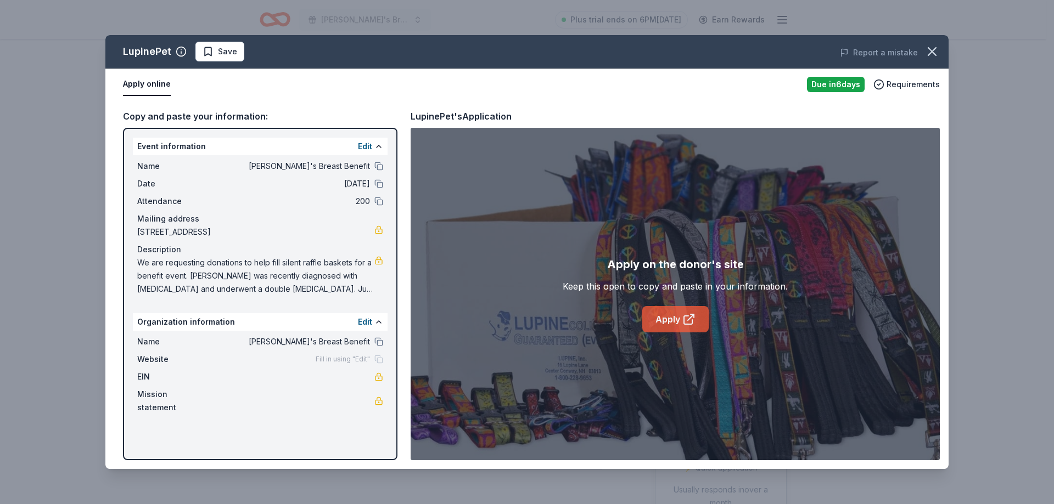
click at [669, 320] on link "Apply" at bounding box center [675, 319] width 66 height 26
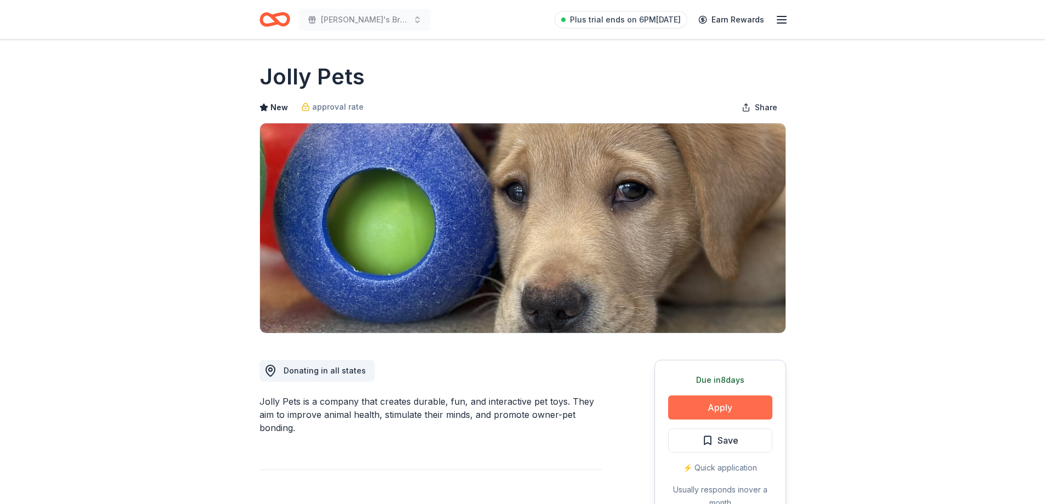
click at [715, 407] on button "Apply" at bounding box center [720, 408] width 104 height 24
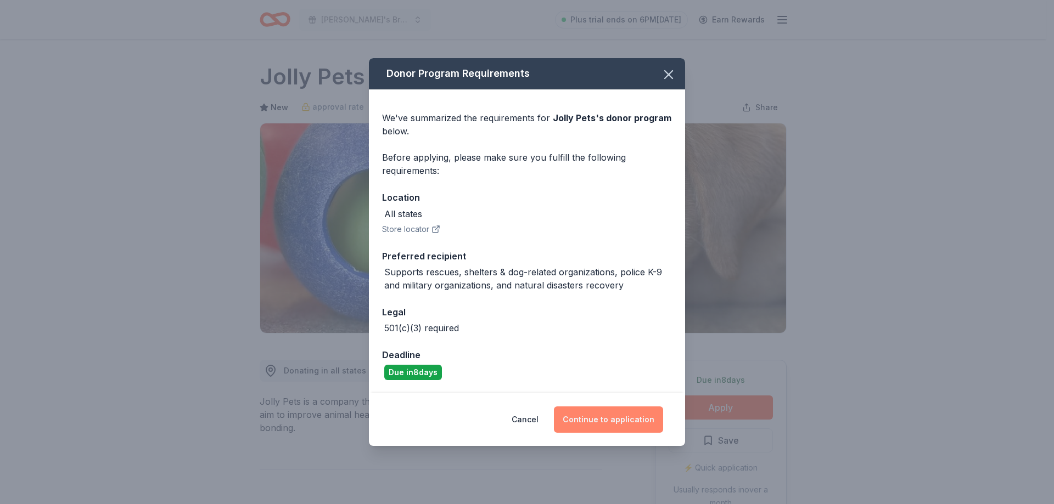
click at [615, 419] on button "Continue to application" at bounding box center [608, 420] width 109 height 26
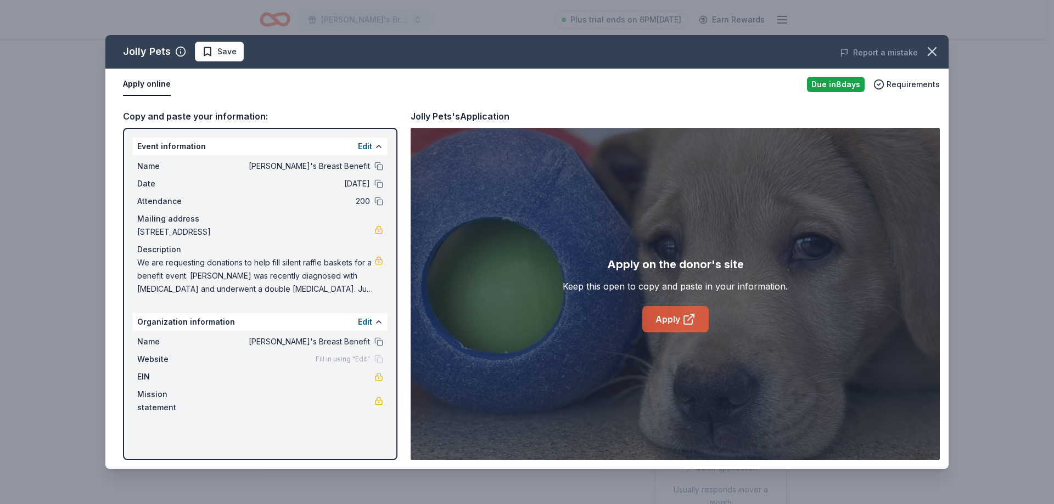
click at [673, 316] on link "Apply" at bounding box center [675, 319] width 66 height 26
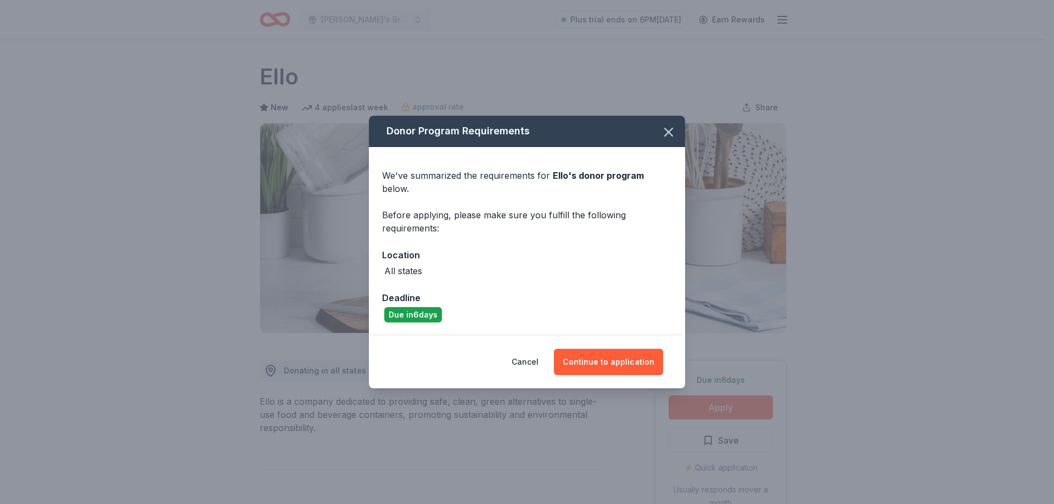
drag, startPoint x: 628, startPoint y: 350, endPoint x: 667, endPoint y: 353, distance: 39.6
click at [628, 350] on button "Continue to application" at bounding box center [608, 362] width 109 height 26
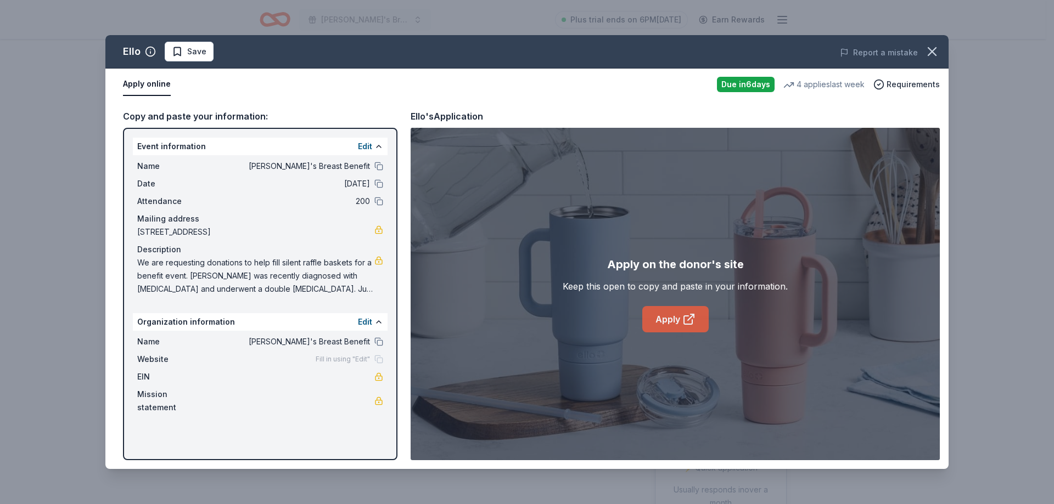
click at [667, 311] on link "Apply" at bounding box center [675, 319] width 66 height 26
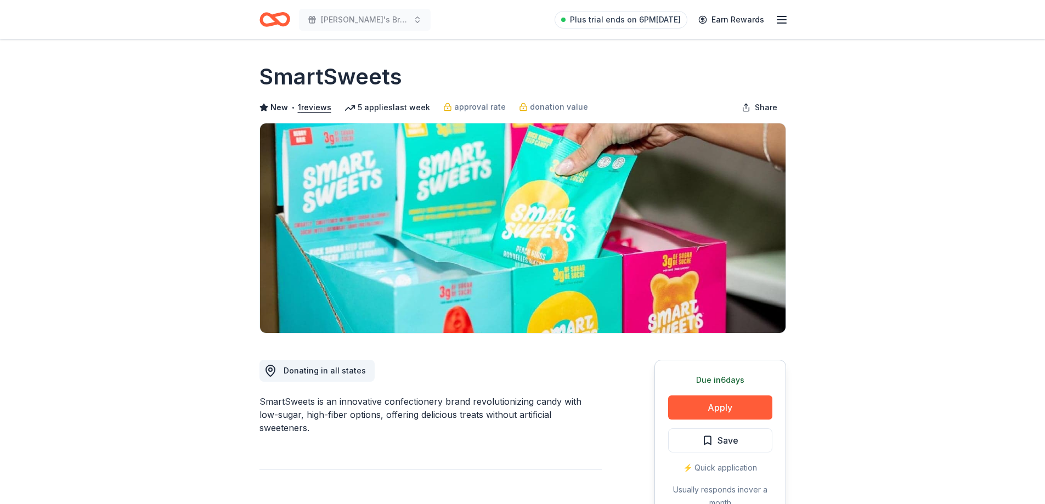
click at [721, 413] on button "Apply" at bounding box center [720, 408] width 104 height 24
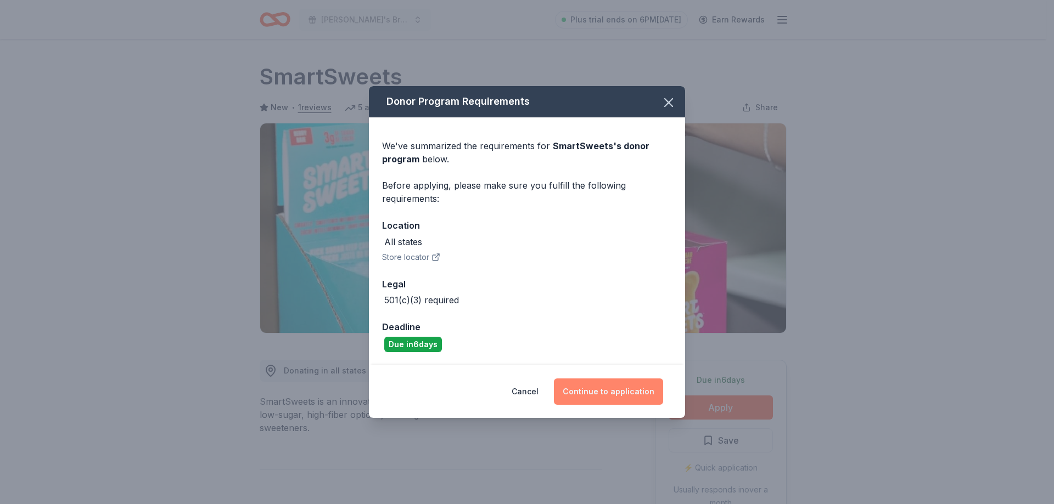
click at [601, 387] on button "Continue to application" at bounding box center [608, 392] width 109 height 26
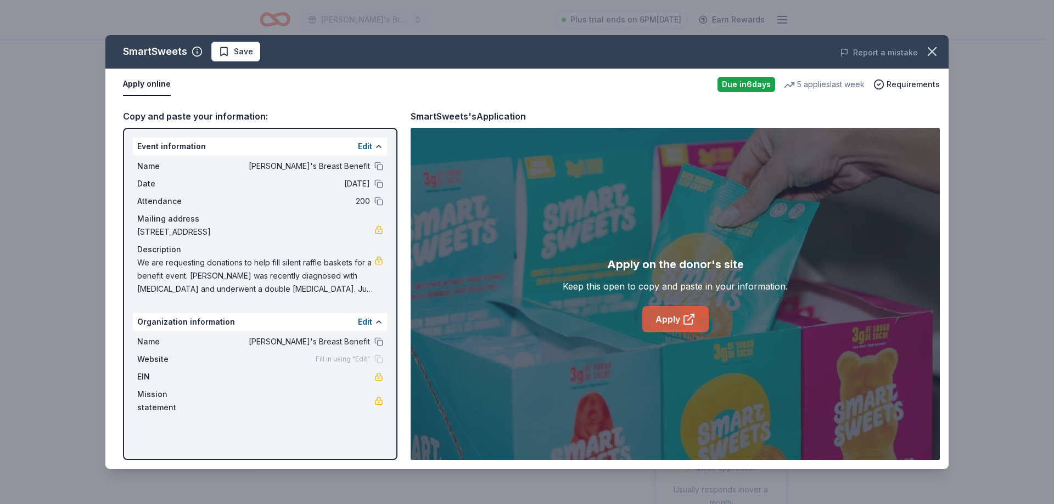
click at [674, 323] on link "Apply" at bounding box center [675, 319] width 66 height 26
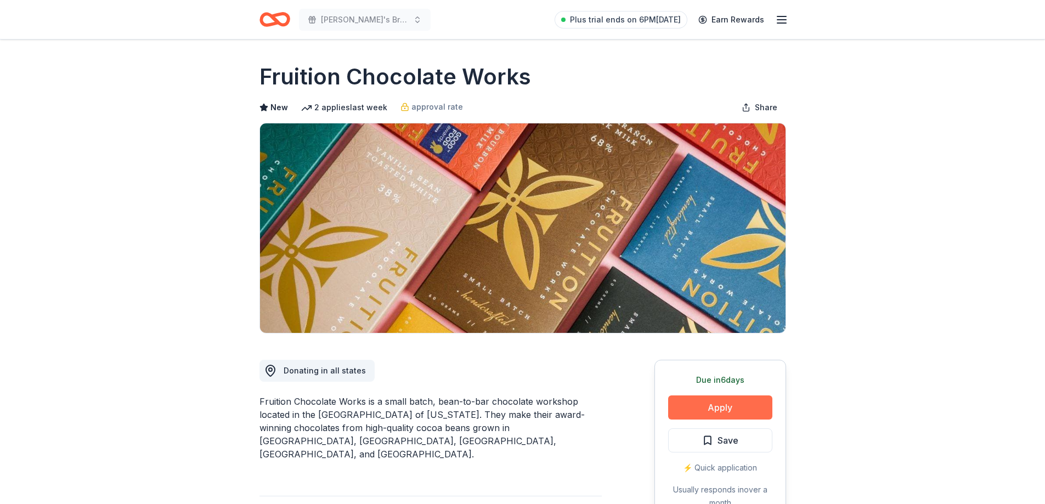
click at [710, 401] on button "Apply" at bounding box center [720, 408] width 104 height 24
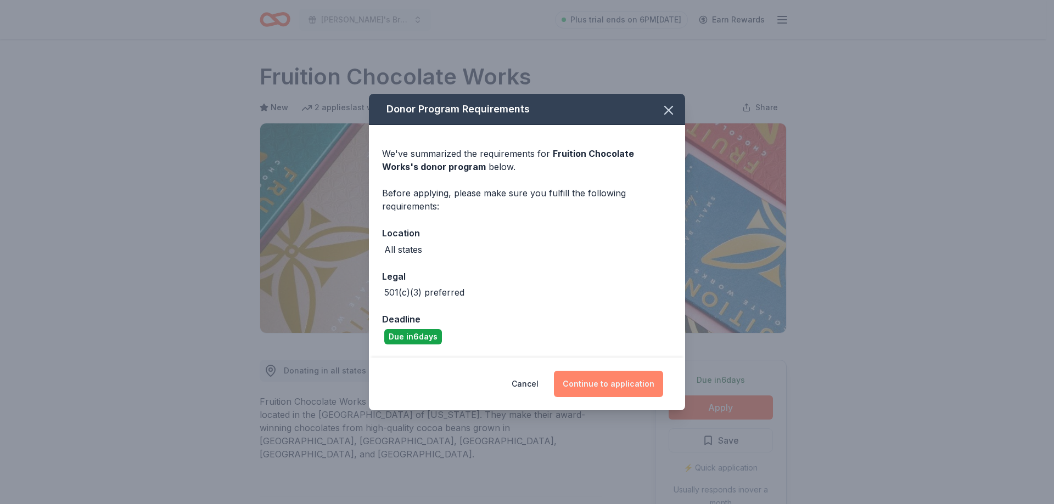
click at [607, 381] on button "Continue to application" at bounding box center [608, 384] width 109 height 26
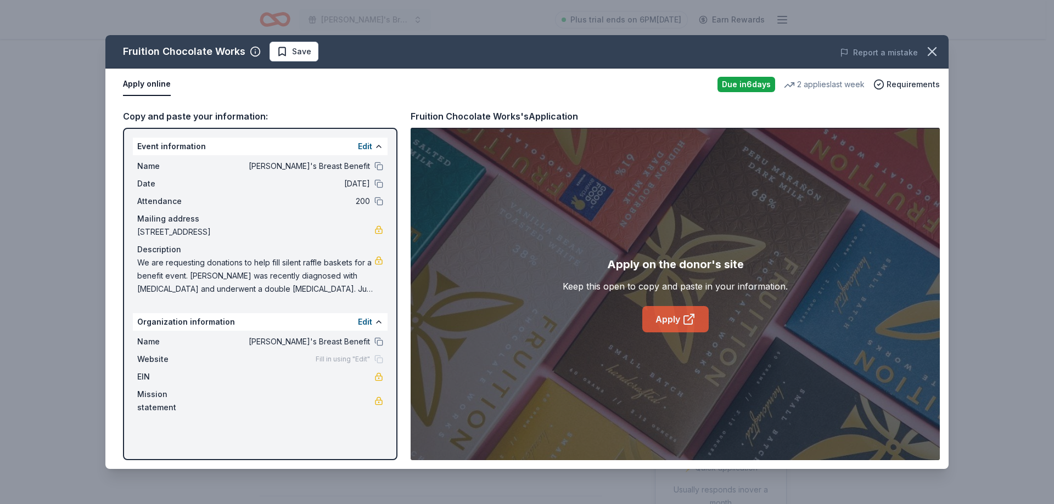
click at [679, 315] on link "Apply" at bounding box center [675, 319] width 66 height 26
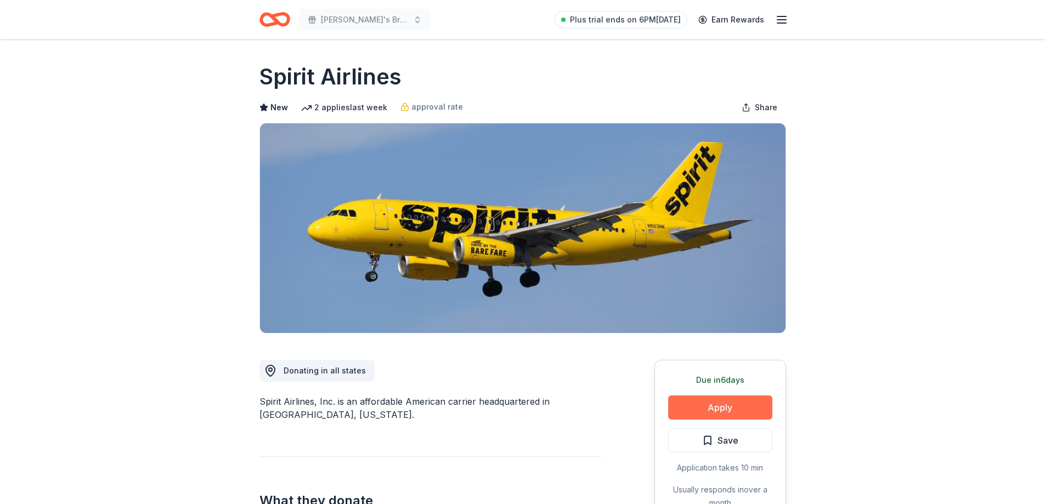
click at [718, 407] on button "Apply" at bounding box center [720, 408] width 104 height 24
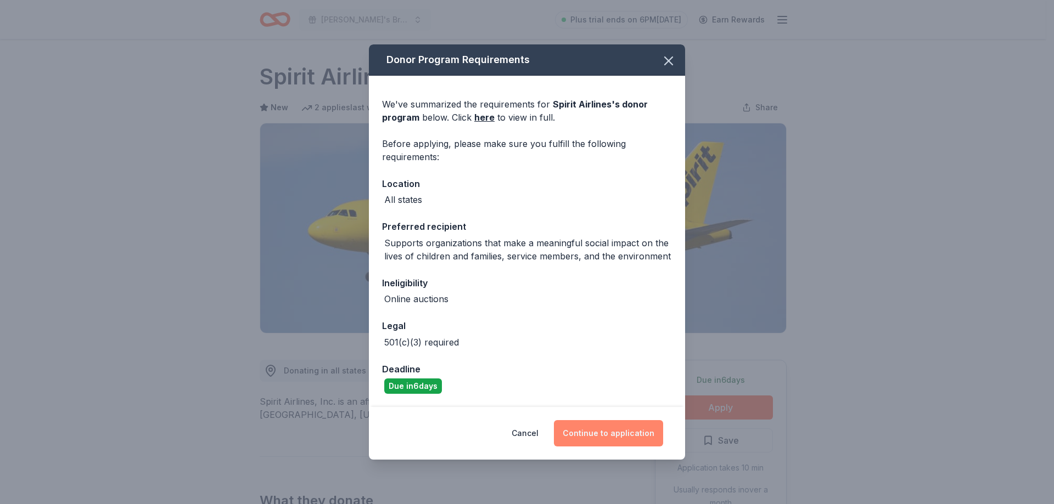
click at [605, 432] on button "Continue to application" at bounding box center [608, 433] width 109 height 26
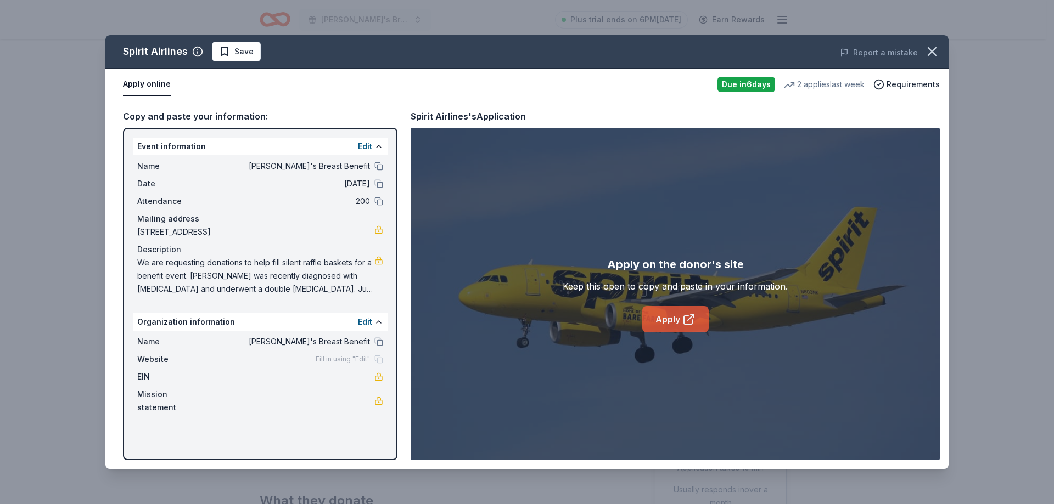
click at [671, 323] on link "Apply" at bounding box center [675, 319] width 66 height 26
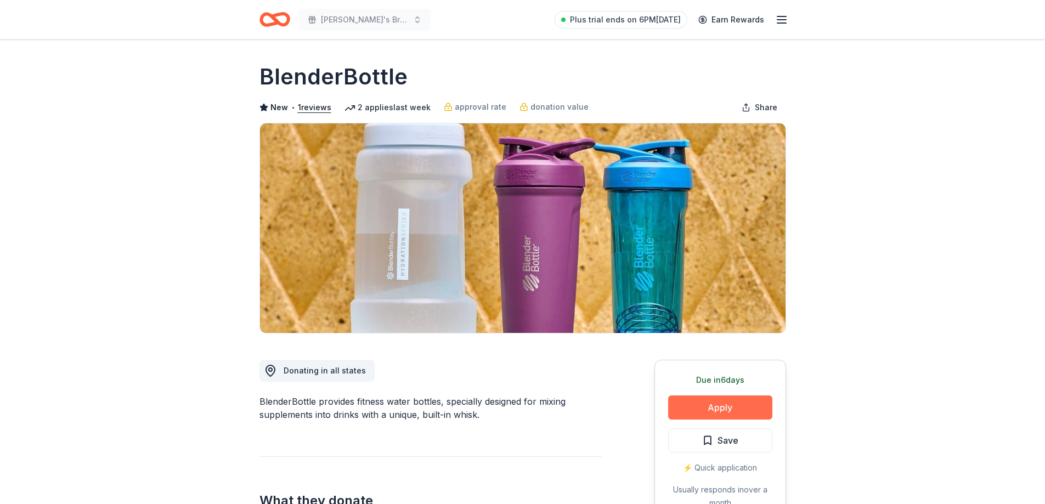
click at [731, 407] on button "Apply" at bounding box center [720, 408] width 104 height 24
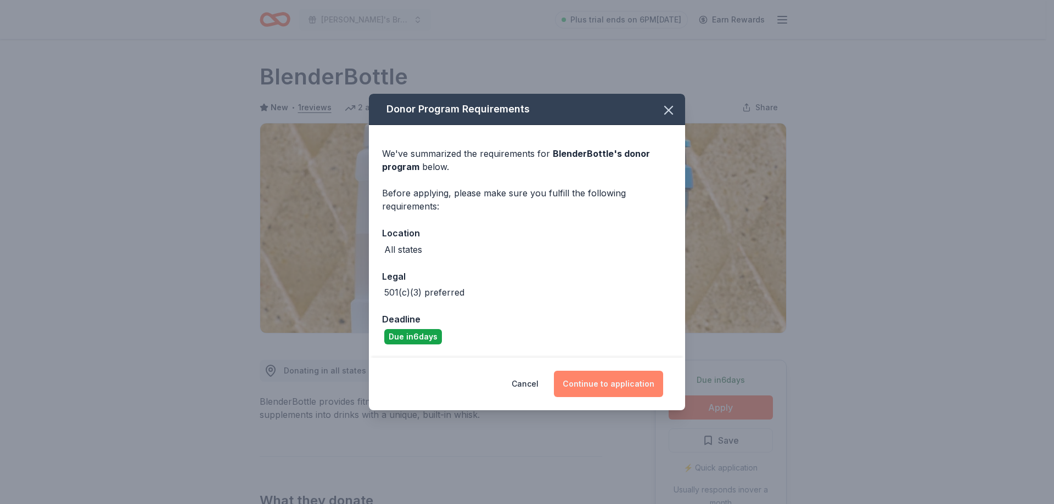
click at [606, 384] on button "Continue to application" at bounding box center [608, 384] width 109 height 26
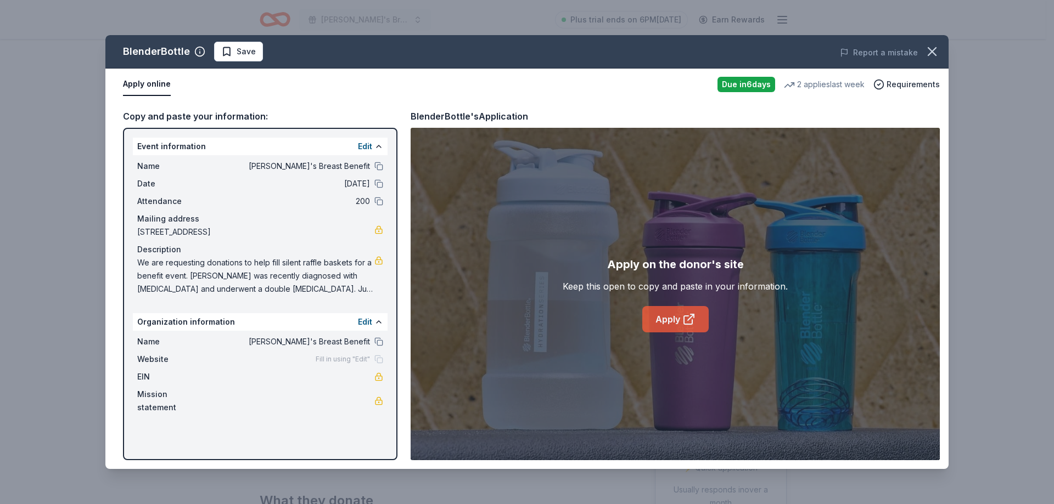
click at [673, 316] on link "Apply" at bounding box center [675, 319] width 66 height 26
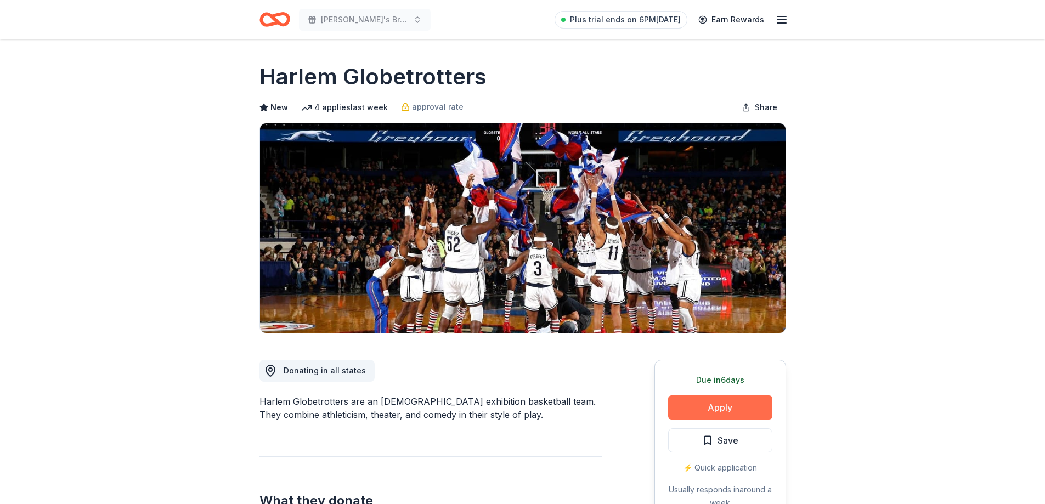
click at [719, 404] on button "Apply" at bounding box center [720, 408] width 104 height 24
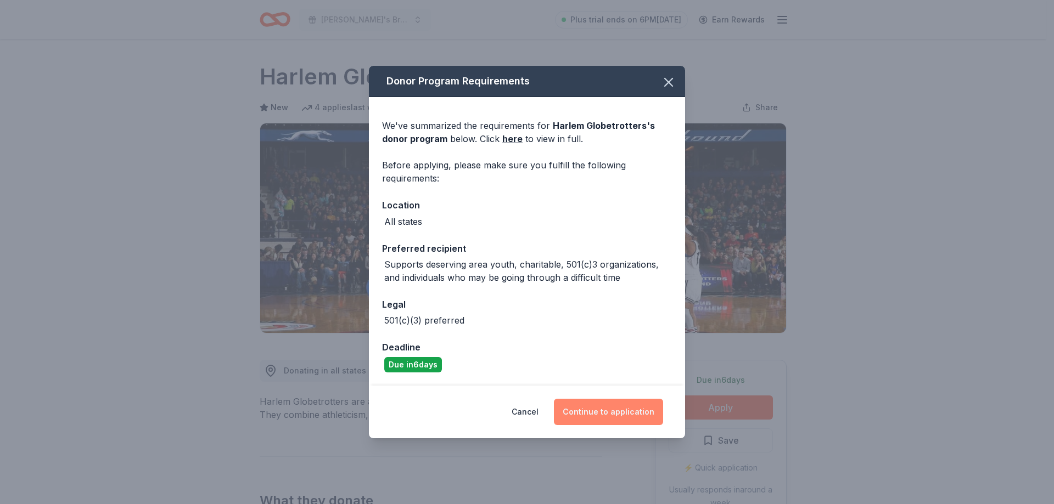
click at [609, 412] on button "Continue to application" at bounding box center [608, 412] width 109 height 26
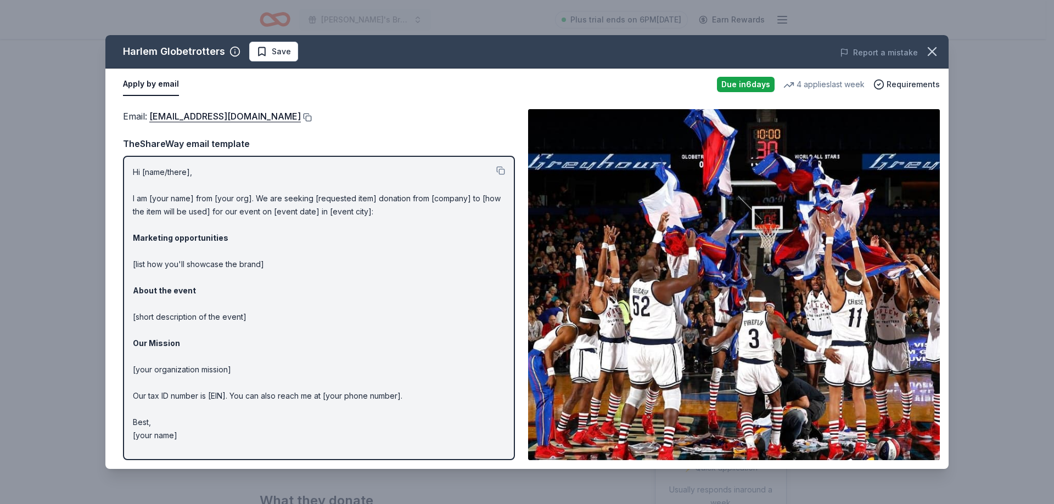
click at [301, 115] on button at bounding box center [306, 117] width 11 height 9
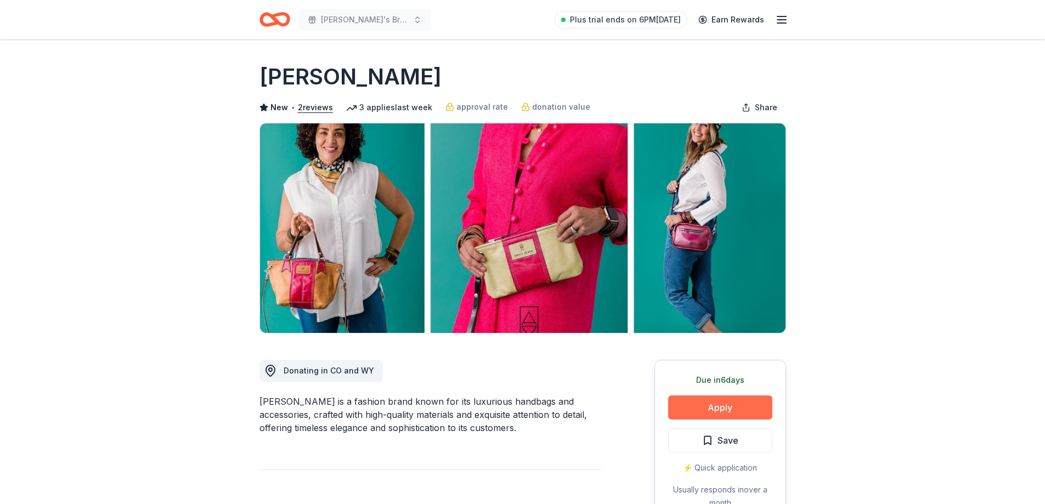
click at [720, 412] on button "Apply" at bounding box center [720, 408] width 104 height 24
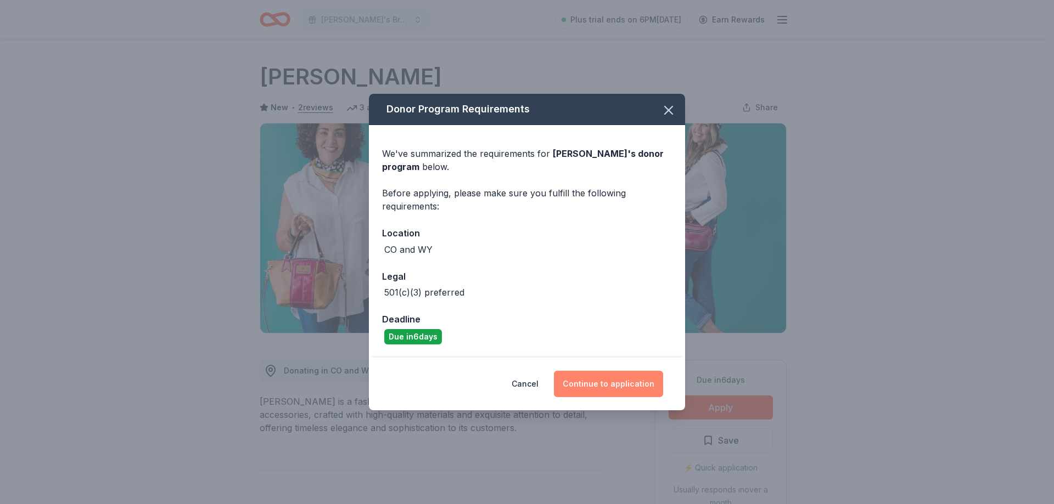
click at [616, 381] on button "Continue to application" at bounding box center [608, 384] width 109 height 26
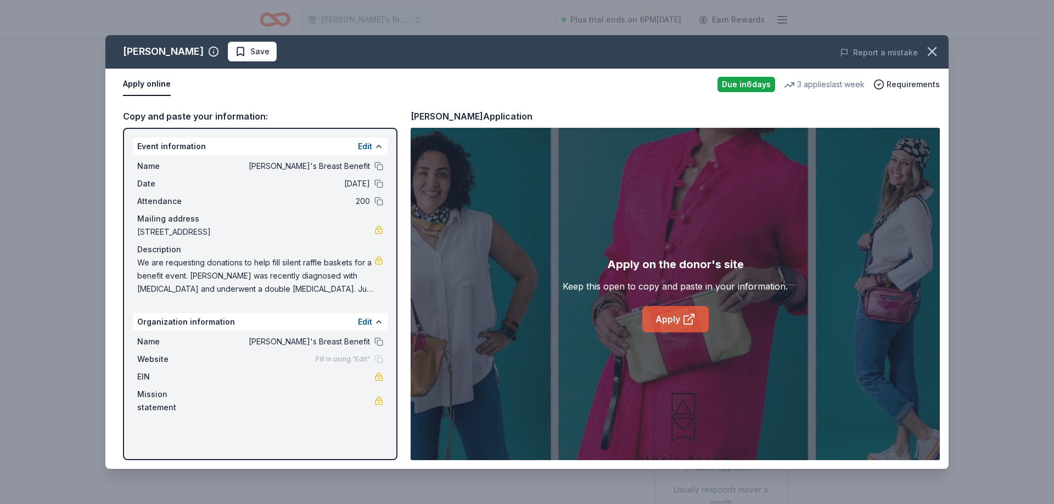
click at [669, 317] on link "Apply" at bounding box center [675, 319] width 66 height 26
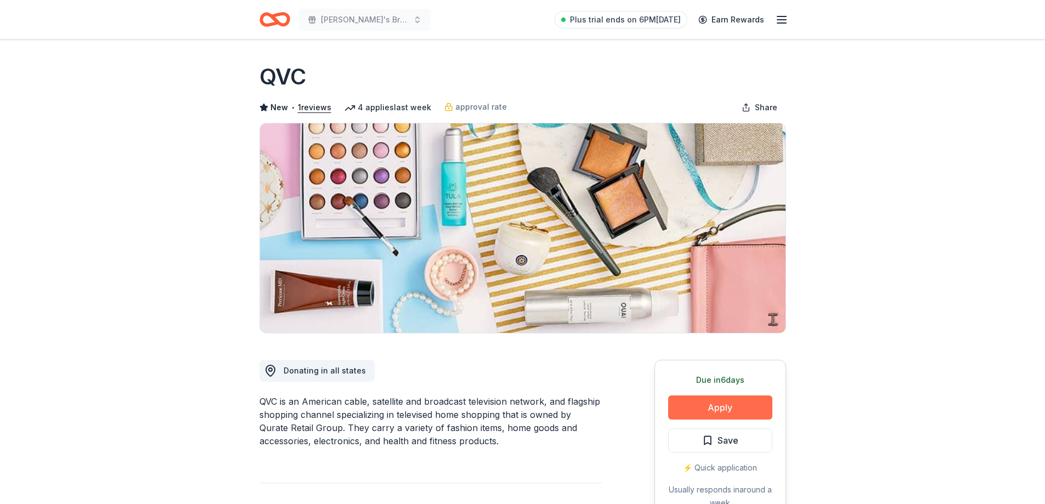
click at [717, 412] on button "Apply" at bounding box center [720, 408] width 104 height 24
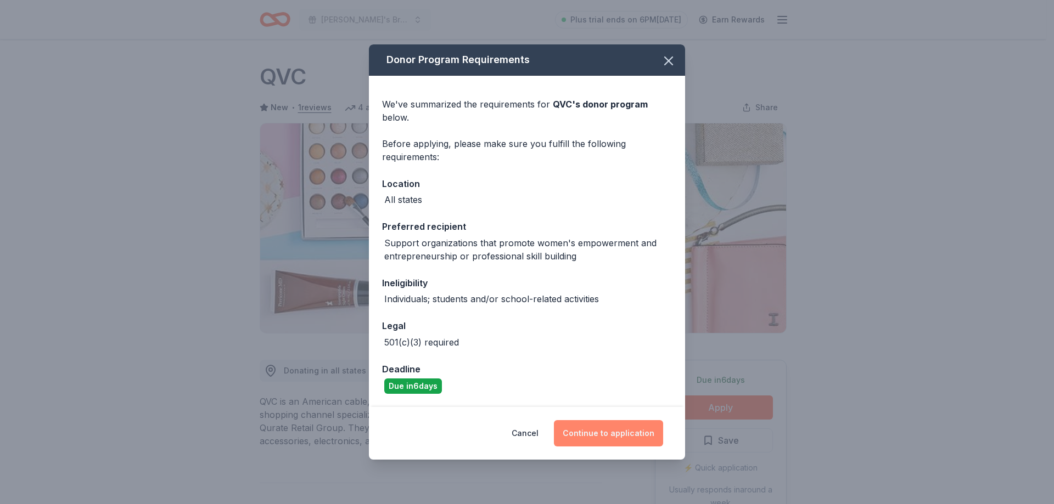
click at [586, 425] on button "Continue to application" at bounding box center [608, 433] width 109 height 26
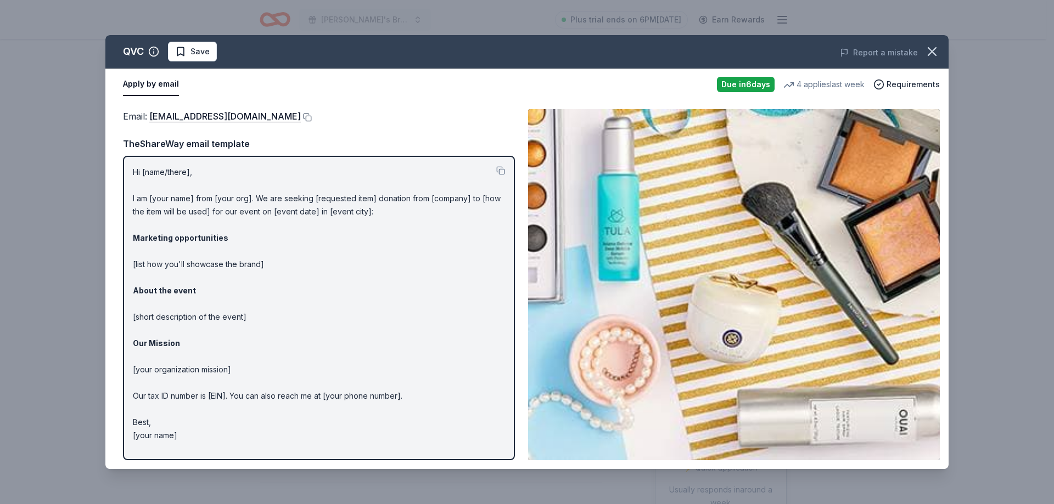
click at [301, 114] on button at bounding box center [306, 117] width 11 height 9
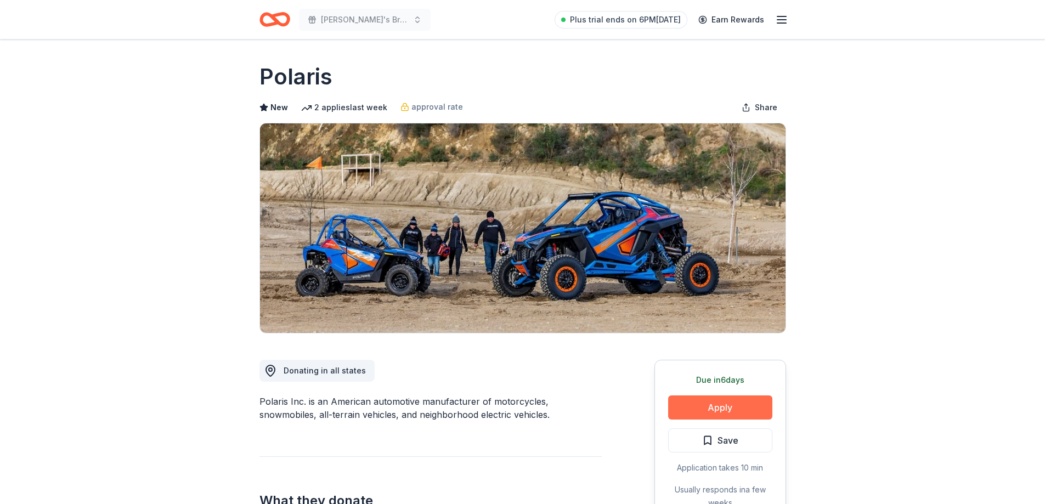
click at [718, 405] on button "Apply" at bounding box center [720, 408] width 104 height 24
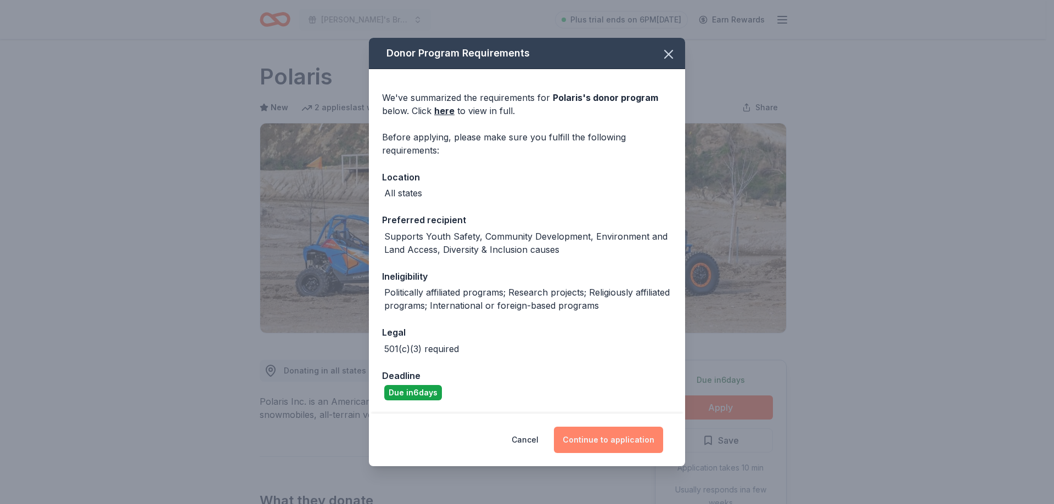
click at [606, 434] on button "Continue to application" at bounding box center [608, 440] width 109 height 26
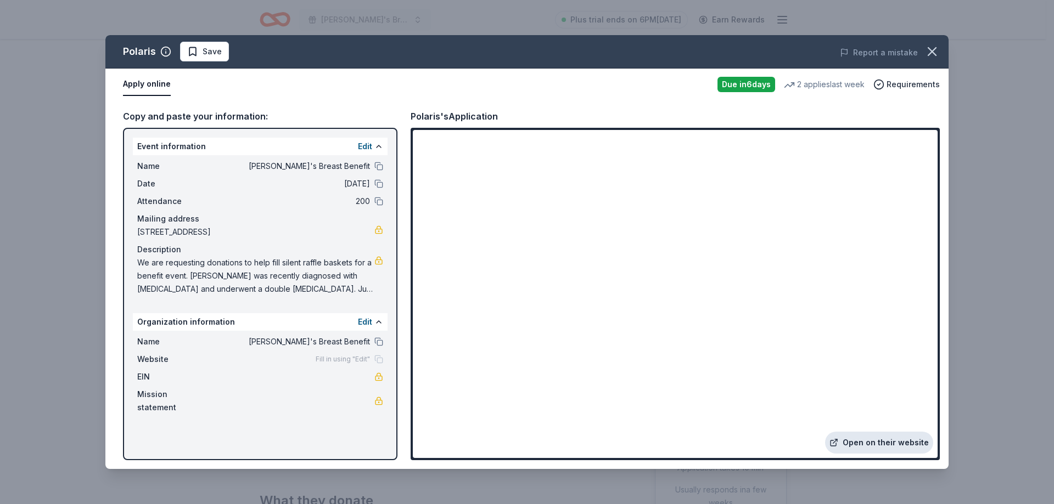
click at [895, 444] on link "Open on their website" at bounding box center [879, 443] width 108 height 22
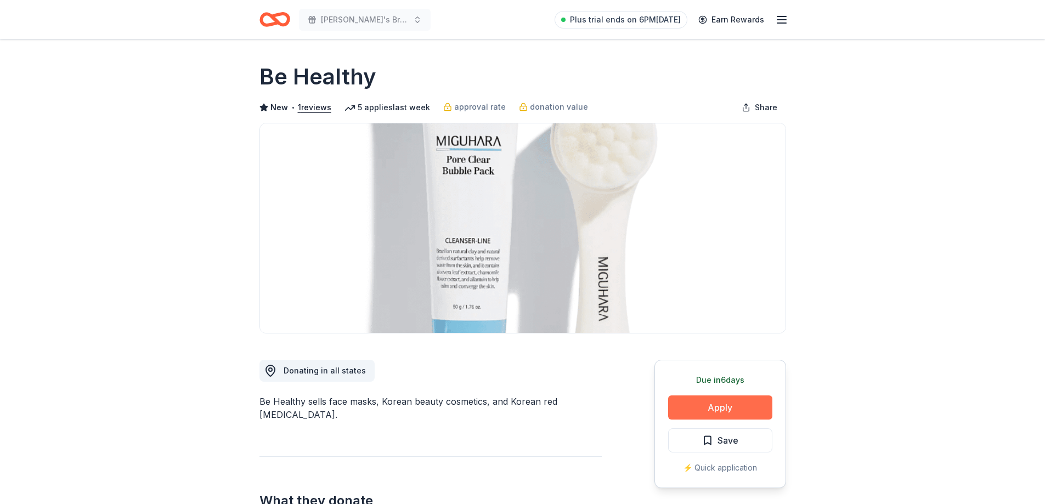
click at [701, 407] on button "Apply" at bounding box center [720, 408] width 104 height 24
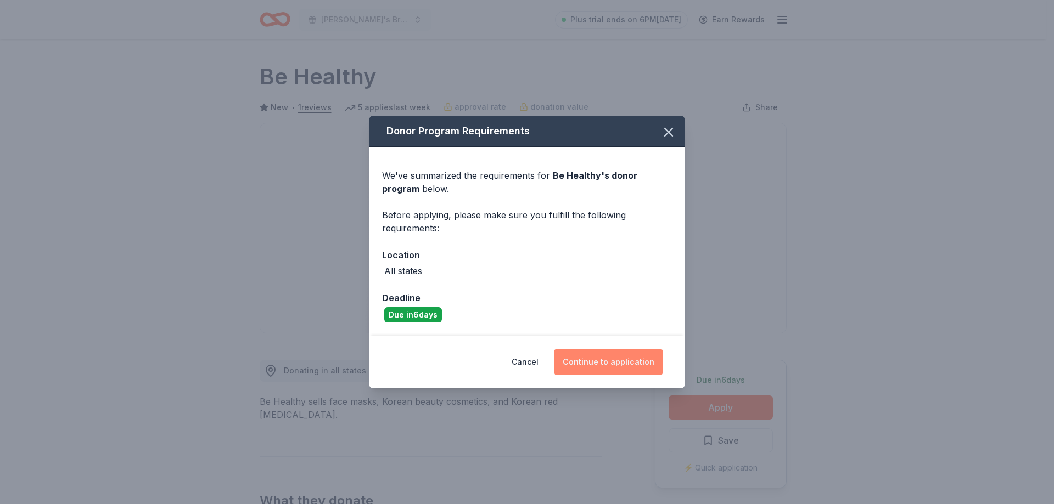
click at [628, 368] on button "Continue to application" at bounding box center [608, 362] width 109 height 26
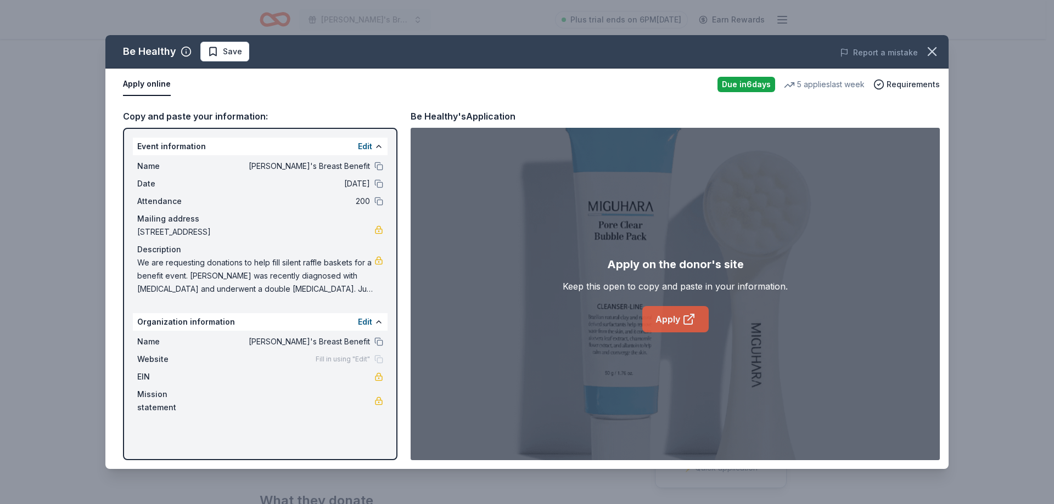
click at [674, 312] on link "Apply" at bounding box center [675, 319] width 66 height 26
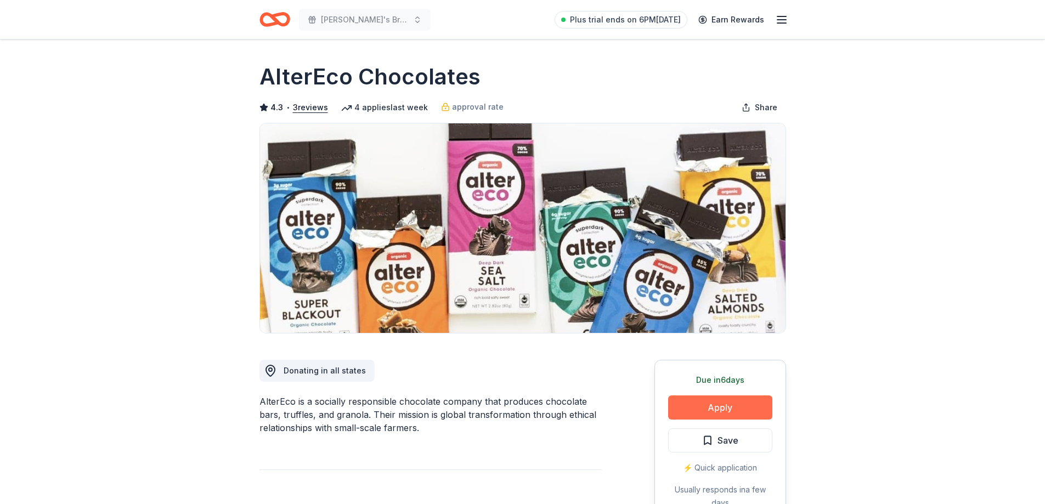
click at [714, 411] on button "Apply" at bounding box center [720, 408] width 104 height 24
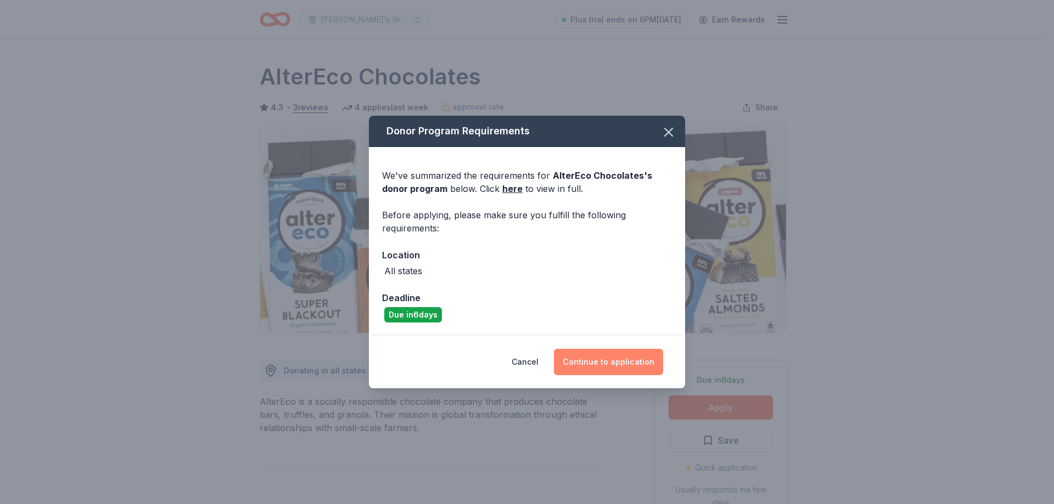
click at [622, 358] on button "Continue to application" at bounding box center [608, 362] width 109 height 26
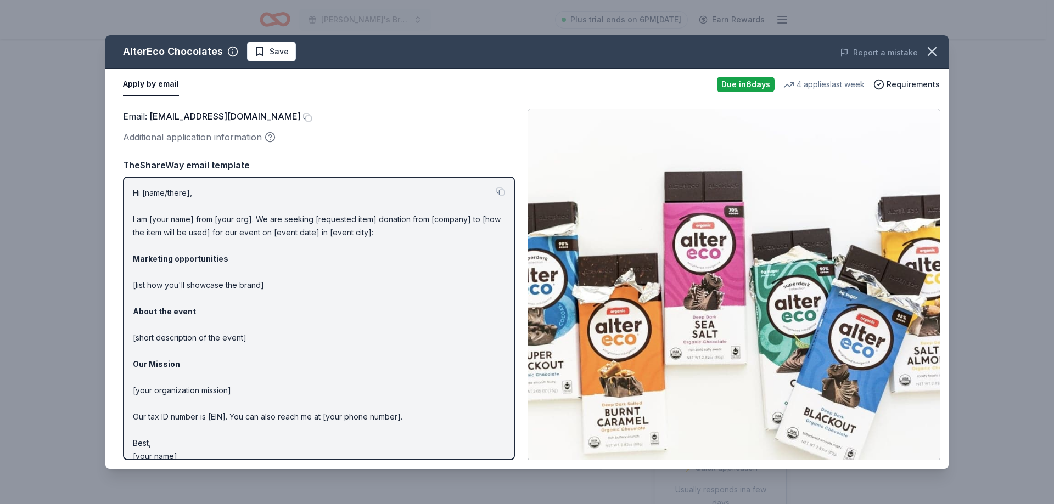
click at [301, 113] on button at bounding box center [306, 117] width 11 height 9
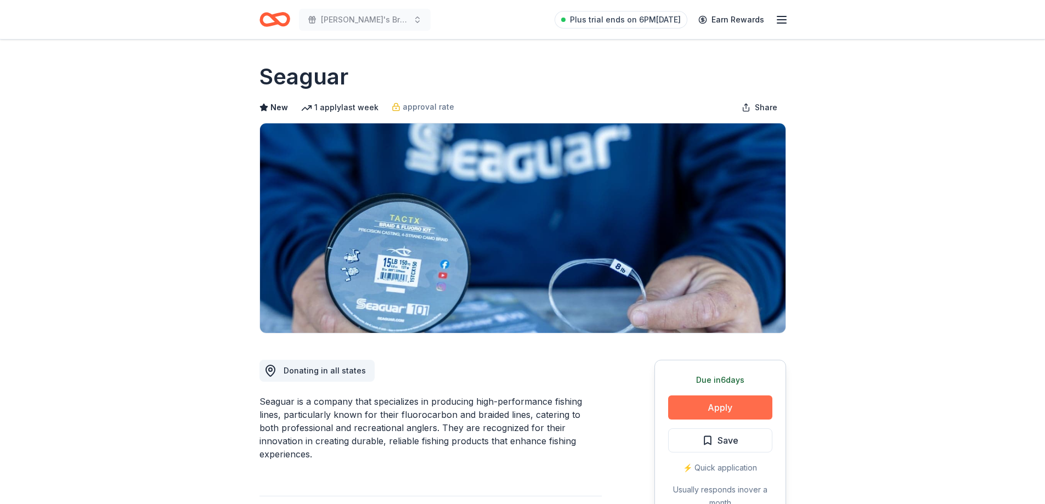
click at [724, 404] on button "Apply" at bounding box center [720, 408] width 104 height 24
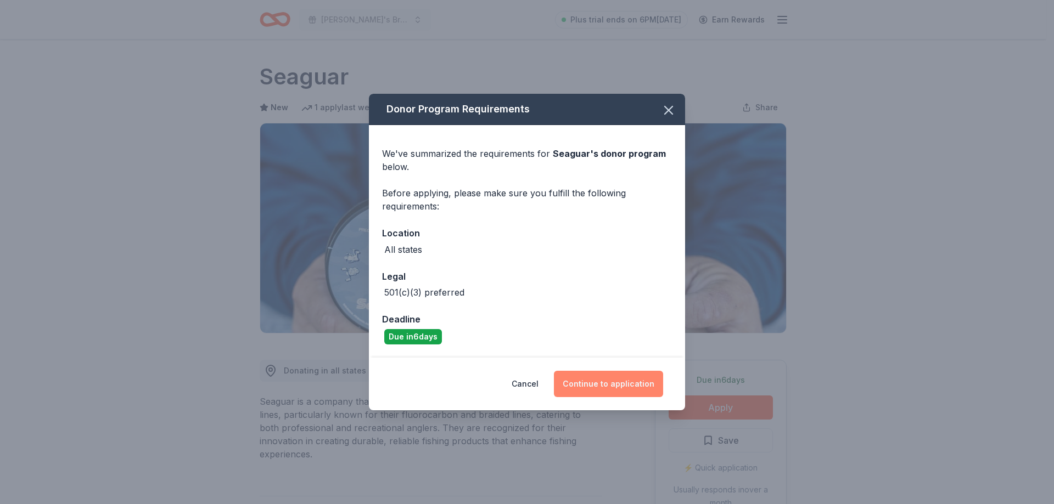
click at [617, 387] on button "Continue to application" at bounding box center [608, 384] width 109 height 26
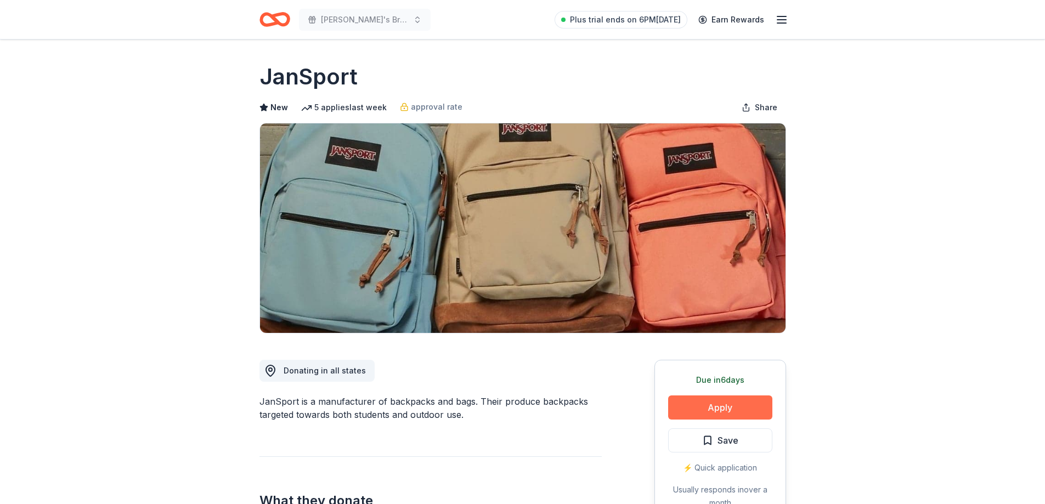
click at [716, 410] on button "Apply" at bounding box center [720, 408] width 104 height 24
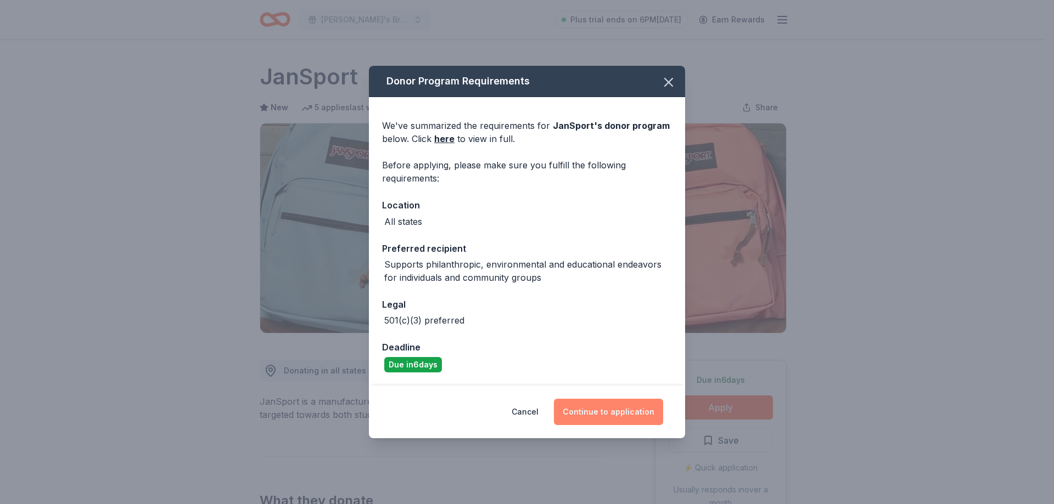
click at [618, 415] on button "Continue to application" at bounding box center [608, 412] width 109 height 26
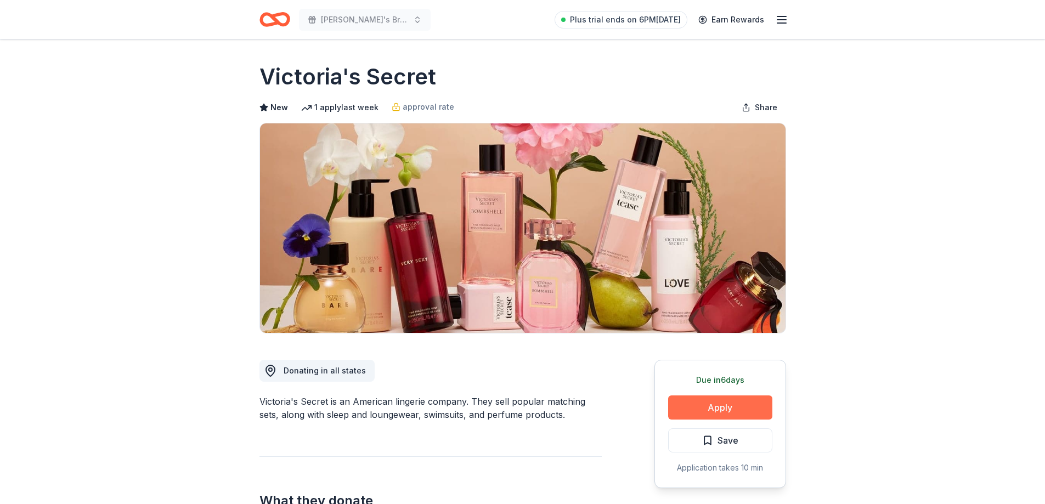
click at [724, 409] on button "Apply" at bounding box center [720, 408] width 104 height 24
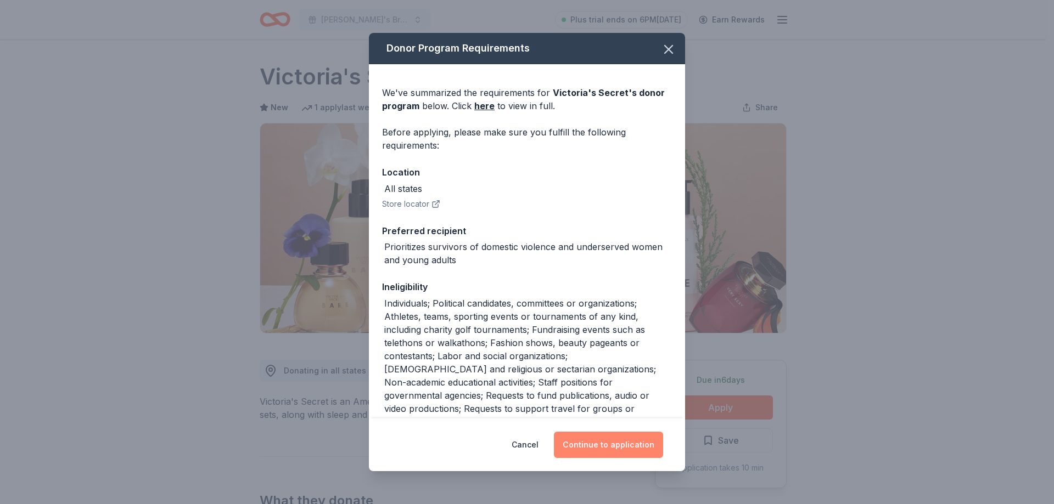
click at [611, 447] on button "Continue to application" at bounding box center [608, 445] width 109 height 26
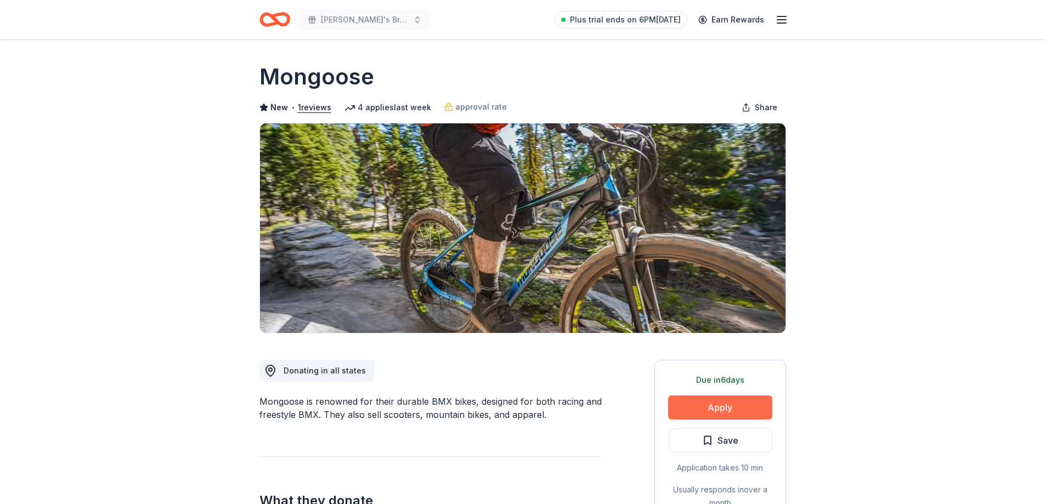
click at [717, 411] on button "Apply" at bounding box center [720, 408] width 104 height 24
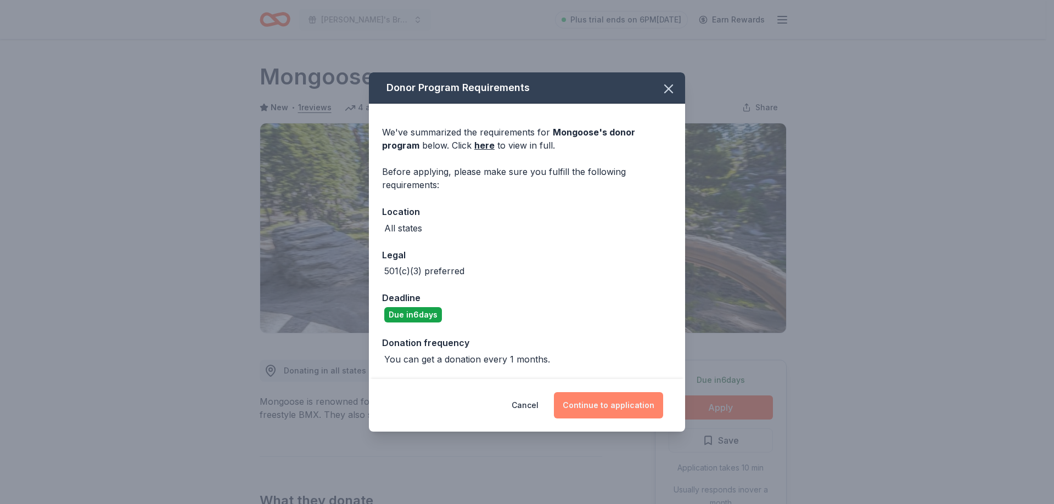
drag, startPoint x: 589, startPoint y: 406, endPoint x: 652, endPoint y: 406, distance: 63.1
click at [590, 406] on button "Continue to application" at bounding box center [608, 405] width 109 height 26
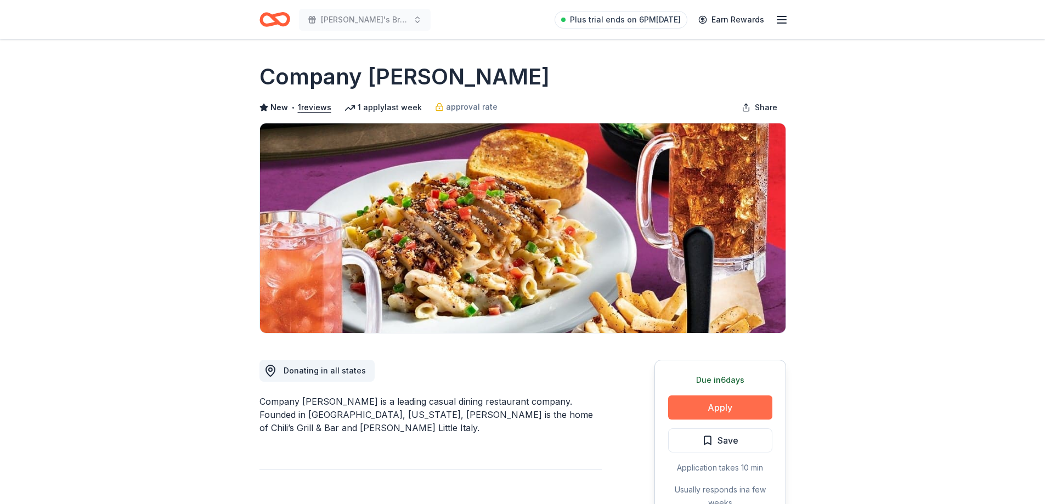
click at [726, 410] on button "Apply" at bounding box center [720, 408] width 104 height 24
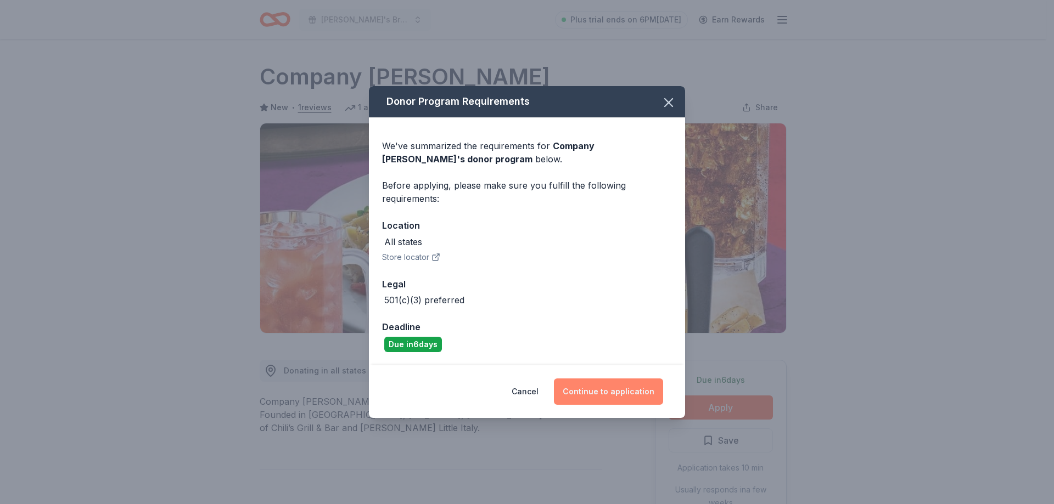
click at [618, 392] on button "Continue to application" at bounding box center [608, 392] width 109 height 26
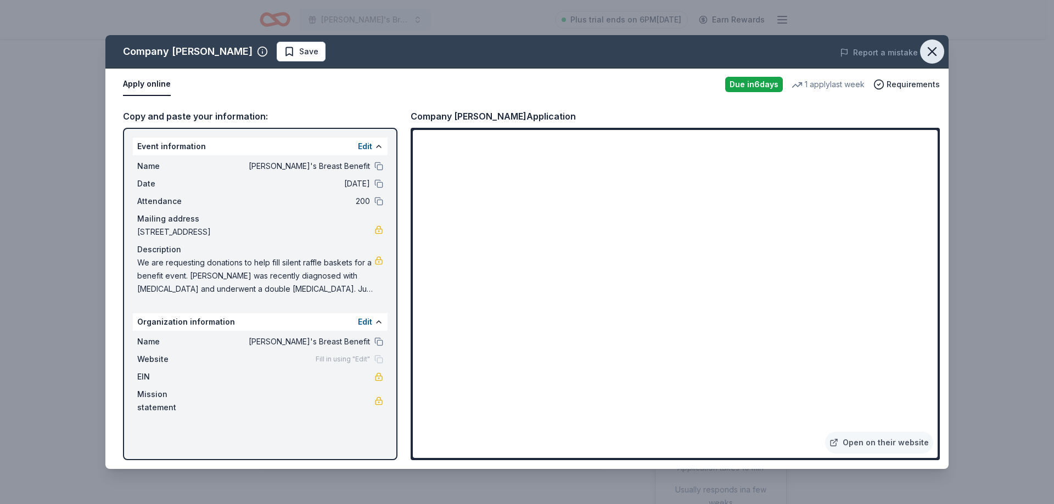
click at [939, 52] on icon "button" at bounding box center [931, 51] width 15 height 15
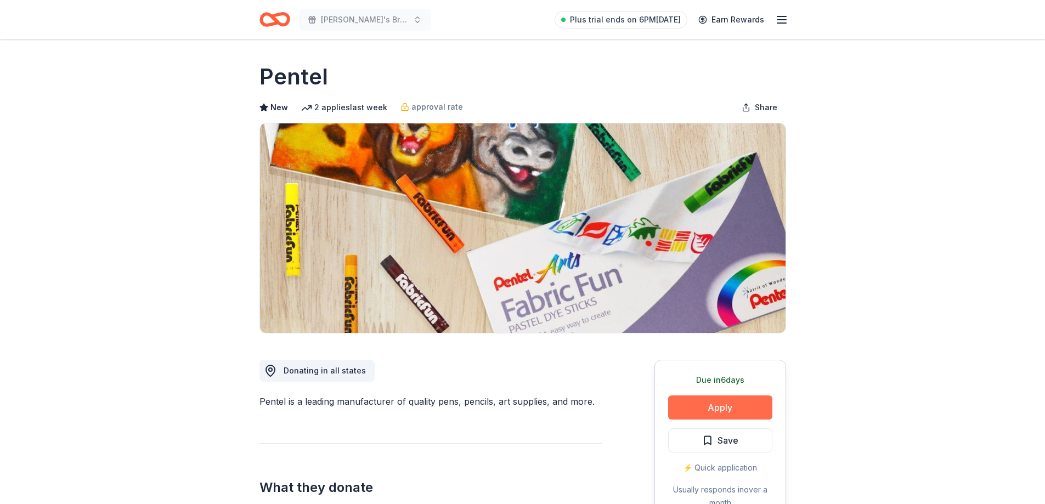
click at [717, 407] on button "Apply" at bounding box center [720, 408] width 104 height 24
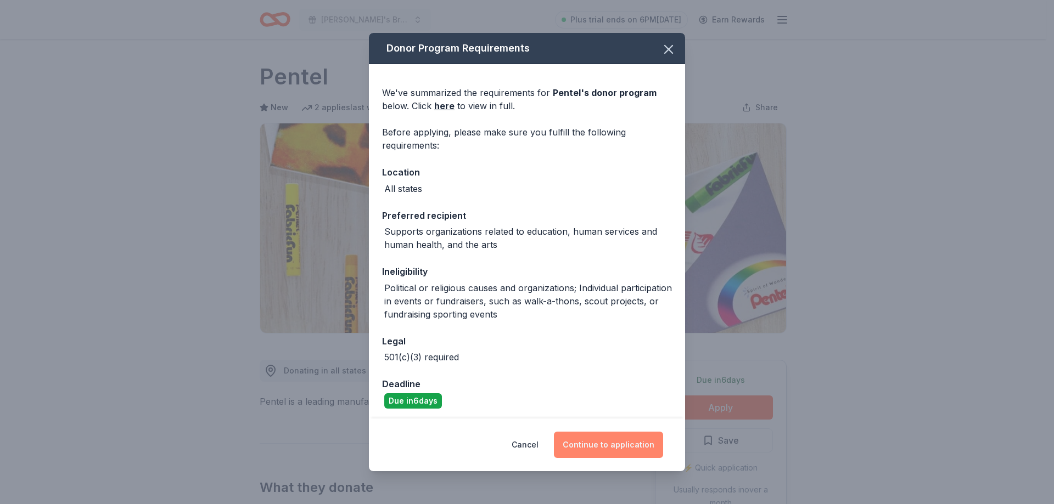
click at [602, 448] on button "Continue to application" at bounding box center [608, 445] width 109 height 26
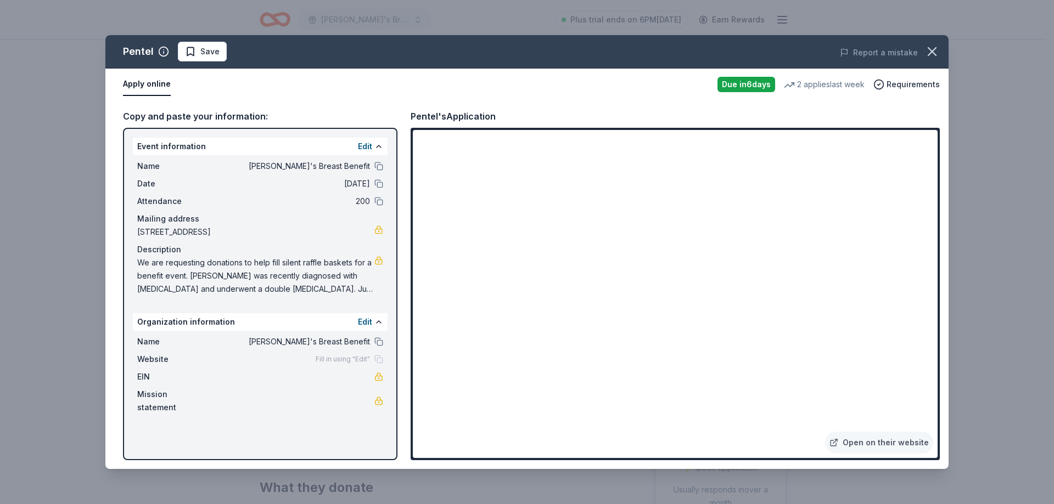
click at [938, 54] on icon "button" at bounding box center [931, 51] width 15 height 15
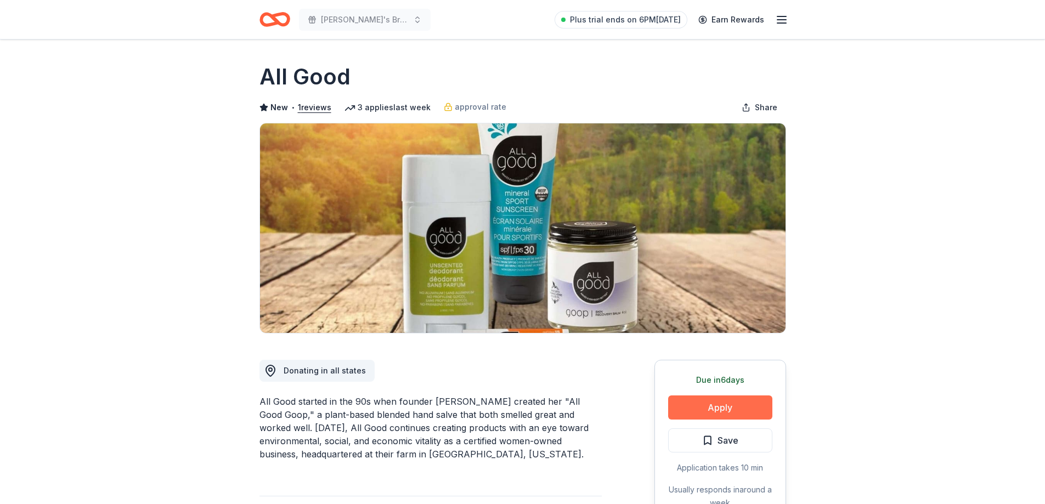
click at [729, 402] on button "Apply" at bounding box center [720, 408] width 104 height 24
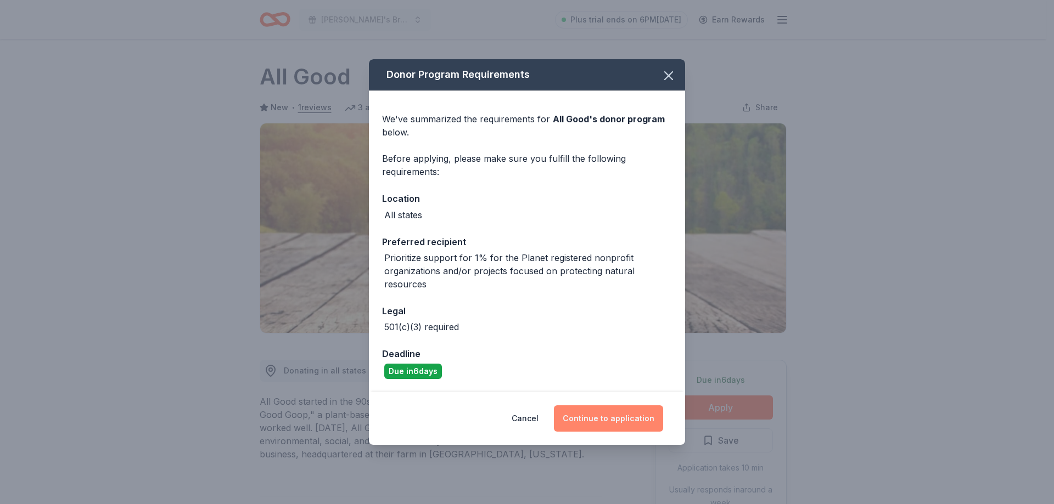
click at [632, 420] on button "Continue to application" at bounding box center [608, 418] width 109 height 26
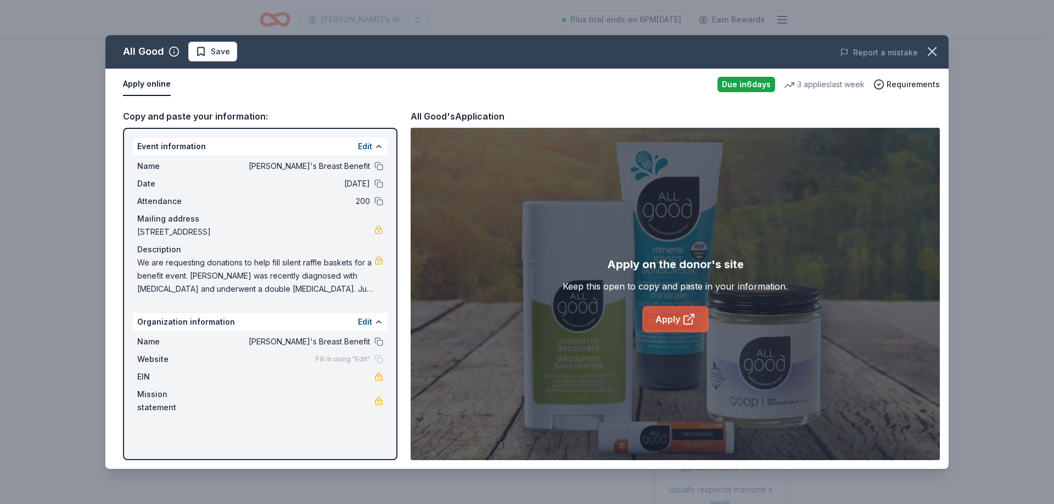
click at [672, 316] on link "Apply" at bounding box center [675, 319] width 66 height 26
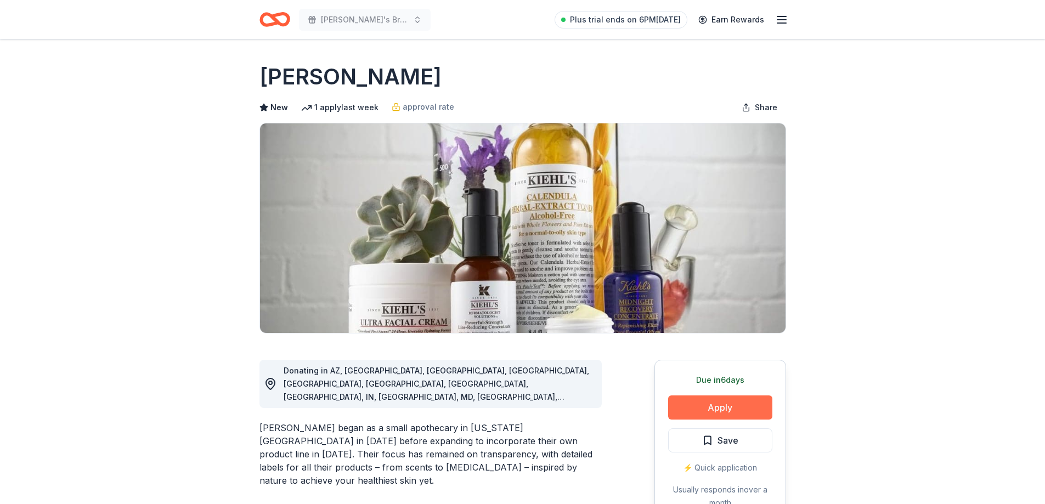
click at [735, 408] on button "Apply" at bounding box center [720, 408] width 104 height 24
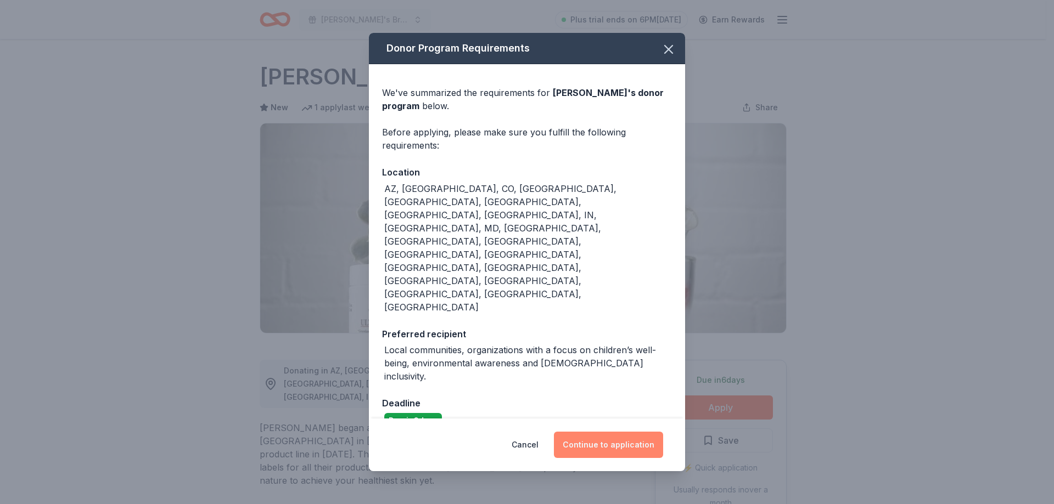
click at [622, 432] on button "Continue to application" at bounding box center [608, 445] width 109 height 26
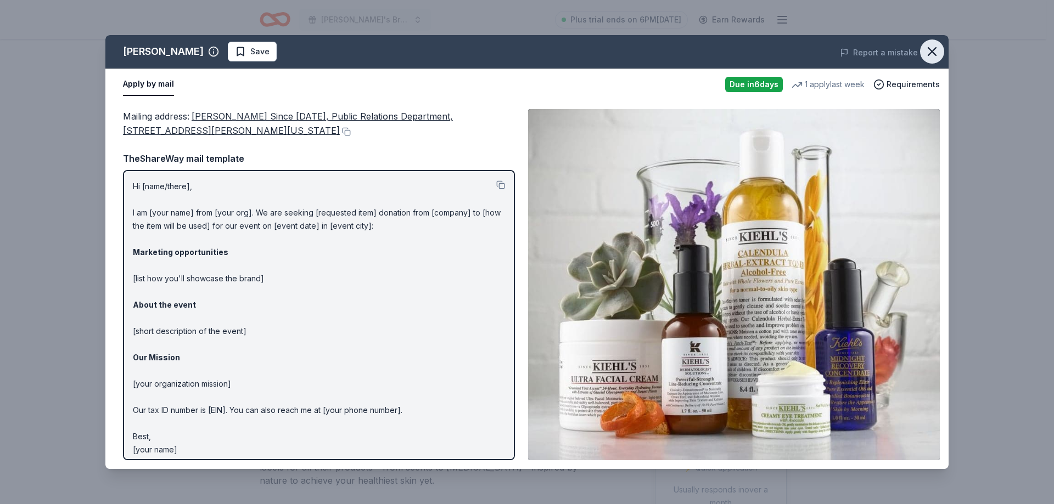
click at [931, 54] on icon "button" at bounding box center [931, 51] width 15 height 15
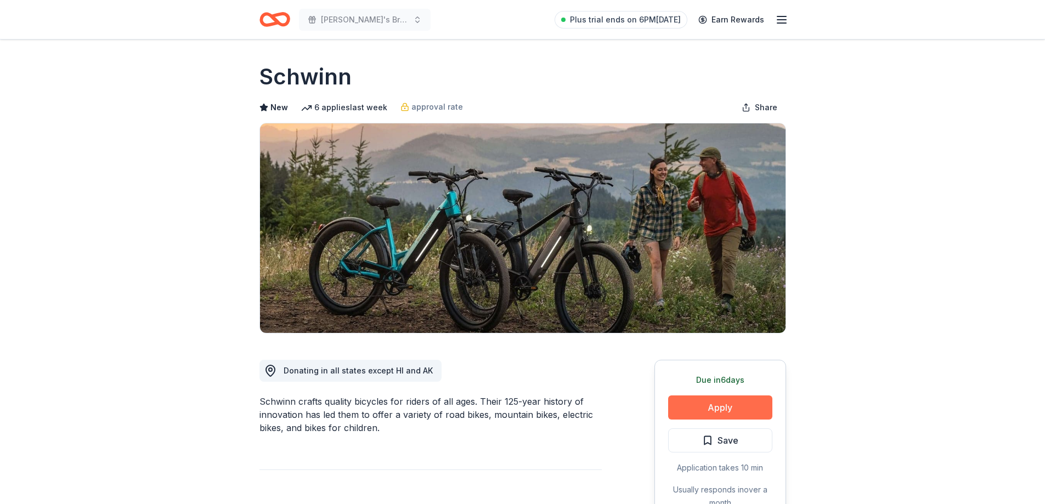
click at [728, 407] on button "Apply" at bounding box center [720, 408] width 104 height 24
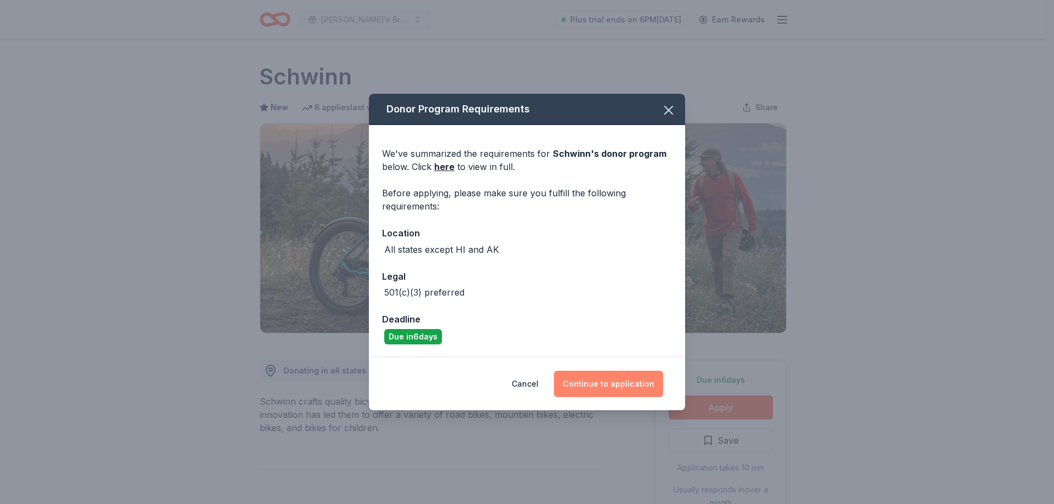
click at [614, 383] on button "Continue to application" at bounding box center [608, 384] width 109 height 26
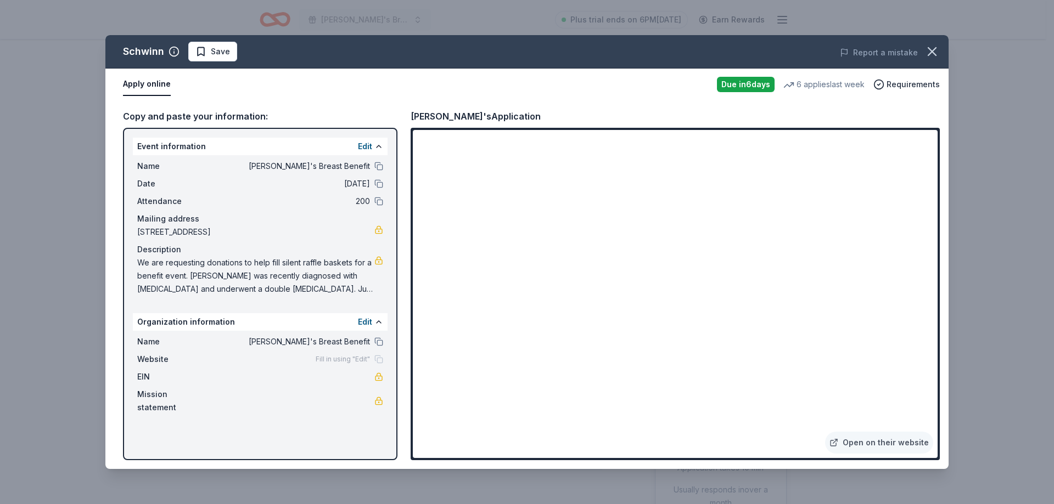
click at [931, 50] on icon "button" at bounding box center [932, 52] width 8 height 8
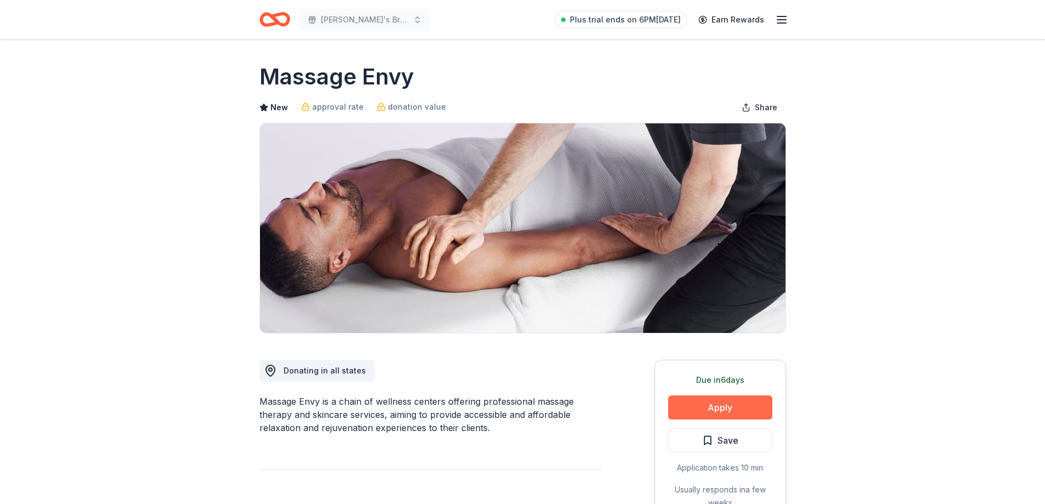
click at [719, 405] on button "Apply" at bounding box center [720, 408] width 104 height 24
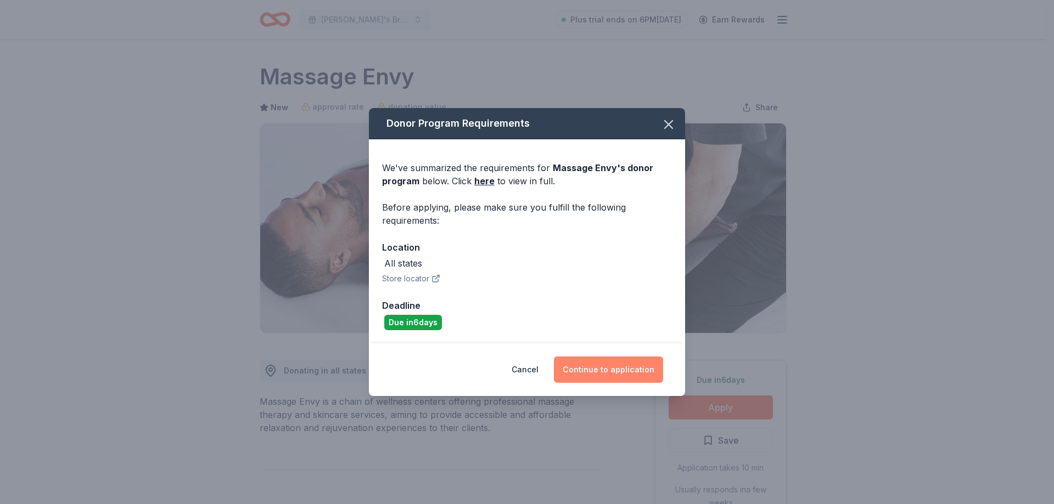
click at [601, 369] on button "Continue to application" at bounding box center [608, 370] width 109 height 26
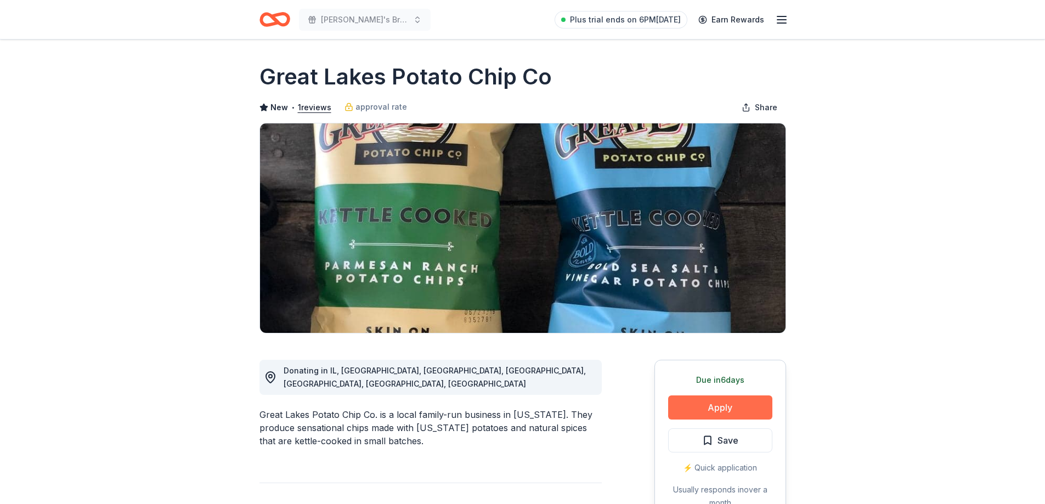
click at [719, 408] on button "Apply" at bounding box center [720, 408] width 104 height 24
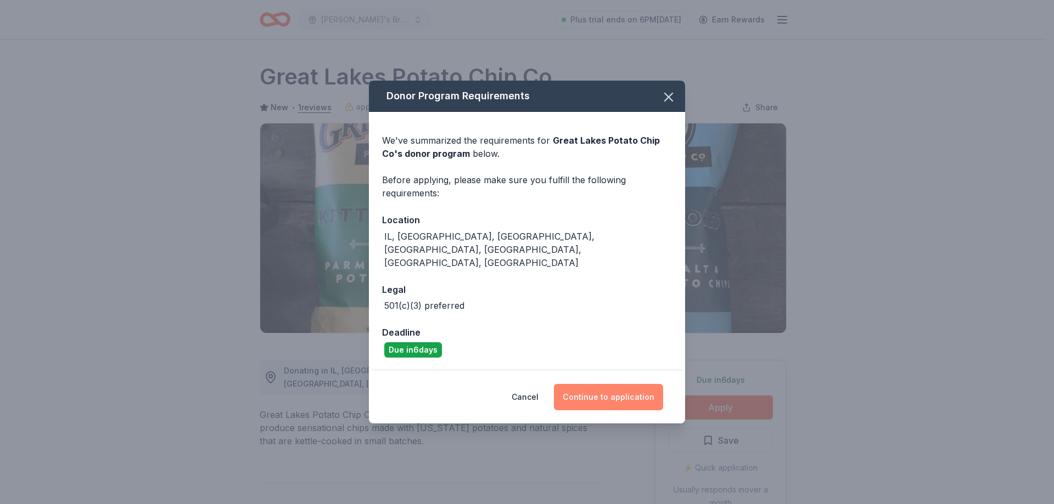
click at [607, 385] on button "Continue to application" at bounding box center [608, 397] width 109 height 26
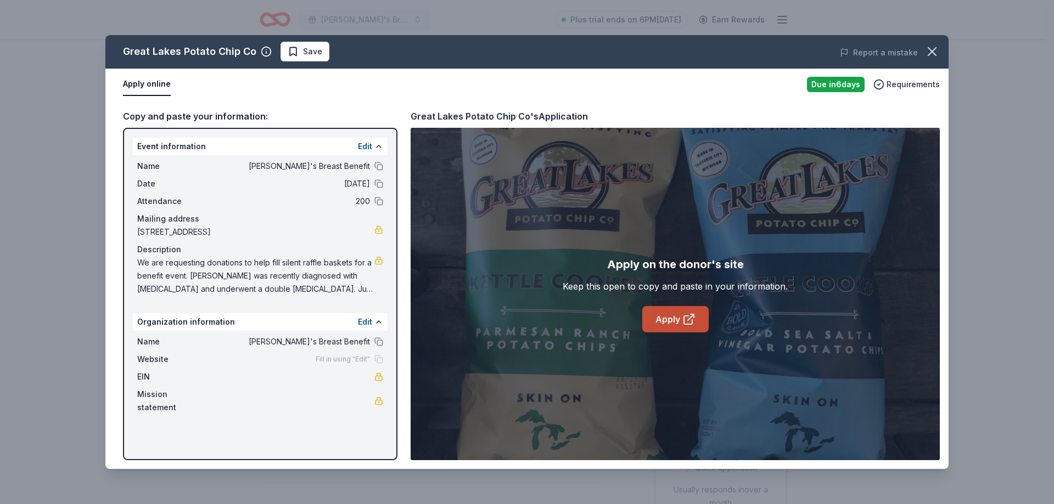
click at [680, 322] on link "Apply" at bounding box center [675, 319] width 66 height 26
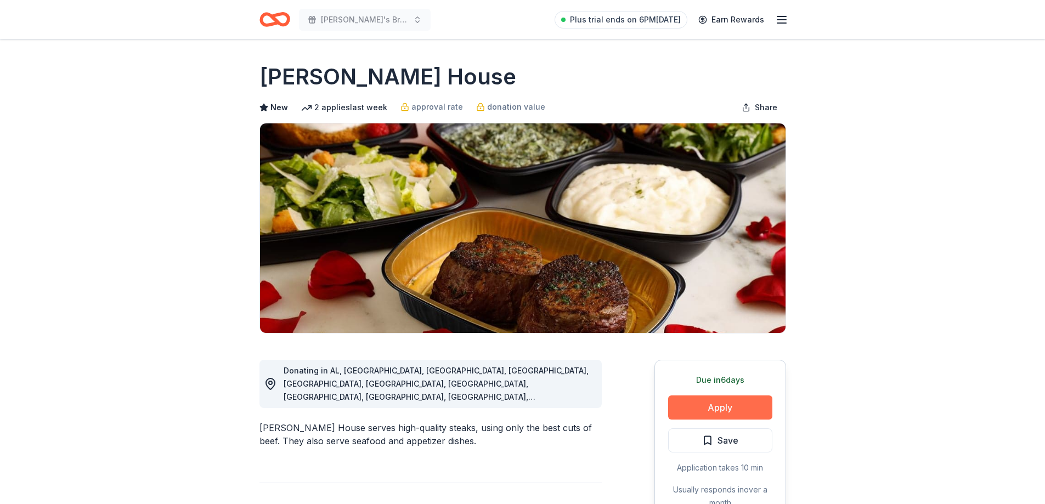
click at [718, 406] on button "Apply" at bounding box center [720, 408] width 104 height 24
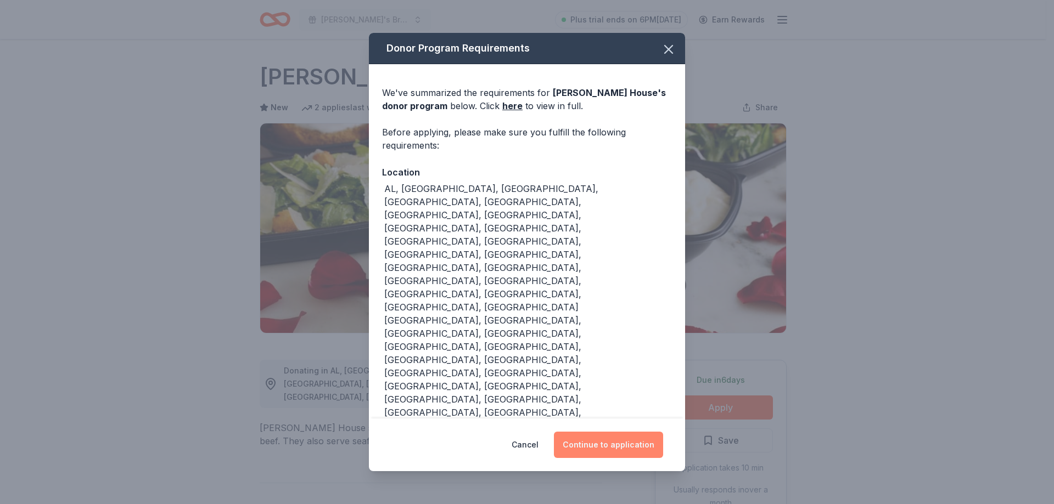
click at [619, 432] on button "Continue to application" at bounding box center [608, 445] width 109 height 26
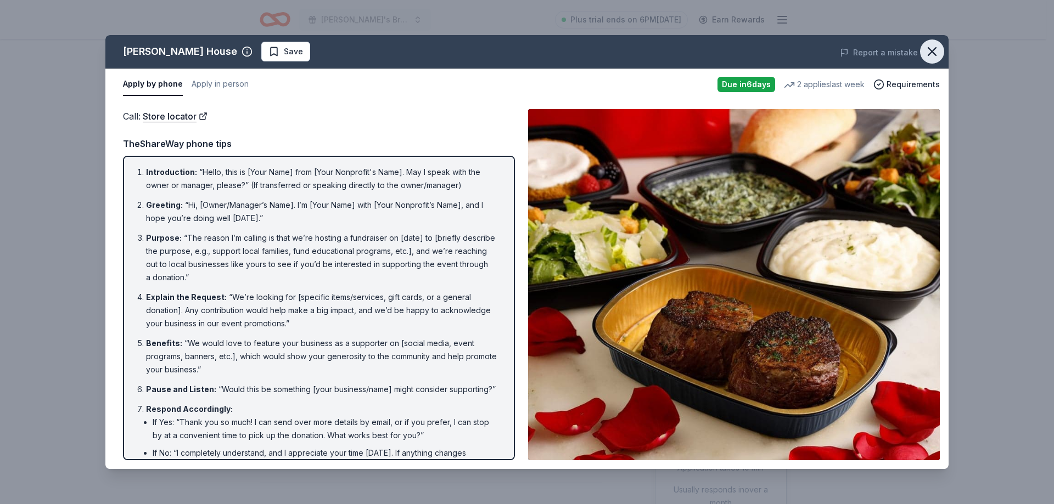
click at [923, 51] on button "button" at bounding box center [932, 52] width 24 height 24
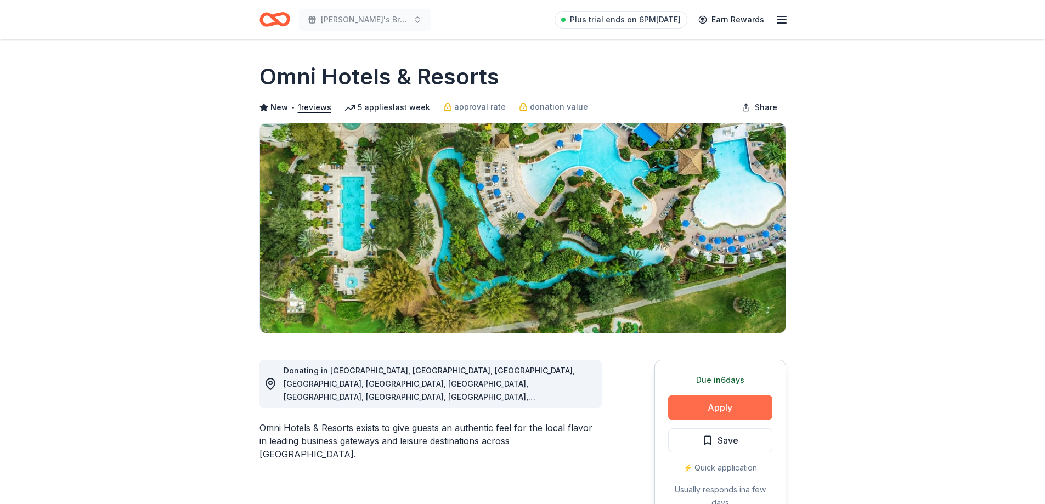
click at [713, 403] on button "Apply" at bounding box center [720, 408] width 104 height 24
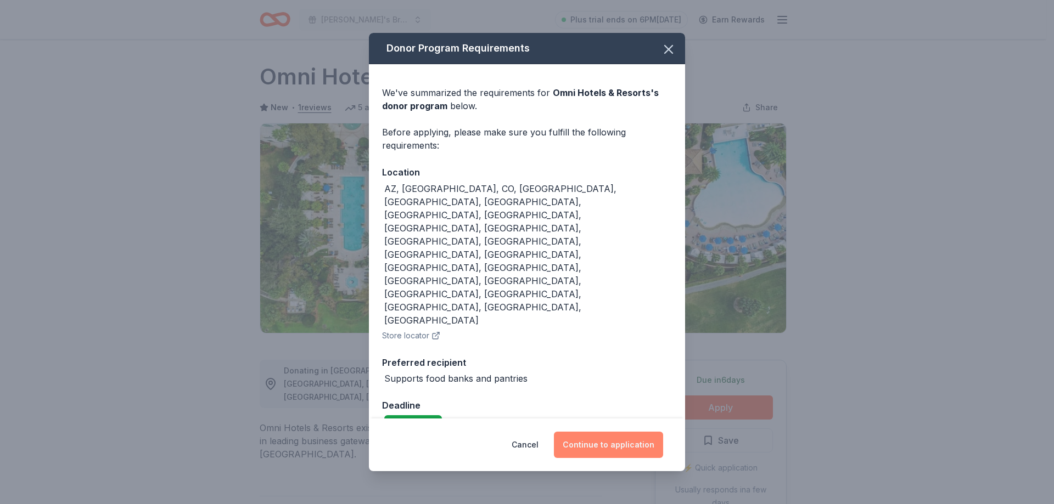
click at [602, 432] on button "Continue to application" at bounding box center [608, 445] width 109 height 26
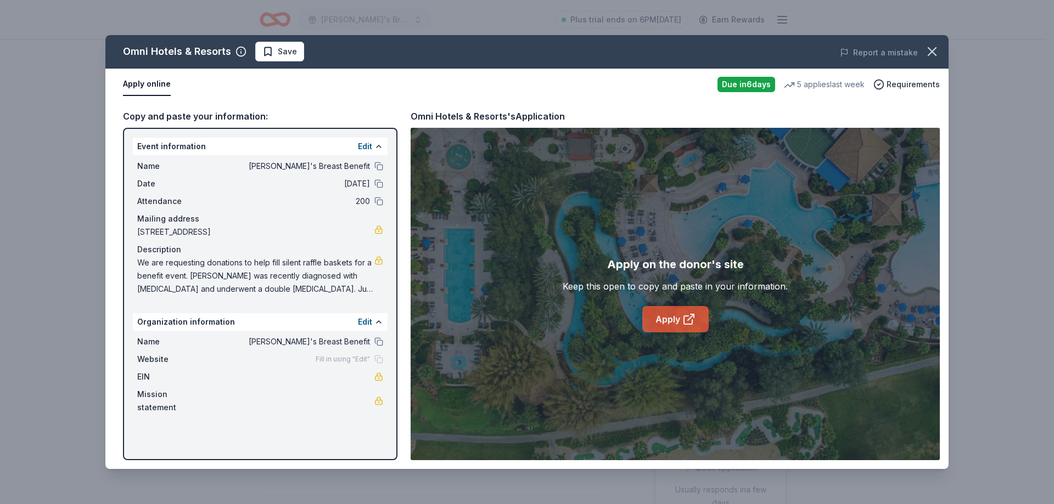
click at [669, 321] on link "Apply" at bounding box center [675, 319] width 66 height 26
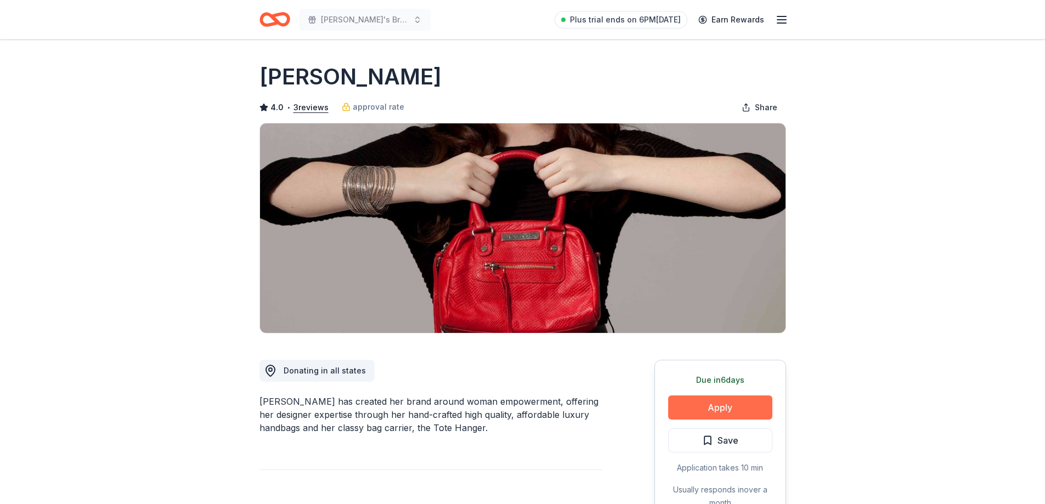
click at [723, 406] on button "Apply" at bounding box center [720, 408] width 104 height 24
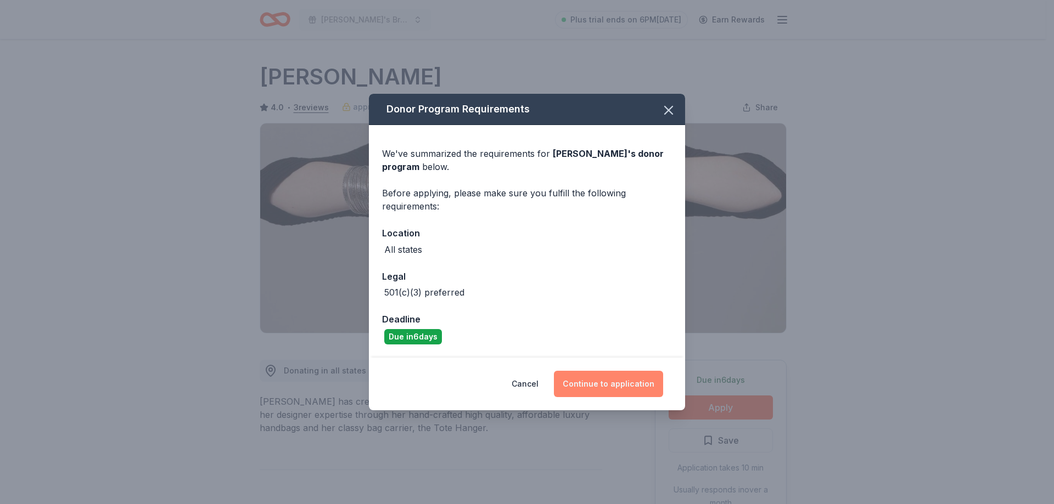
click at [641, 387] on button "Continue to application" at bounding box center [608, 384] width 109 height 26
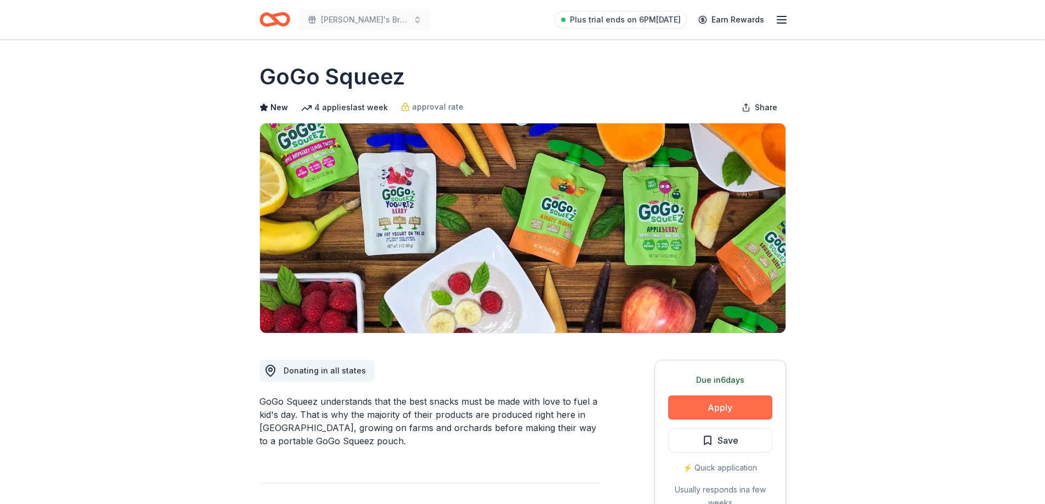
click at [711, 411] on button "Apply" at bounding box center [720, 408] width 104 height 24
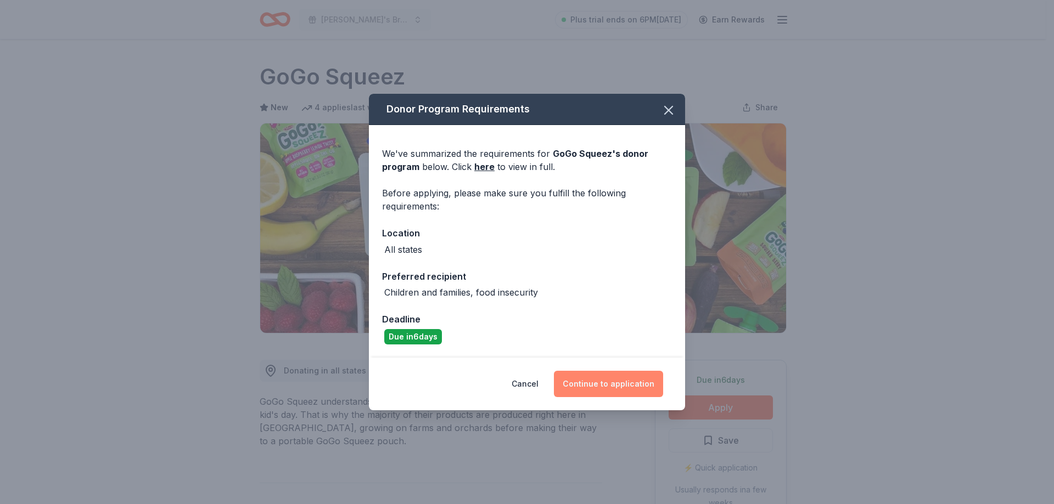
click at [607, 385] on button "Continue to application" at bounding box center [608, 384] width 109 height 26
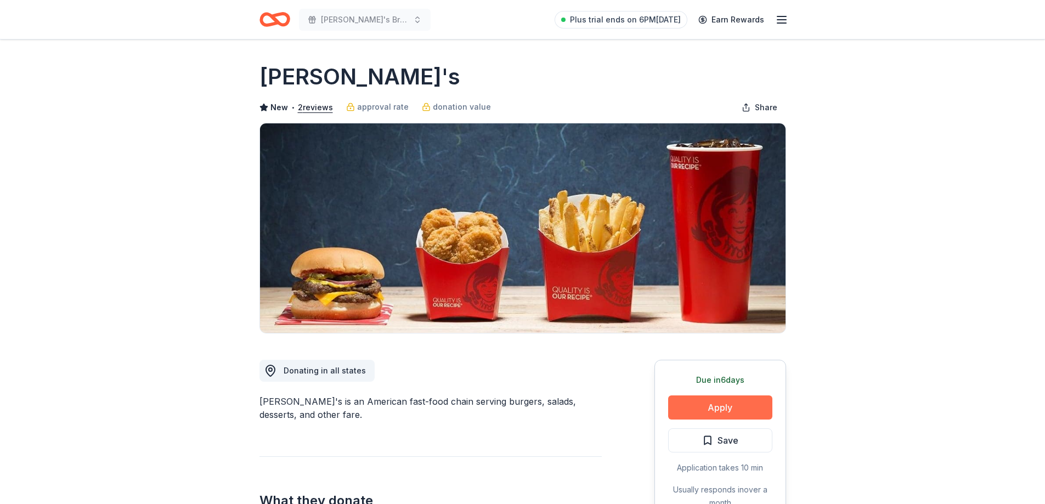
click at [728, 404] on button "Apply" at bounding box center [720, 408] width 104 height 24
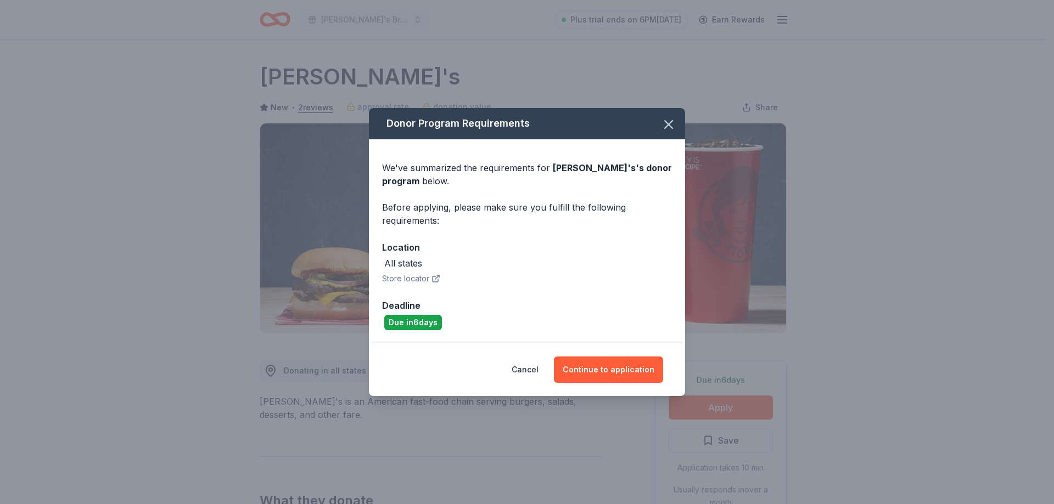
drag, startPoint x: 607, startPoint y: 370, endPoint x: 754, endPoint y: 354, distance: 147.9
click at [608, 369] on button "Continue to application" at bounding box center [608, 370] width 109 height 26
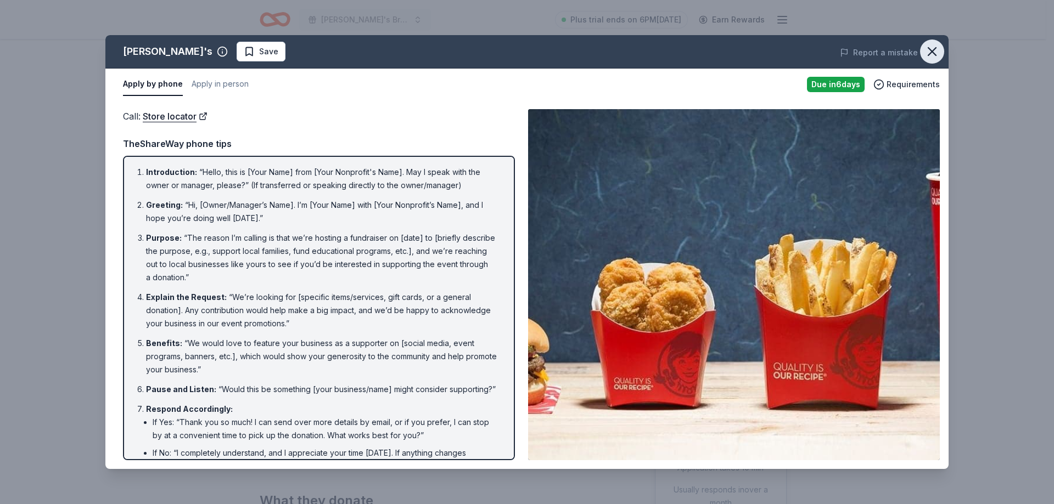
click at [937, 48] on icon "button" at bounding box center [931, 51] width 15 height 15
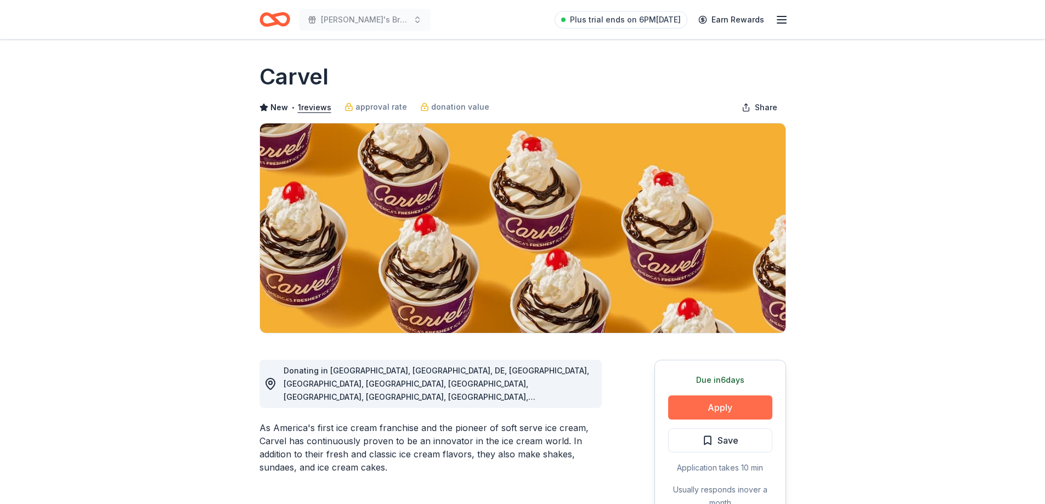
click at [717, 407] on button "Apply" at bounding box center [720, 408] width 104 height 24
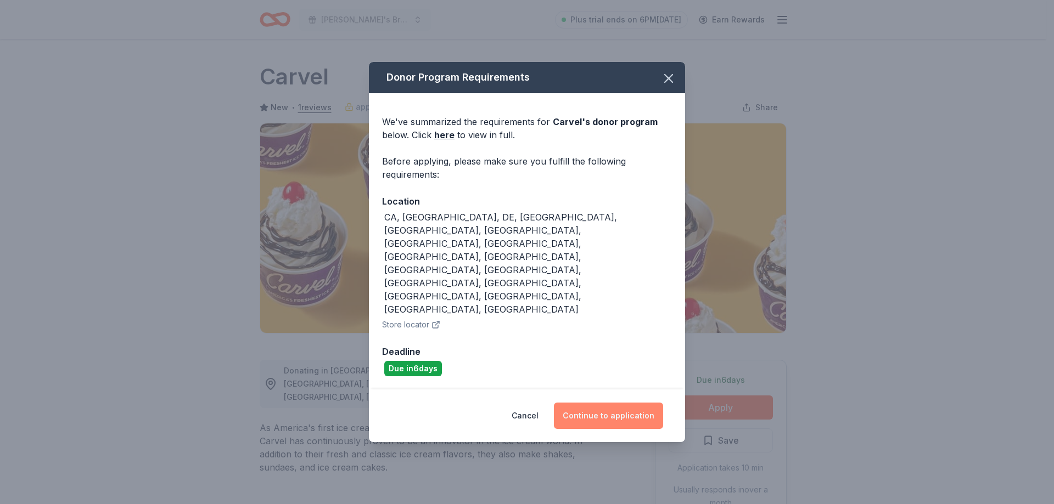
click at [596, 403] on button "Continue to application" at bounding box center [608, 416] width 109 height 26
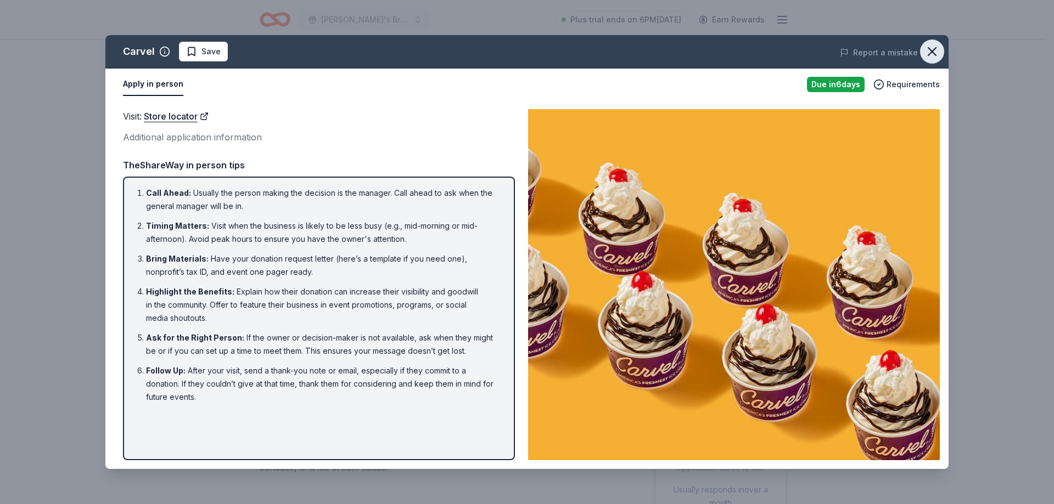
click at [923, 48] on button "button" at bounding box center [932, 52] width 24 height 24
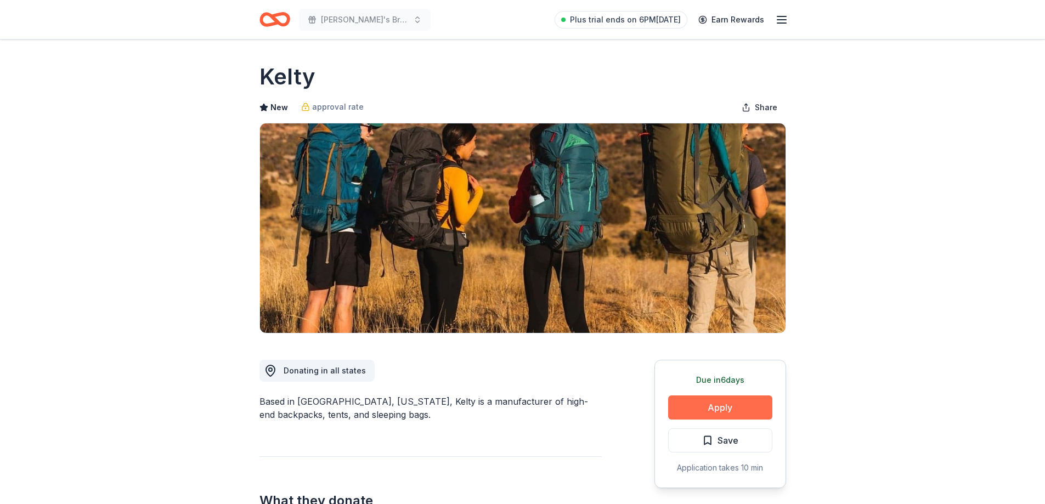
click at [728, 409] on button "Apply" at bounding box center [720, 408] width 104 height 24
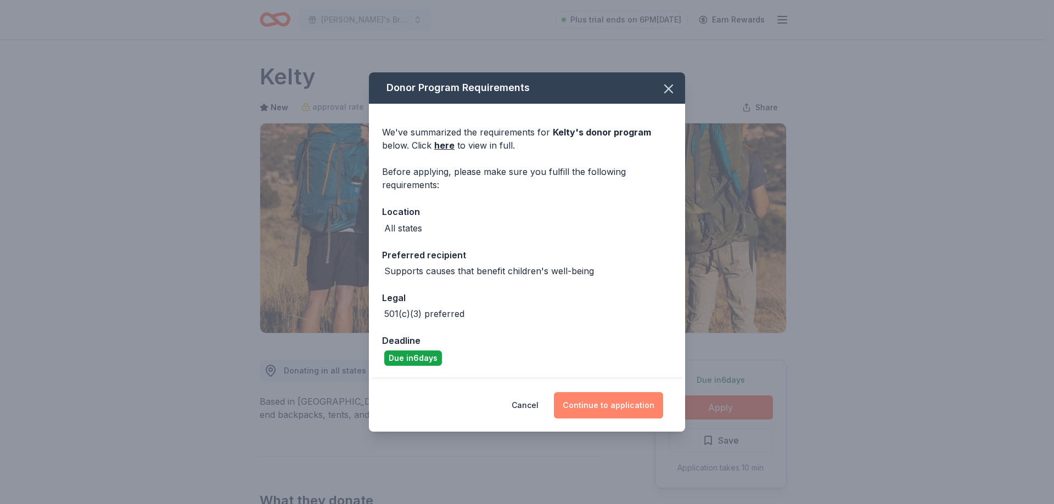
click at [634, 400] on button "Continue to application" at bounding box center [608, 405] width 109 height 26
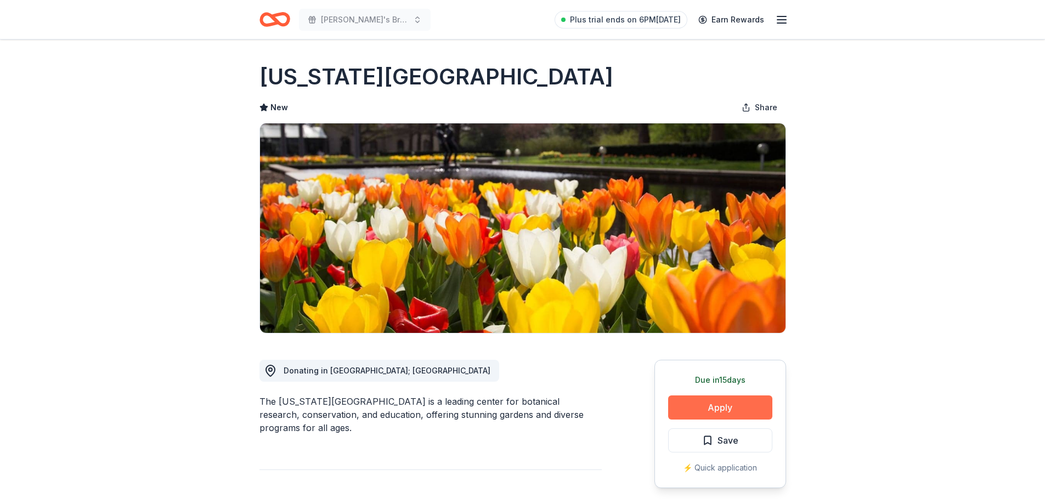
click at [714, 409] on button "Apply" at bounding box center [720, 408] width 104 height 24
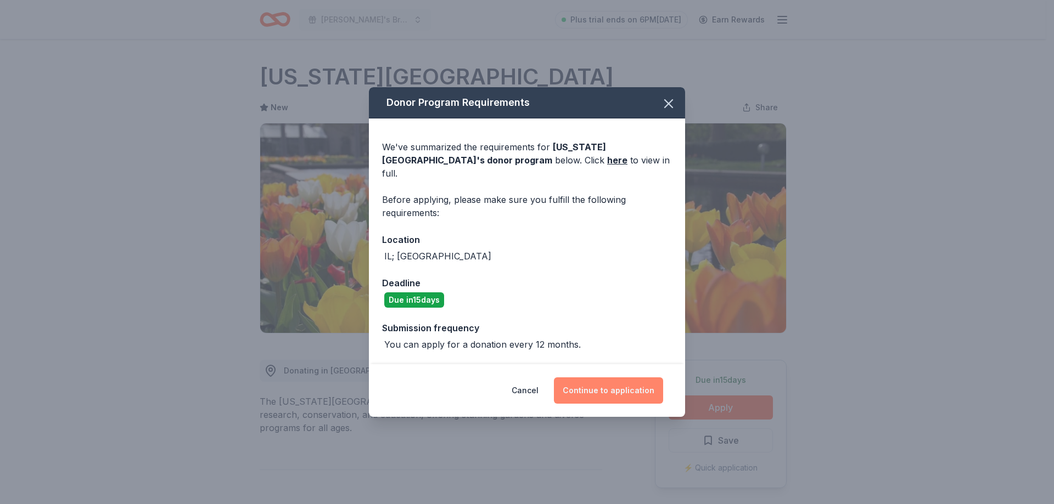
click at [609, 384] on button "Continue to application" at bounding box center [608, 391] width 109 height 26
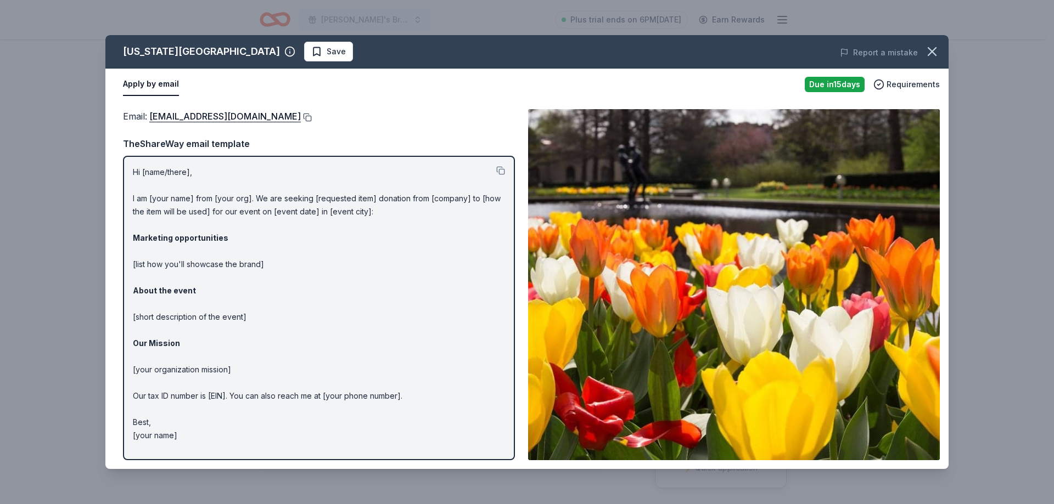
click at [260, 114] on div "Email : [EMAIL_ADDRESS][DOMAIN_NAME]" at bounding box center [319, 116] width 392 height 14
click at [301, 115] on button at bounding box center [306, 117] width 11 height 9
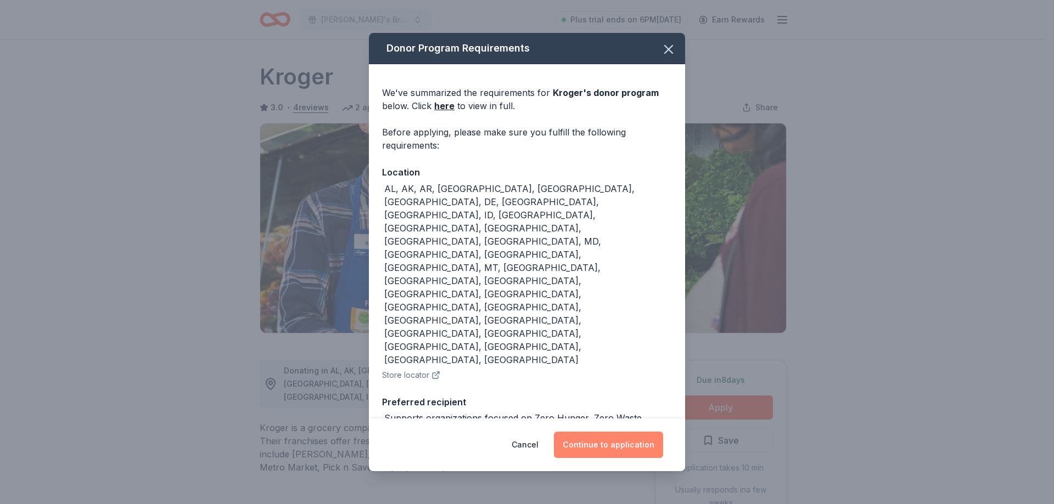
click at [616, 436] on button "Continue to application" at bounding box center [608, 445] width 109 height 26
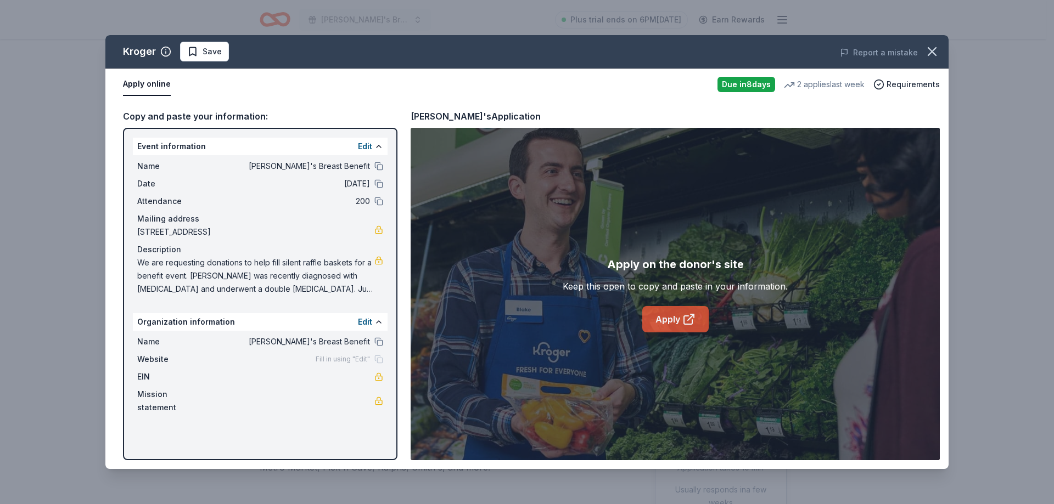
click at [680, 319] on link "Apply" at bounding box center [675, 319] width 66 height 26
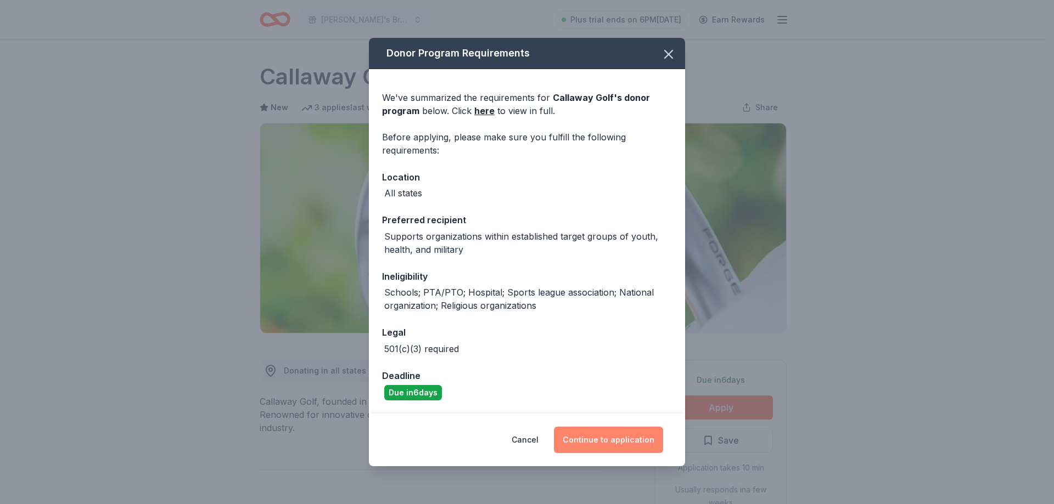
click at [610, 440] on button "Continue to application" at bounding box center [608, 440] width 109 height 26
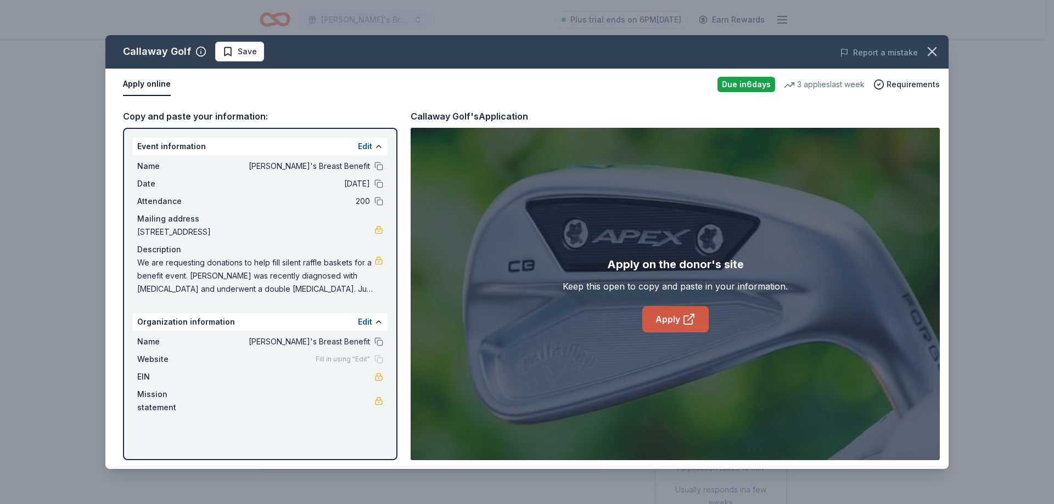
click at [677, 317] on link "Apply" at bounding box center [675, 319] width 66 height 26
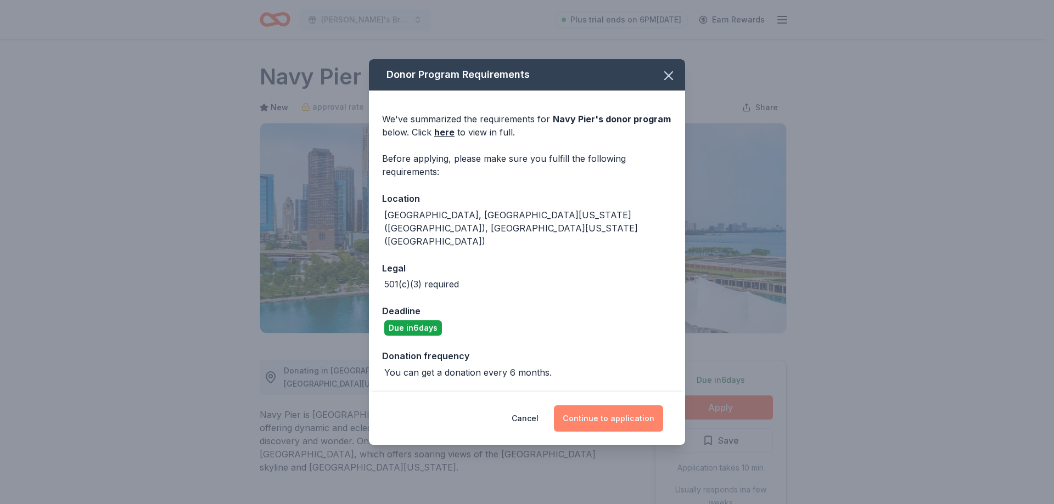
click at [622, 405] on button "Continue to application" at bounding box center [608, 418] width 109 height 26
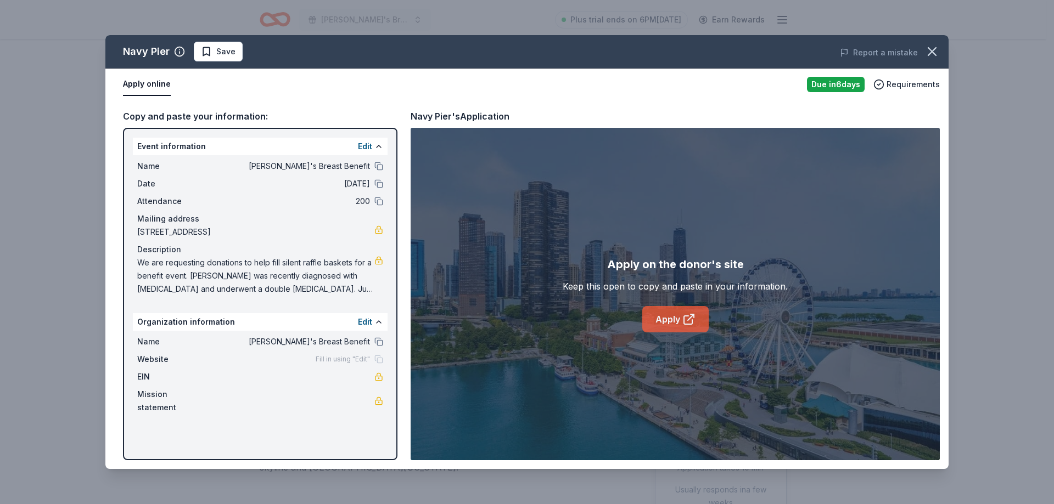
click at [669, 318] on link "Apply" at bounding box center [675, 319] width 66 height 26
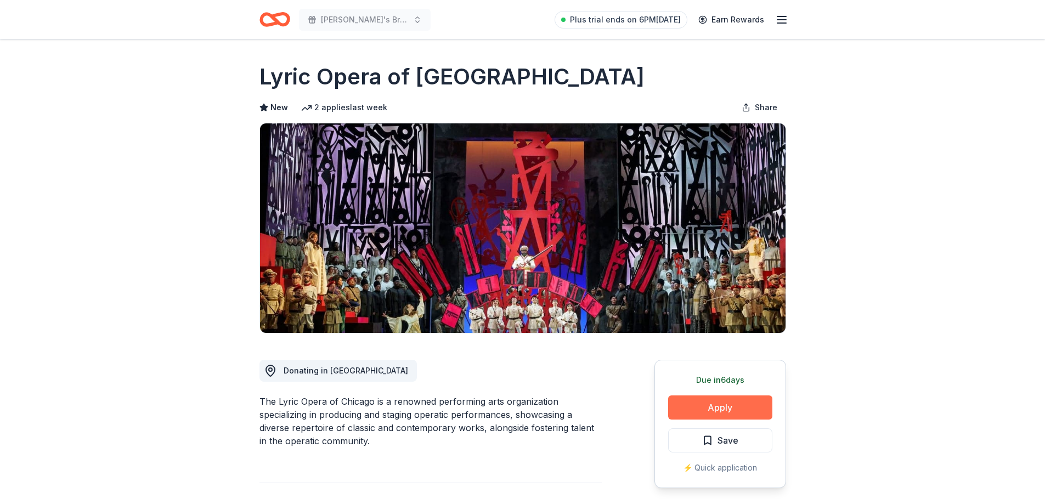
click at [716, 407] on button "Apply" at bounding box center [720, 408] width 104 height 24
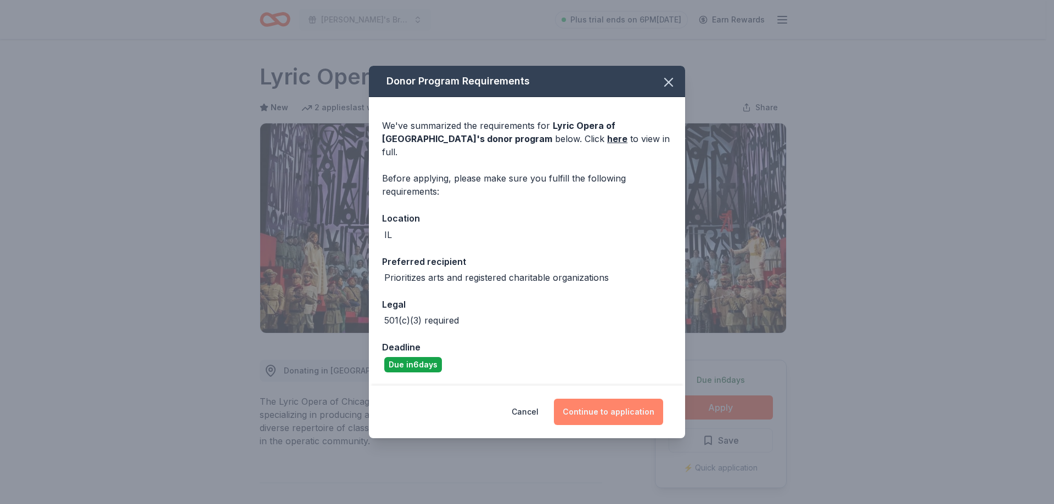
click at [608, 399] on button "Continue to application" at bounding box center [608, 412] width 109 height 26
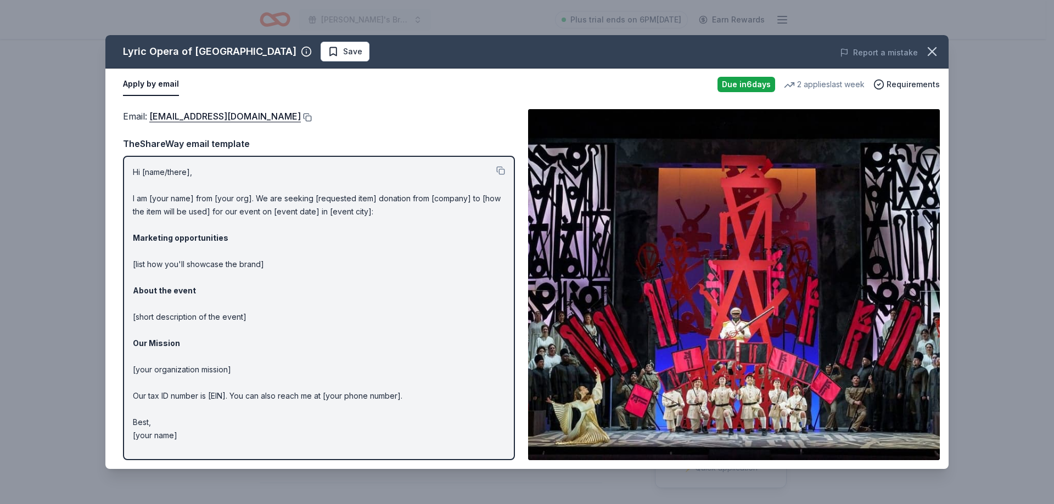
click at [301, 114] on button at bounding box center [306, 117] width 11 height 9
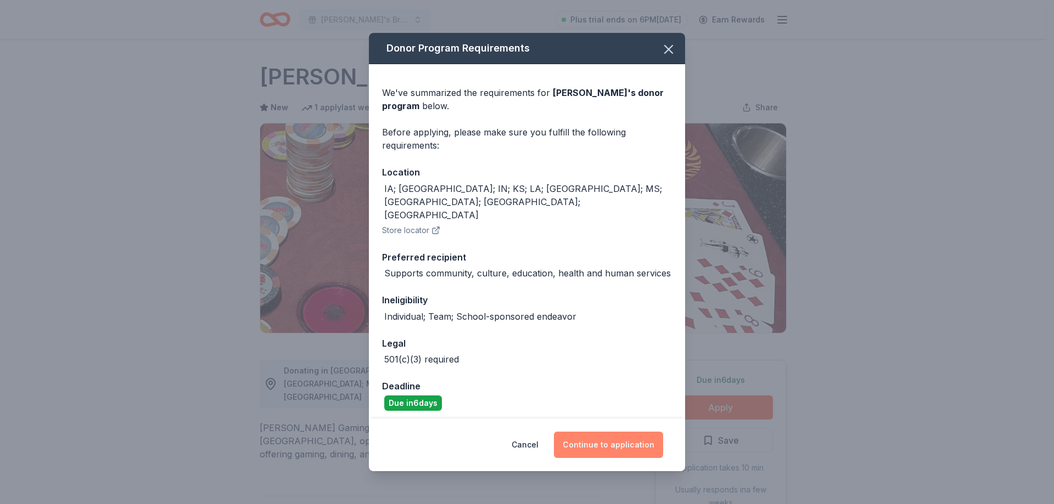
click at [621, 437] on button "Continue to application" at bounding box center [608, 445] width 109 height 26
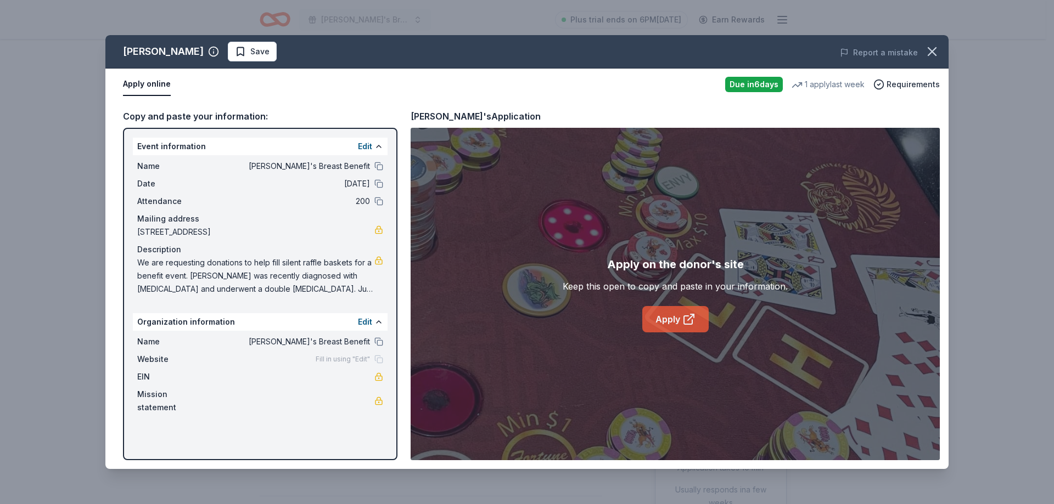
click at [674, 318] on link "Apply" at bounding box center [675, 319] width 66 height 26
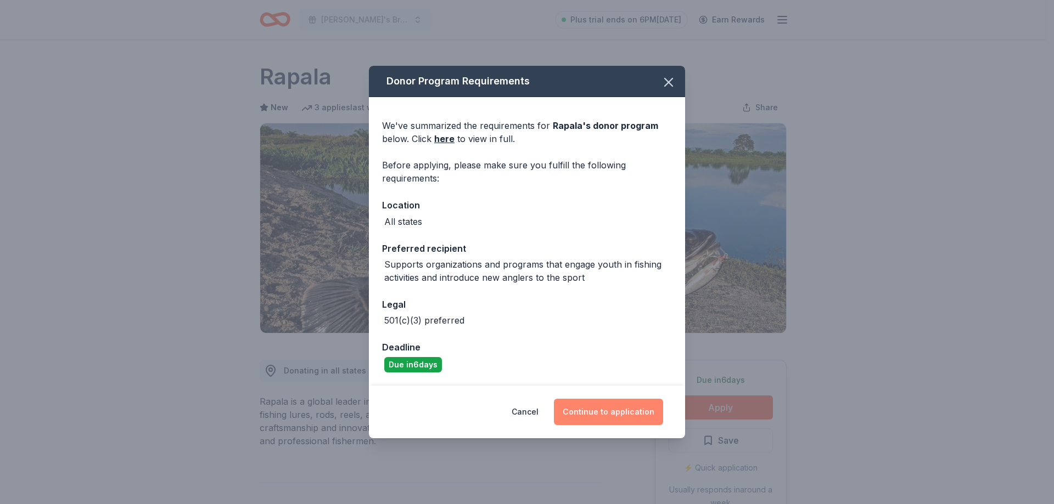
click at [621, 415] on button "Continue to application" at bounding box center [608, 412] width 109 height 26
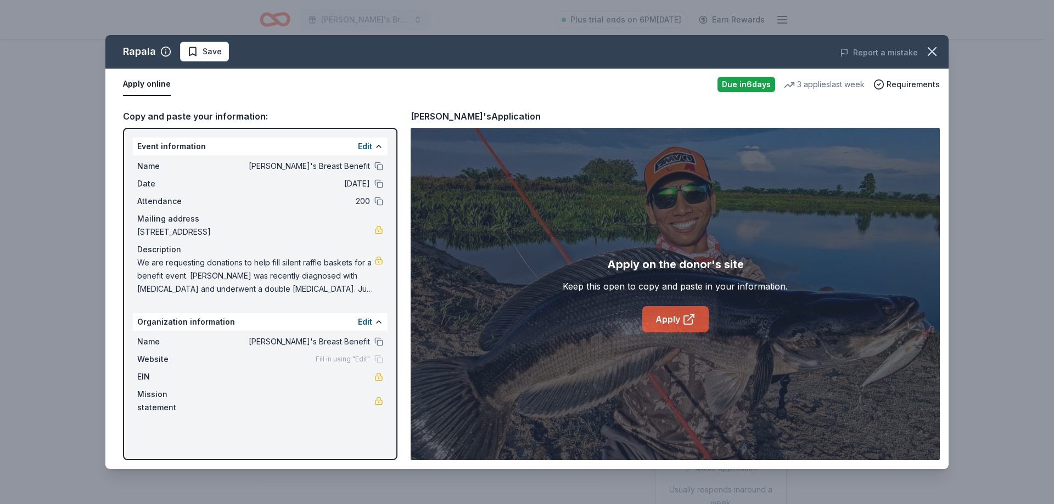
click at [678, 320] on link "Apply" at bounding box center [675, 319] width 66 height 26
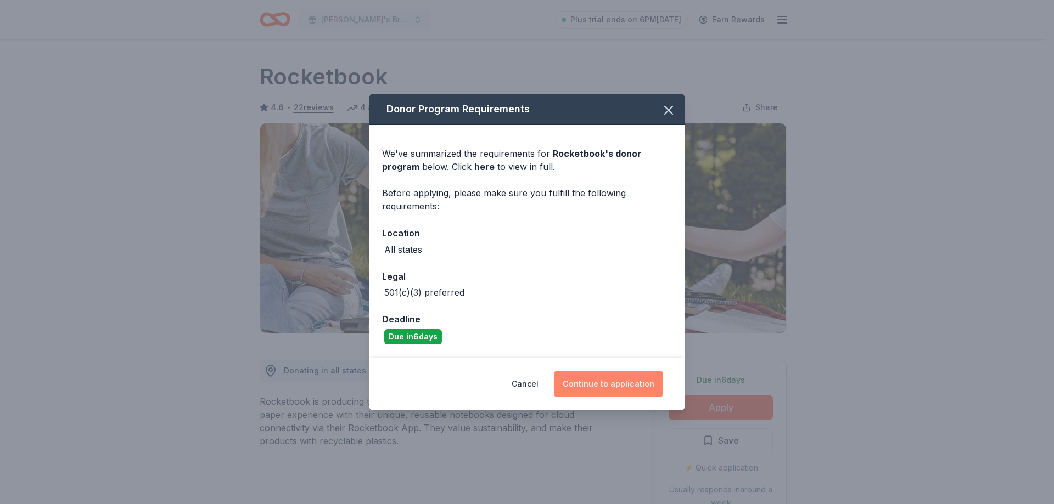
click at [613, 384] on button "Continue to application" at bounding box center [608, 384] width 109 height 26
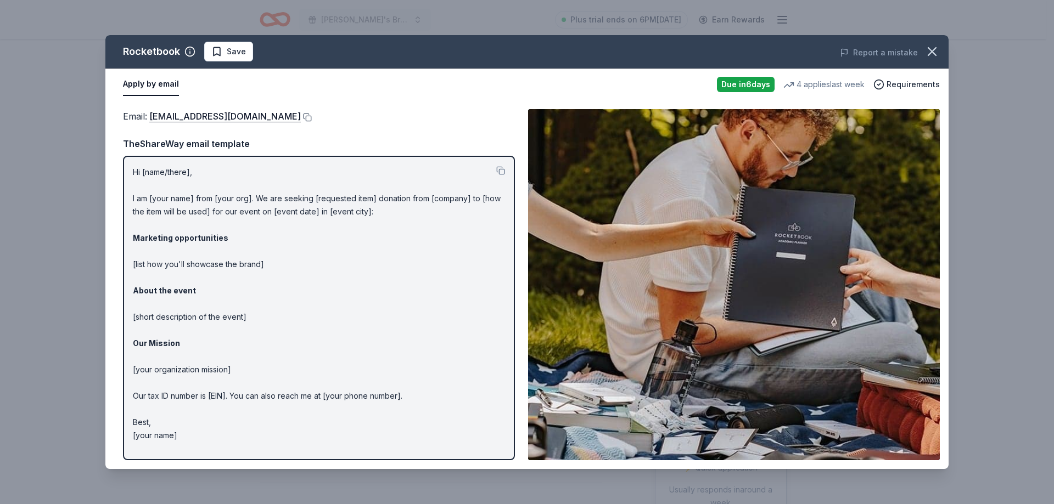
click at [312, 118] on button at bounding box center [306, 117] width 11 height 9
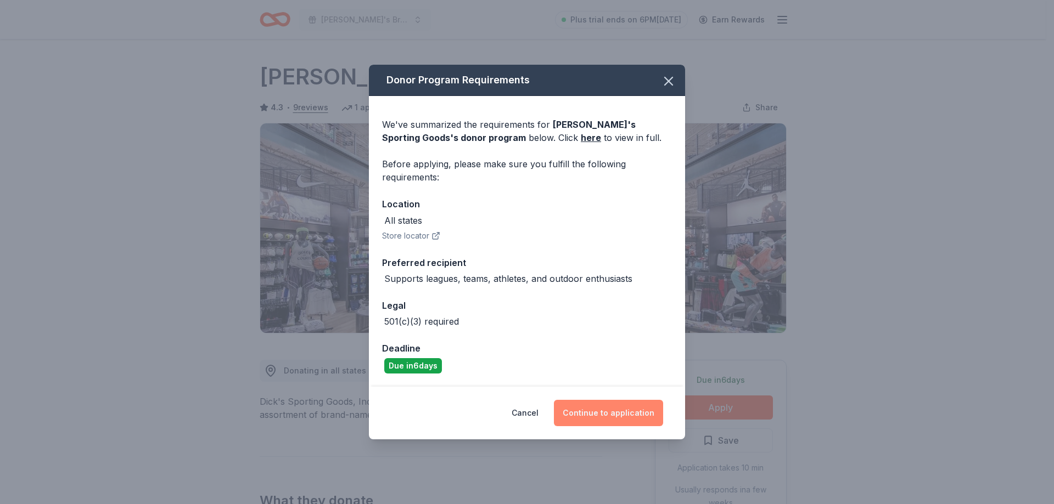
click at [622, 410] on button "Continue to application" at bounding box center [608, 413] width 109 height 26
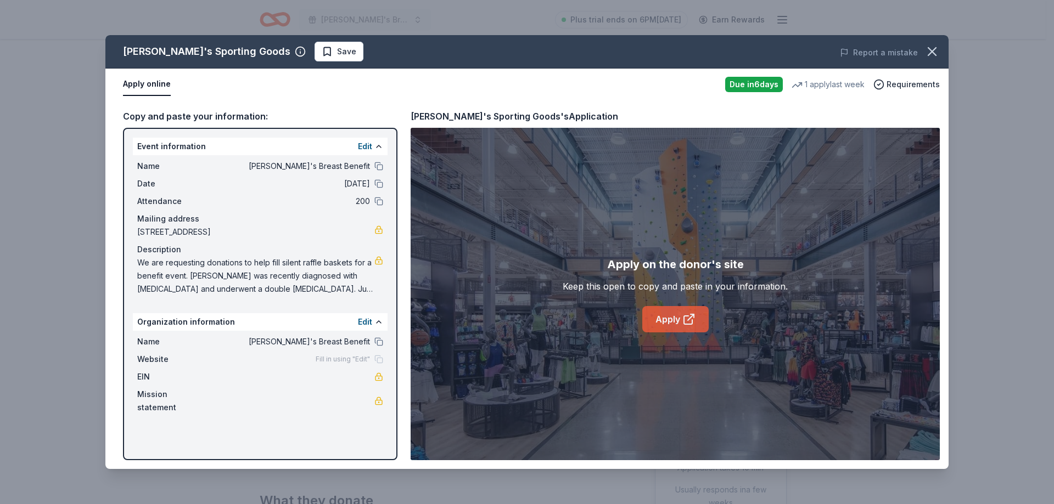
click at [673, 319] on link "Apply" at bounding box center [675, 319] width 66 height 26
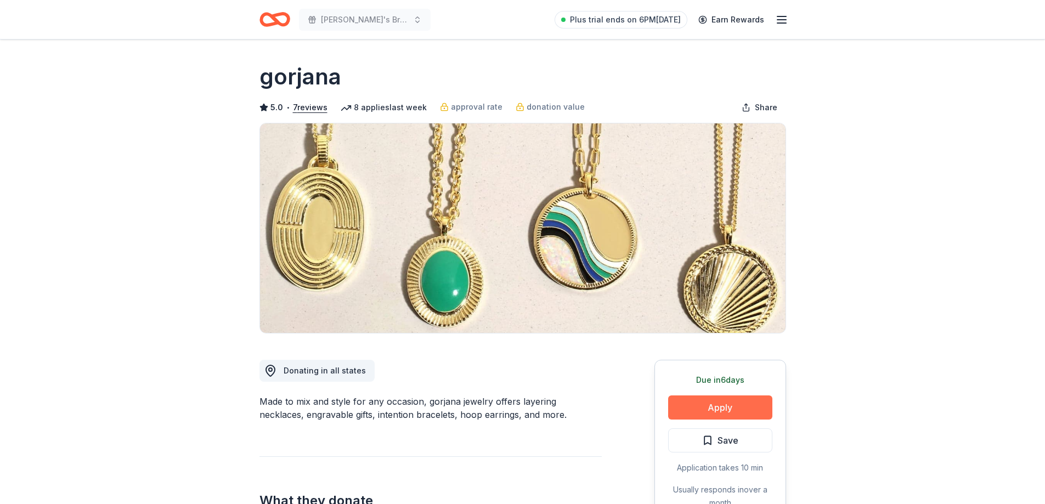
click at [719, 410] on button "Apply" at bounding box center [720, 408] width 104 height 24
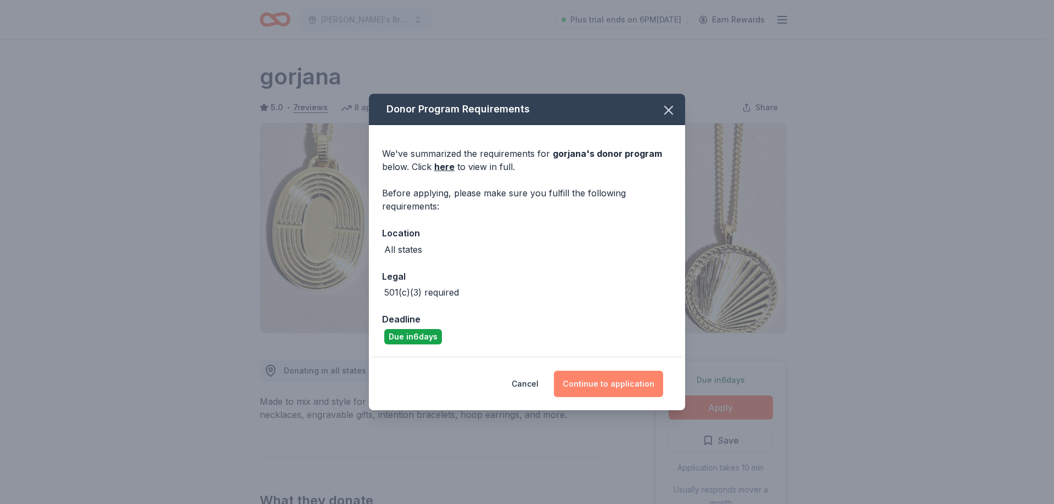
click at [627, 386] on button "Continue to application" at bounding box center [608, 384] width 109 height 26
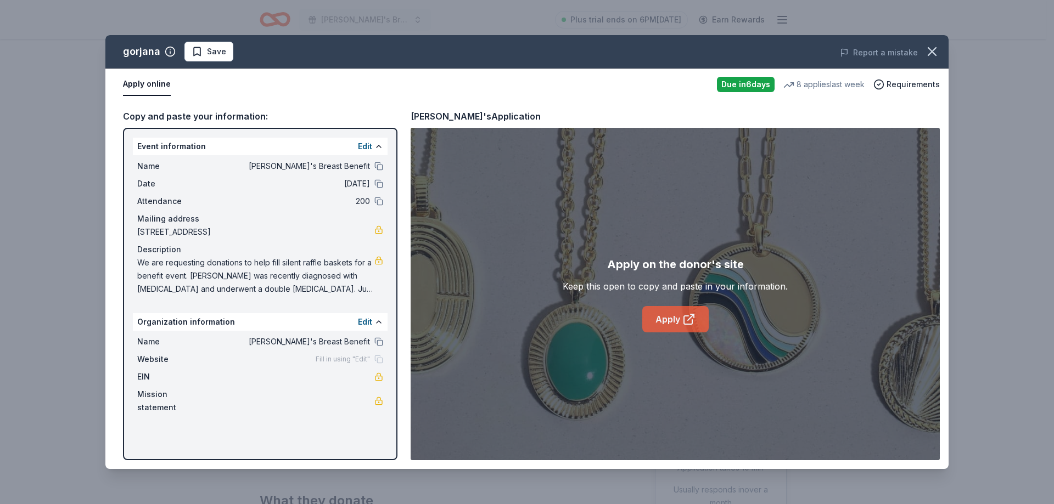
click at [664, 314] on link "Apply" at bounding box center [675, 319] width 66 height 26
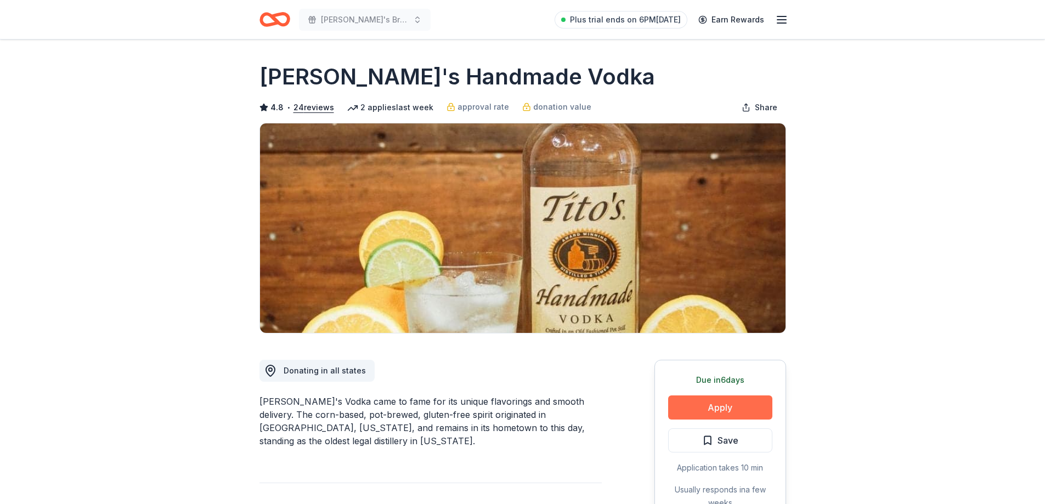
click at [707, 405] on button "Apply" at bounding box center [720, 408] width 104 height 24
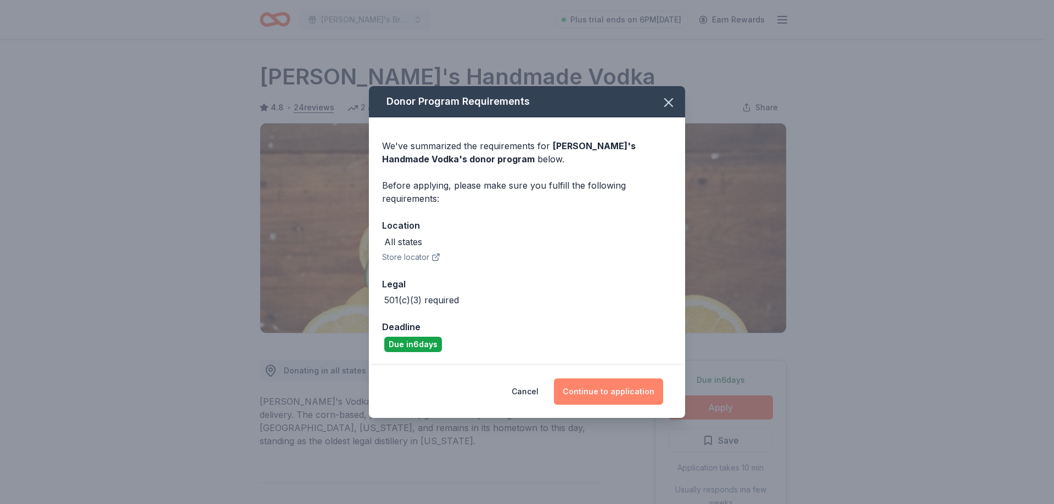
click at [615, 386] on button "Continue to application" at bounding box center [608, 392] width 109 height 26
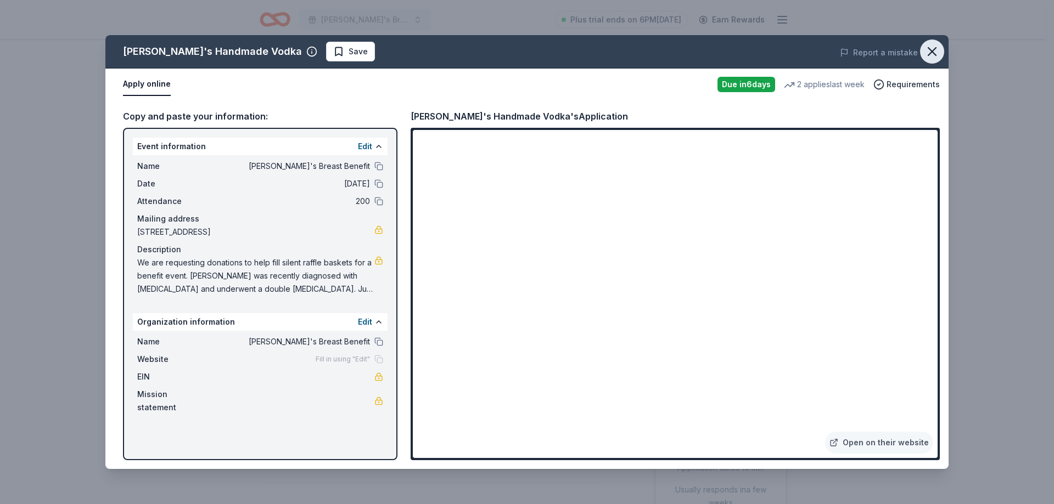
click at [929, 48] on icon "button" at bounding box center [931, 51] width 15 height 15
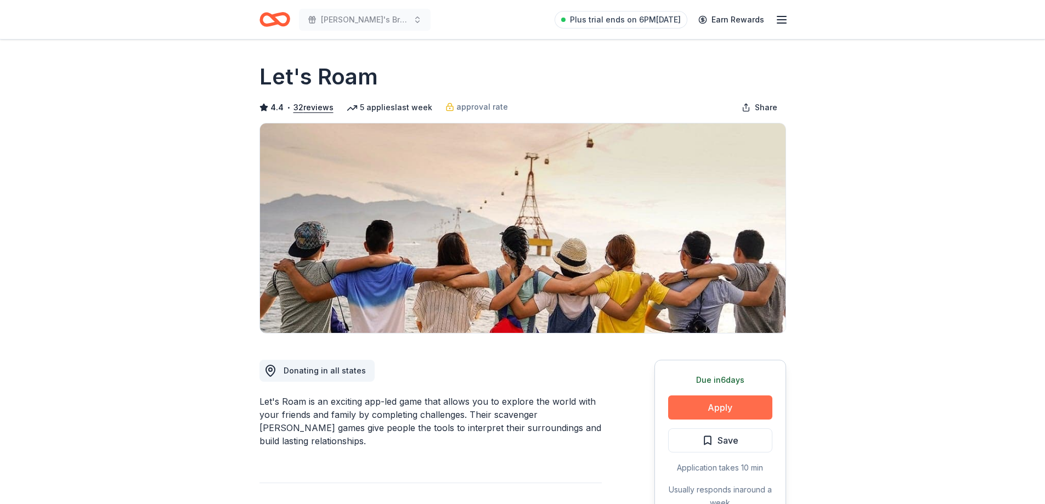
click at [718, 410] on button "Apply" at bounding box center [720, 408] width 104 height 24
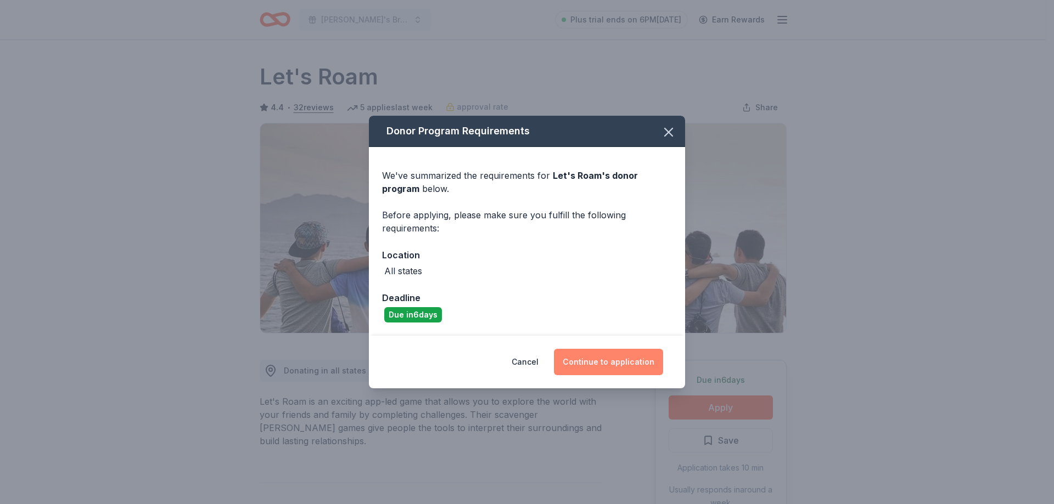
click at [637, 362] on button "Continue to application" at bounding box center [608, 362] width 109 height 26
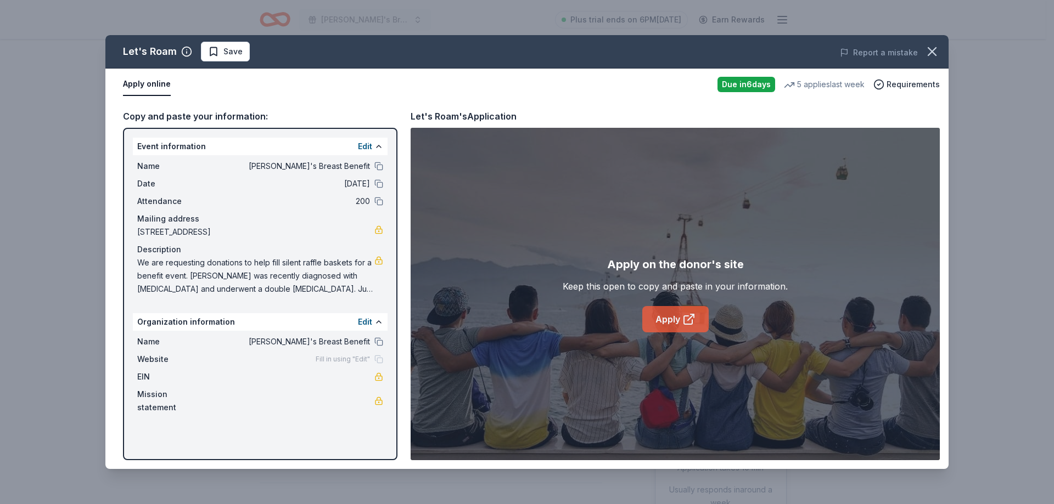
click at [669, 319] on link "Apply" at bounding box center [675, 319] width 66 height 26
